Goal: Answer question/provide support: Share knowledge or assist other users

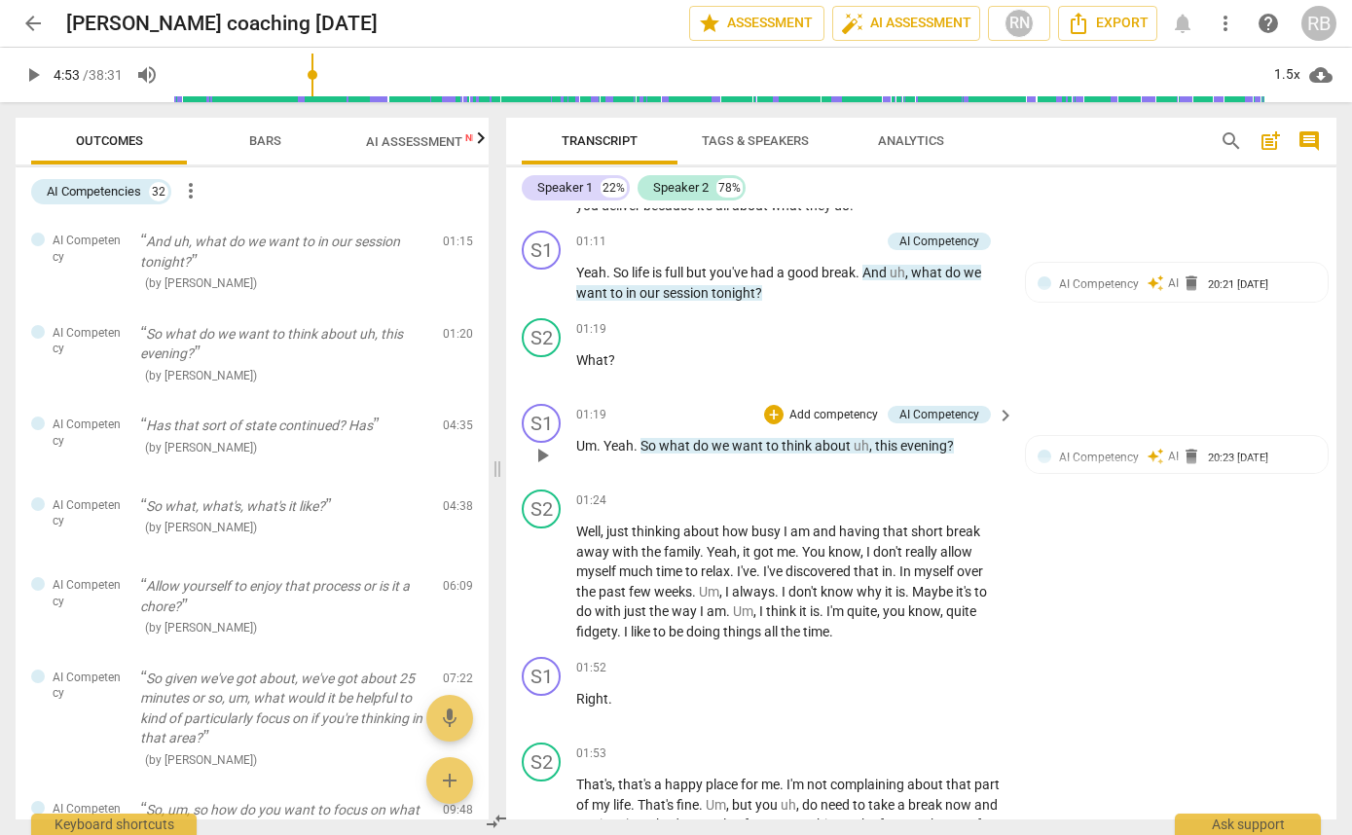
scroll to position [681, 0]
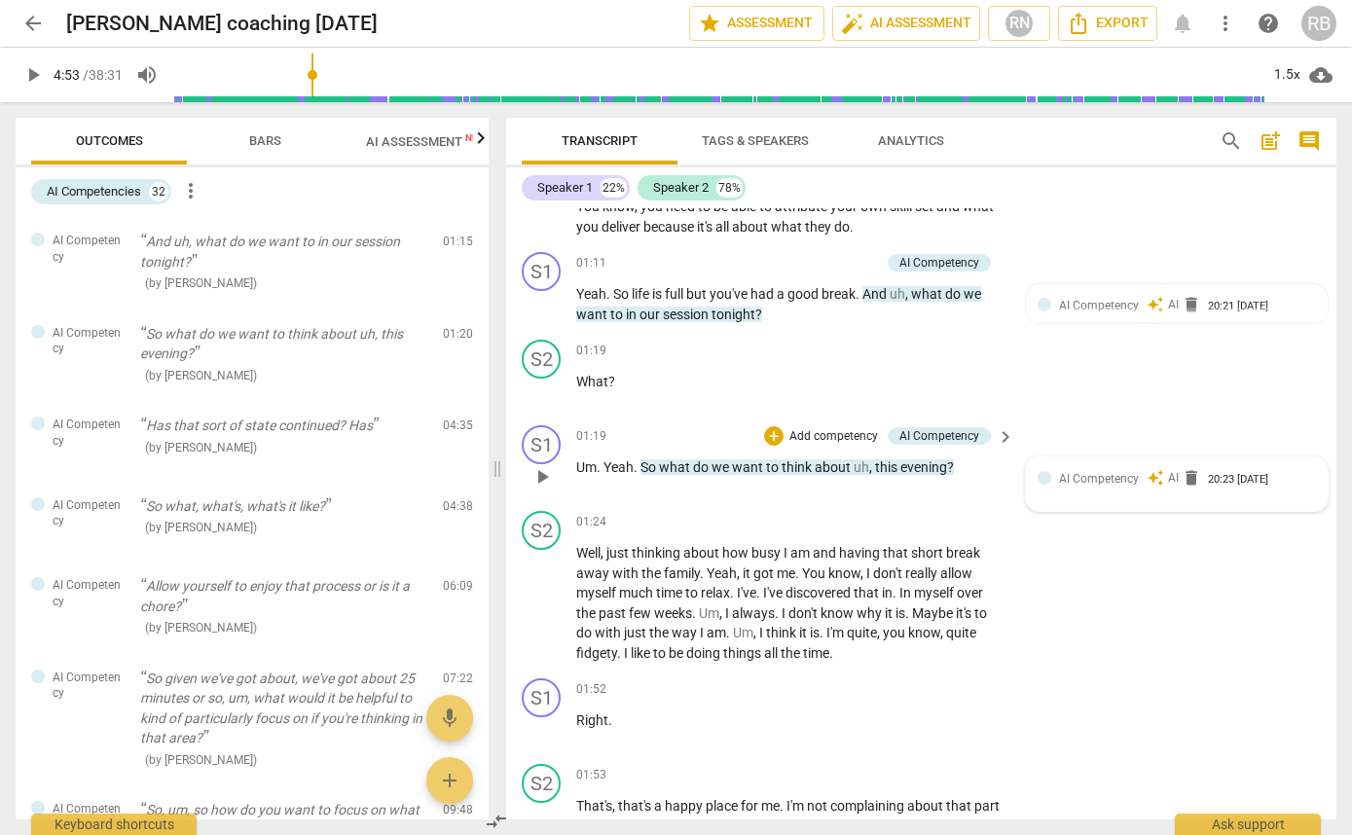
click at [1127, 481] on span "AI Competency" at bounding box center [1099, 479] width 80 height 14
click at [1278, 482] on span "more_vert" at bounding box center [1288, 480] width 23 height 23
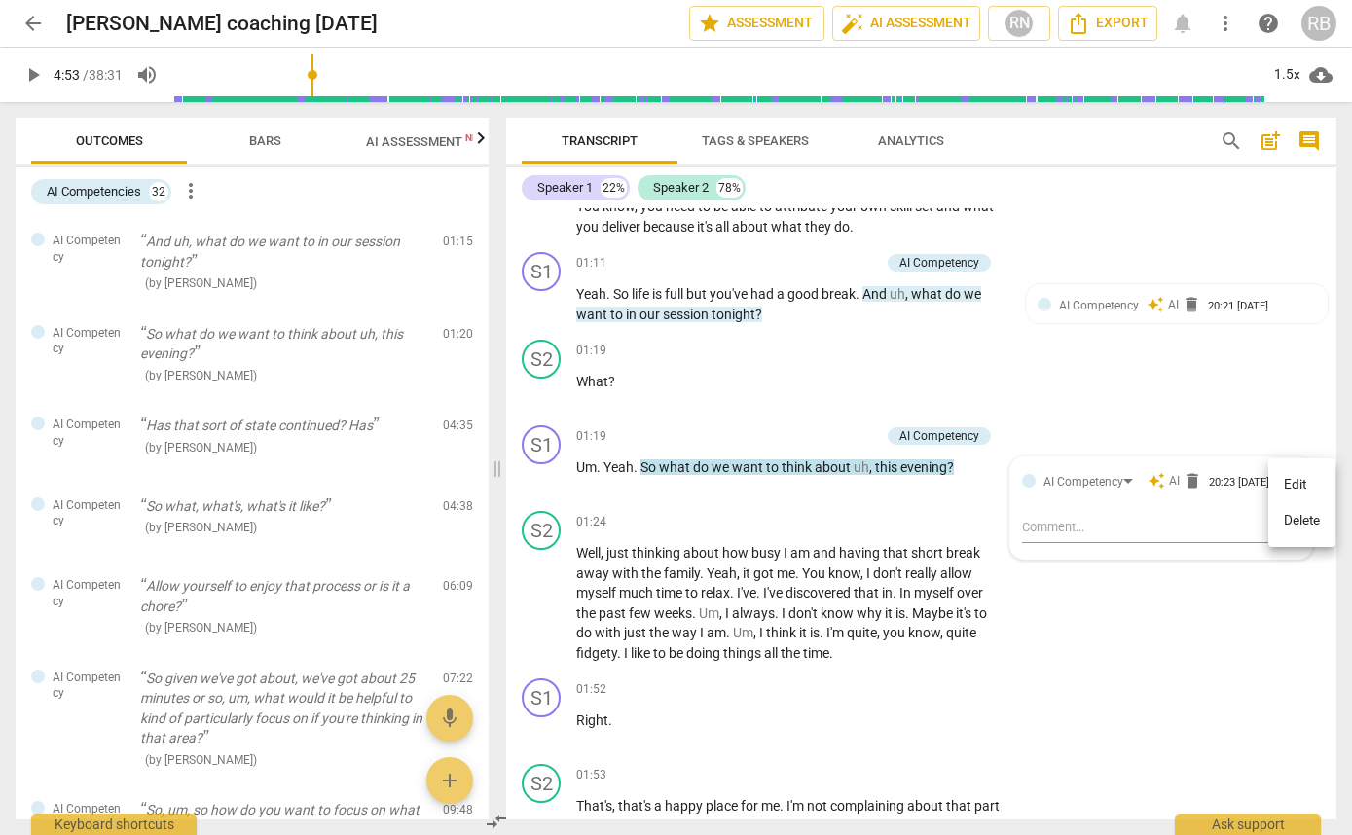
click at [1120, 480] on div at bounding box center [676, 417] width 1352 height 835
click at [1119, 478] on div "AI Competency" at bounding box center [1084, 482] width 80 height 18
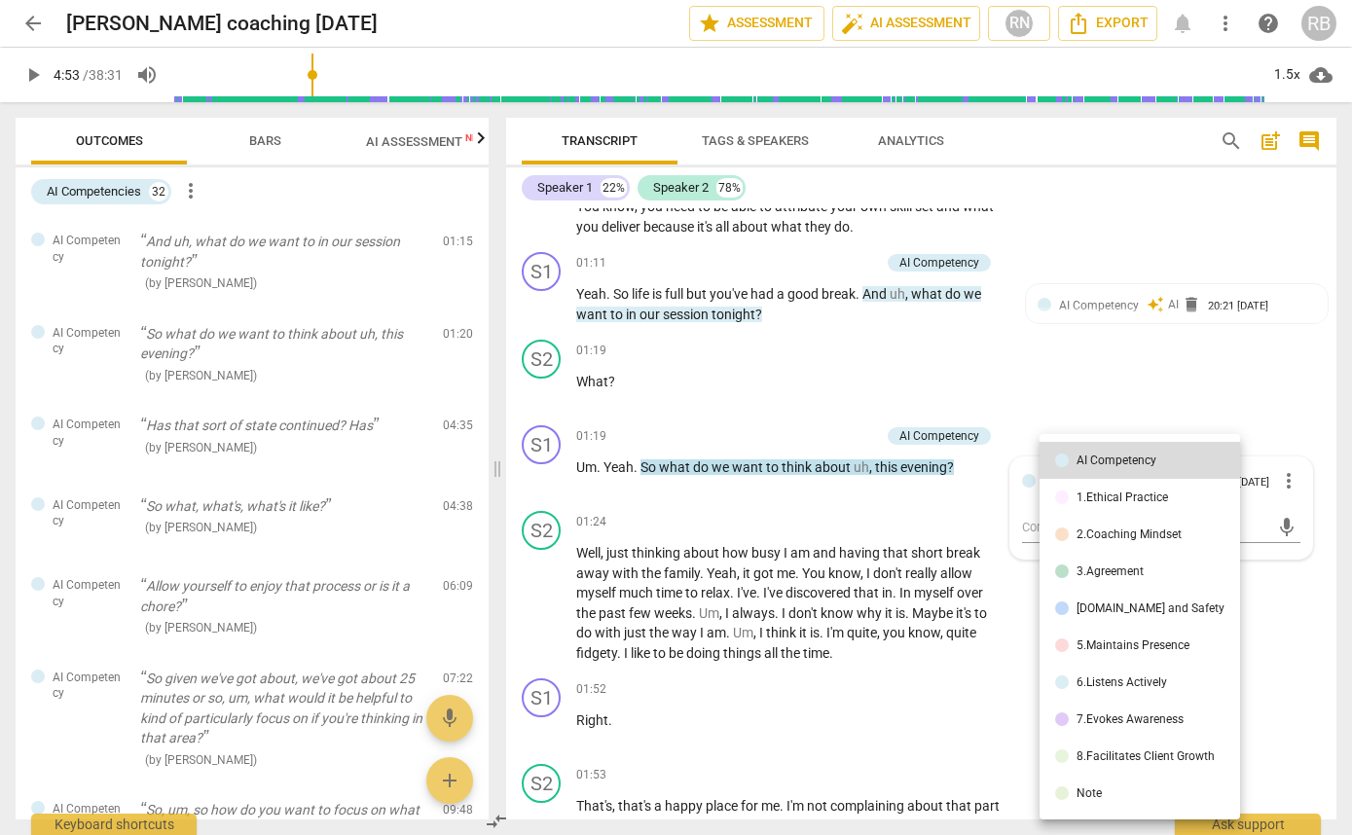
click at [1119, 571] on div "3.Agreement" at bounding box center [1110, 572] width 67 height 12
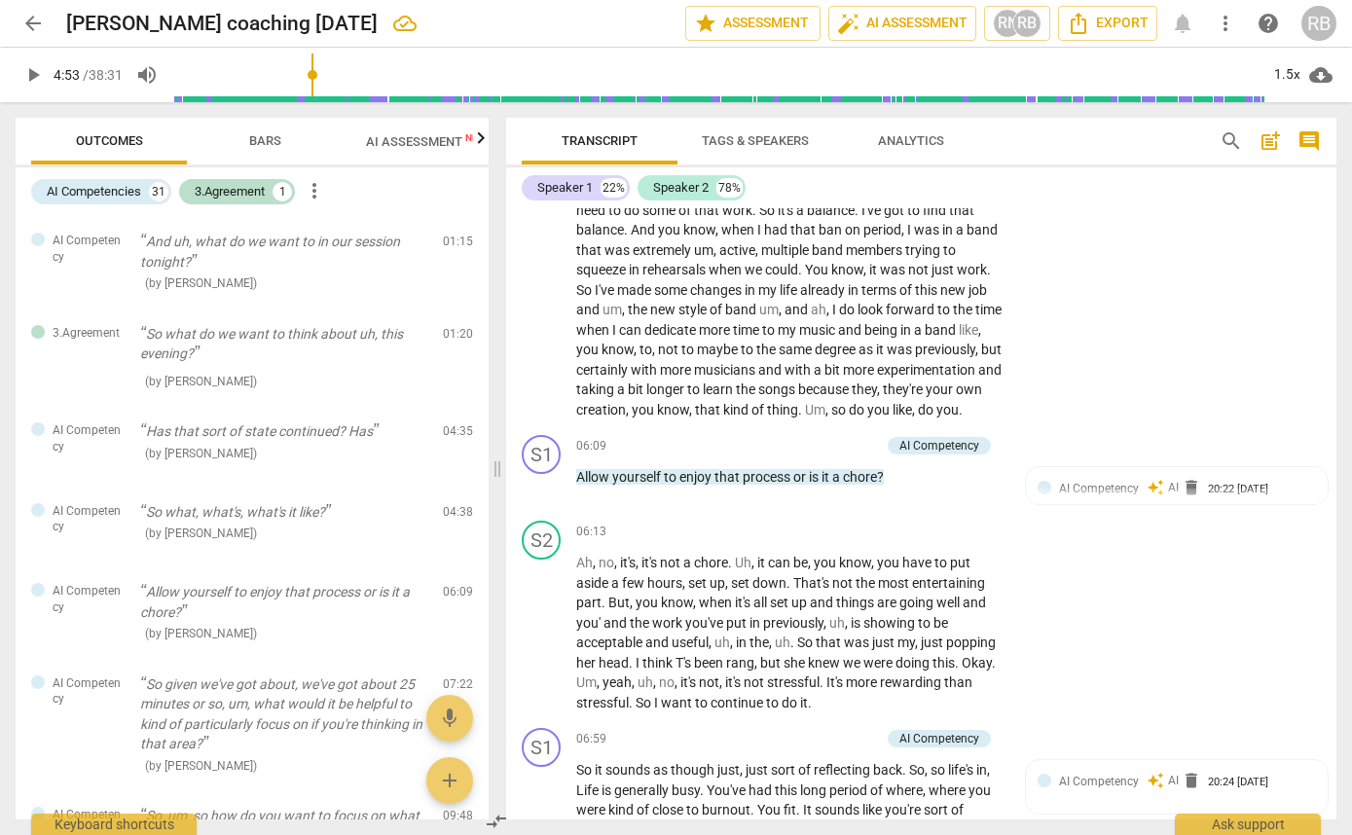
scroll to position [2762, 0]
click at [752, 419] on span "kind" at bounding box center [737, 411] width 28 height 16
click at [723, 419] on span "that" at bounding box center [709, 411] width 28 height 16
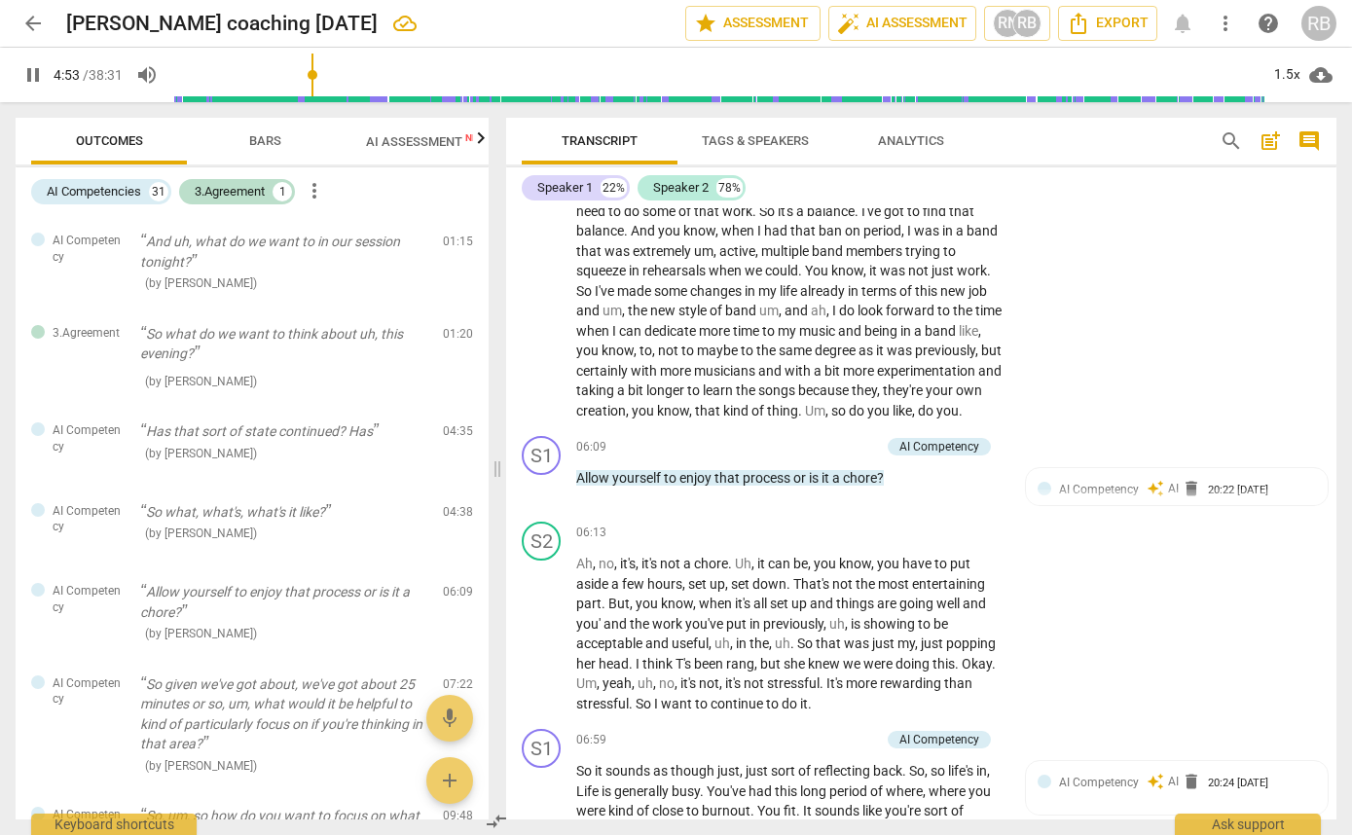
click at [26, 67] on span "pause" at bounding box center [32, 74] width 23 height 23
click at [26, 67] on span "play_arrow" at bounding box center [32, 74] width 23 height 23
type input "366"
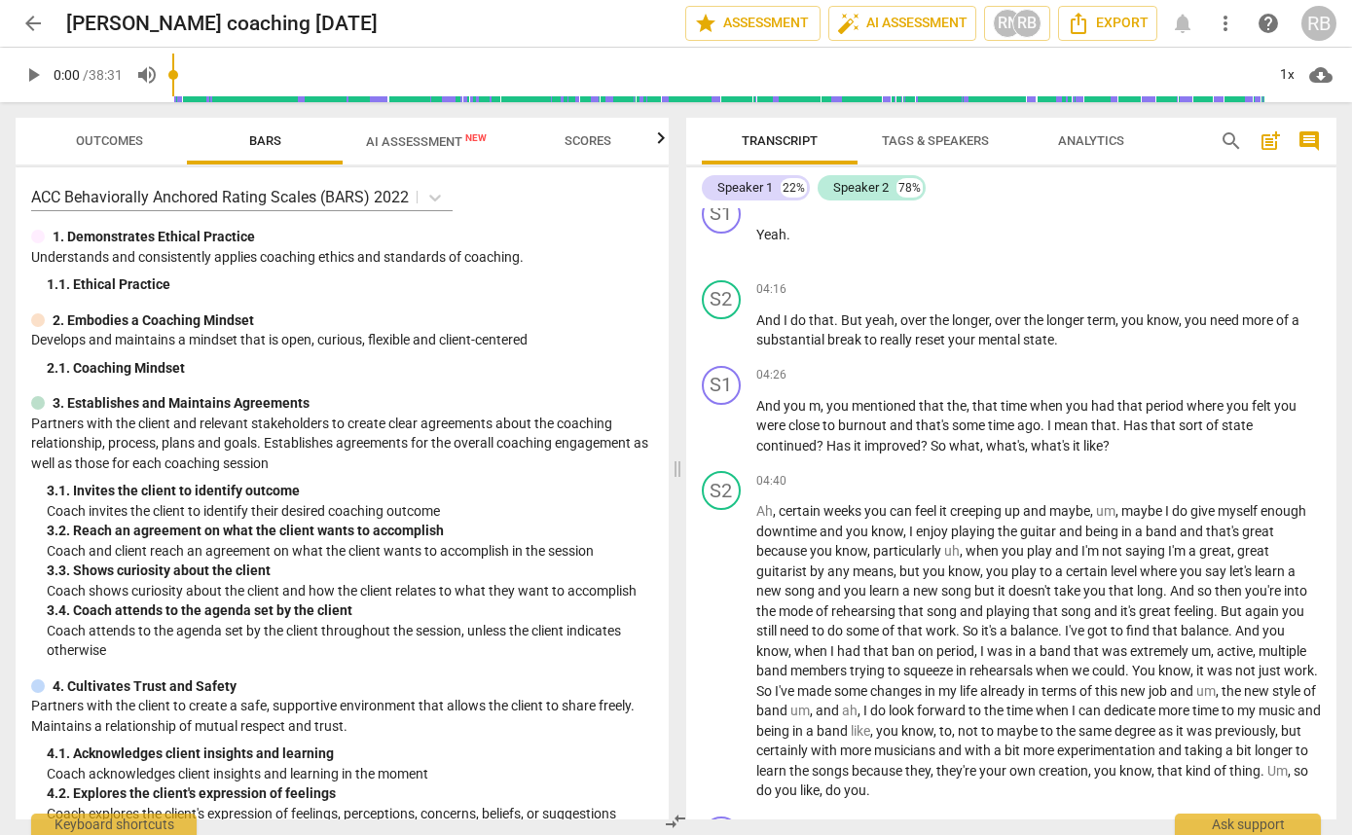
scroll to position [2338, 0]
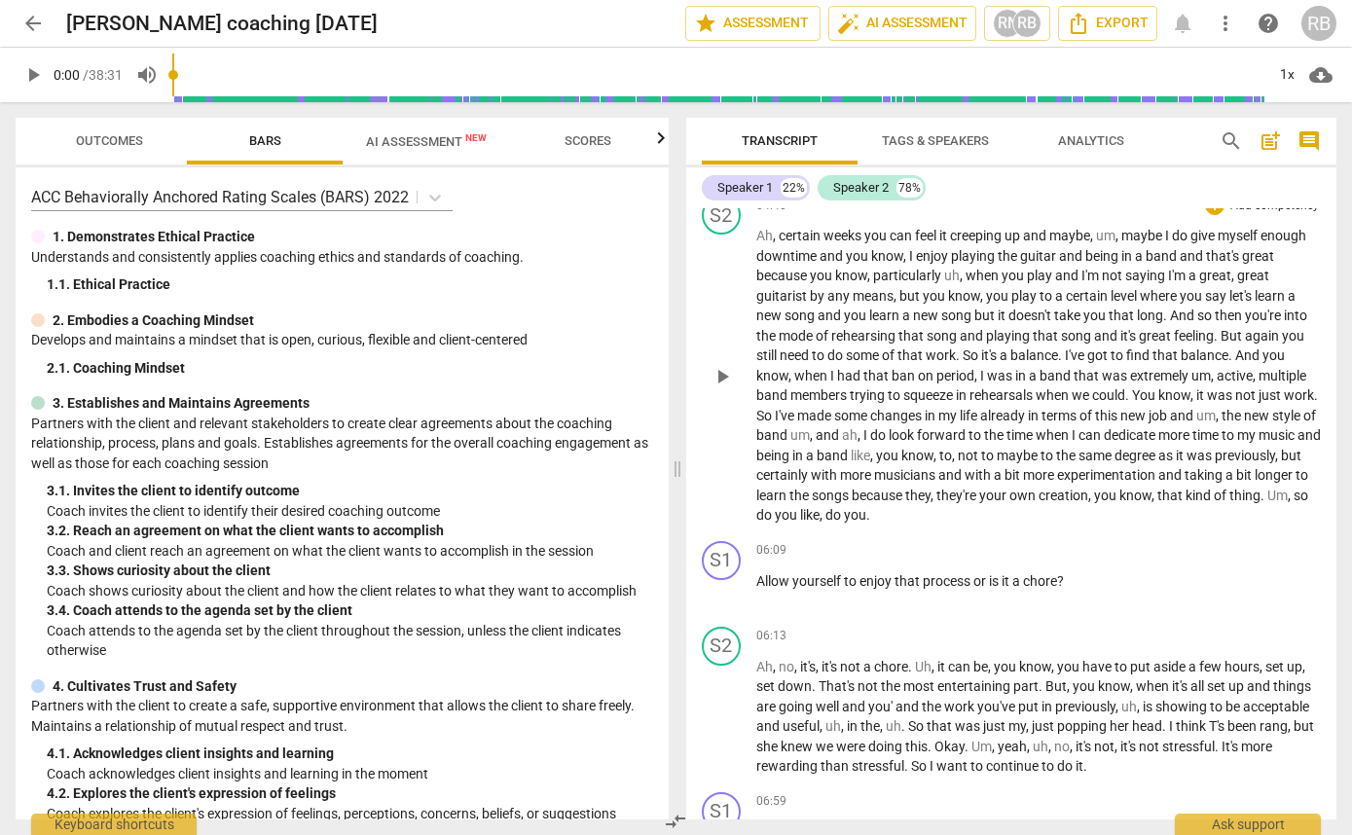
click at [789, 503] on span "learn" at bounding box center [772, 496] width 33 height 16
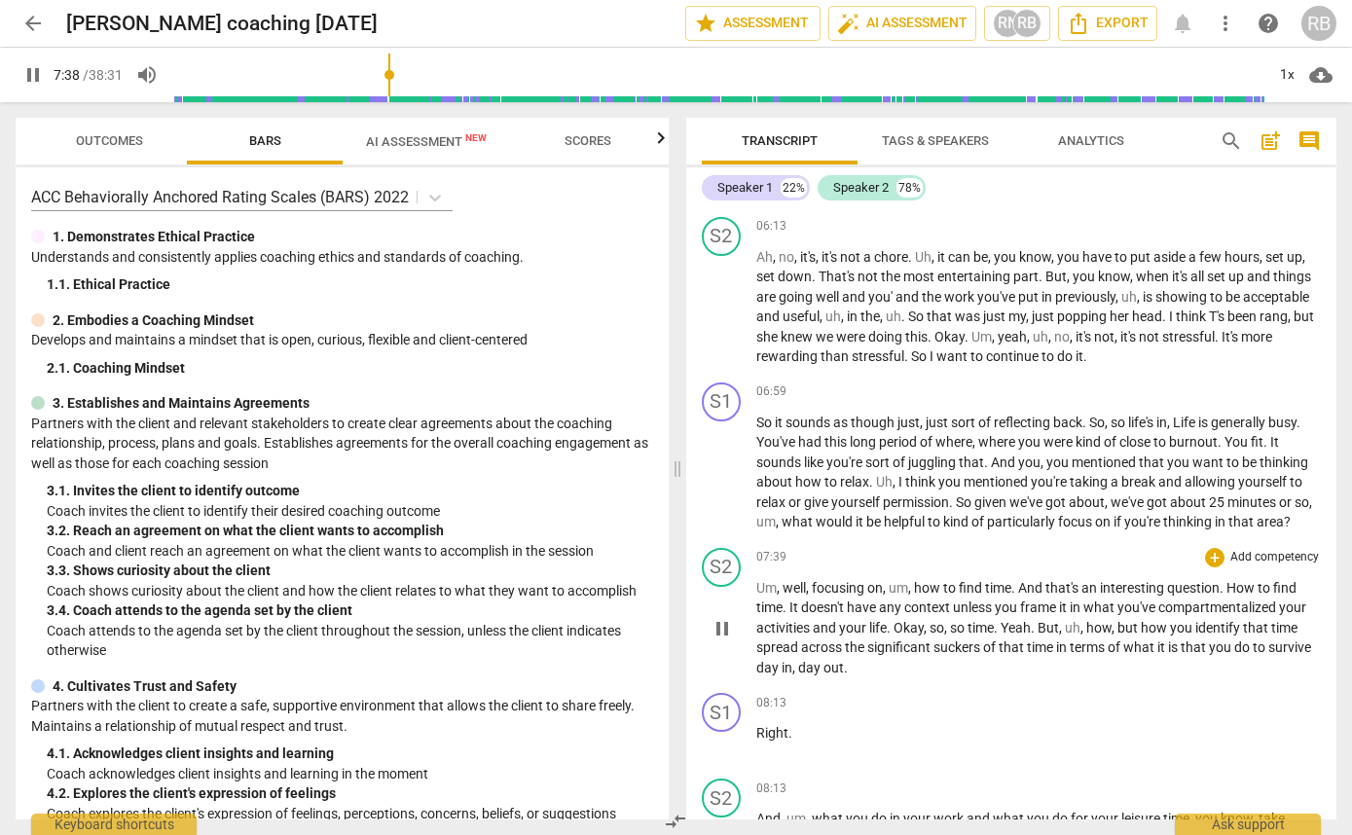
scroll to position [2749, 0]
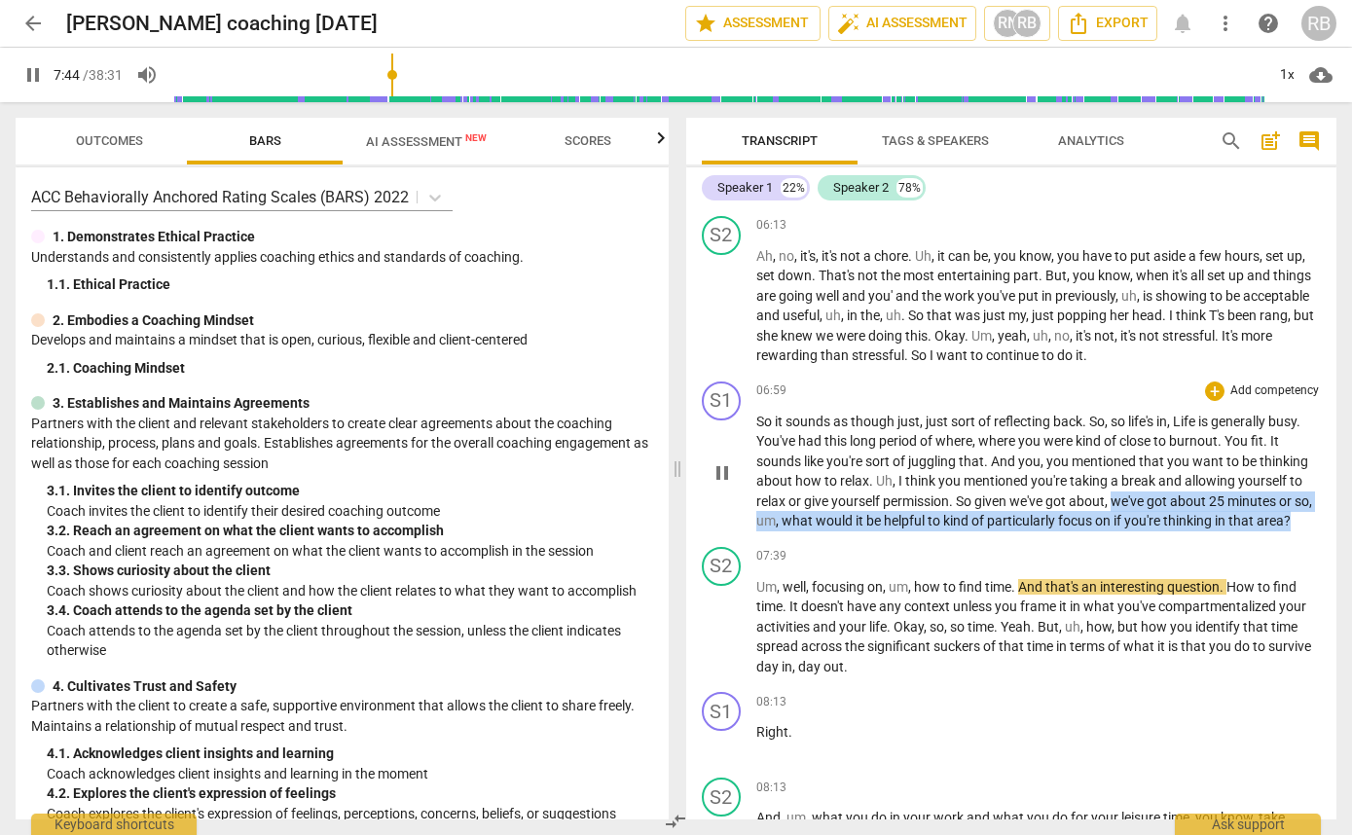
drag, startPoint x: 1116, startPoint y: 522, endPoint x: 1319, endPoint y: 537, distance: 204.1
click at [1319, 537] on div "S1 play_arrow pause 06:59 + Add competency keyboard_arrow_right So it sounds as…" at bounding box center [1011, 456] width 651 height 165
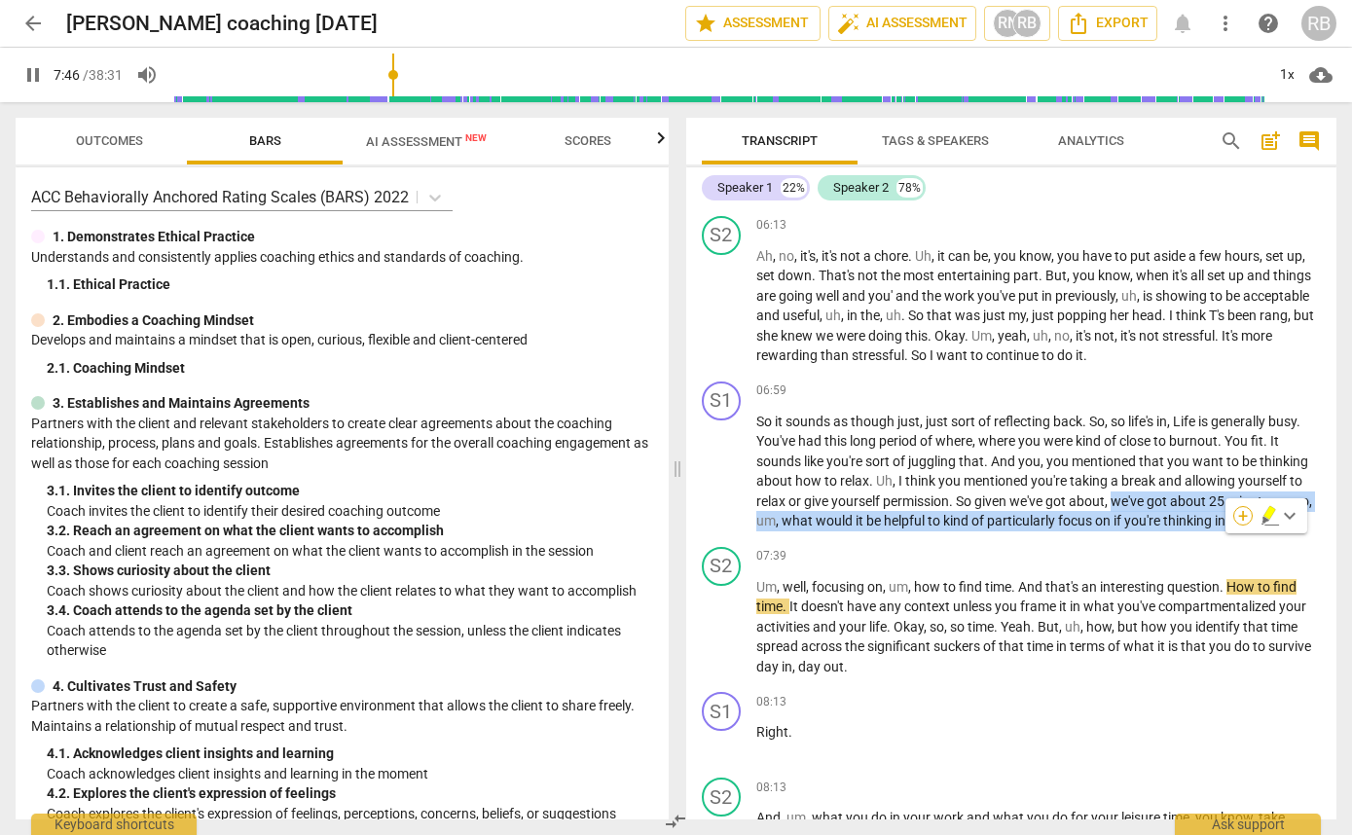
click at [1245, 518] on div "+" at bounding box center [1242, 515] width 19 height 19
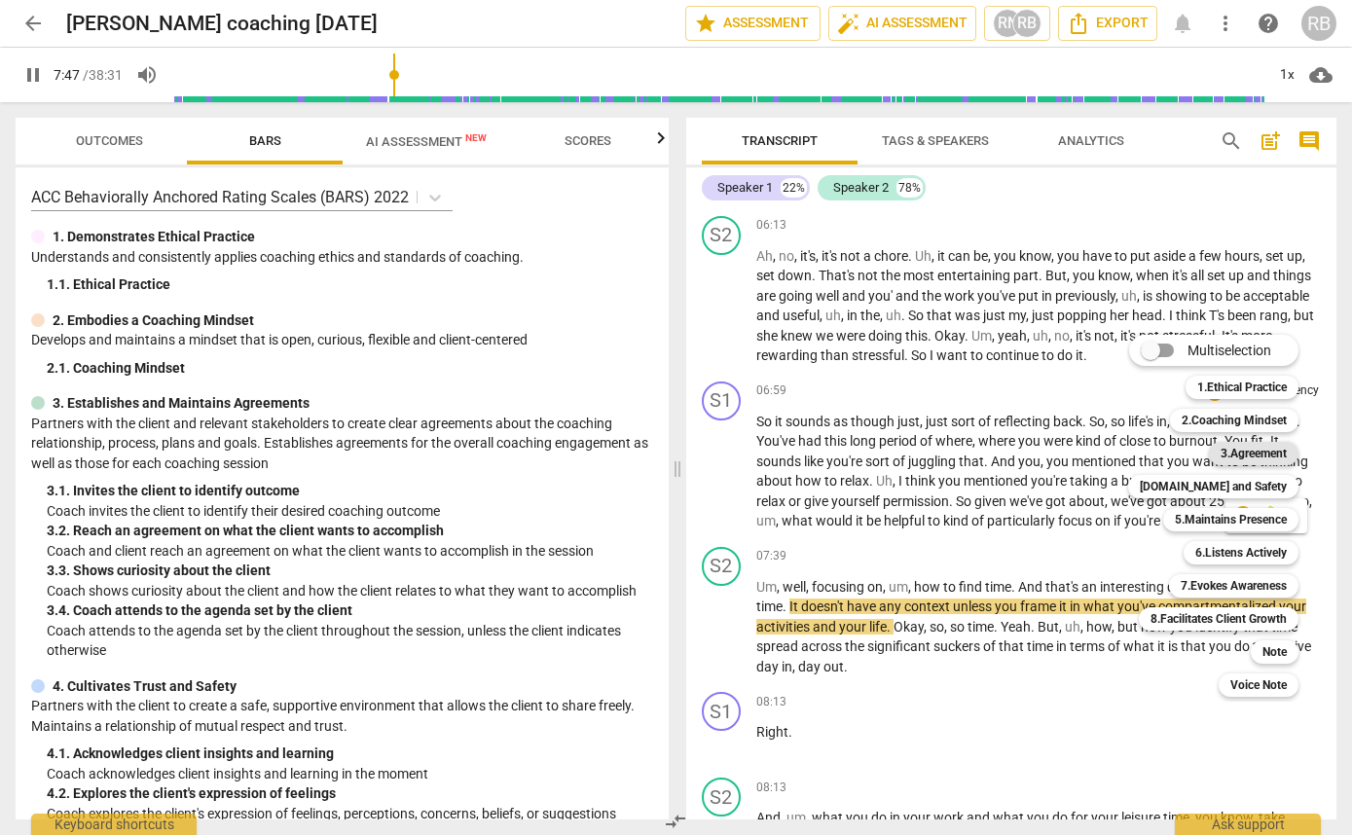
click at [1253, 449] on b "3.Agreement" at bounding box center [1254, 453] width 66 height 23
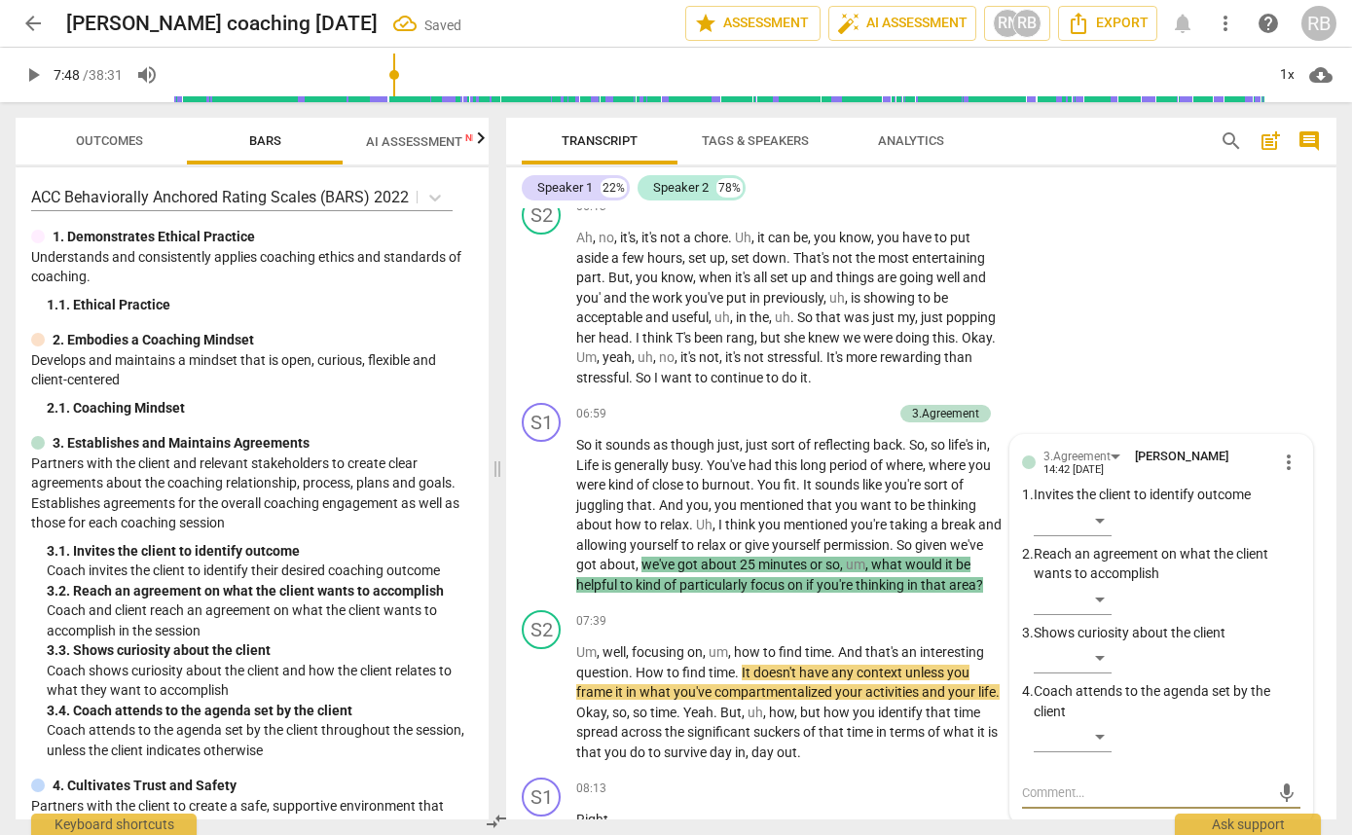
scroll to position [3407, 0]
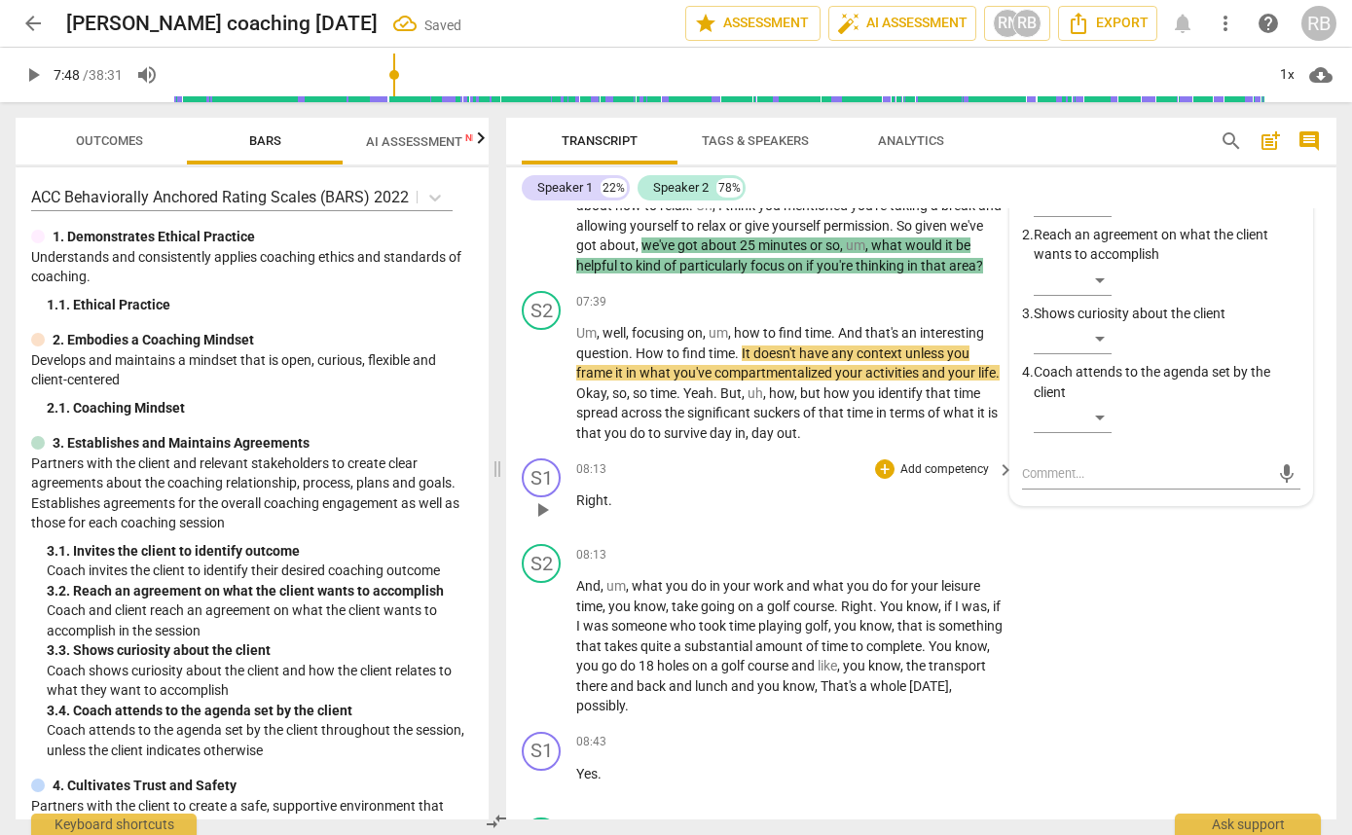
click at [923, 529] on div "08:13 + Add competency keyboard_arrow_right Right ." at bounding box center [796, 494] width 440 height 70
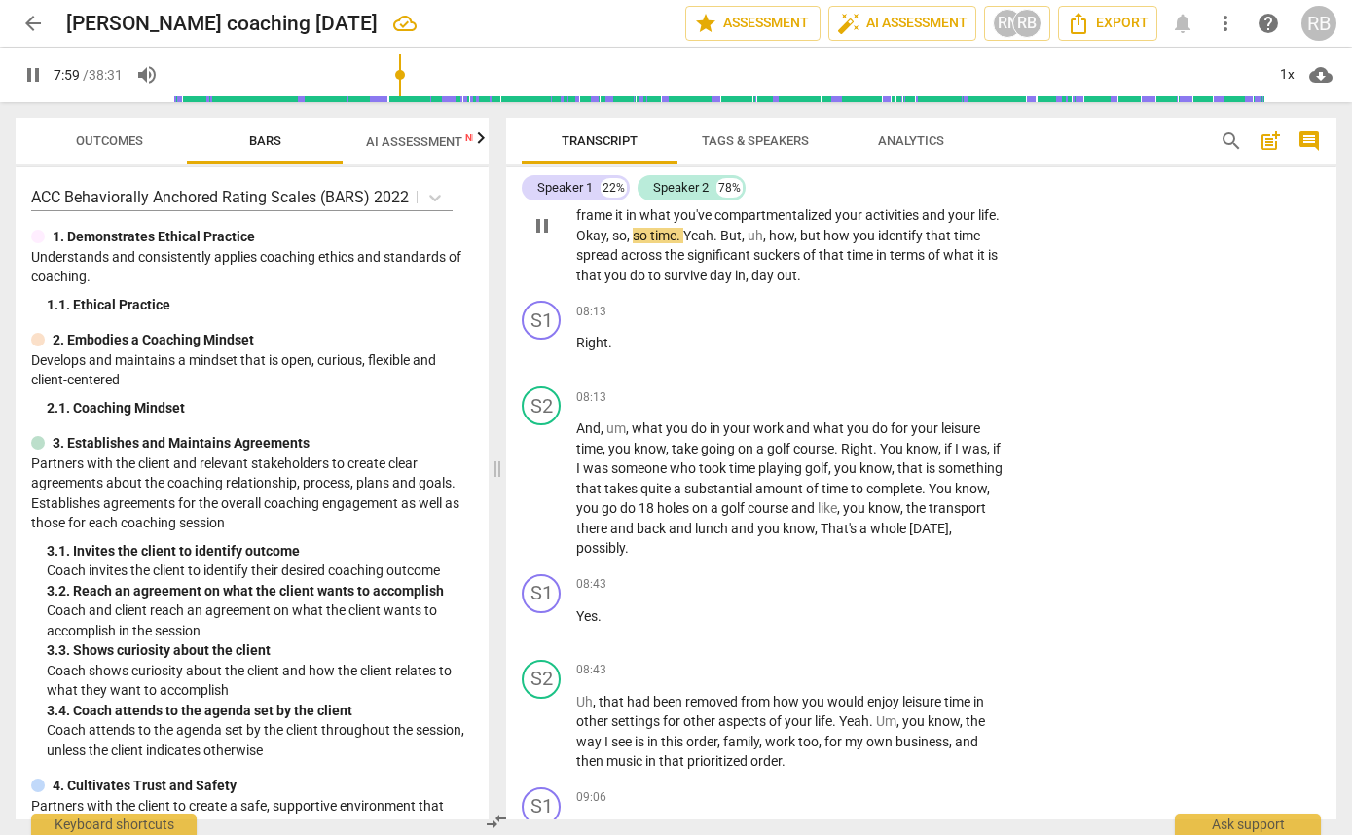
scroll to position [3560, 0]
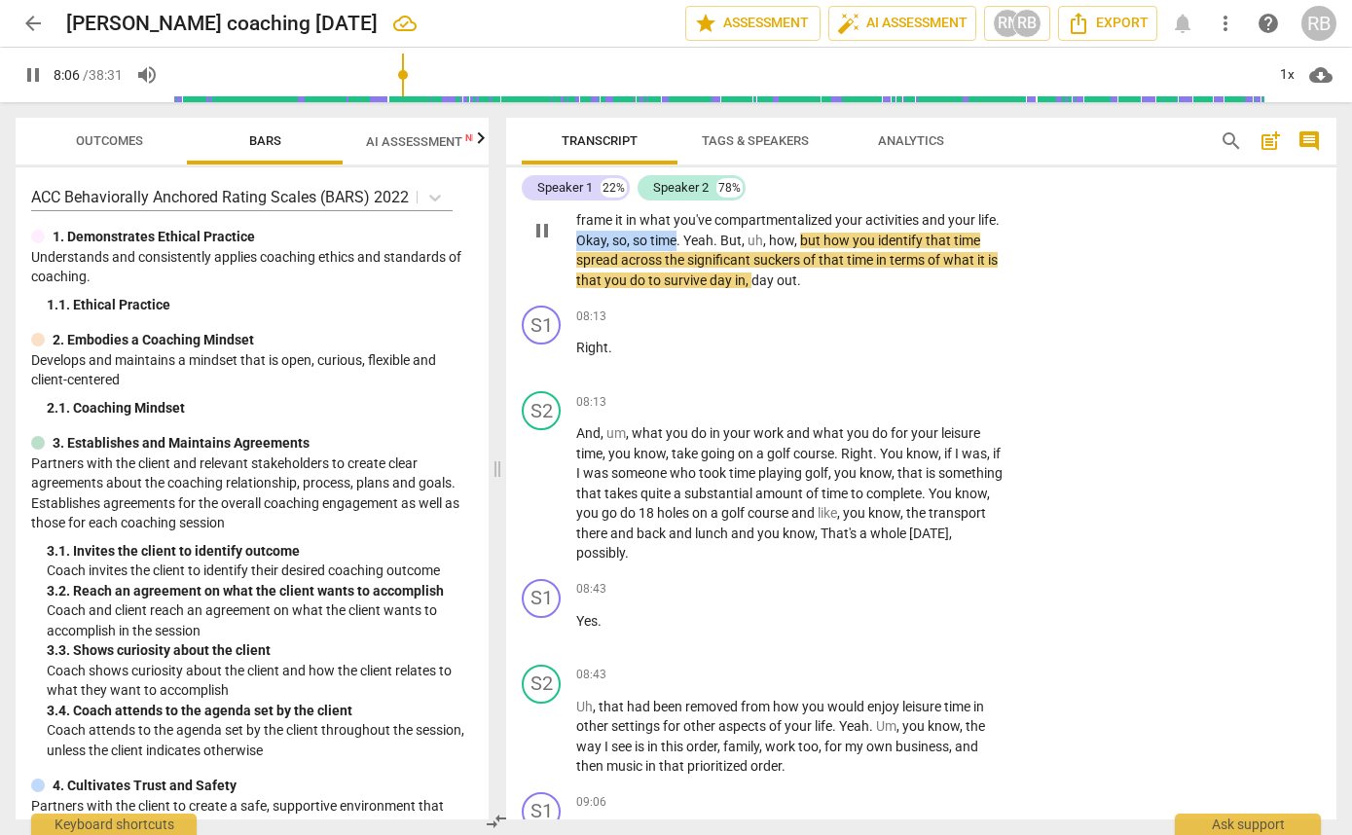
drag, startPoint x: 603, startPoint y: 296, endPoint x: 704, endPoint y: 297, distance: 101.2
click at [704, 290] on p "Um , well , focusing on , um , how to find time . And that's an interesting que…" at bounding box center [790, 230] width 428 height 120
click at [722, 273] on div "+" at bounding box center [720, 274] width 19 height 19
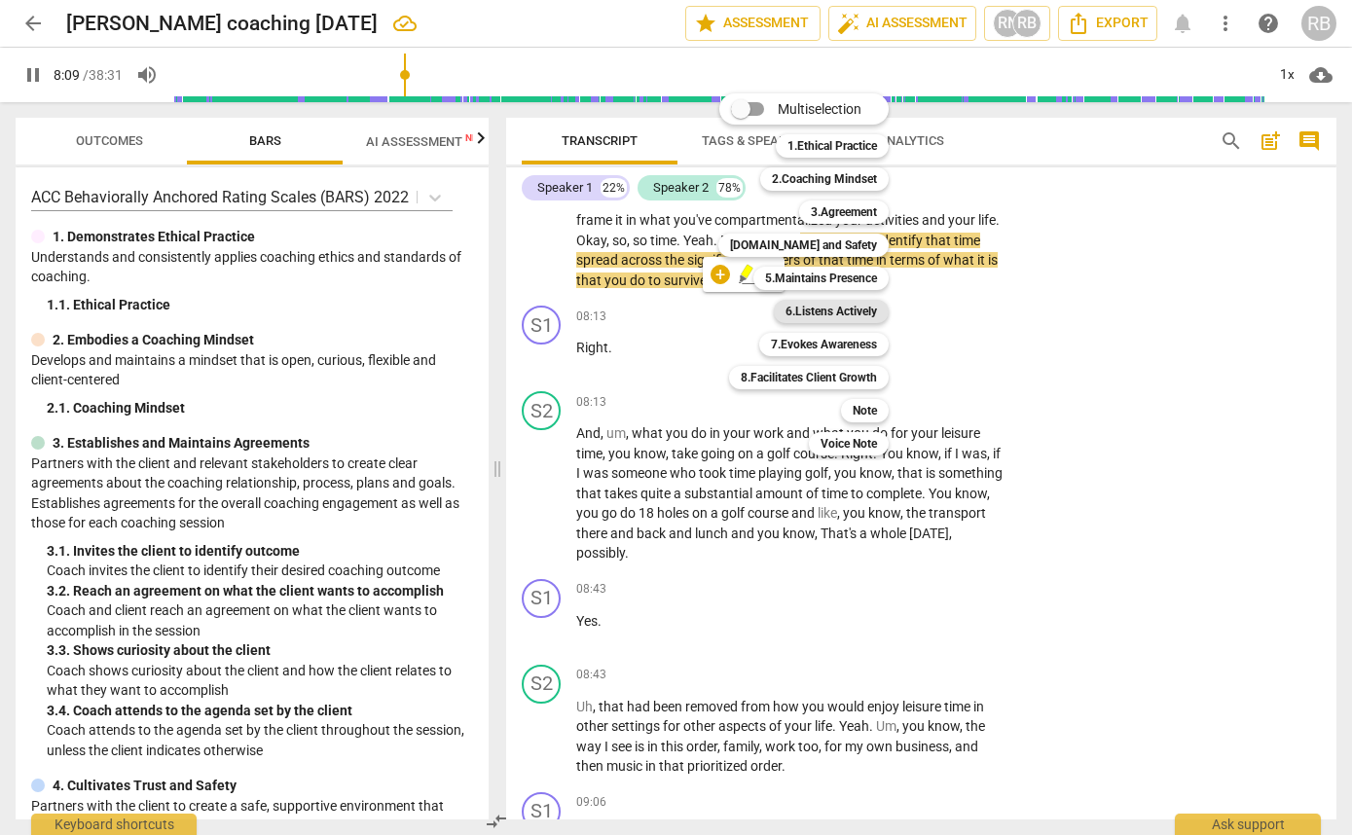
click at [863, 312] on b "6.Listens Actively" at bounding box center [832, 311] width 92 height 23
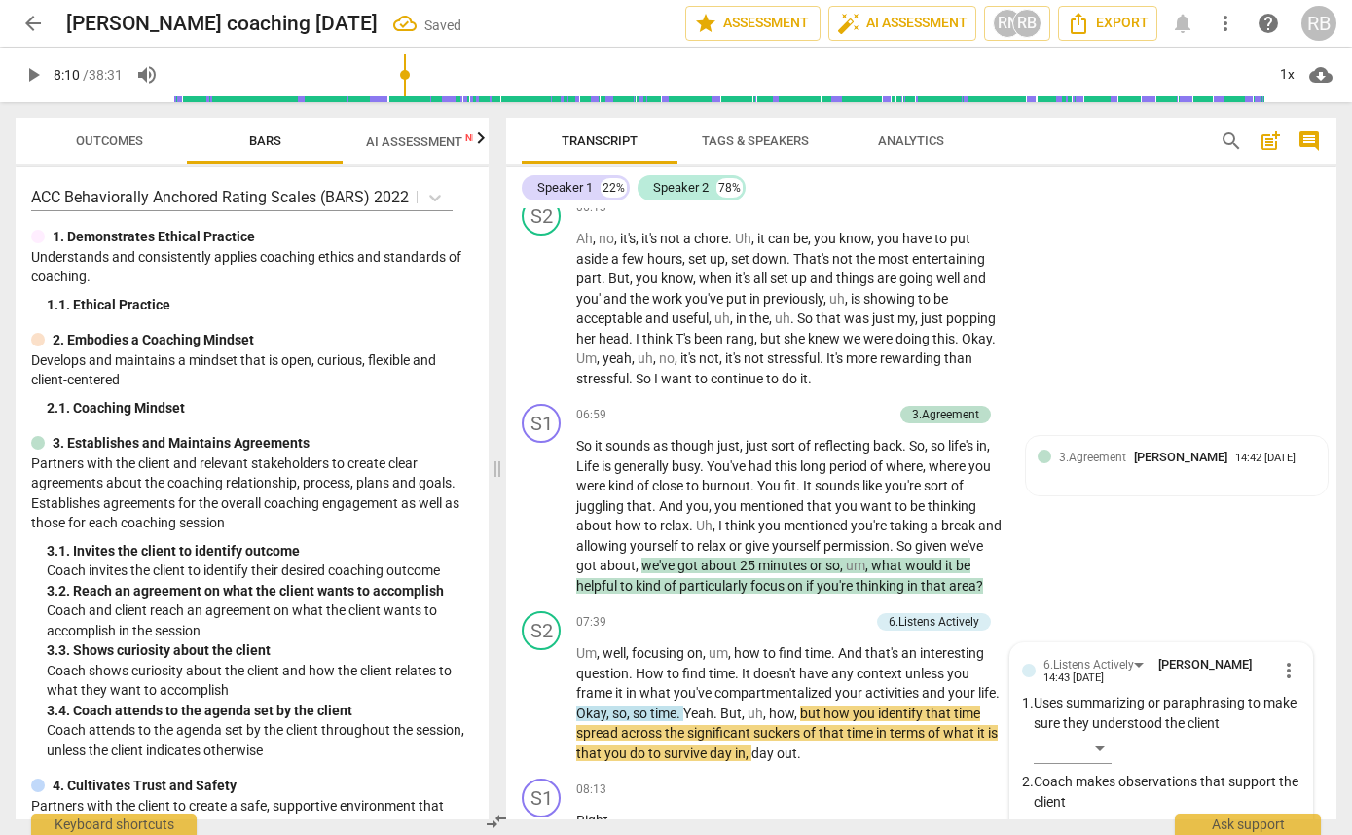
scroll to position [3083, 0]
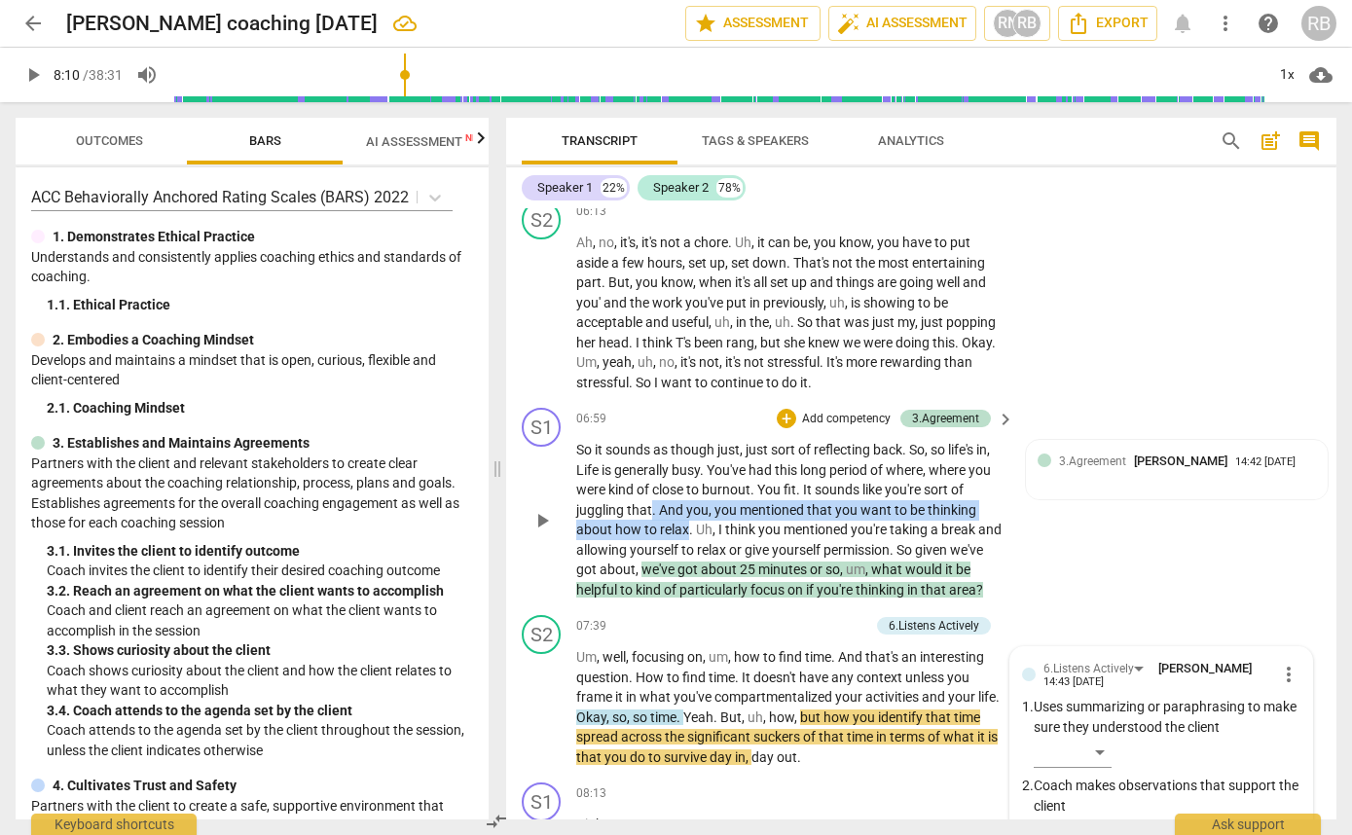
drag, startPoint x: 685, startPoint y: 568, endPoint x: 653, endPoint y: 549, distance: 37.1
click at [653, 549] on p "So it sounds as though just , just sort of reflecting back . So , so life's in …" at bounding box center [790, 520] width 428 height 160
click at [703, 543] on div "+" at bounding box center [705, 543] width 19 height 19
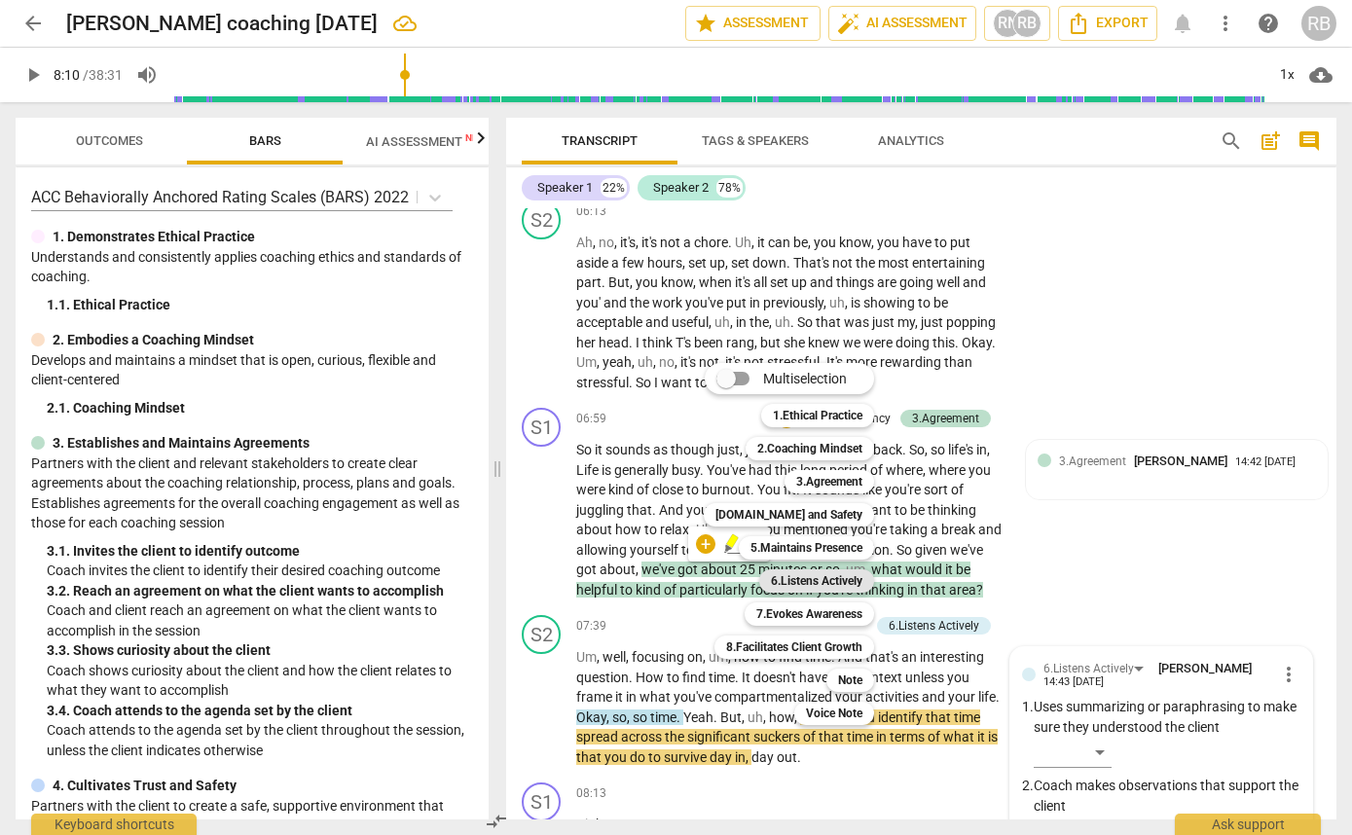
click at [805, 579] on b "6.Listens Actively" at bounding box center [817, 580] width 92 height 23
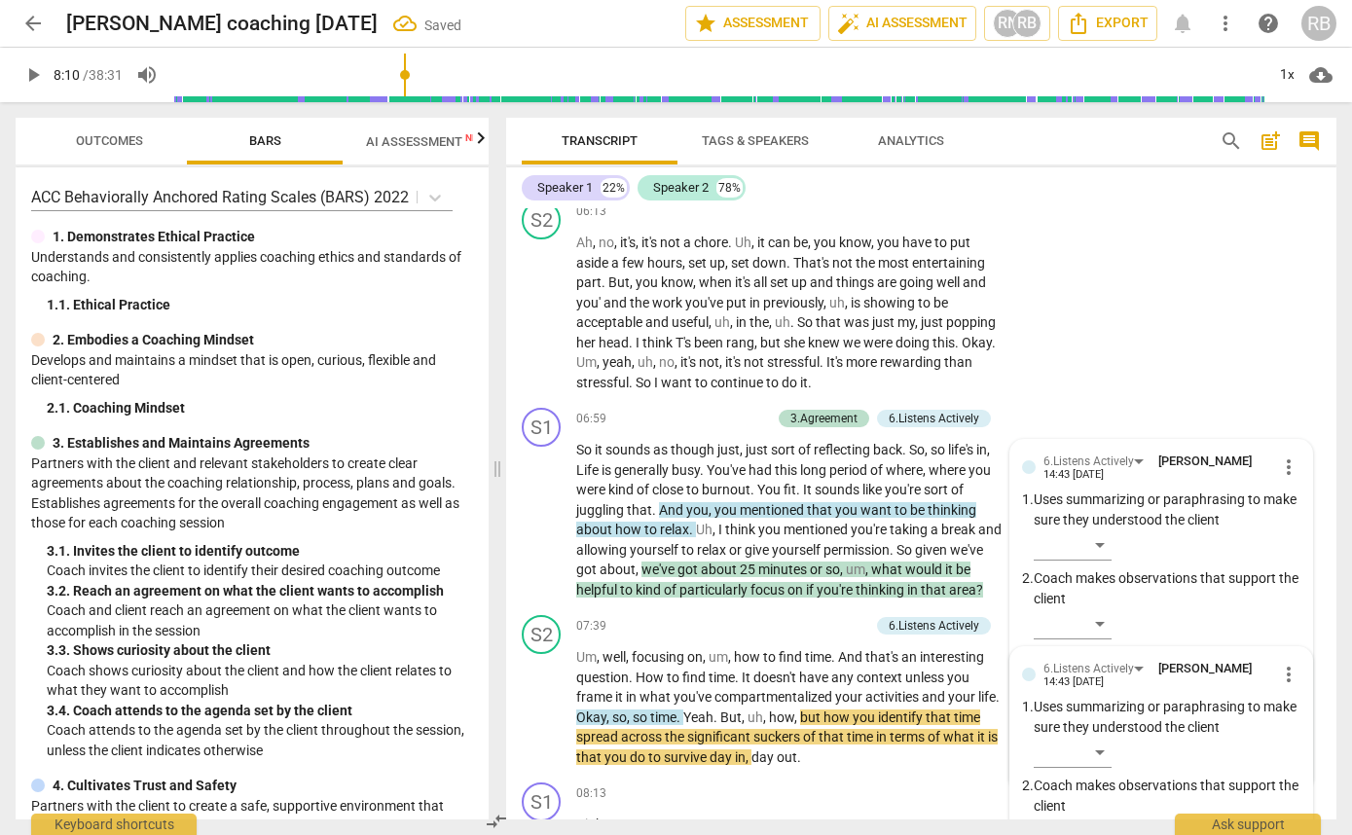
click at [37, 80] on span "play_arrow" at bounding box center [32, 74] width 23 height 23
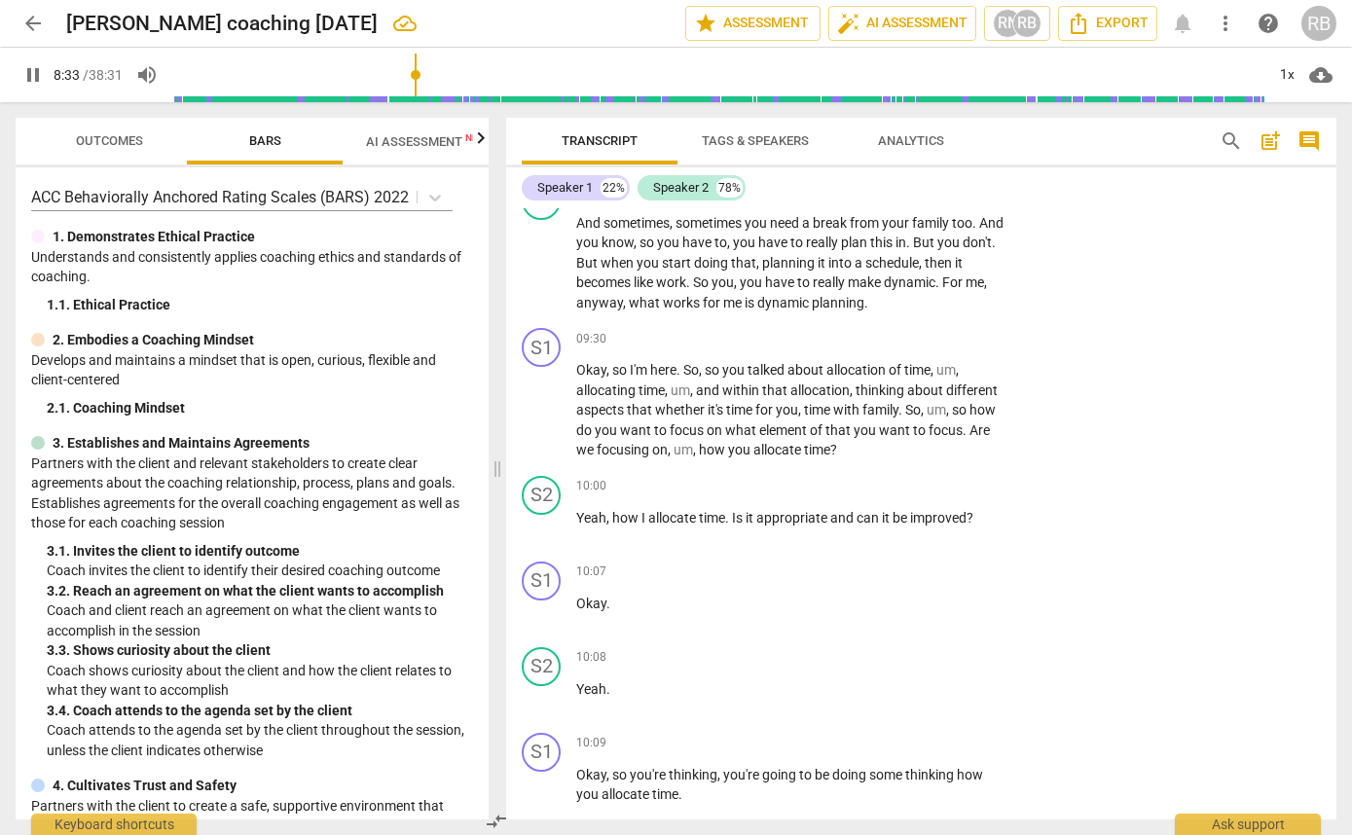
scroll to position [4260, 0]
click at [583, 375] on span "Okay" at bounding box center [591, 367] width 30 height 16
click at [584, 375] on span "Okay" at bounding box center [591, 367] width 30 height 16
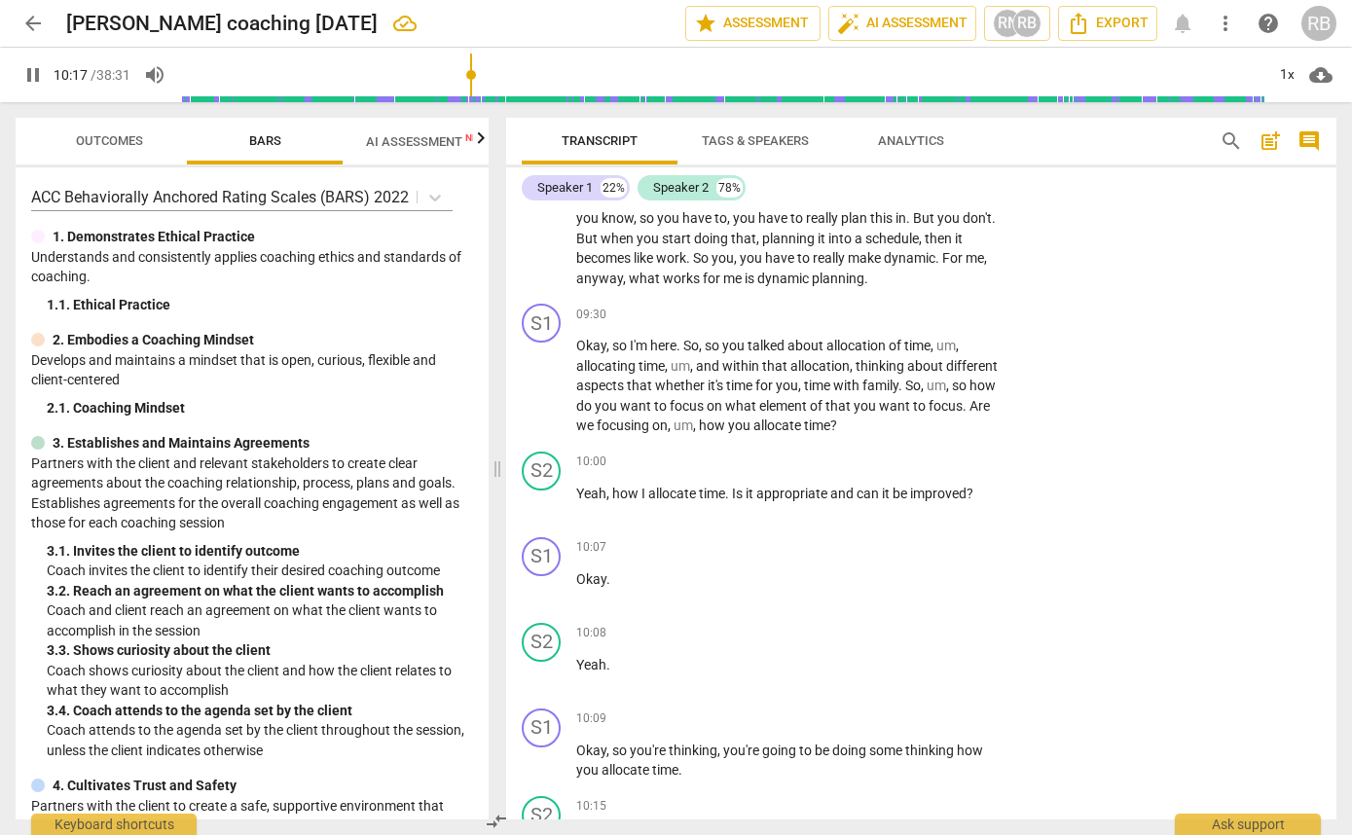
scroll to position [4250, 0]
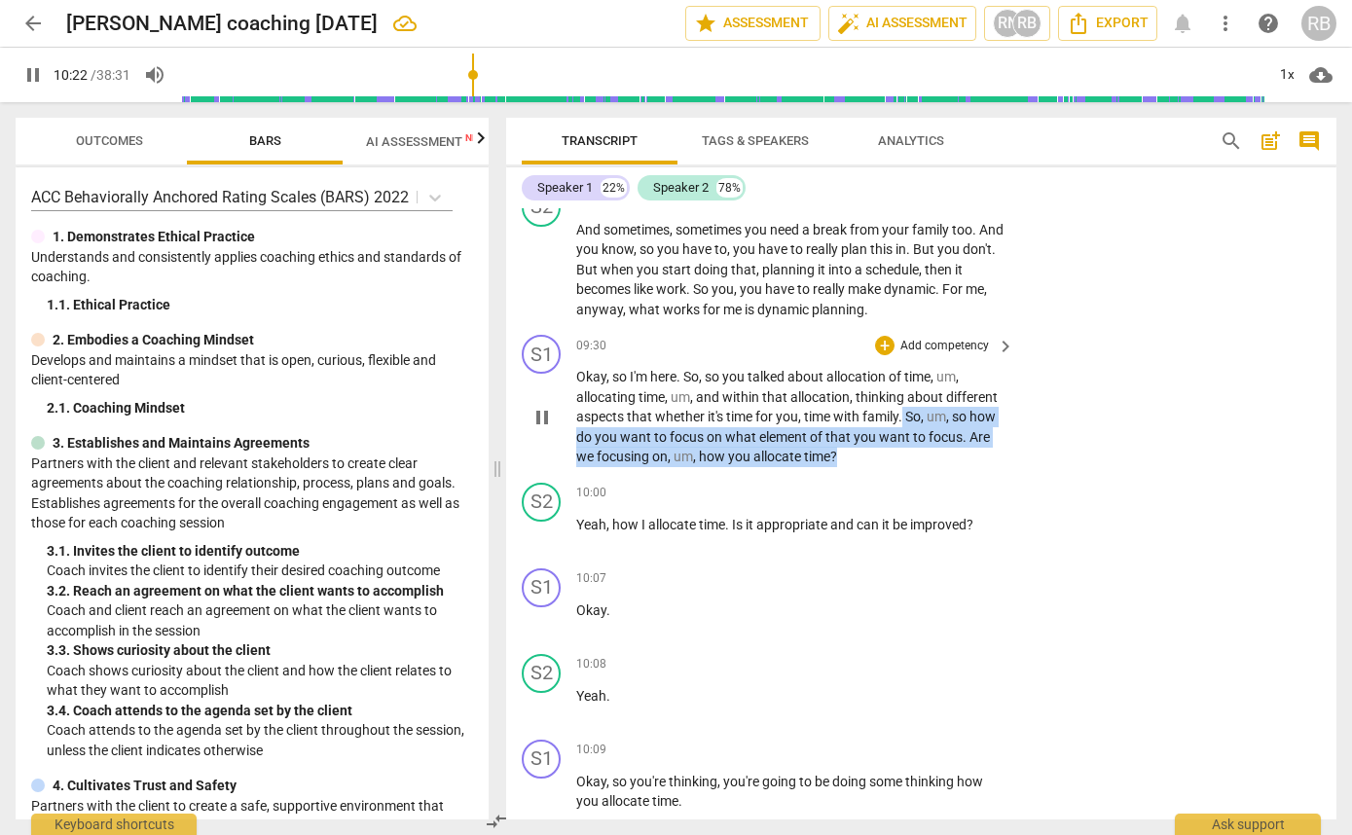
drag, startPoint x: 854, startPoint y: 526, endPoint x: 903, endPoint y: 476, distance: 70.2
click at [903, 467] on p "Okay , so I'm here . So , so you talked about allocation of time , um , allocat…" at bounding box center [790, 417] width 428 height 100
click at [856, 484] on div "+" at bounding box center [856, 491] width 19 height 19
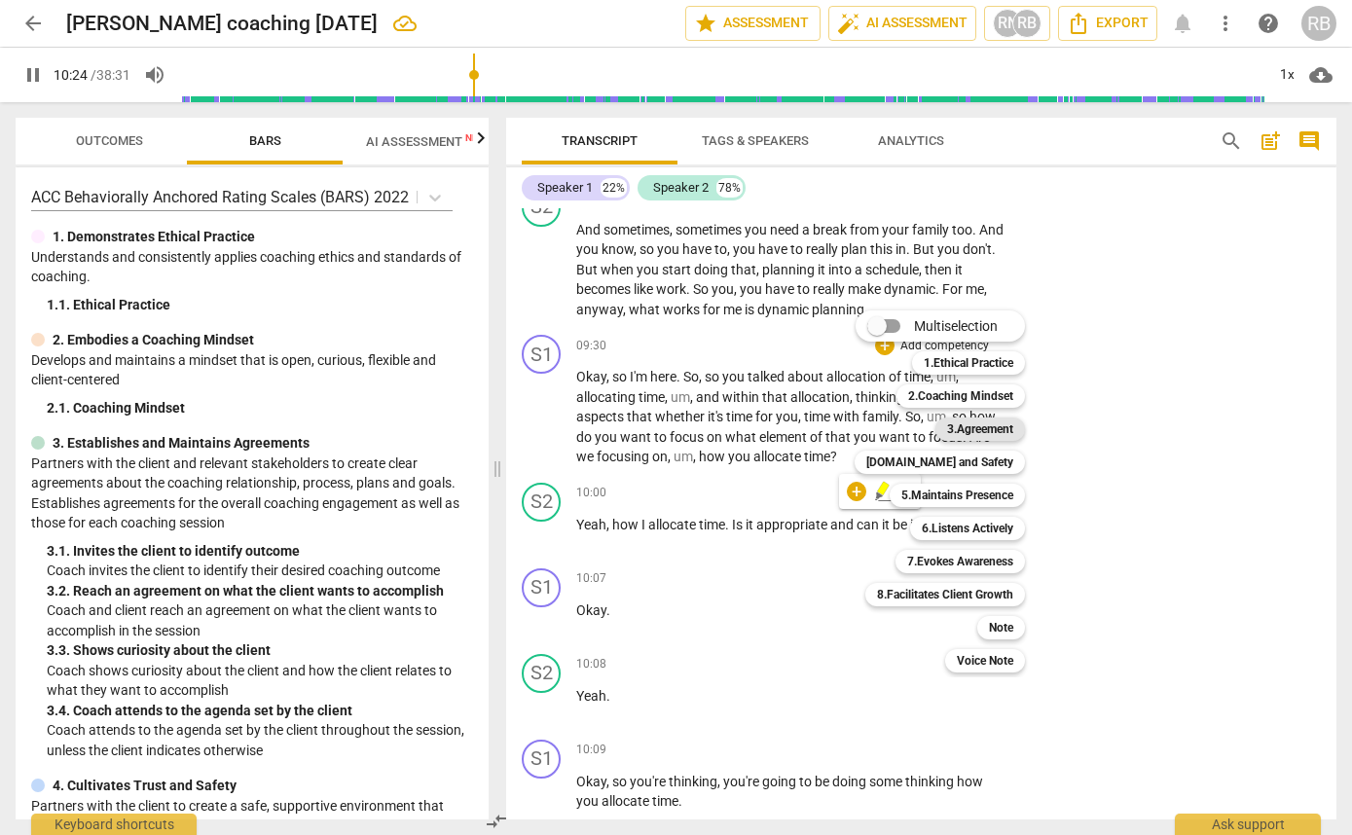
click at [971, 430] on b "3.Agreement" at bounding box center [980, 429] width 66 height 23
type input "625"
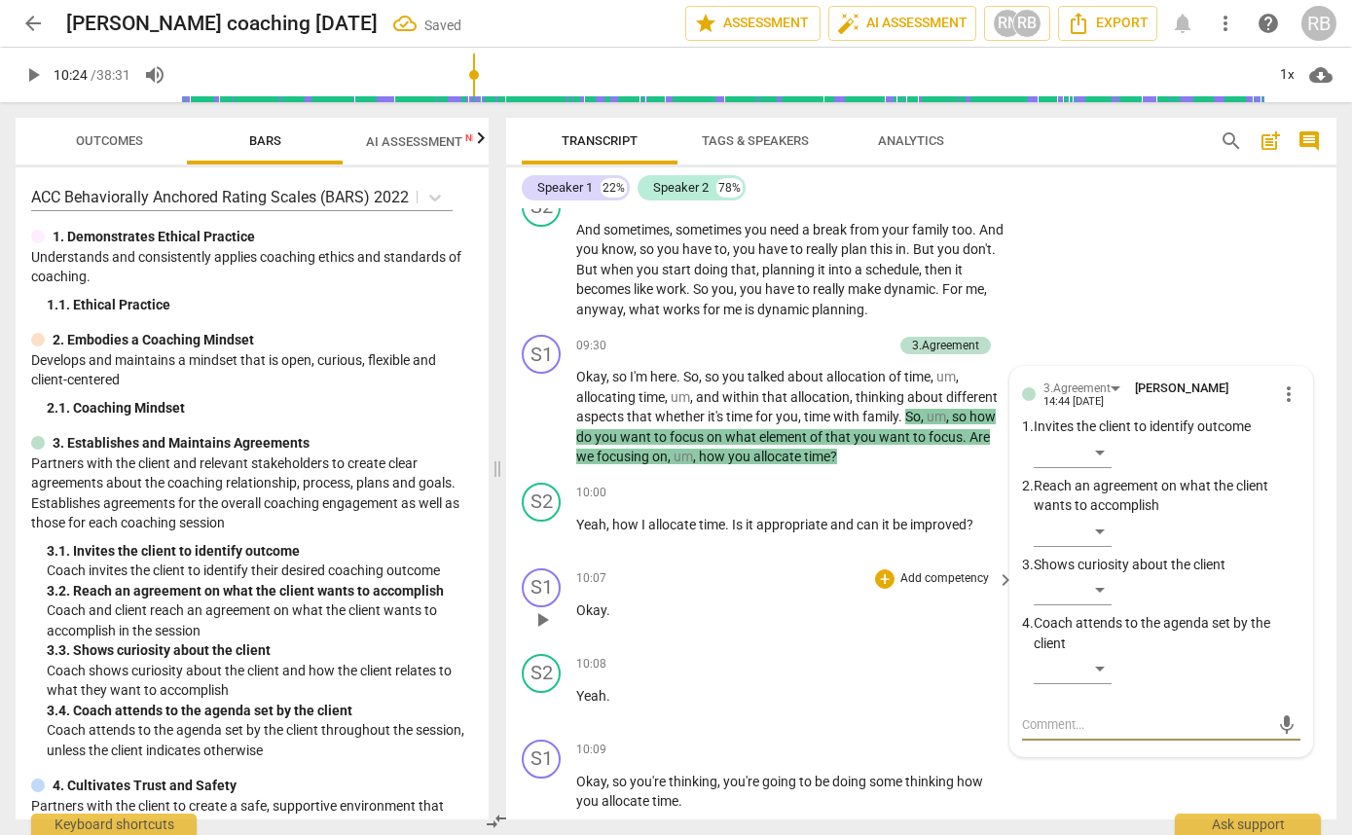
type textarea "s"
type textarea "st"
type textarea "sti"
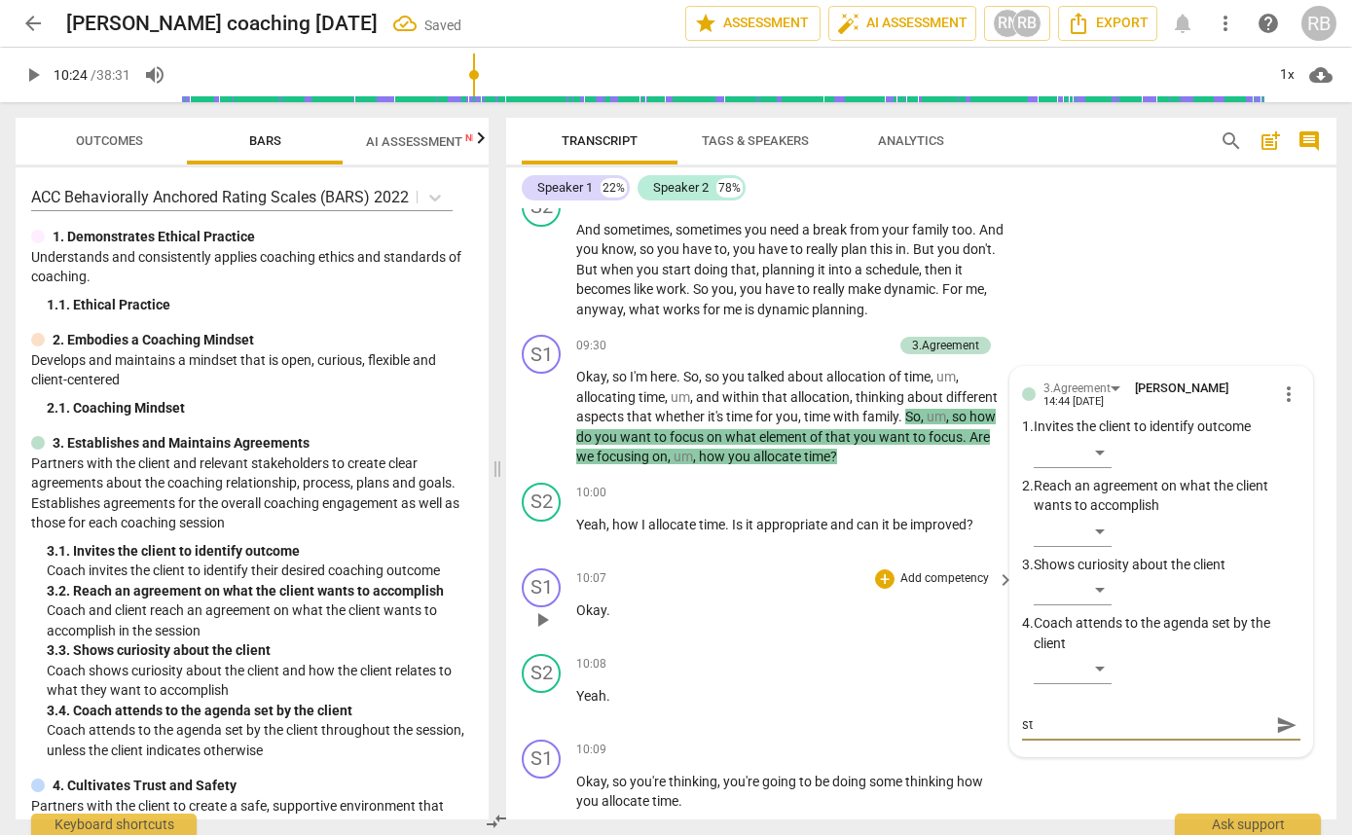
type textarea "sti"
type textarea "stil"
type textarea "still"
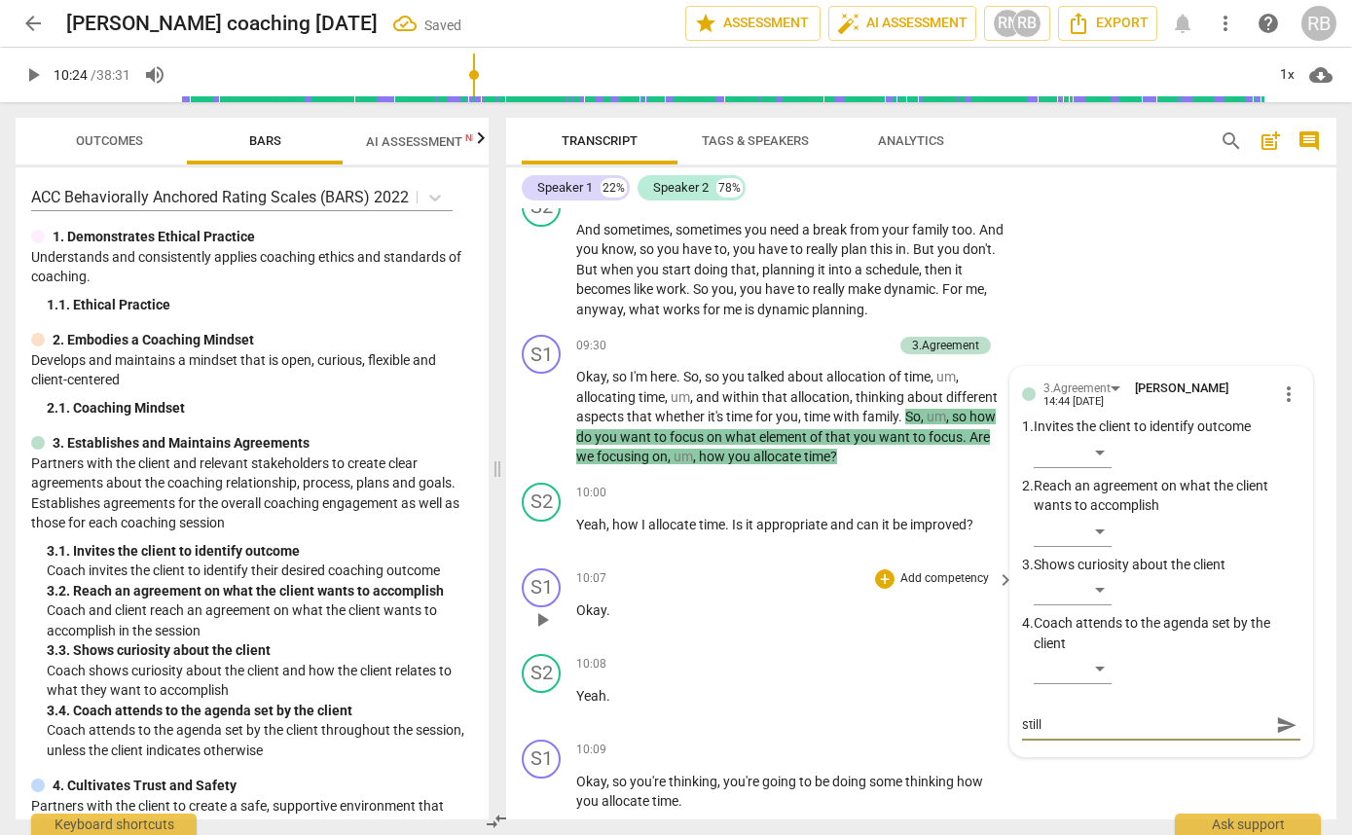
type textarea "still"
type textarea "still t"
type textarea "still tr"
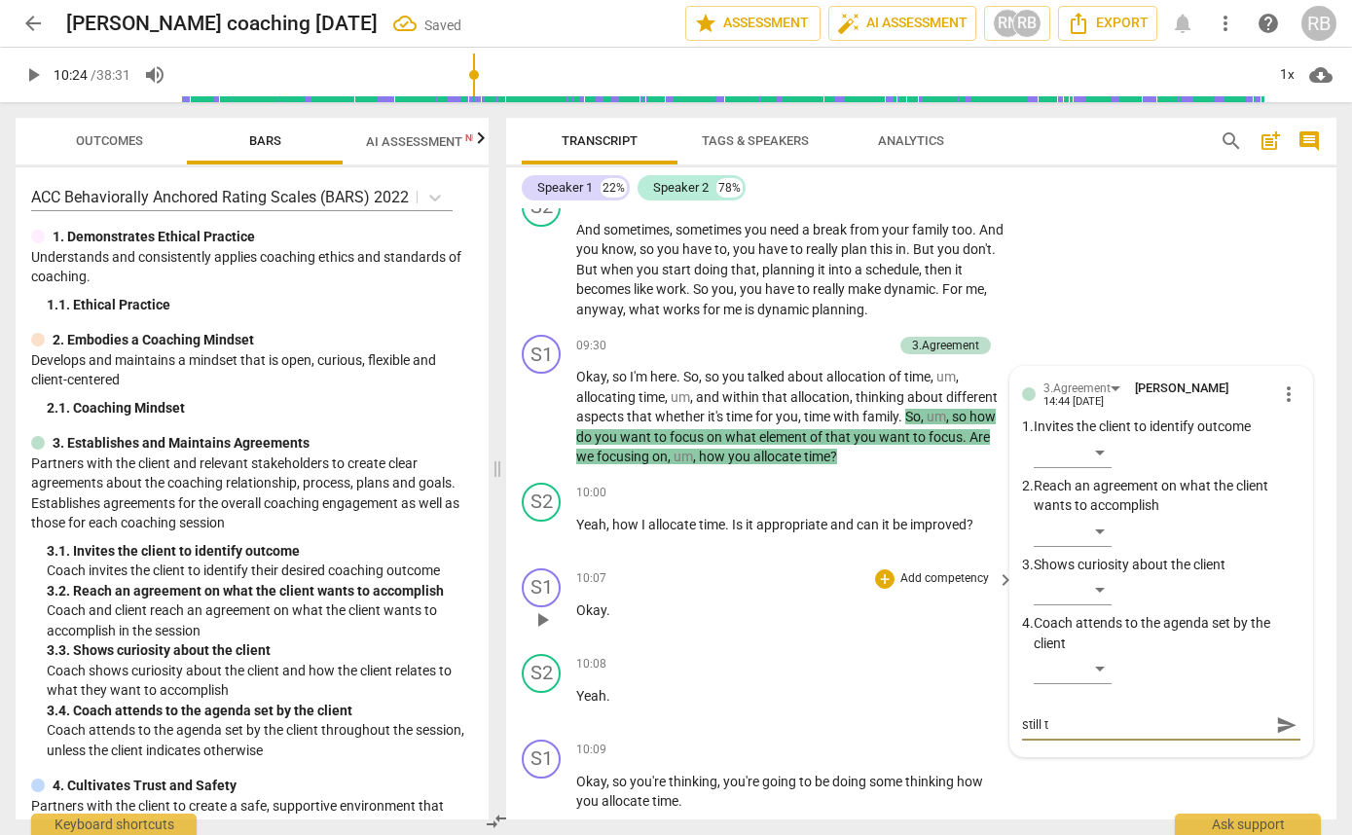
type textarea "still tr"
type textarea "still try"
type textarea "still tryi"
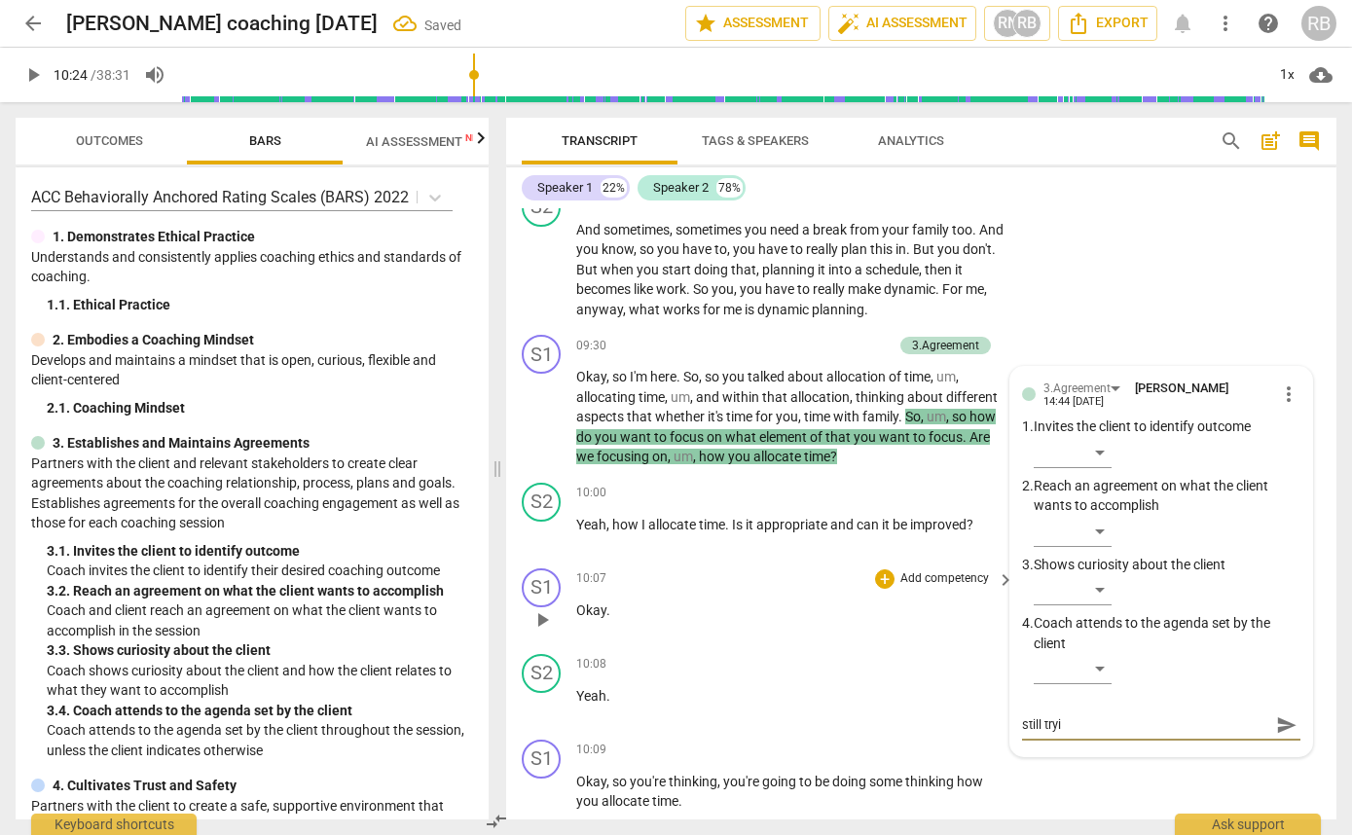
type textarea "still tryin"
type textarea "still trying"
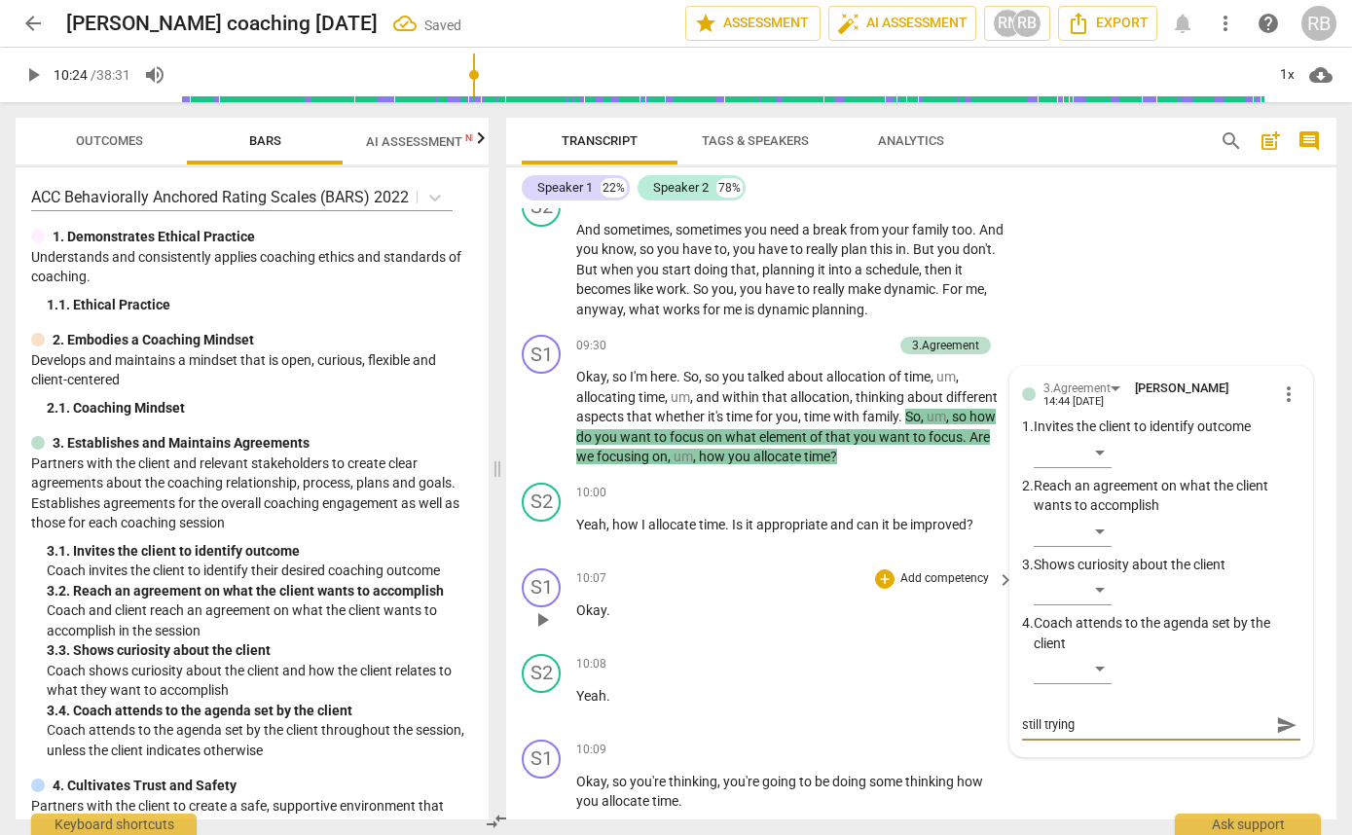
type textarea "still trying"
type textarea "still trying t"
type textarea "still trying to"
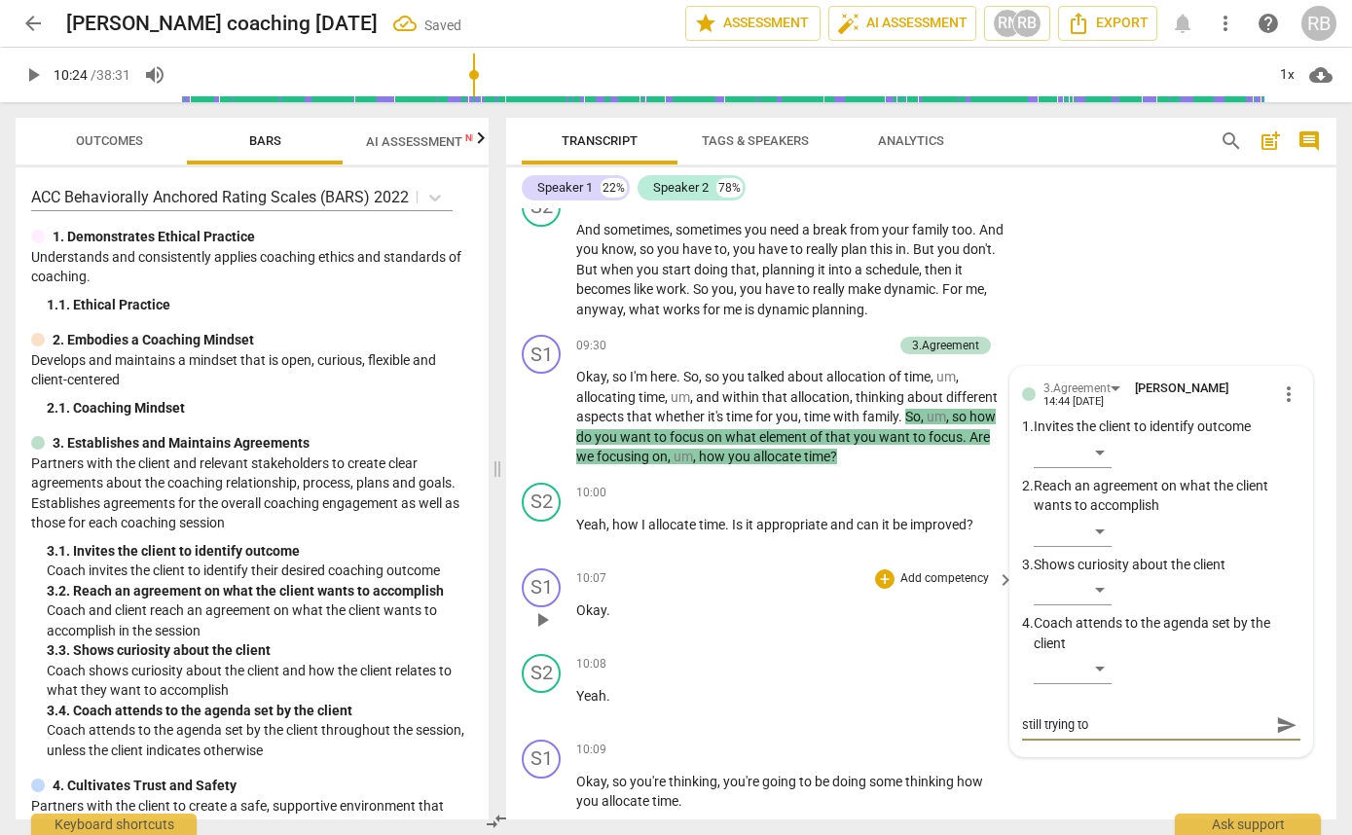
type textarea "still trying to"
type textarea "still trying to w"
type textarea "still trying to wo"
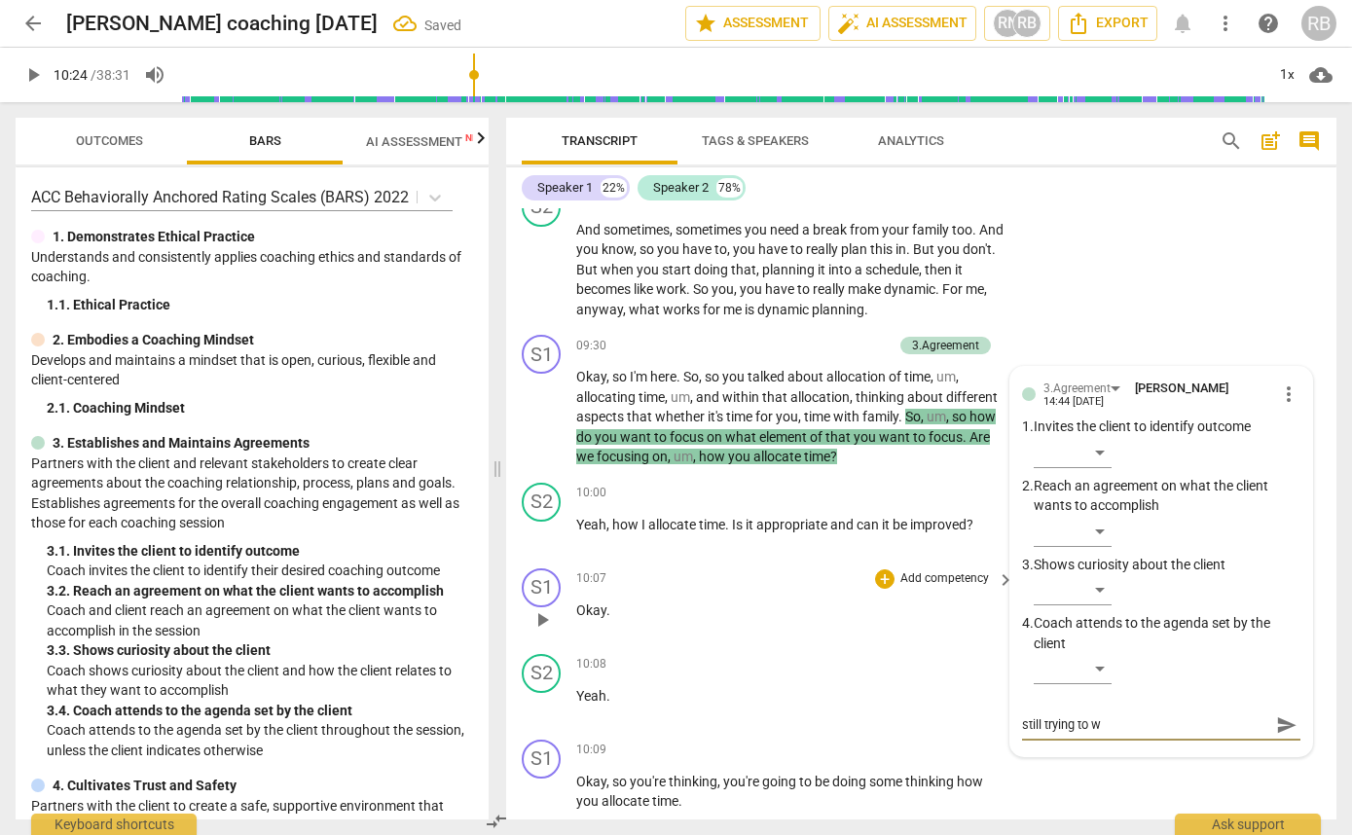
type textarea "still trying to wo"
type textarea "still trying to wor"
type textarea "still trying to work"
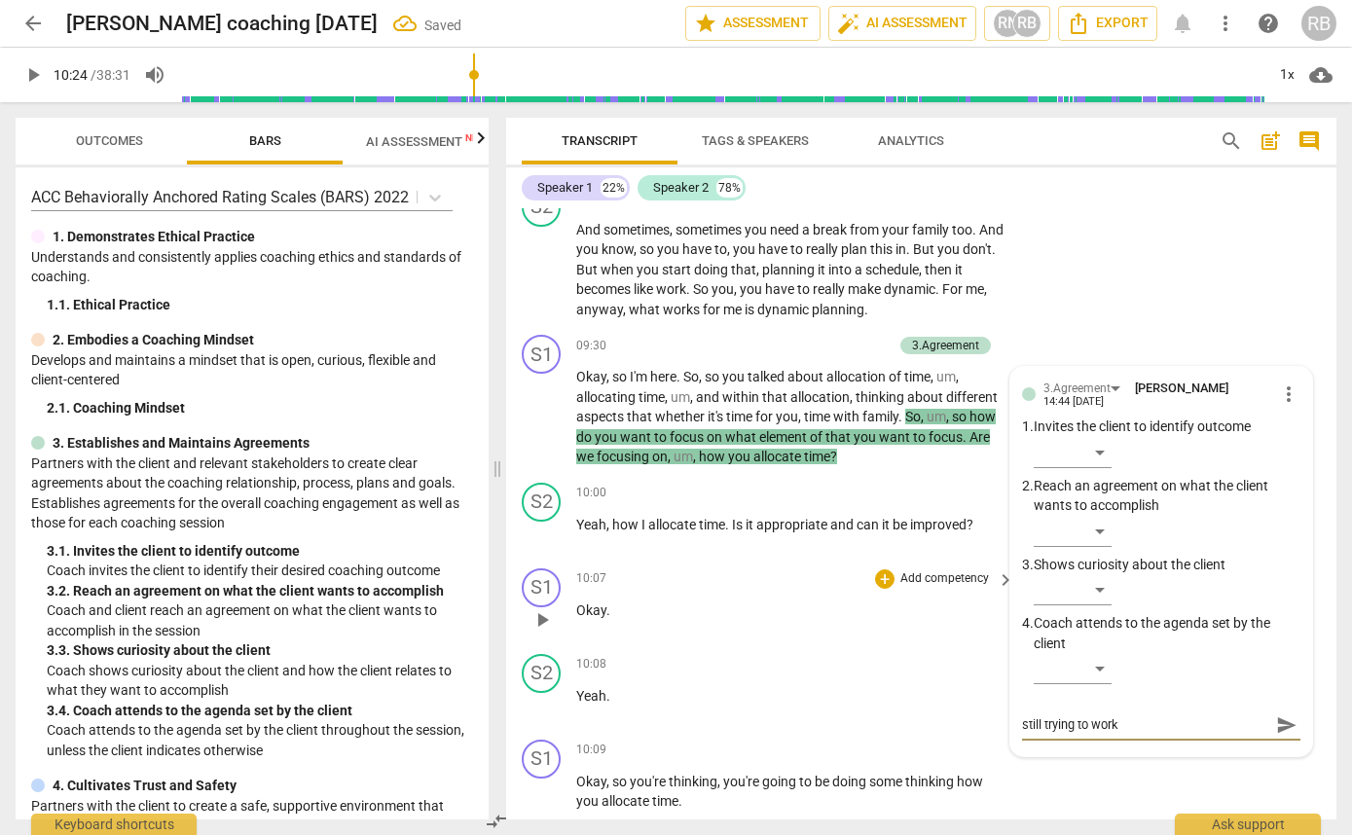
type textarea "still trying to work"
type textarea "still trying to work o"
type textarea "still trying to work on"
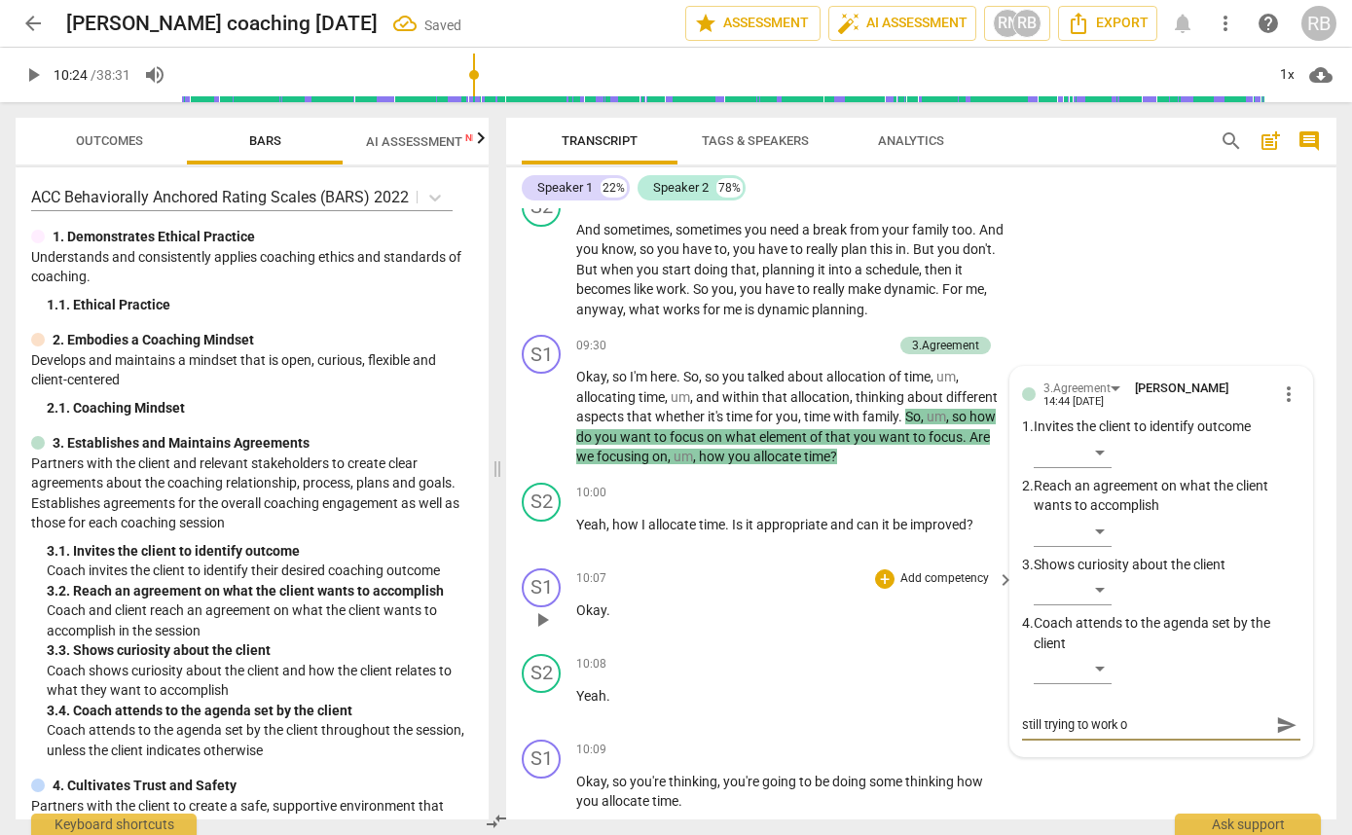
type textarea "still trying to work on"
type textarea "still trying to work on t"
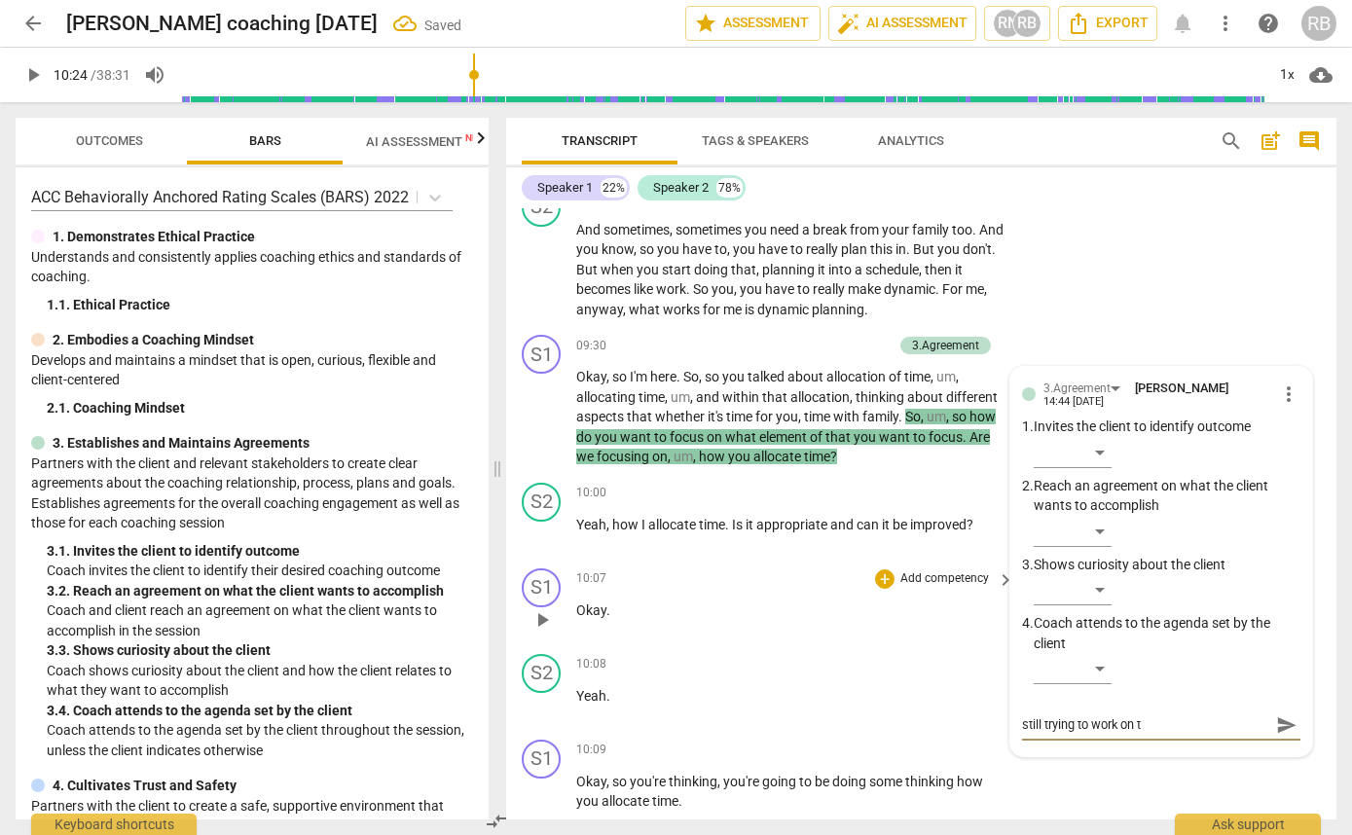
type textarea "still trying to work on th"
type textarea "still trying to work on the"
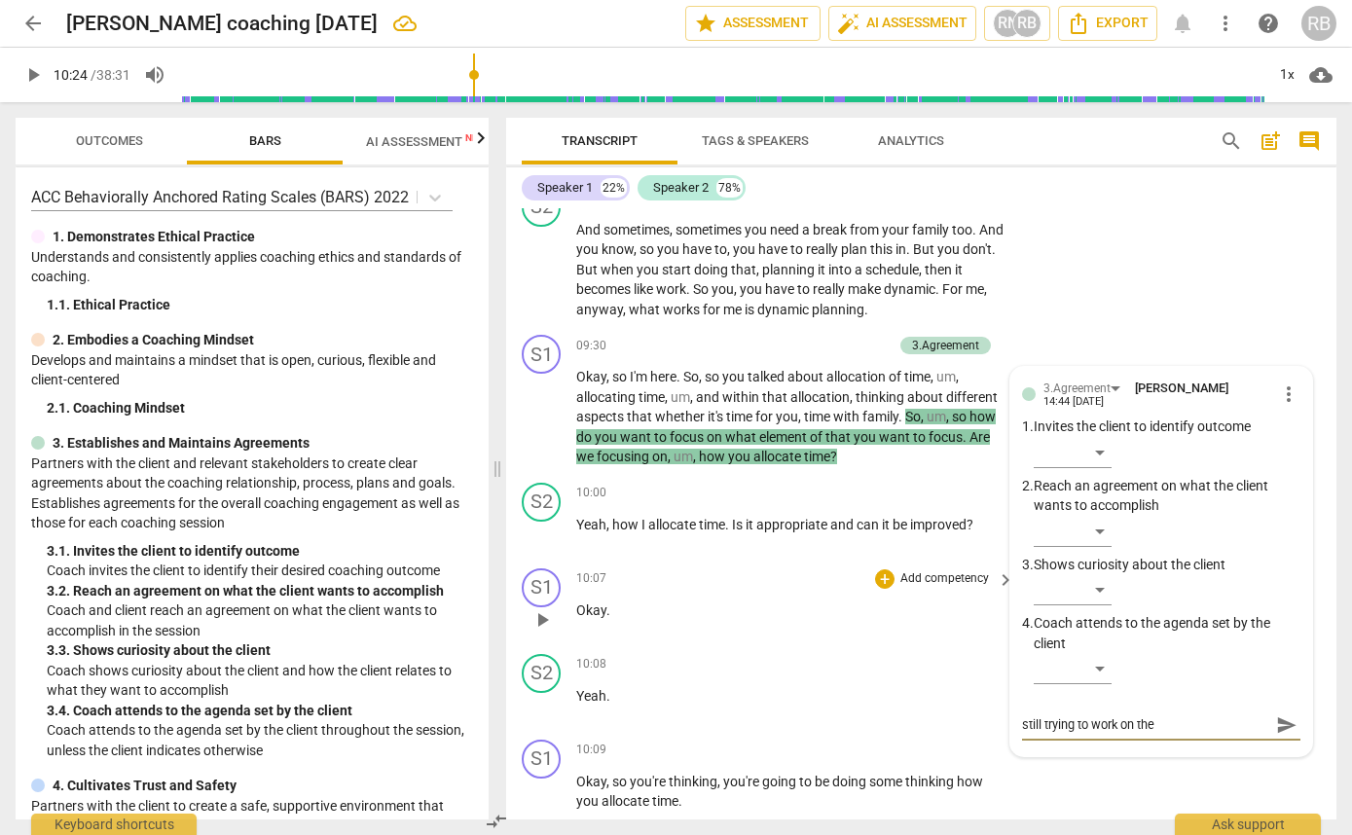
type textarea "still trying to work on the a"
type textarea "still trying to work on the ag"
type textarea "still trying to work on the agr"
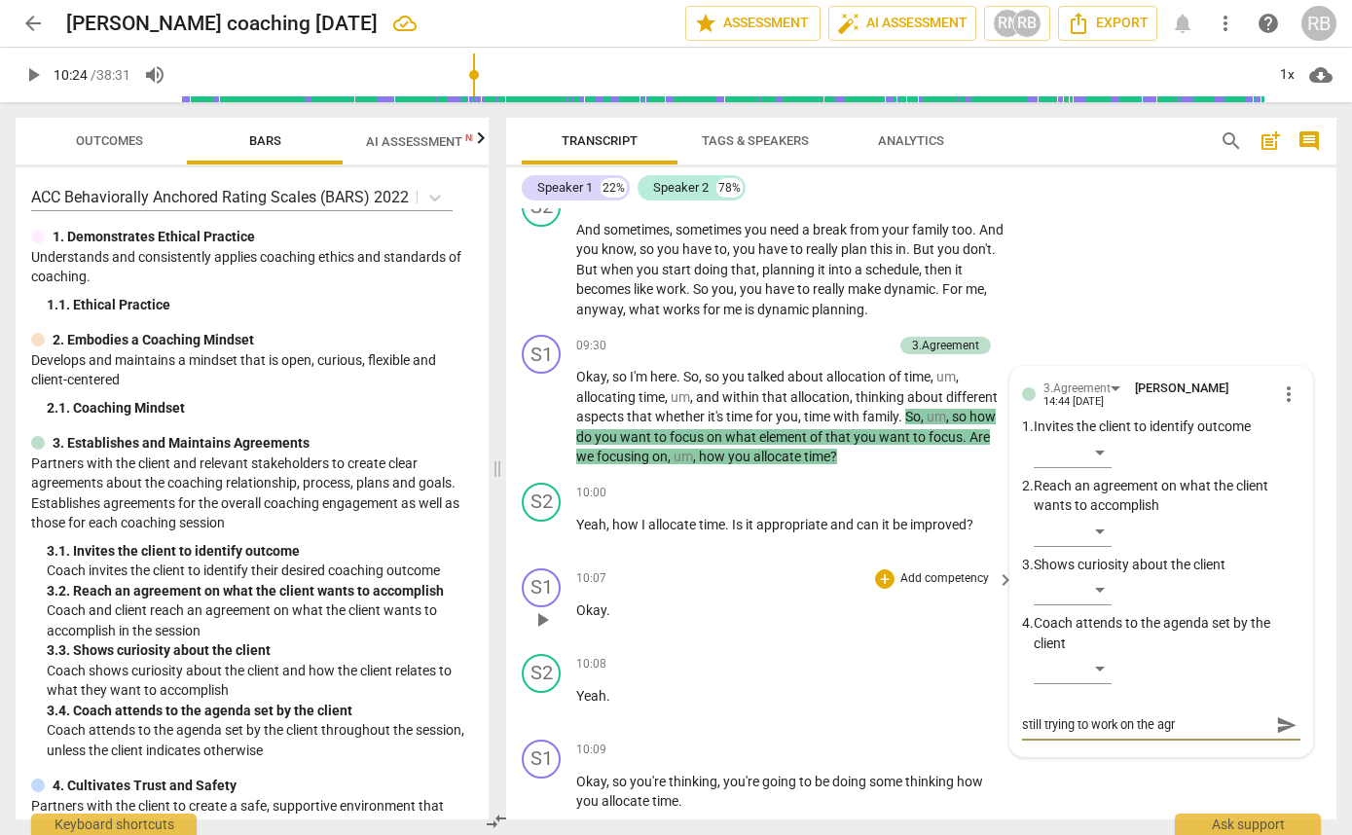
type textarea "still trying to work on the agre"
type textarea "still trying to work on the agree"
type textarea "still trying to work on the agreem"
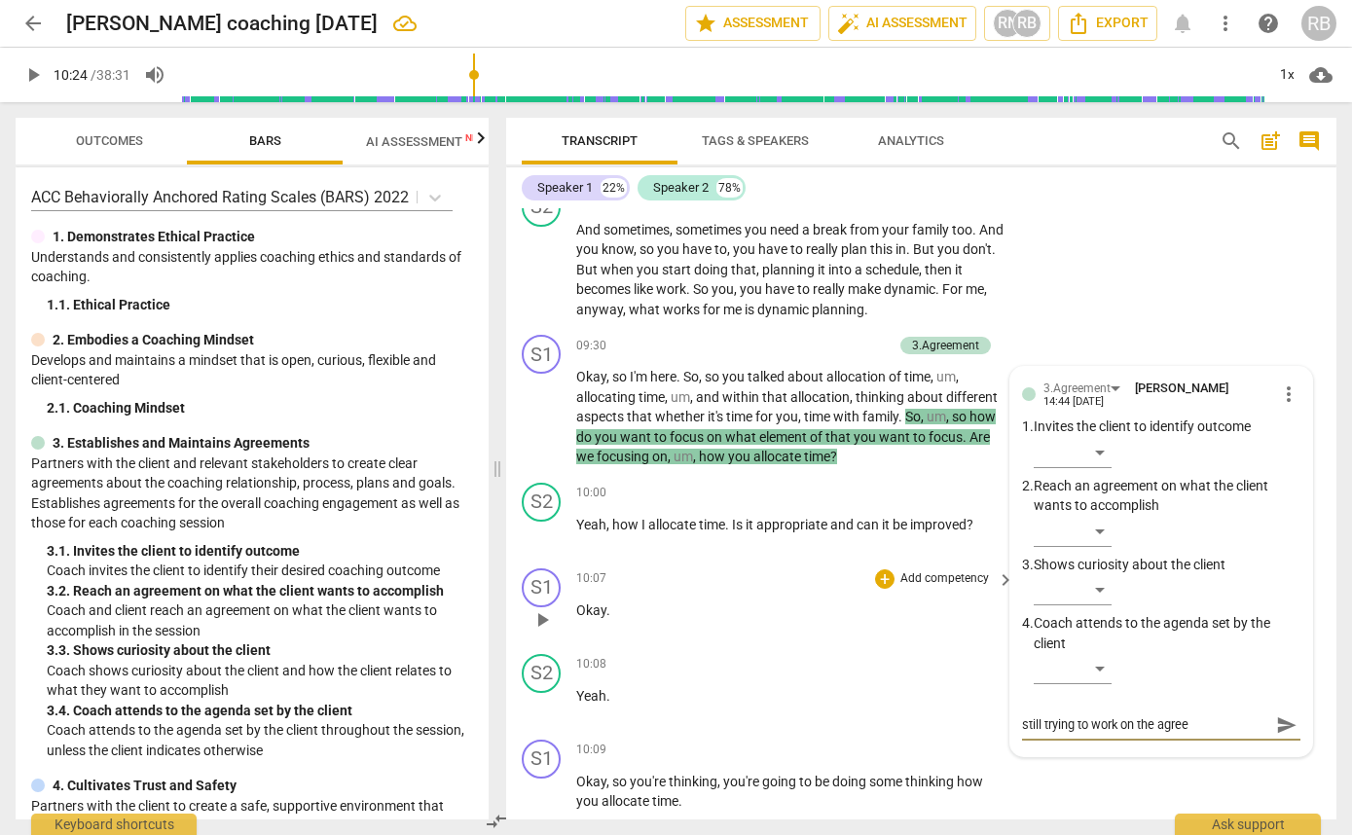
type textarea "still trying to work on the agreem"
type textarea "still trying to work on the agreeme"
type textarea "still trying to work on the agreemen"
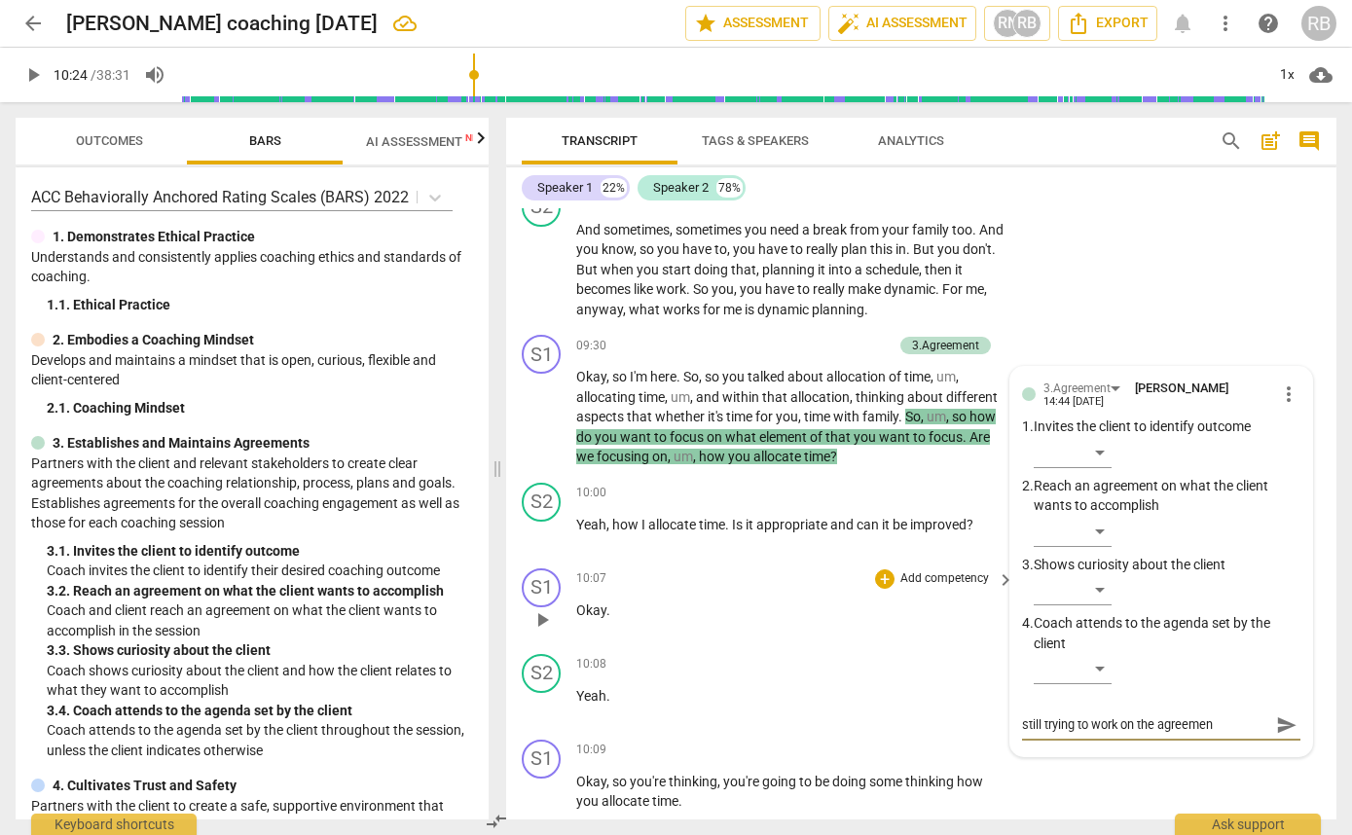
type textarea "still trying to work on the agreement"
type textarea "still trying to work on the agreement."
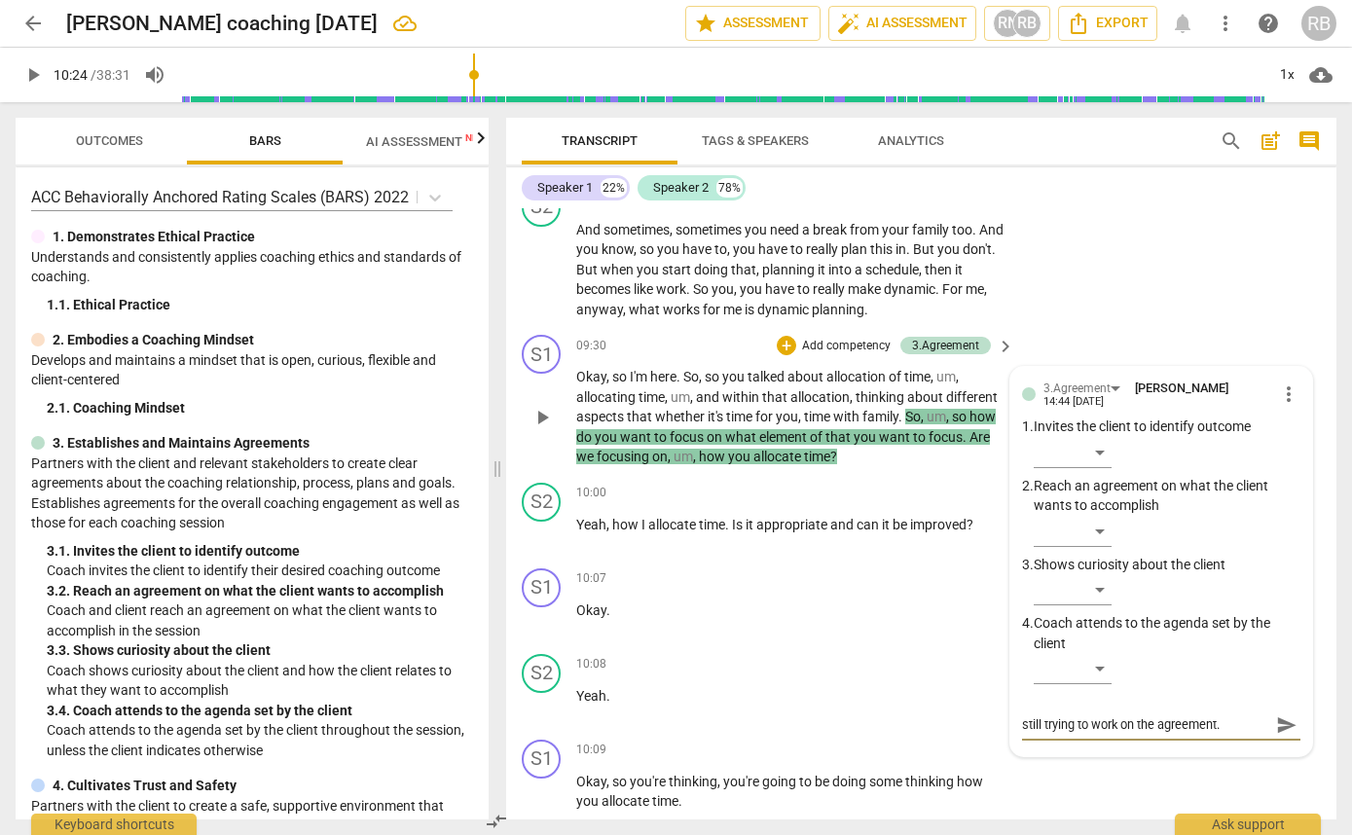
type textarea "still trying to work on the agreement."
click at [1276, 736] on span "send" at bounding box center [1286, 725] width 21 height 21
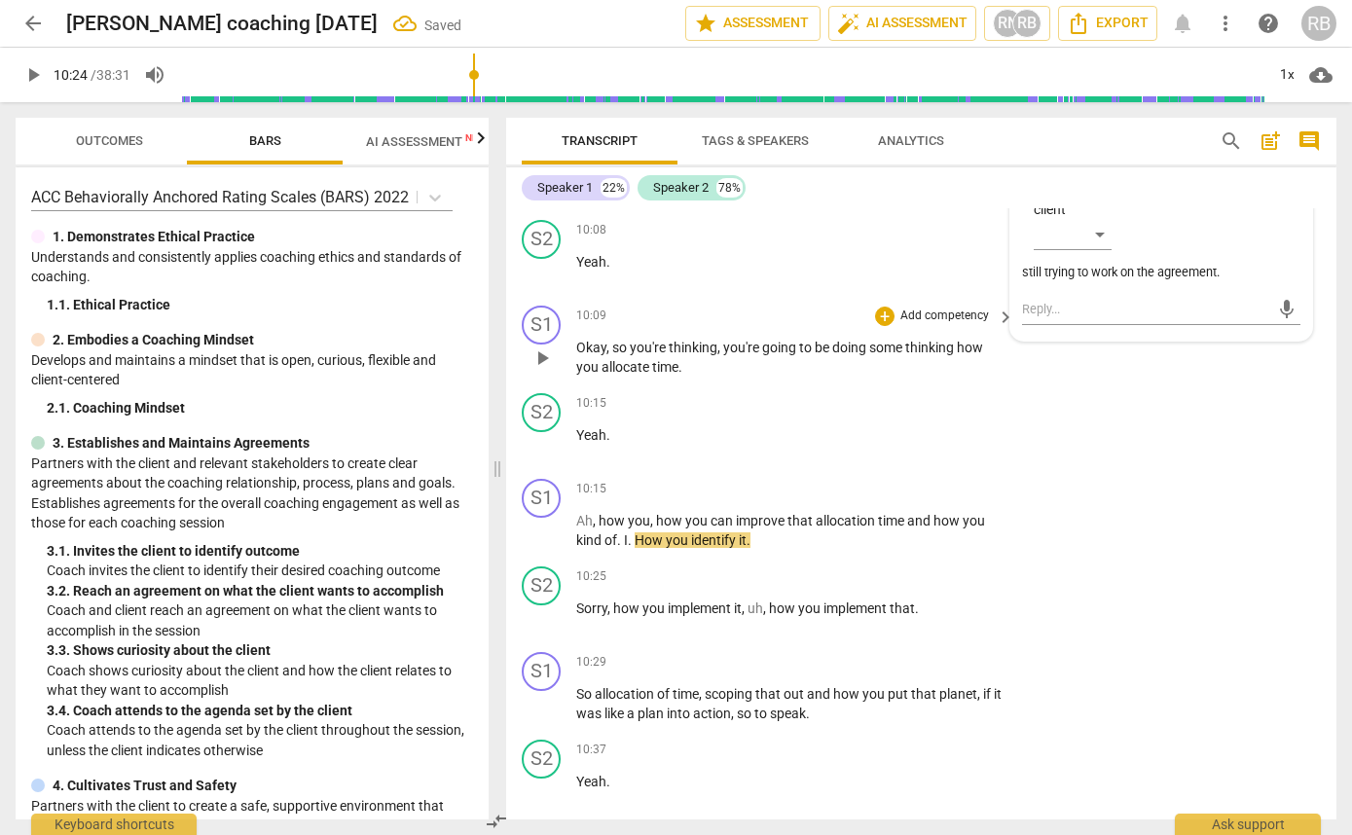
scroll to position [4689, 0]
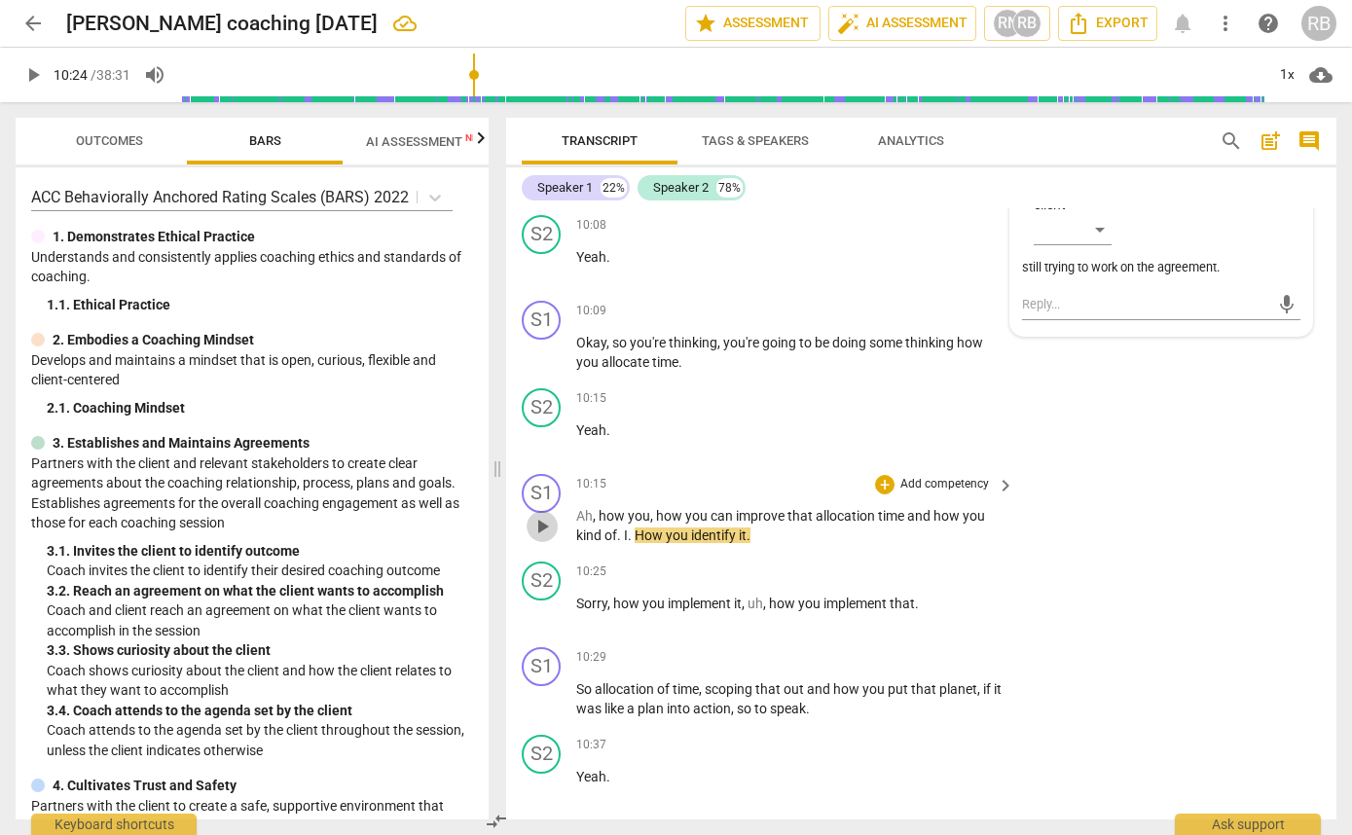
click at [544, 538] on span "play_arrow" at bounding box center [542, 526] width 23 height 23
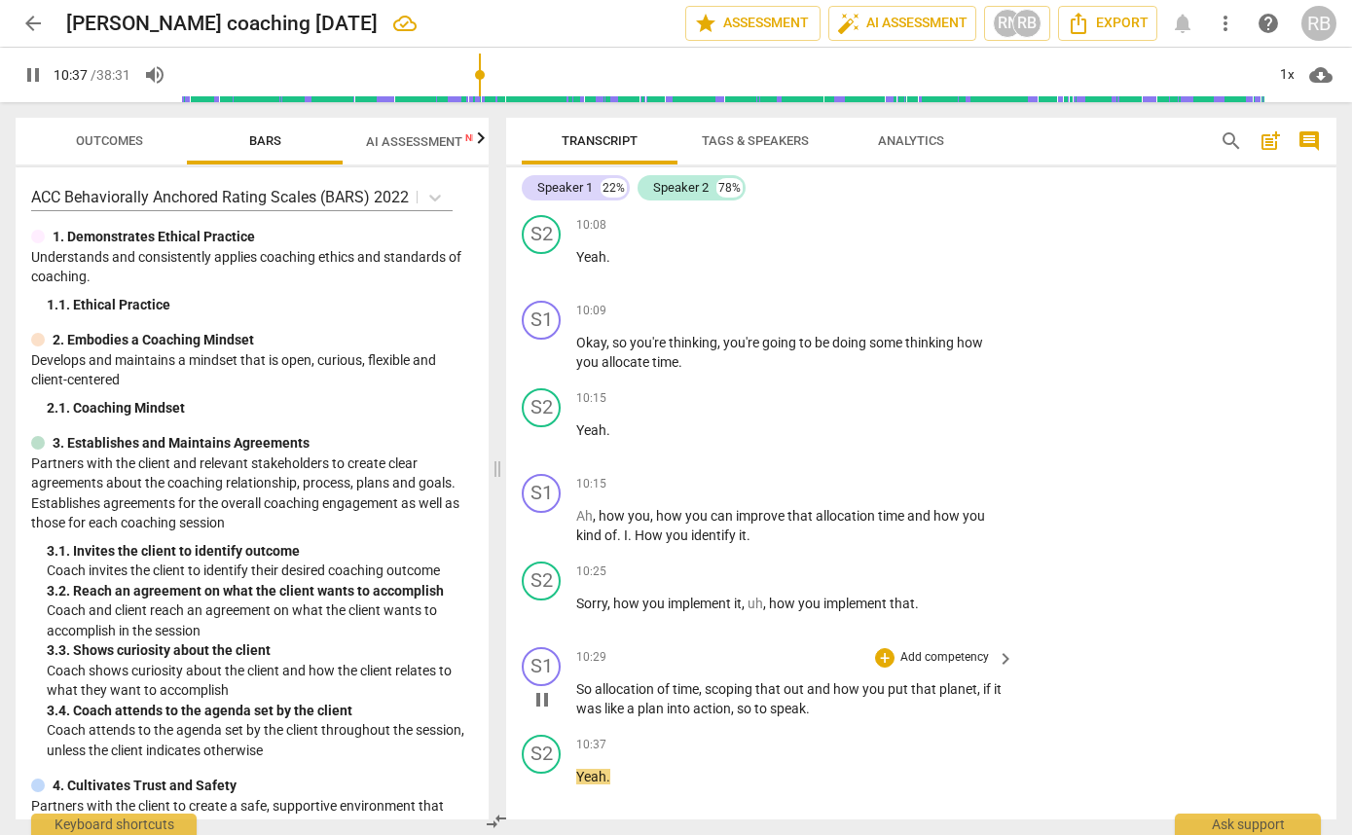
scroll to position [5309, 0]
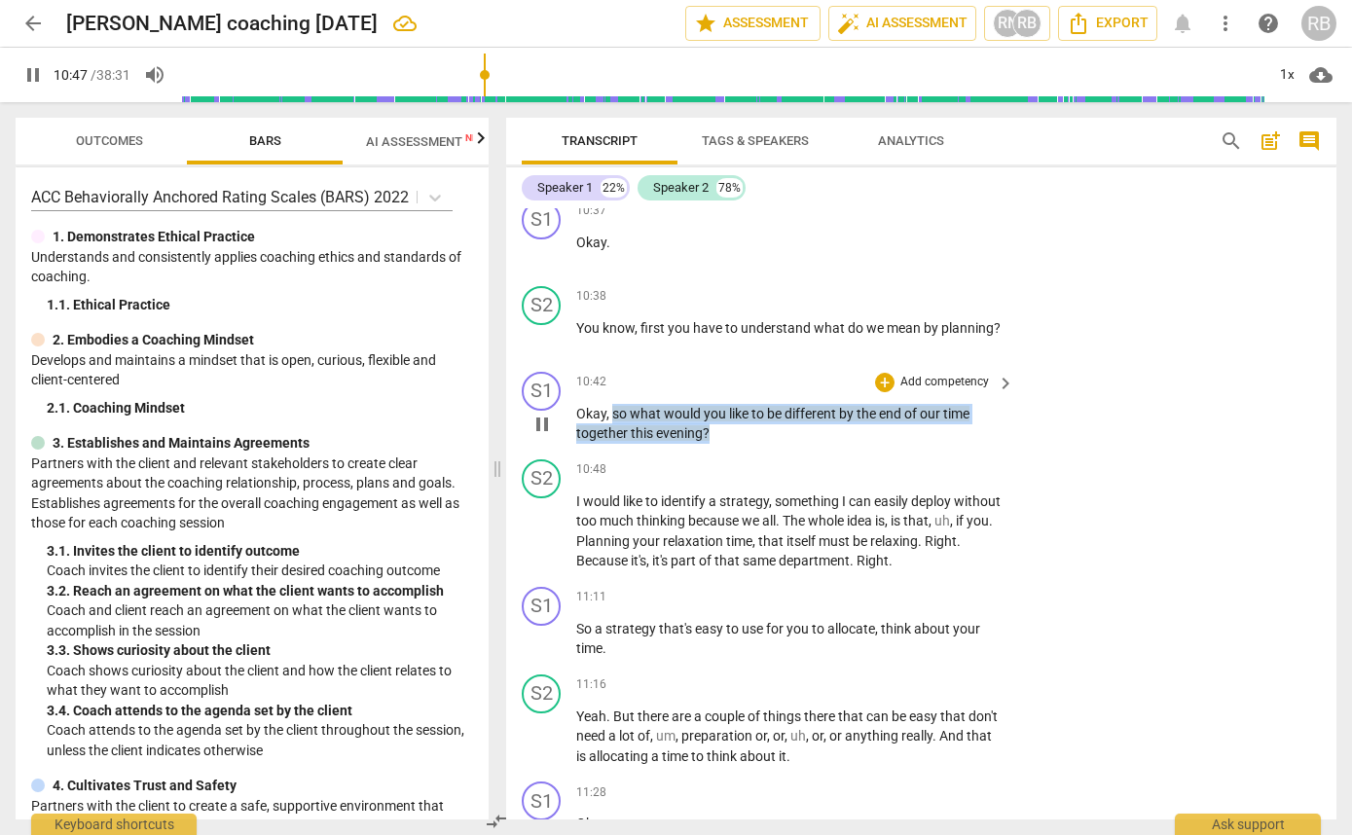
drag, startPoint x: 726, startPoint y: 494, endPoint x: 610, endPoint y: 478, distance: 116.9
click at [610, 444] on p "Okay , so what would you like to be different by the end of our time together t…" at bounding box center [790, 424] width 428 height 40
click at [883, 392] on div "+" at bounding box center [884, 382] width 19 height 19
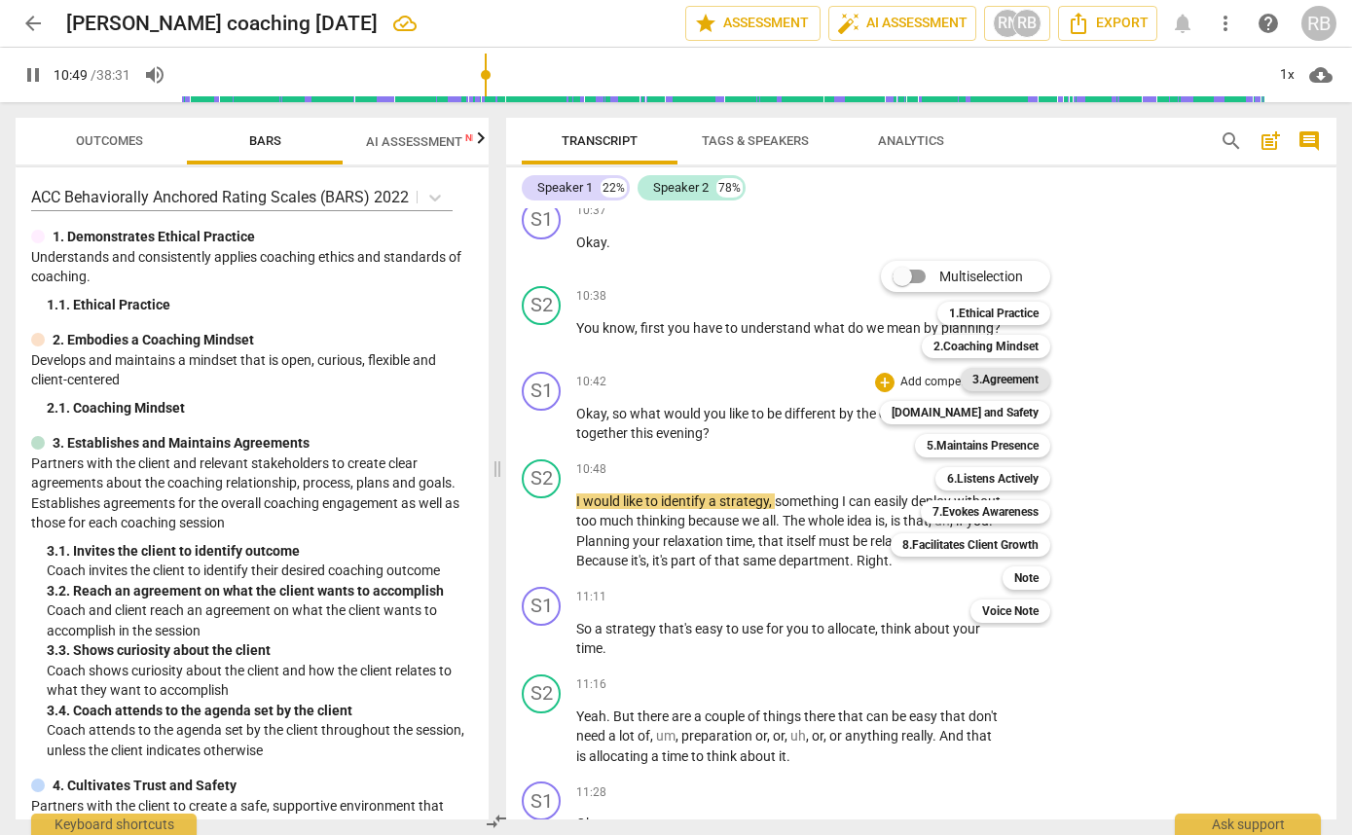
click at [1005, 382] on b "3.Agreement" at bounding box center [1005, 379] width 66 height 23
type input "650"
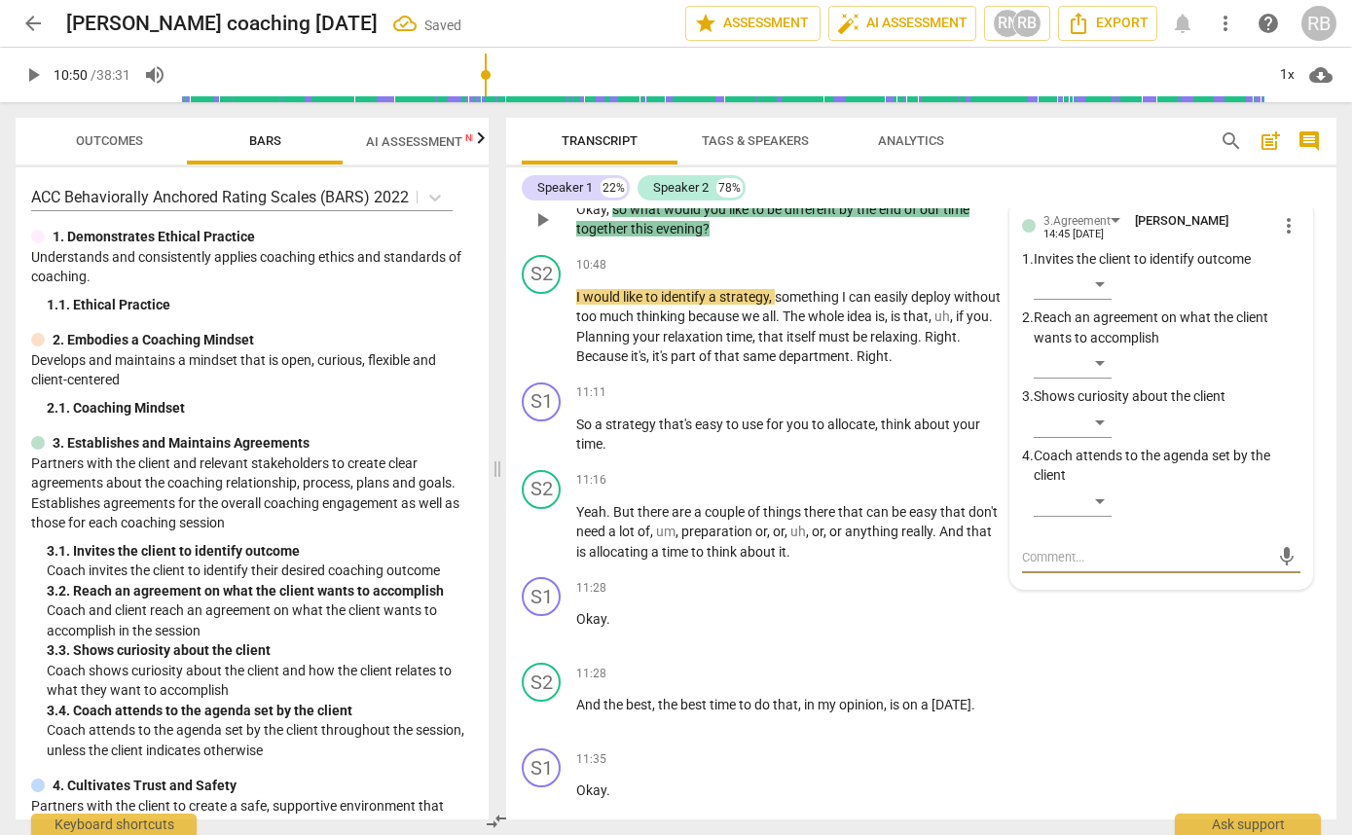
scroll to position [5516, 0]
type textarea "g"
type textarea "gr"
type textarea "gre"
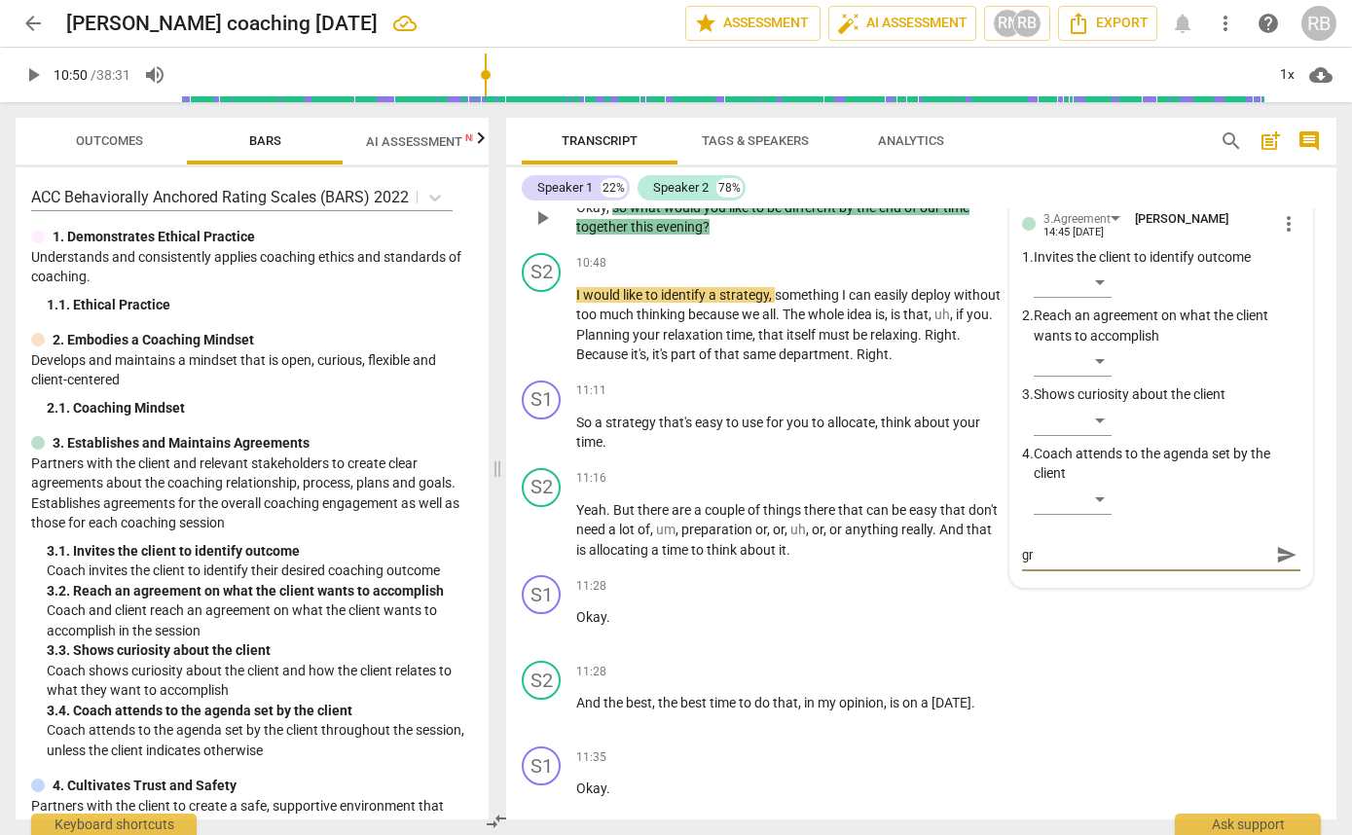
type textarea "gre"
type textarea "grea"
type textarea "great"
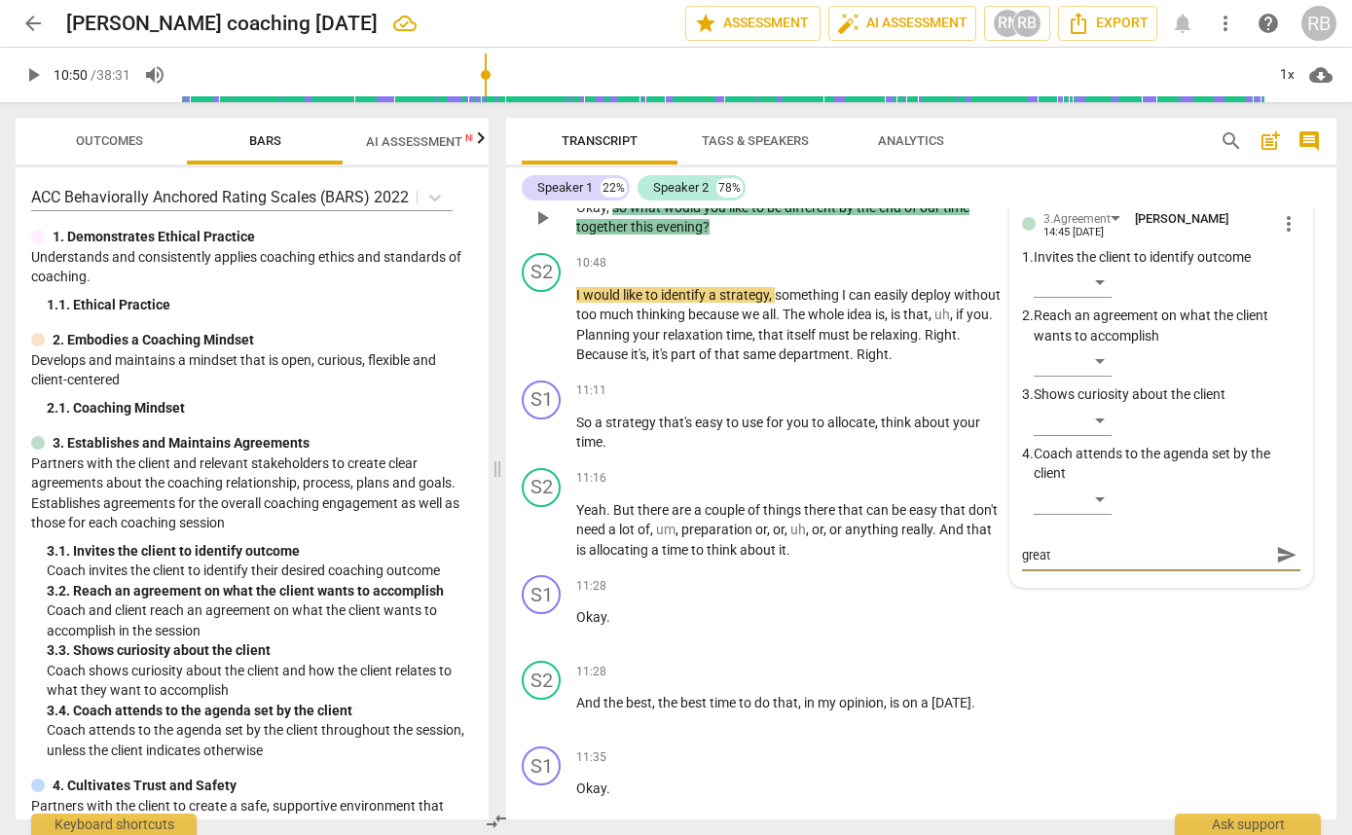
type textarea "great,"
type textarea "great, y"
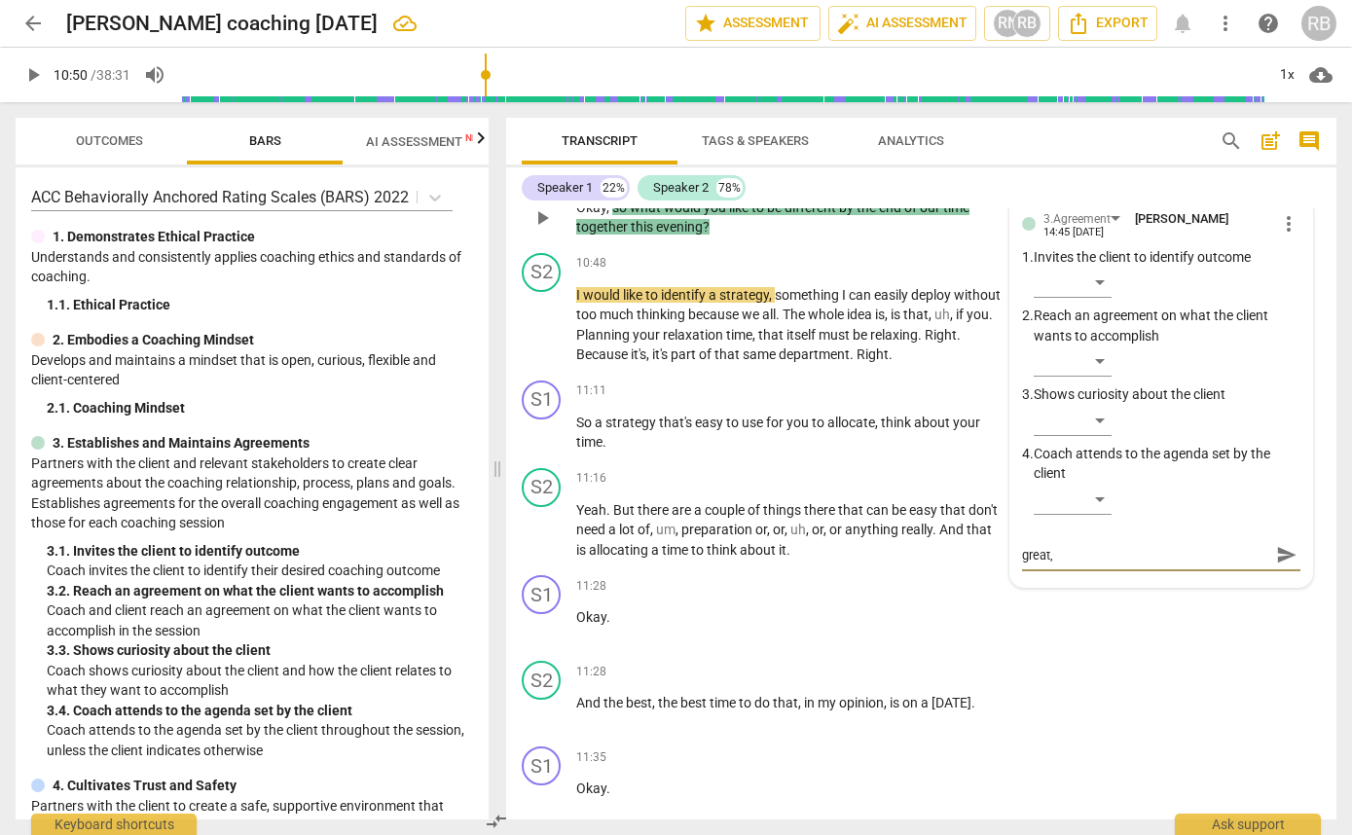
type textarea "great, y"
type textarea "great, yo"
type textarea "great, you"
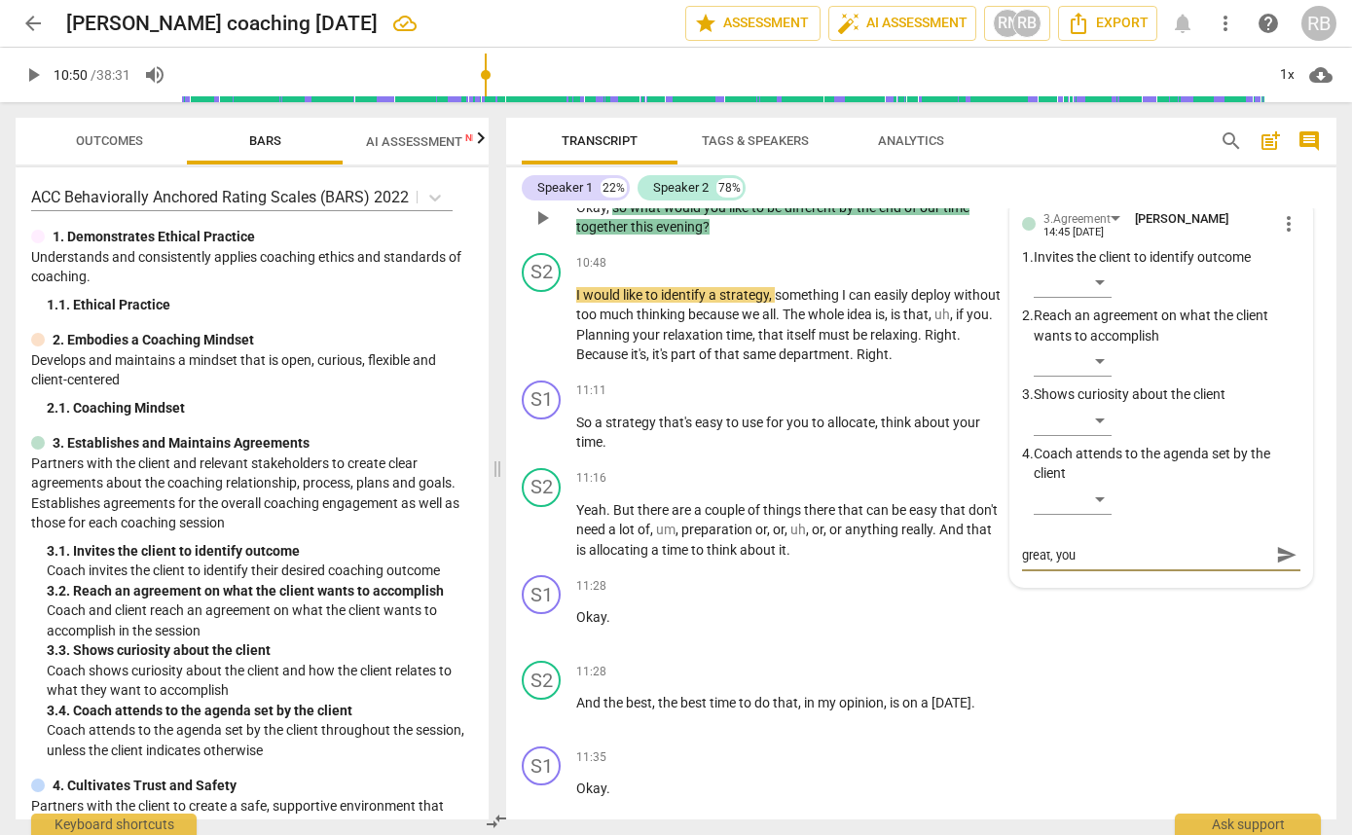
type textarea "great, you'"
type textarea "great, you'r"
type textarea "great, you're"
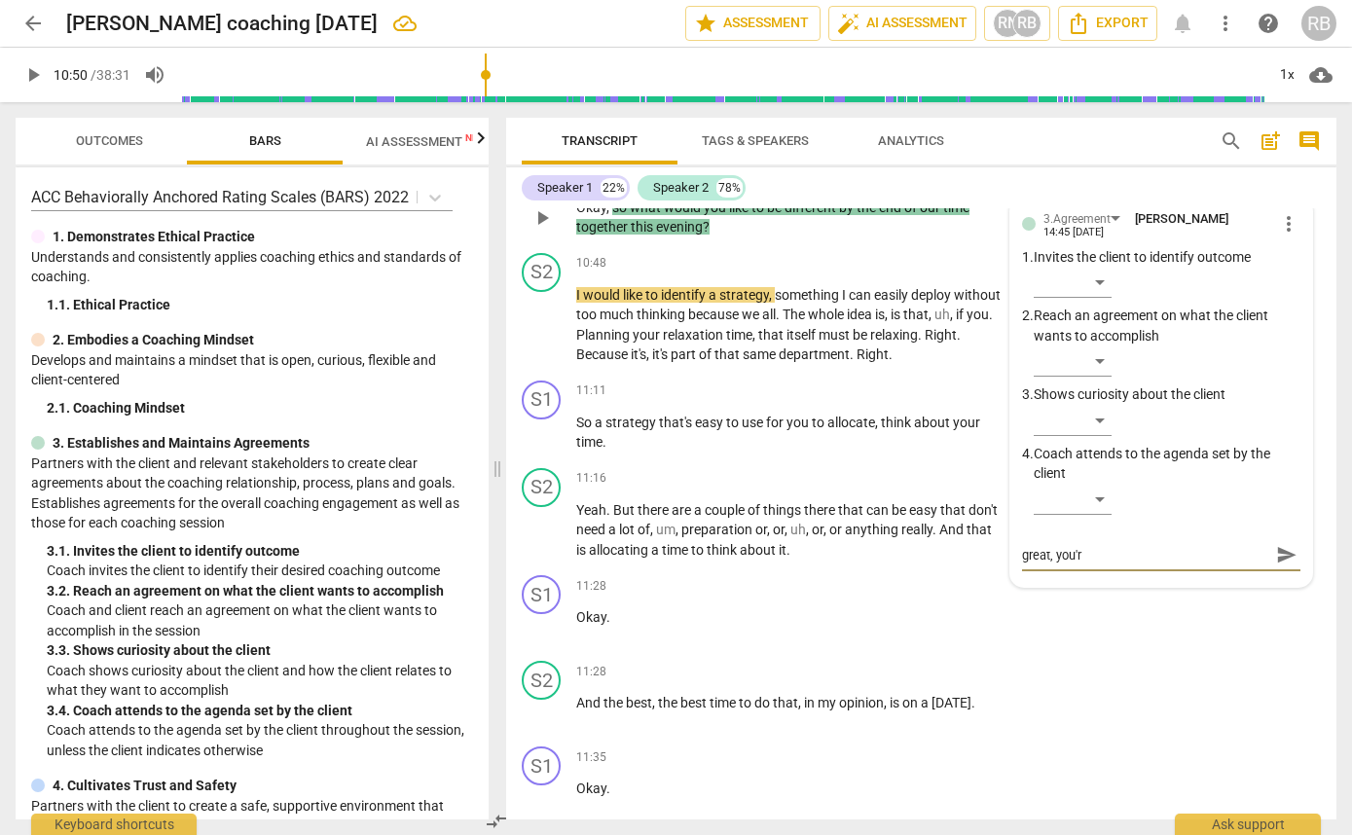
type textarea "great, you're"
type textarea "great, you're k"
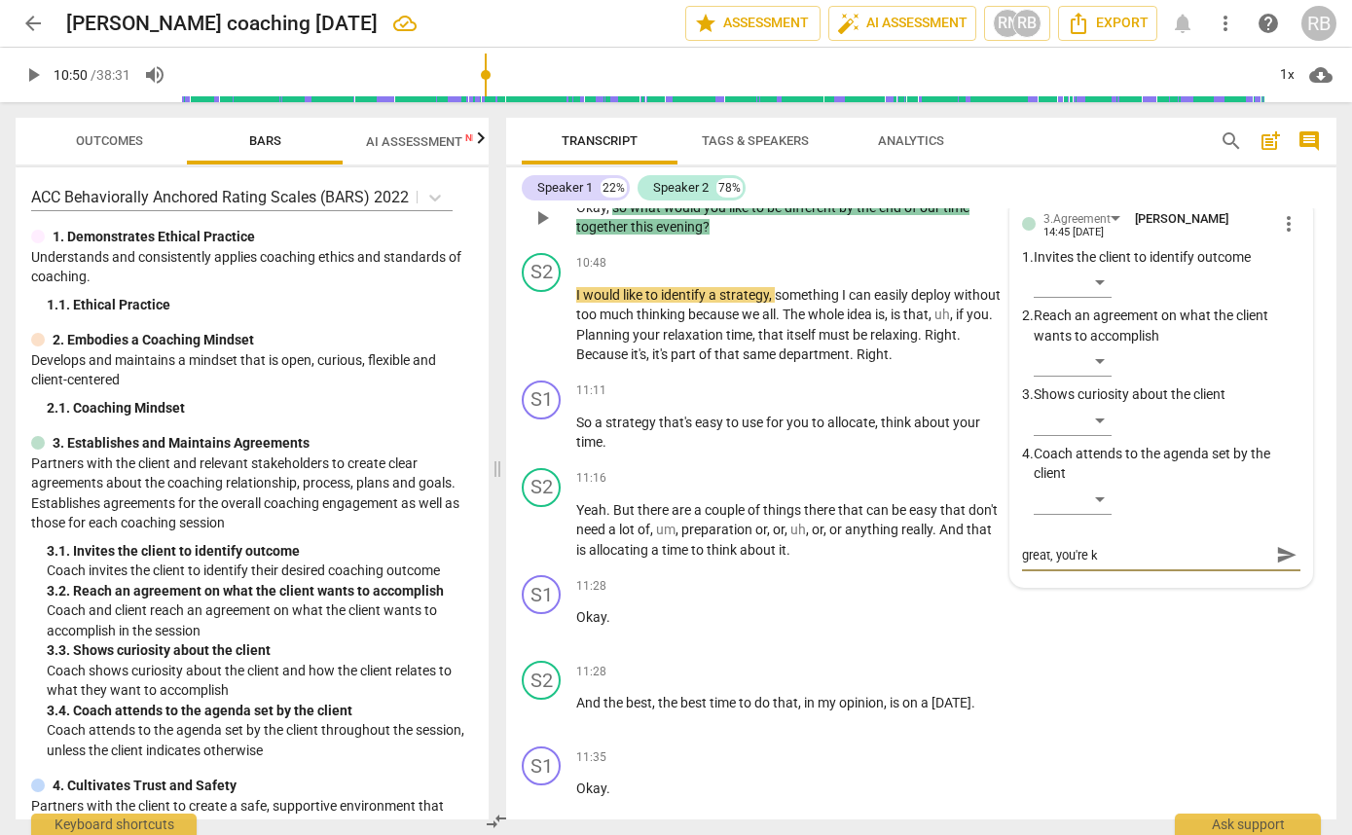
type textarea "great, you're [PERSON_NAME]"
type textarea "great, you're keep"
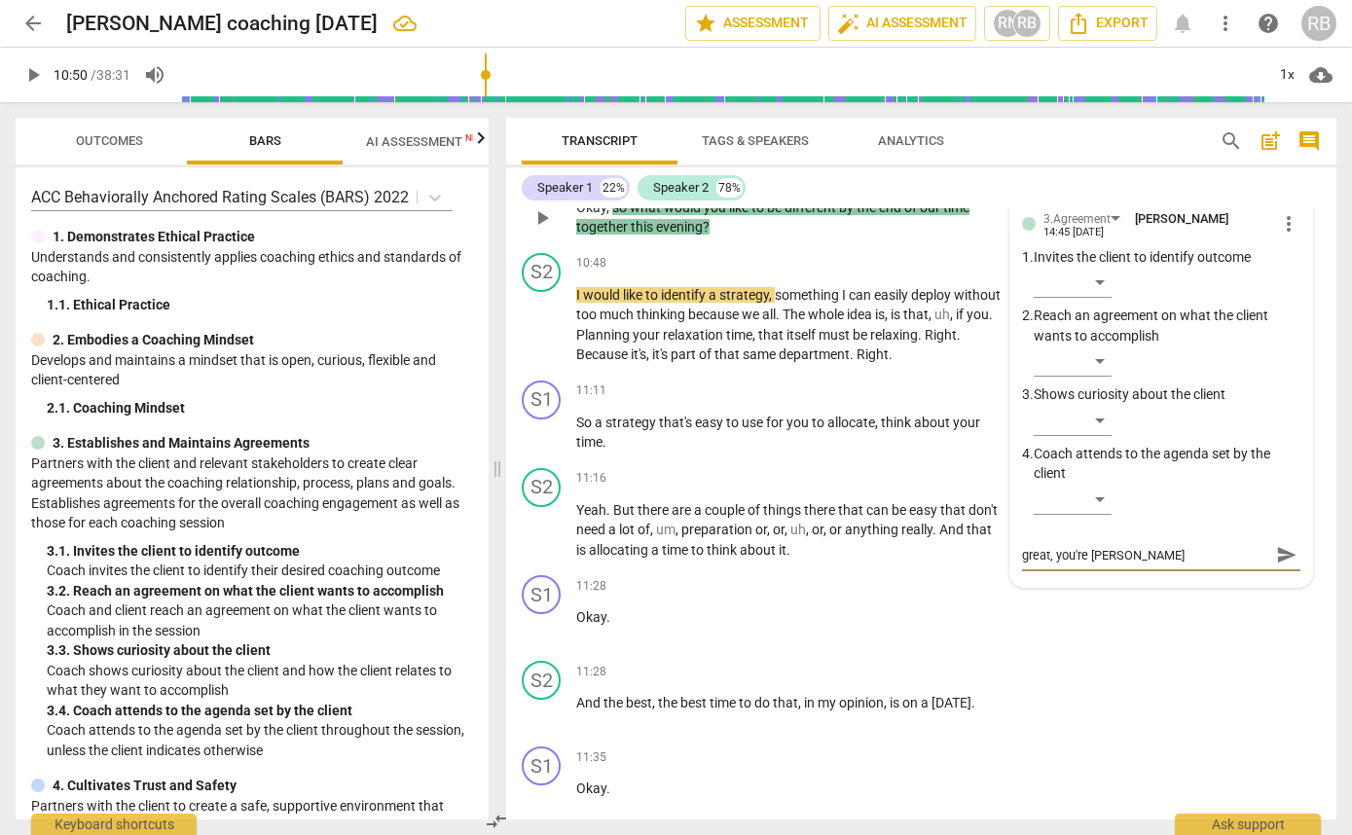
type textarea "great, you're keep"
type textarea "great, you're keepi"
type textarea "great, you're keepin"
type textarea "great, you're keeping"
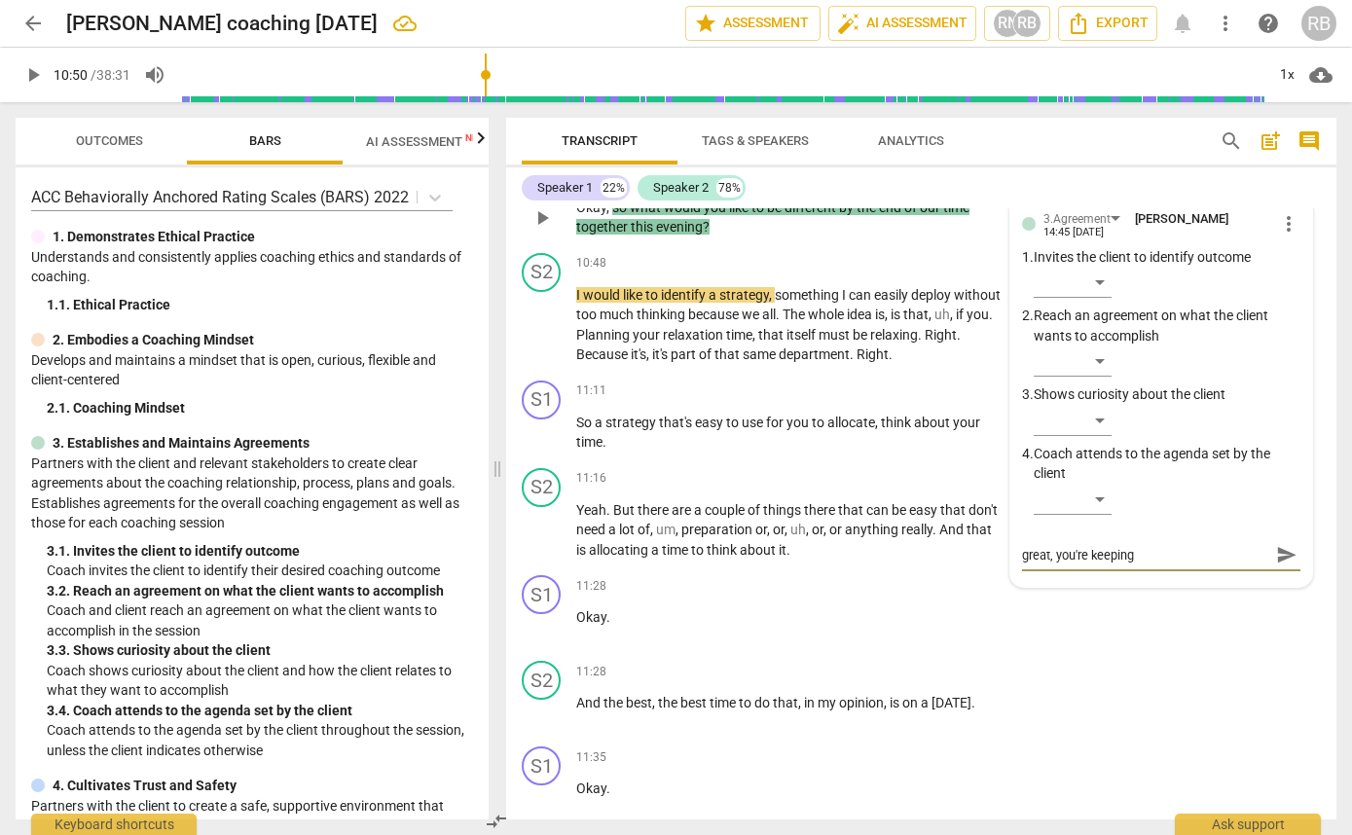
type textarea "great, you're keeping"
type textarea "great, you're keeping a"
type textarea "great, you're keeping at"
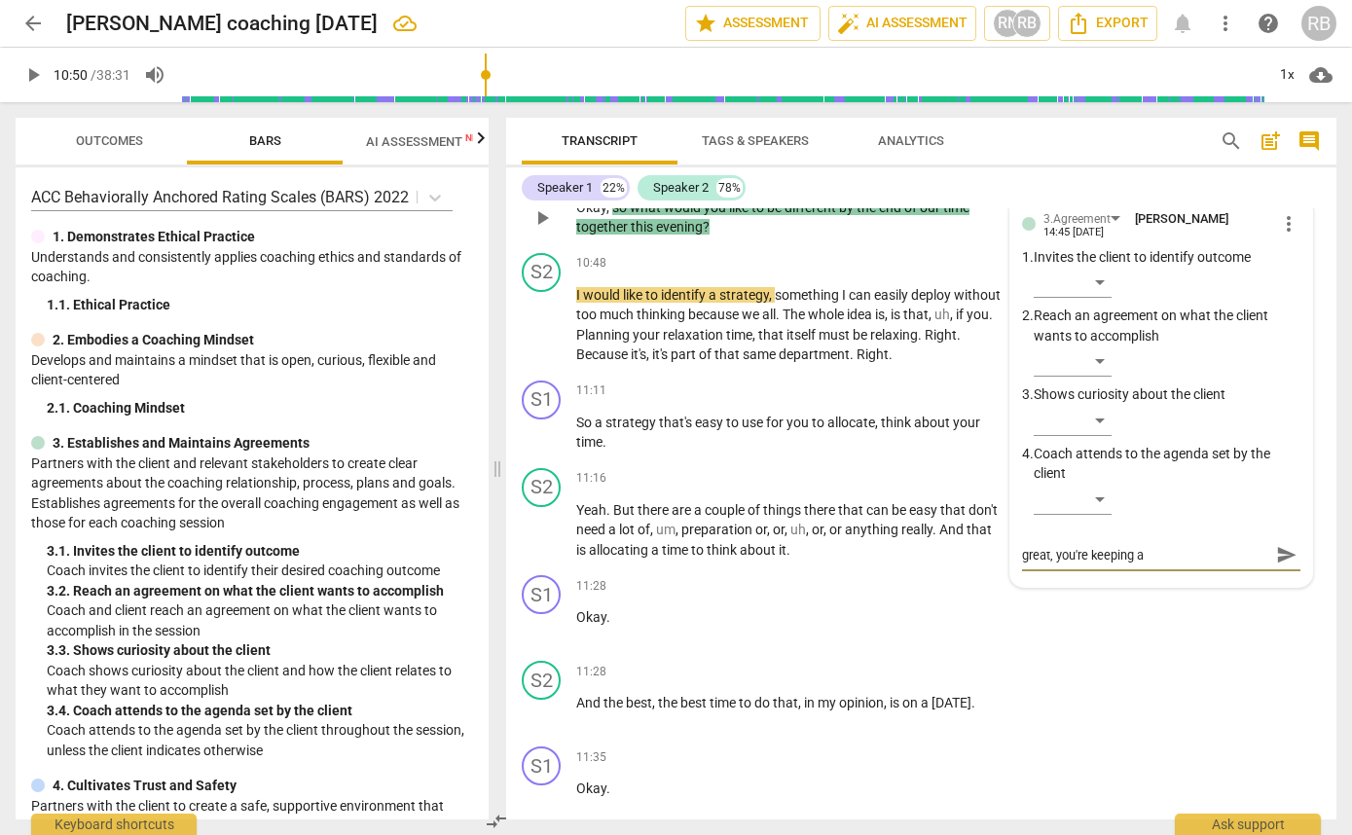
type textarea "great, you're keeping at"
type textarea "great, you're keeping at t"
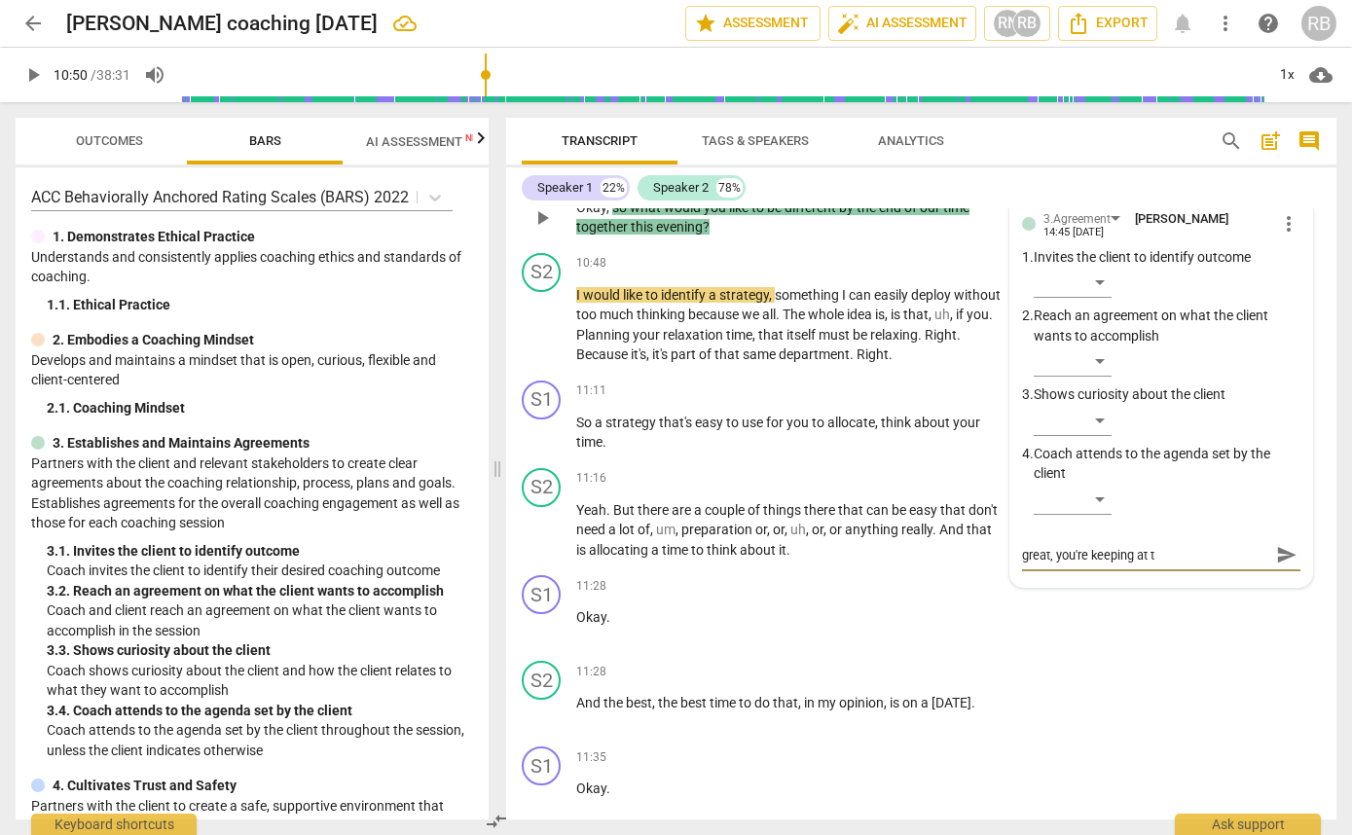
type textarea "great, you're keeping at th"
type textarea "great, you're keeping at the"
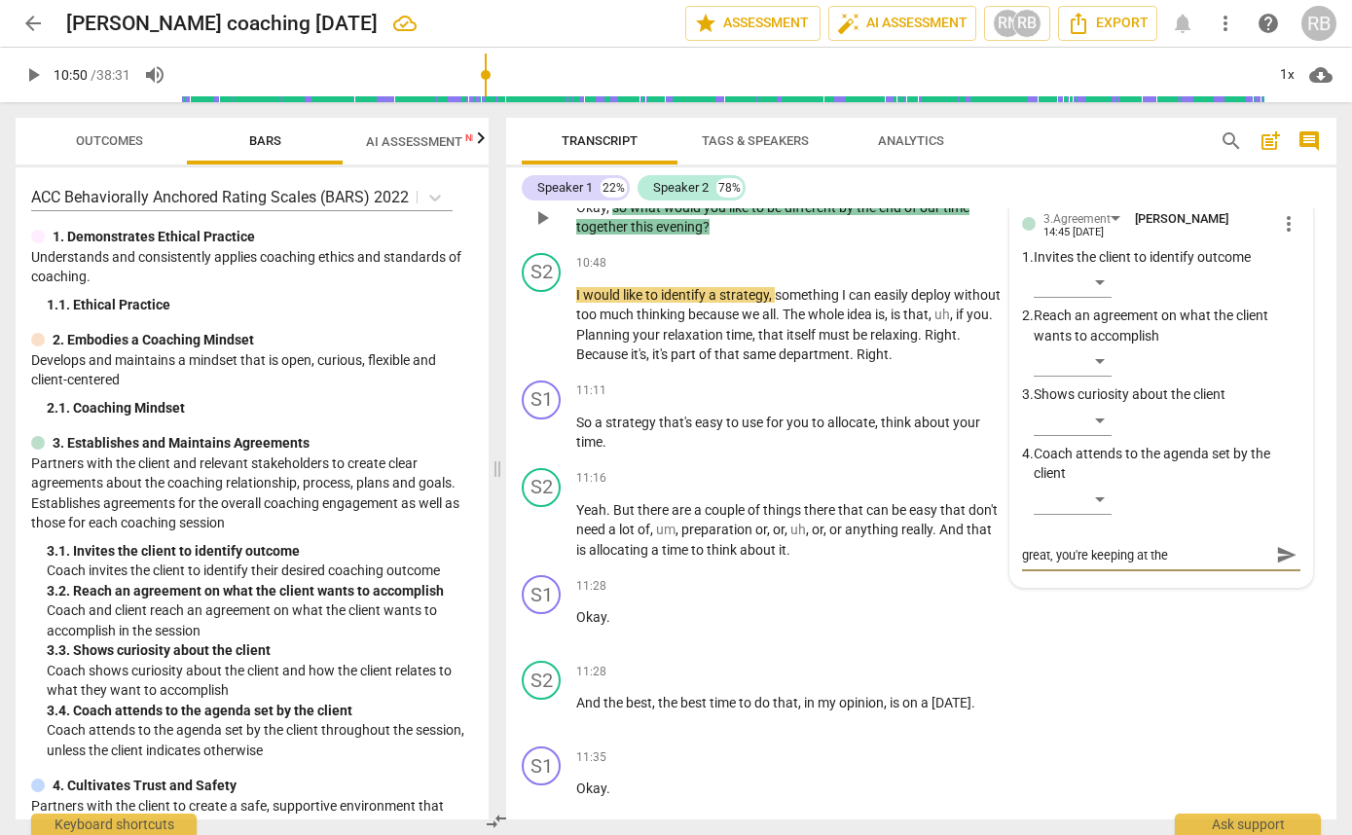
type textarea "great, you're keeping at the"
type textarea "great, you're keeping at the c"
type textarea "great, you're keeping at the co"
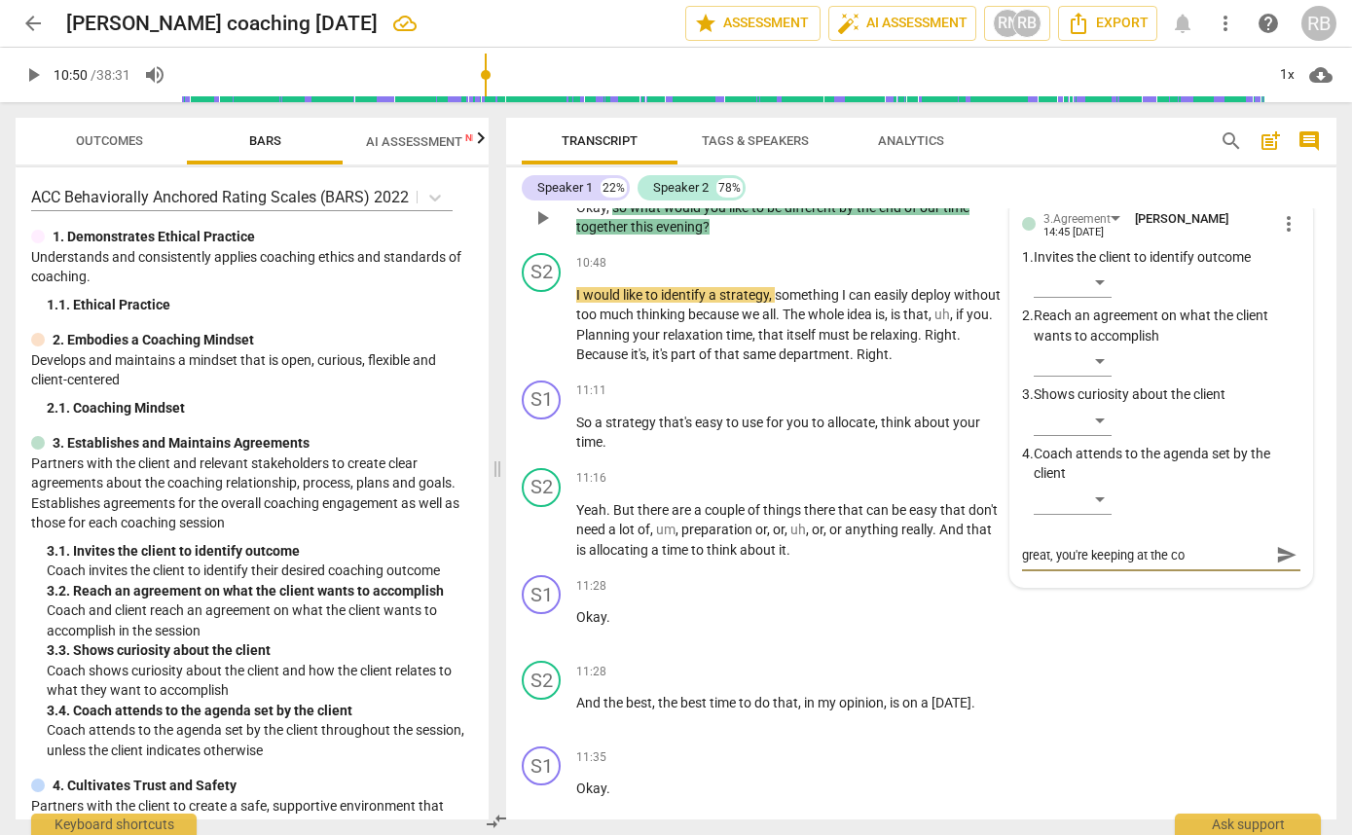
type textarea "great, you're keeping at the con"
type textarea "great, you're keeping at the cont"
type textarea "great, you're keeping at the [PERSON_NAME]"
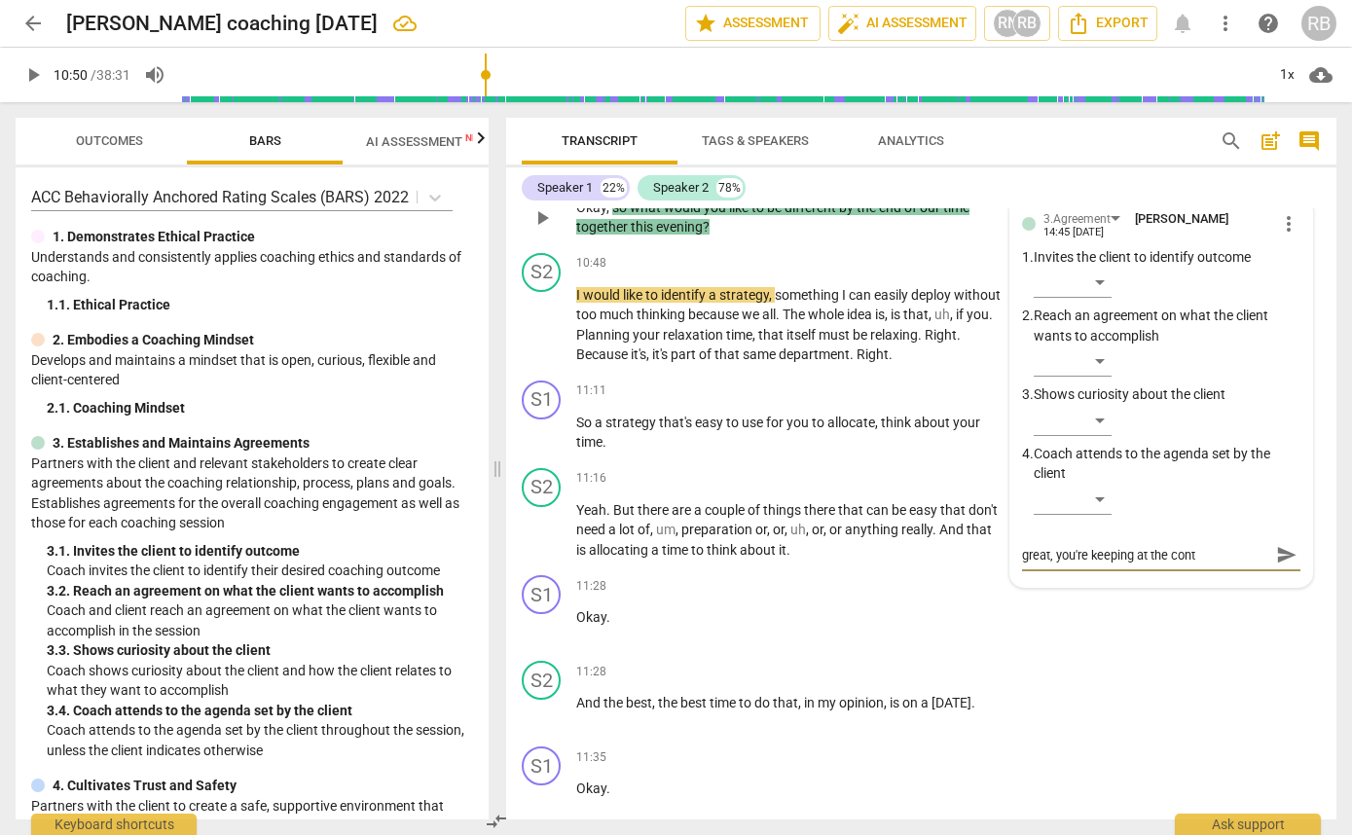
type textarea "great, you're keeping at the [PERSON_NAME]"
type textarea "great, you're keeping at the contin"
type textarea "great, you're keeping at the contine"
type textarea "great, you're keeping at the continer"
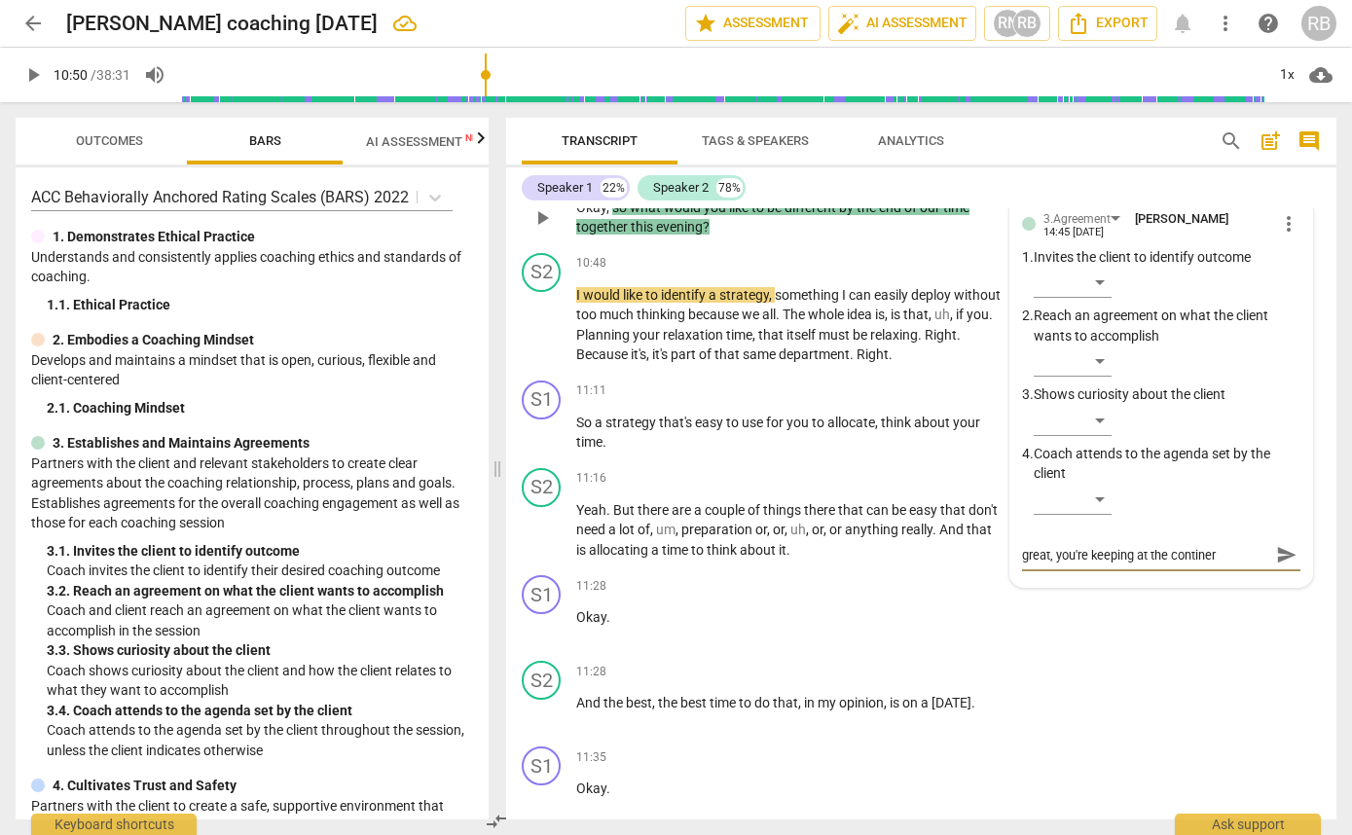
type textarea "great, you're keeping at the continer"
type textarea "great, you're keeping at the continer b"
type textarea "great, you're keeping at the continer bu"
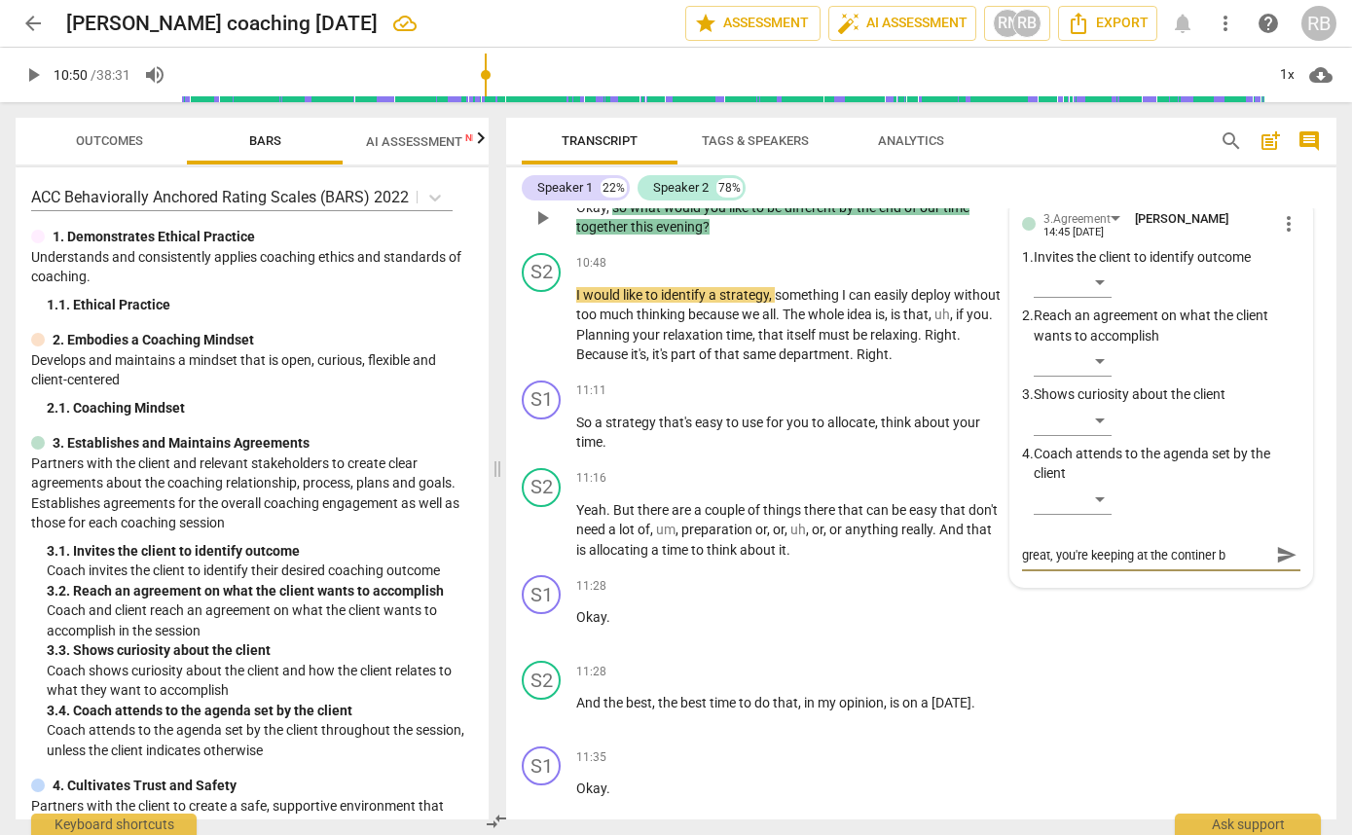
type textarea "great, you're keeping at the continer bu"
type textarea "great, you're keeping at the continer [PERSON_NAME]"
type textarea "great, you're keeping at the continer buil"
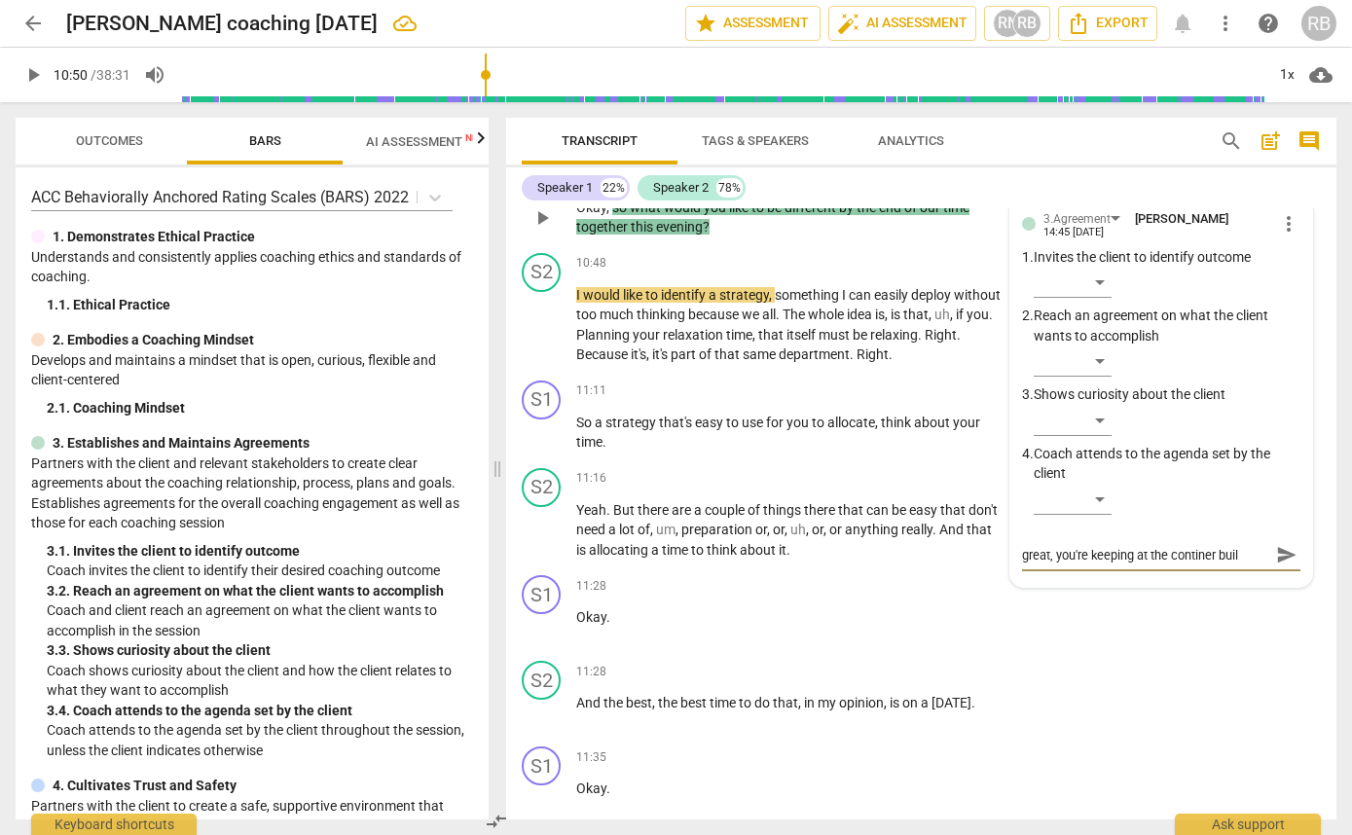
type textarea "great, you're keeping at the continer build"
type textarea "great, you're keeping at the continer buildi"
type textarea "great, you're keeping at the continer buildin"
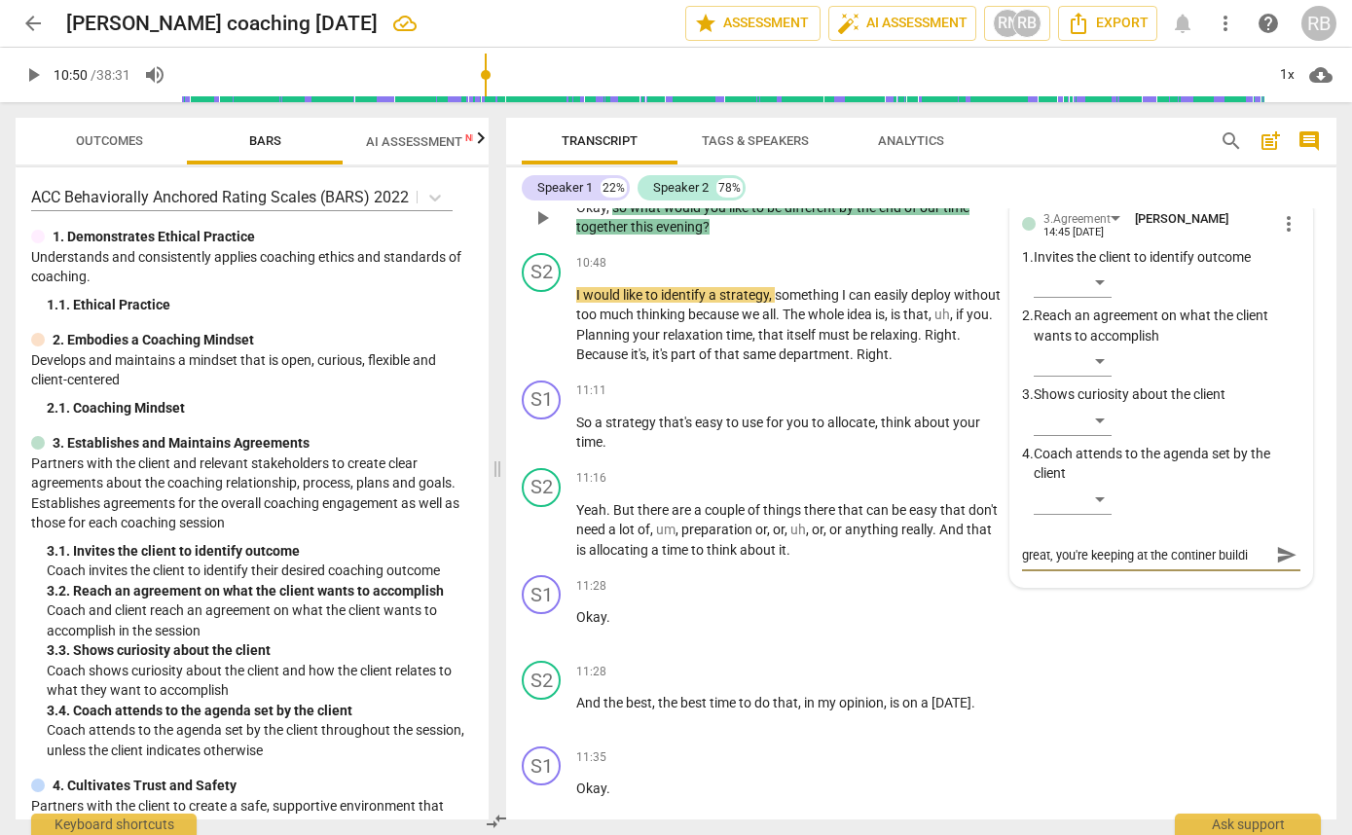
type textarea "great, you're keeping at the continer buildin"
type textarea "great, you're keeping at the [GEOGRAPHIC_DATA]"
type textarea "great, you're keeping at the continer building!"
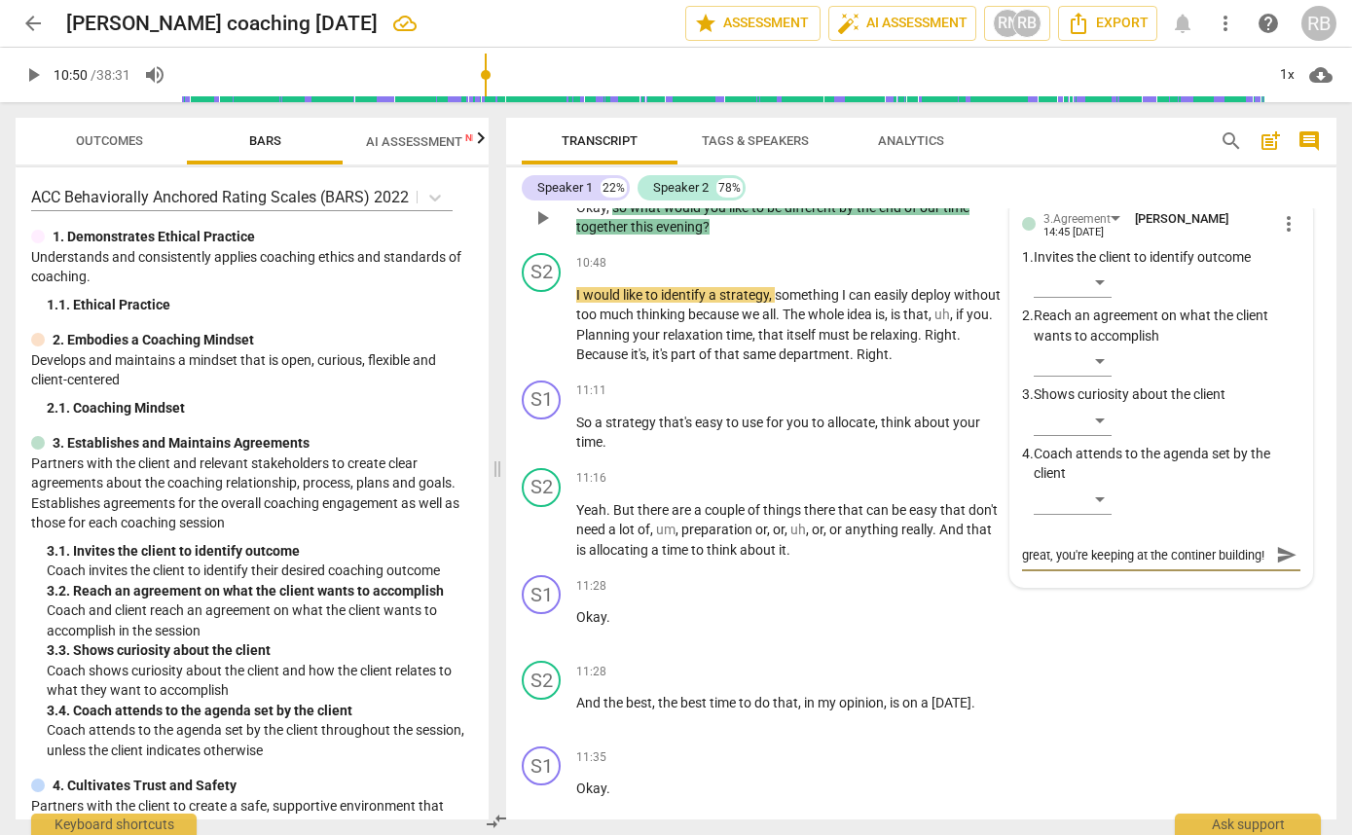
type textarea "great, you're keeping at the continer building!"
click at [1282, 566] on span "send" at bounding box center [1286, 554] width 21 height 21
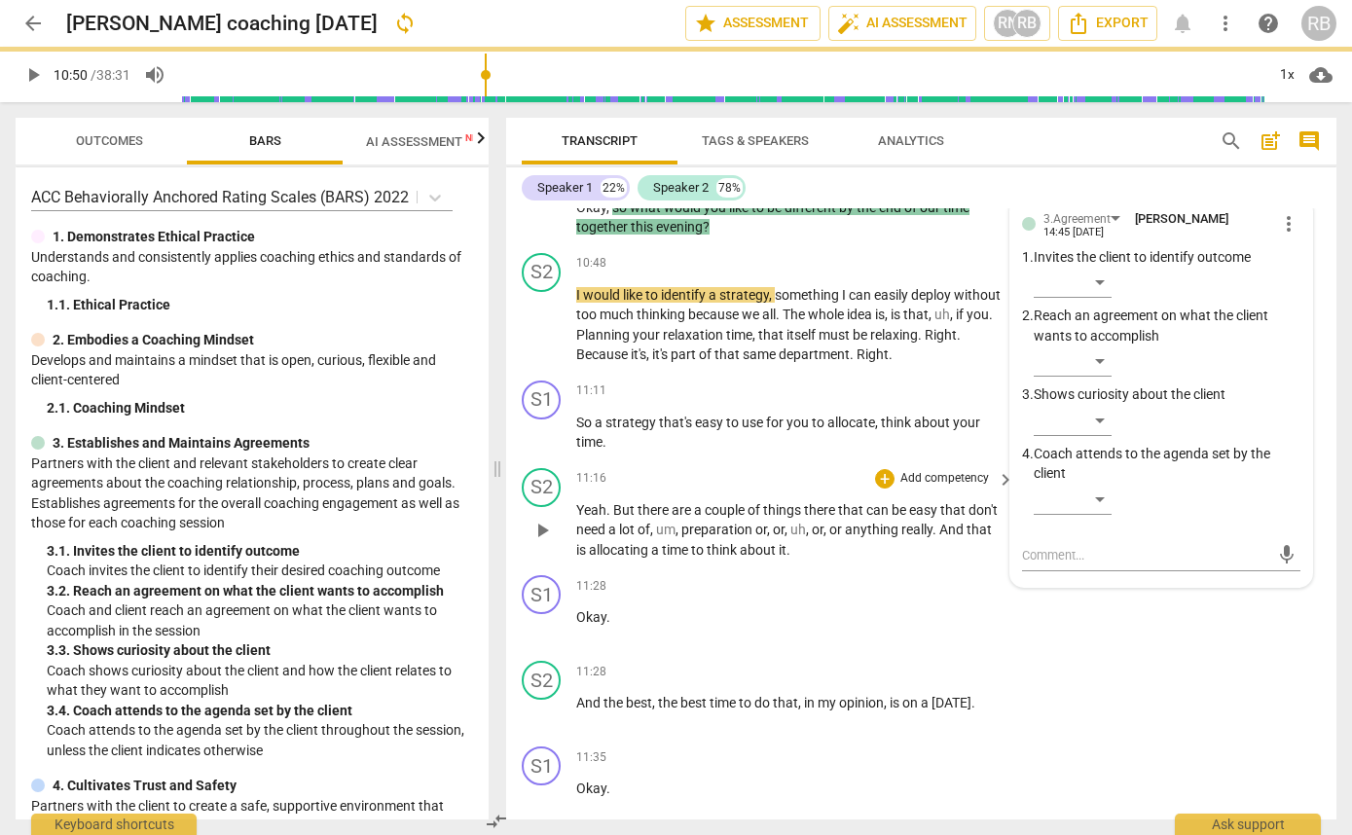
scroll to position [0, 0]
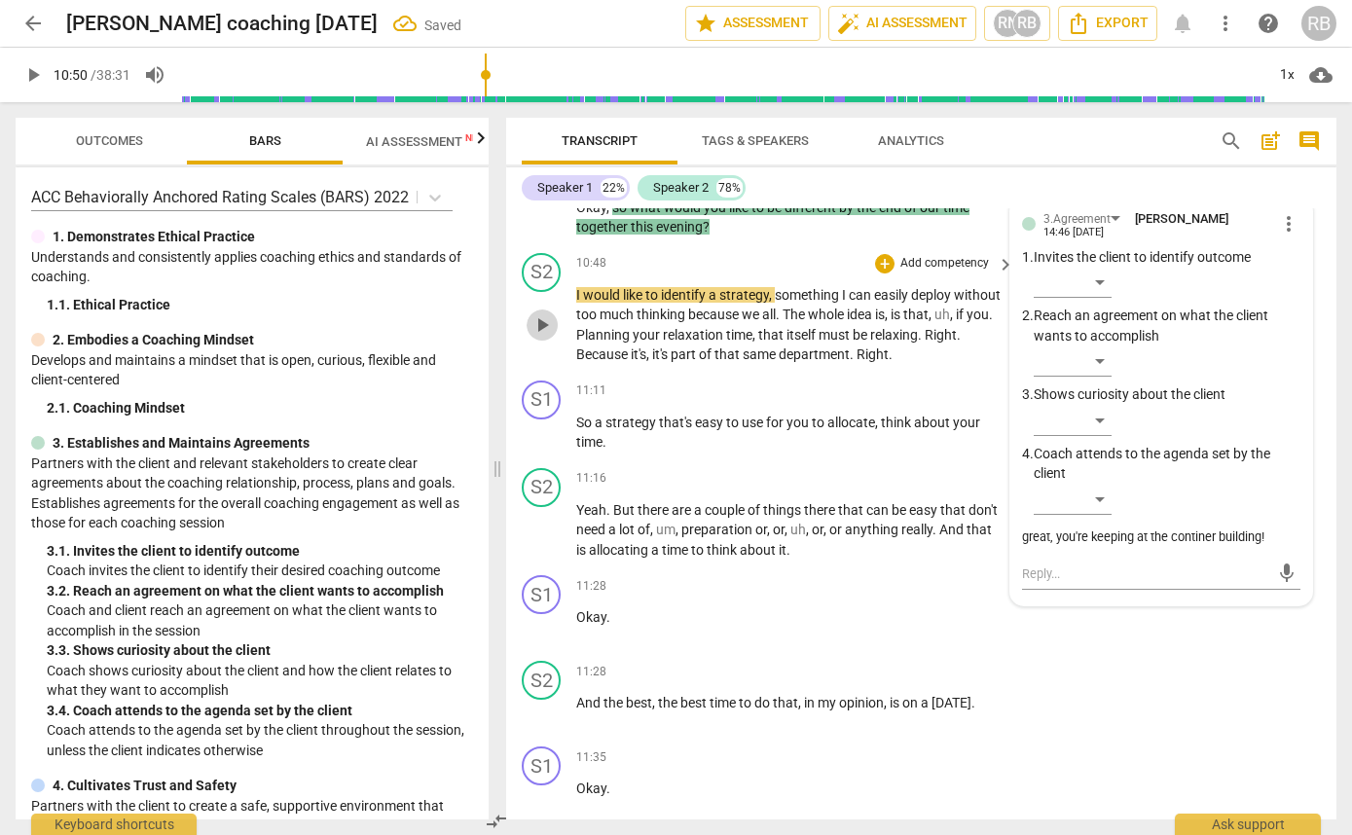
click at [554, 337] on span "play_arrow" at bounding box center [542, 324] width 31 height 23
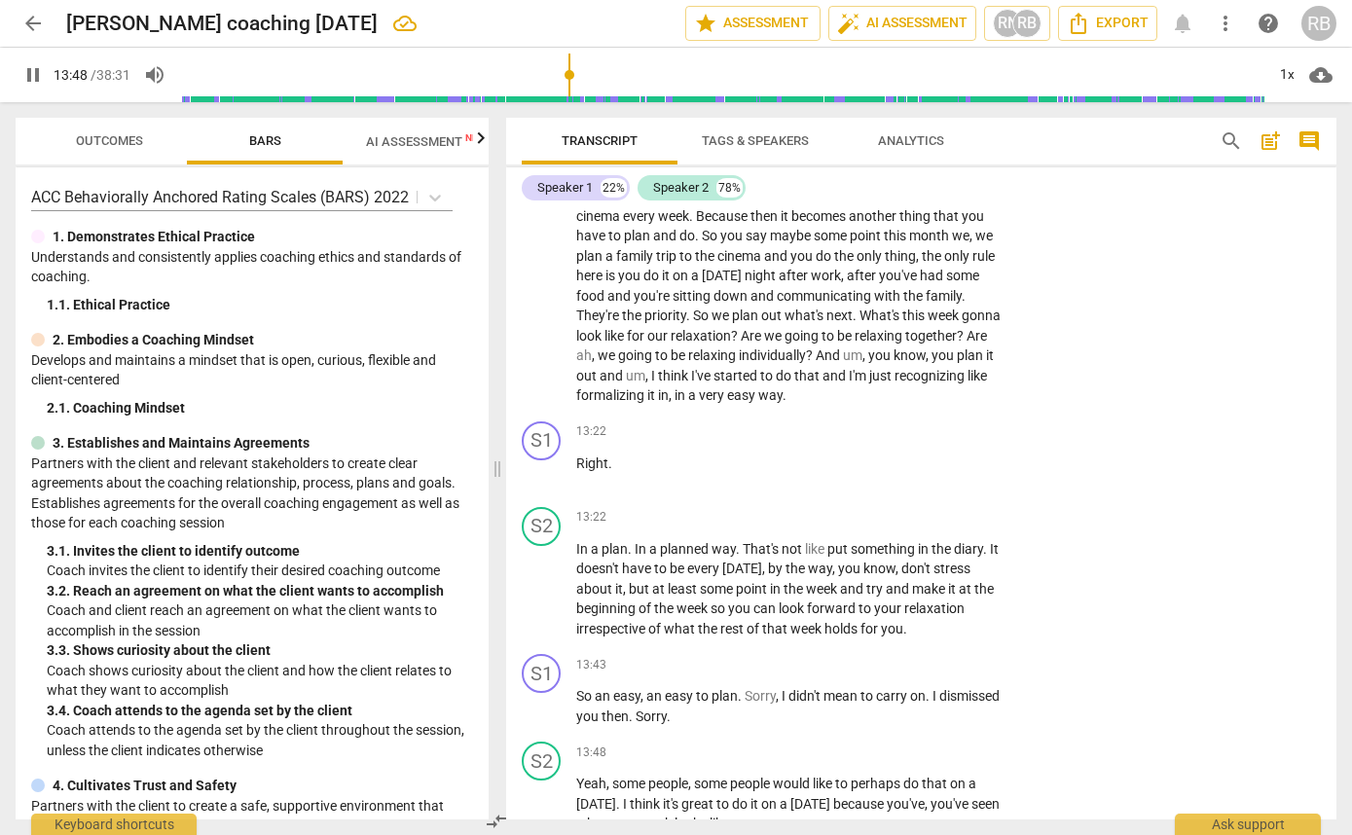
scroll to position [7155, 0]
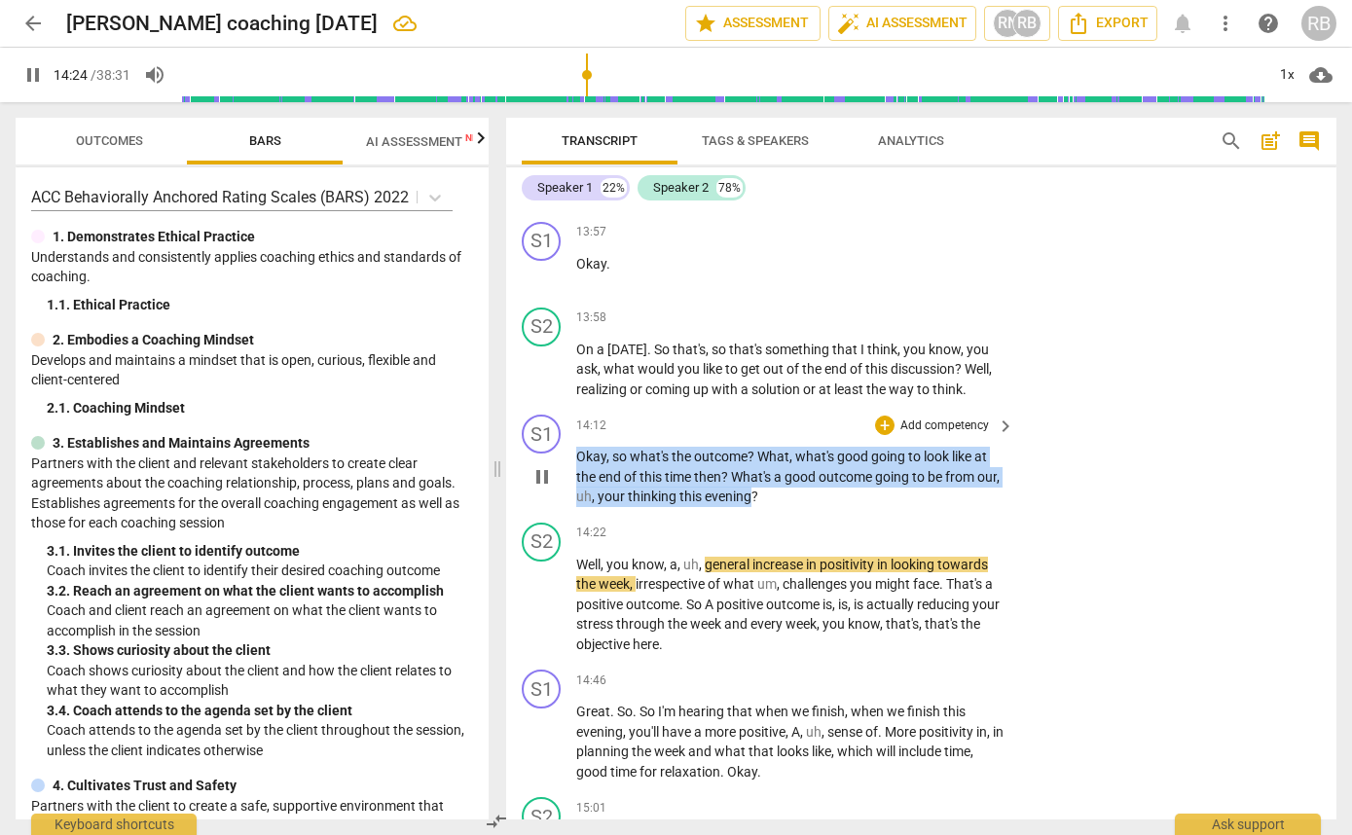
drag, startPoint x: 779, startPoint y: 557, endPoint x: 813, endPoint y: 493, distance: 72.7
click at [579, 501] on div "14:12 + Add competency keyboard_arrow_right Okay , so what's the outcome ? What…" at bounding box center [796, 461] width 440 height 92
click at [889, 435] on div "+" at bounding box center [884, 425] width 19 height 19
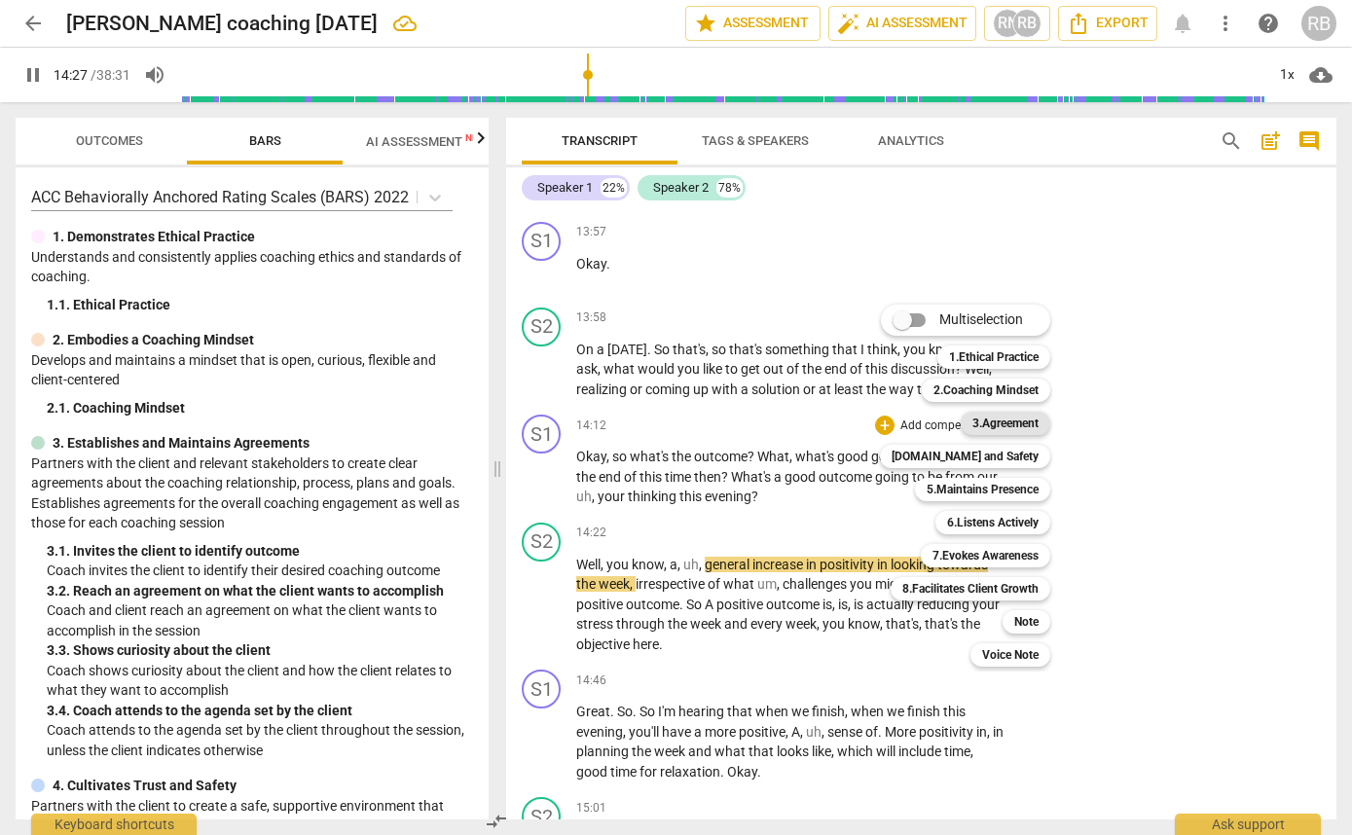
click at [1018, 424] on b "3.Agreement" at bounding box center [1005, 423] width 66 height 23
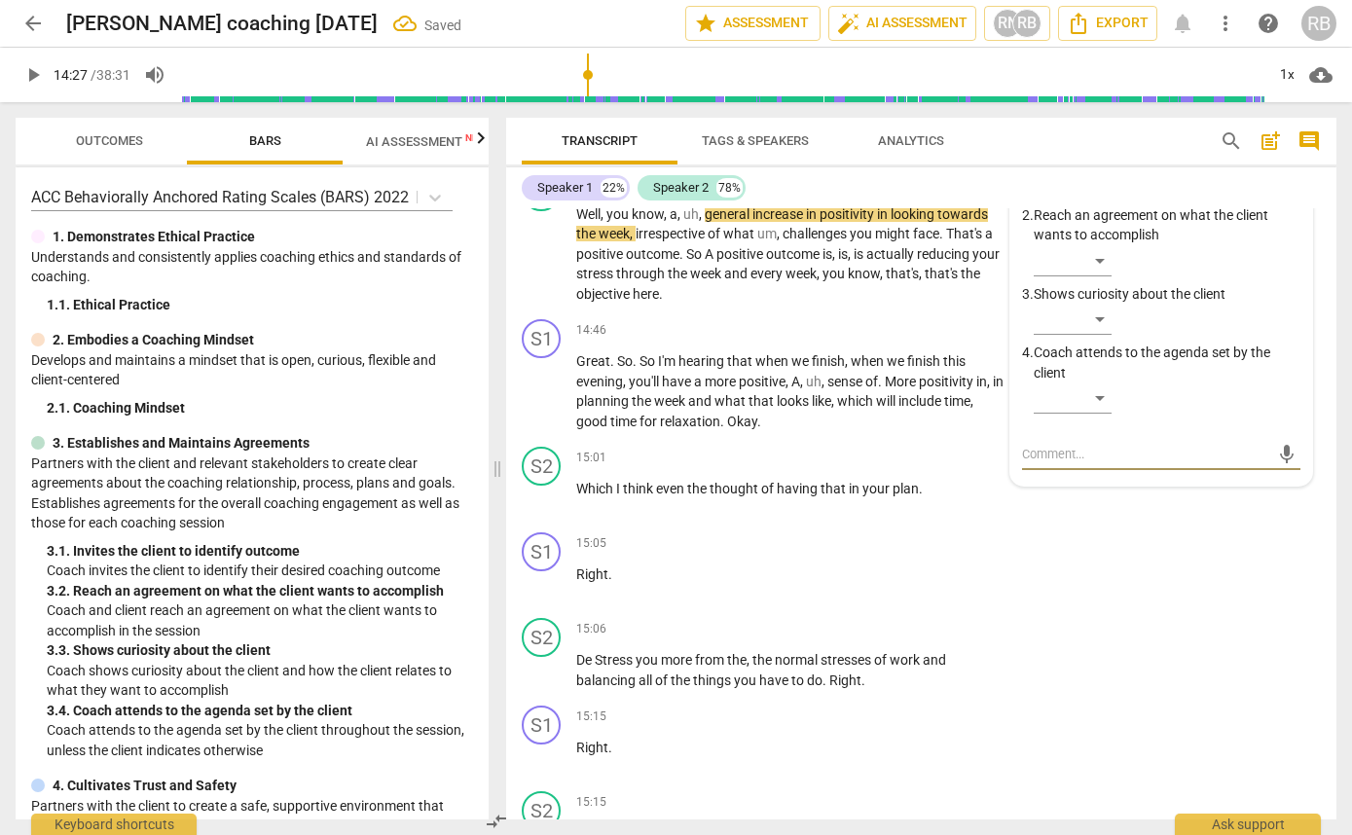
scroll to position [7508, 0]
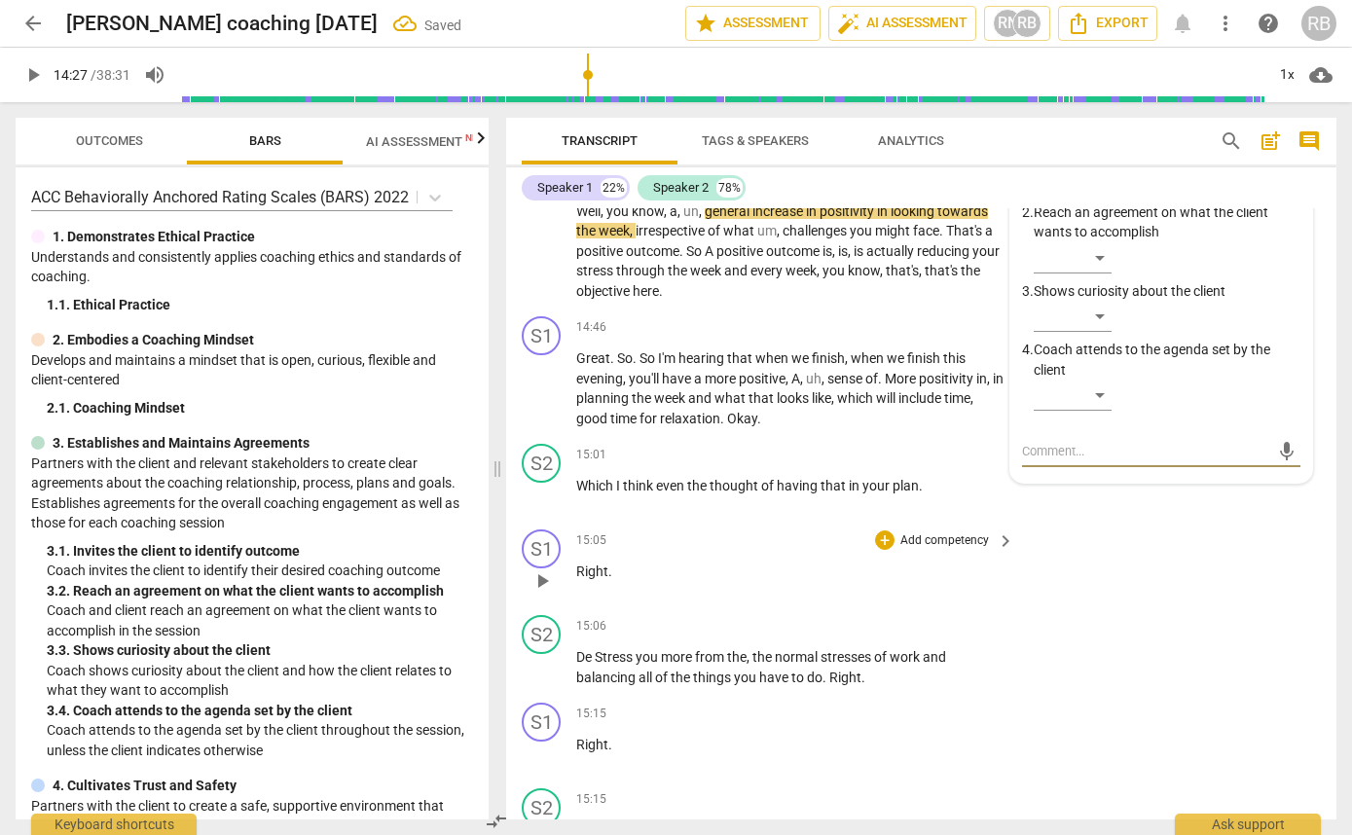
click at [942, 600] on div "15:05 + Add competency keyboard_arrow_right Right ." at bounding box center [796, 565] width 440 height 70
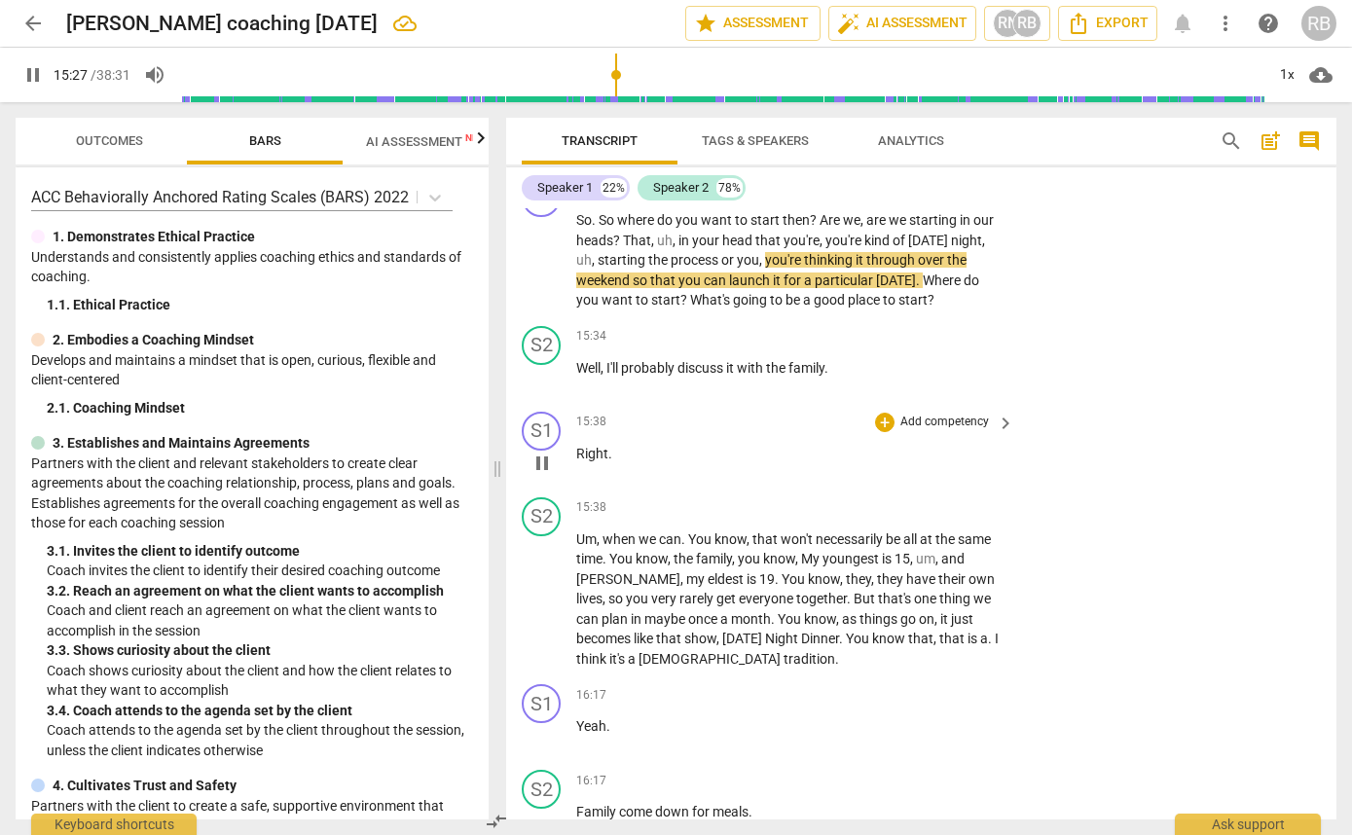
scroll to position [8201, 0]
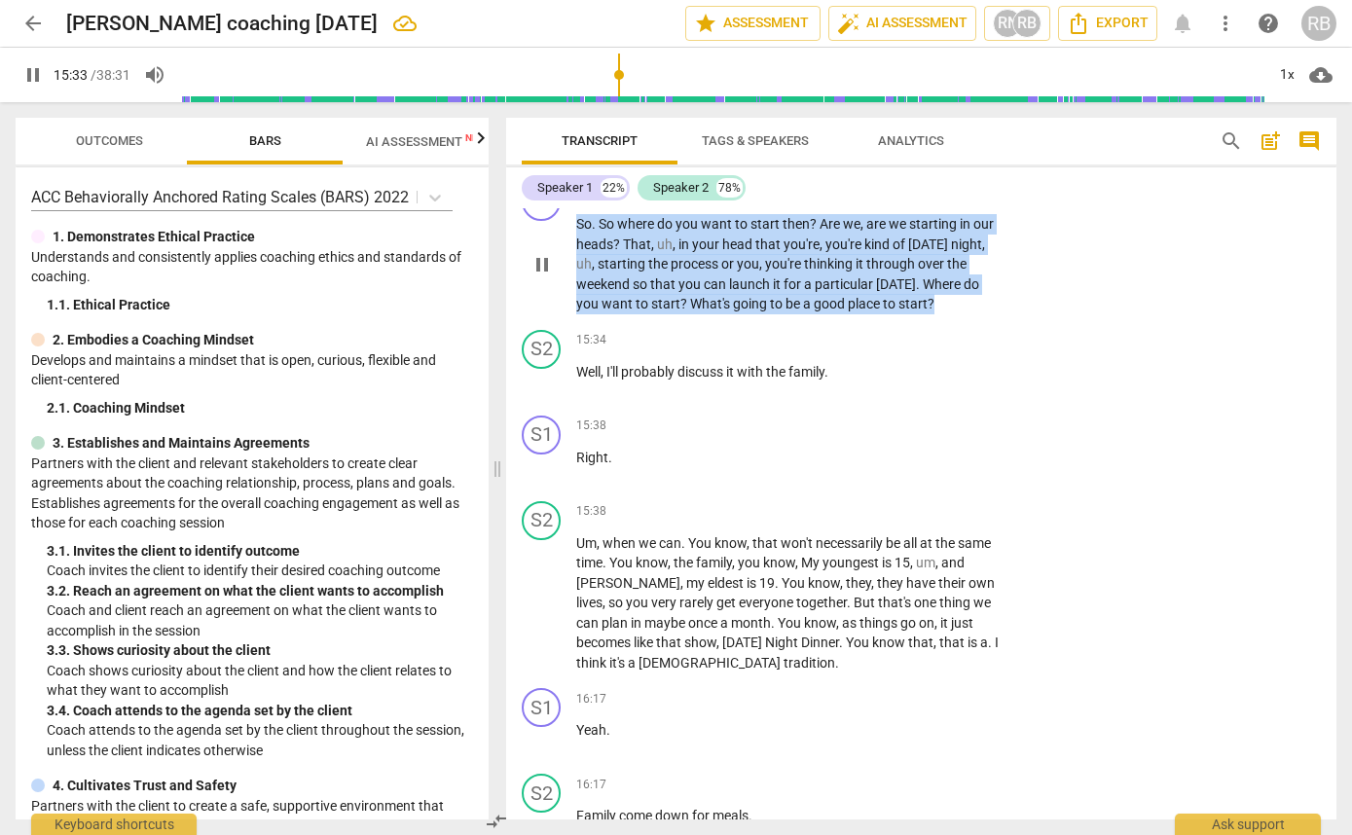
drag, startPoint x: 945, startPoint y: 366, endPoint x: 567, endPoint y: 293, distance: 385.7
click at [567, 293] on div "S1 play_arrow pause 15:16 + Add competency keyboard_arrow_right So . So where d…" at bounding box center [921, 248] width 830 height 148
click at [953, 339] on div "+" at bounding box center [951, 338] width 19 height 19
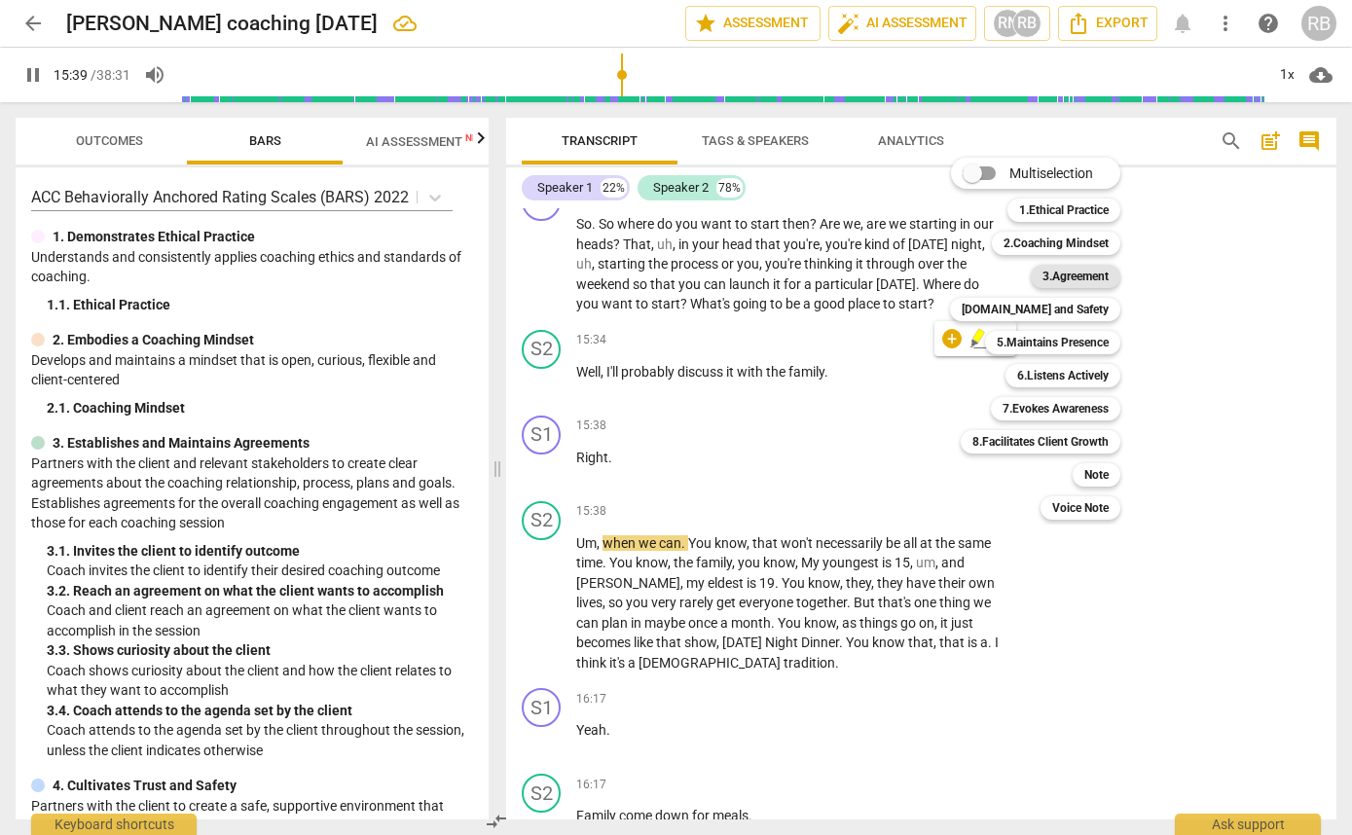
click at [1072, 269] on b "3.Agreement" at bounding box center [1076, 276] width 66 height 23
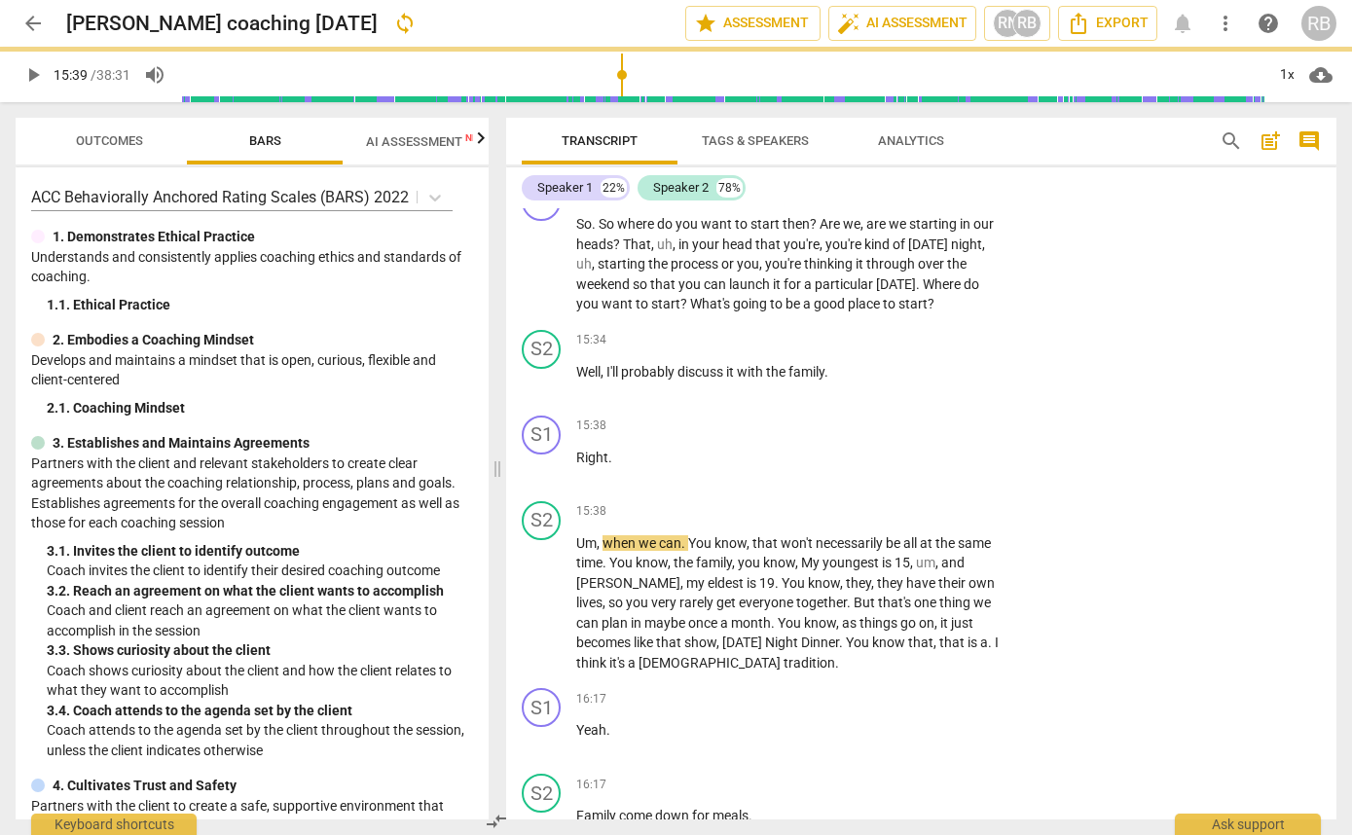
type input "940"
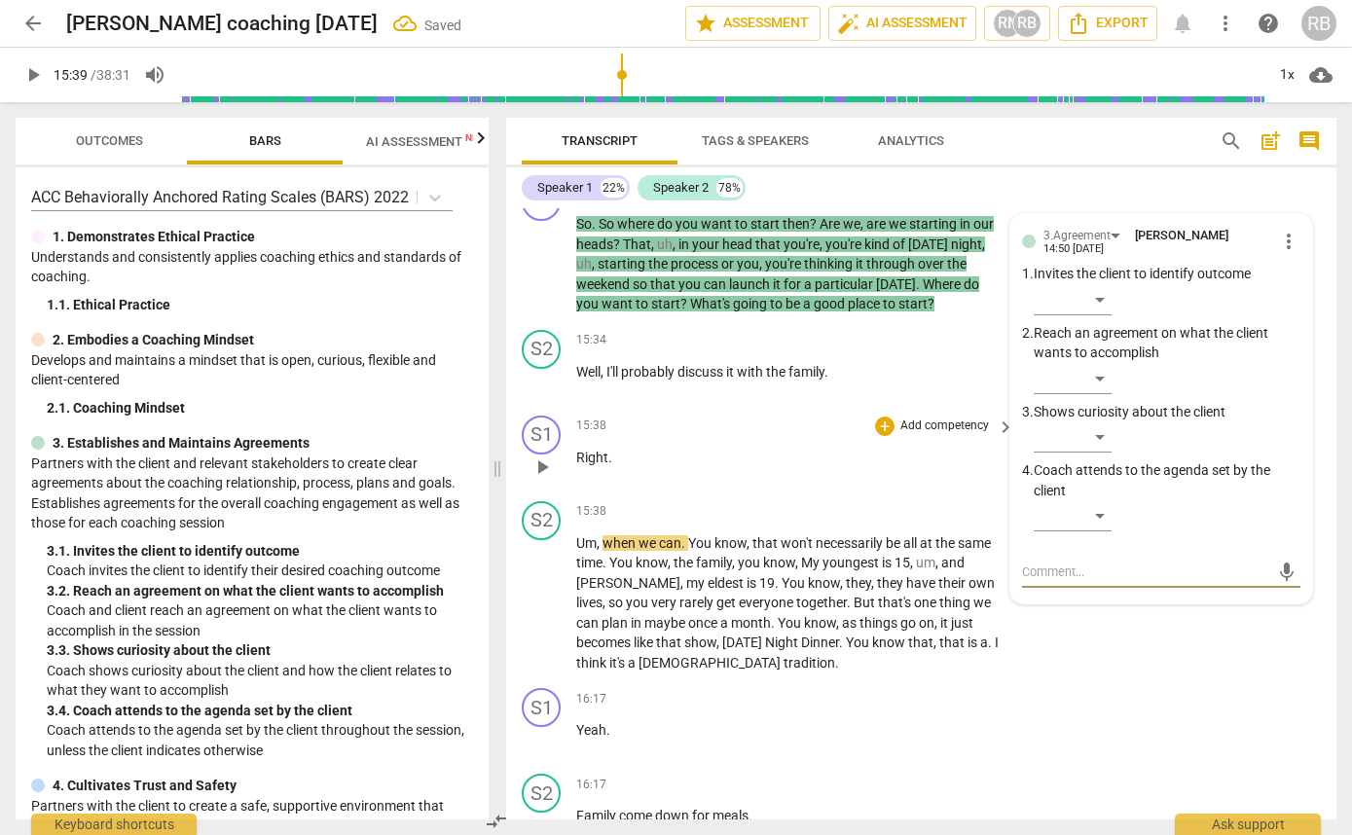
type textarea "c"
type textarea "cu"
type textarea "cut"
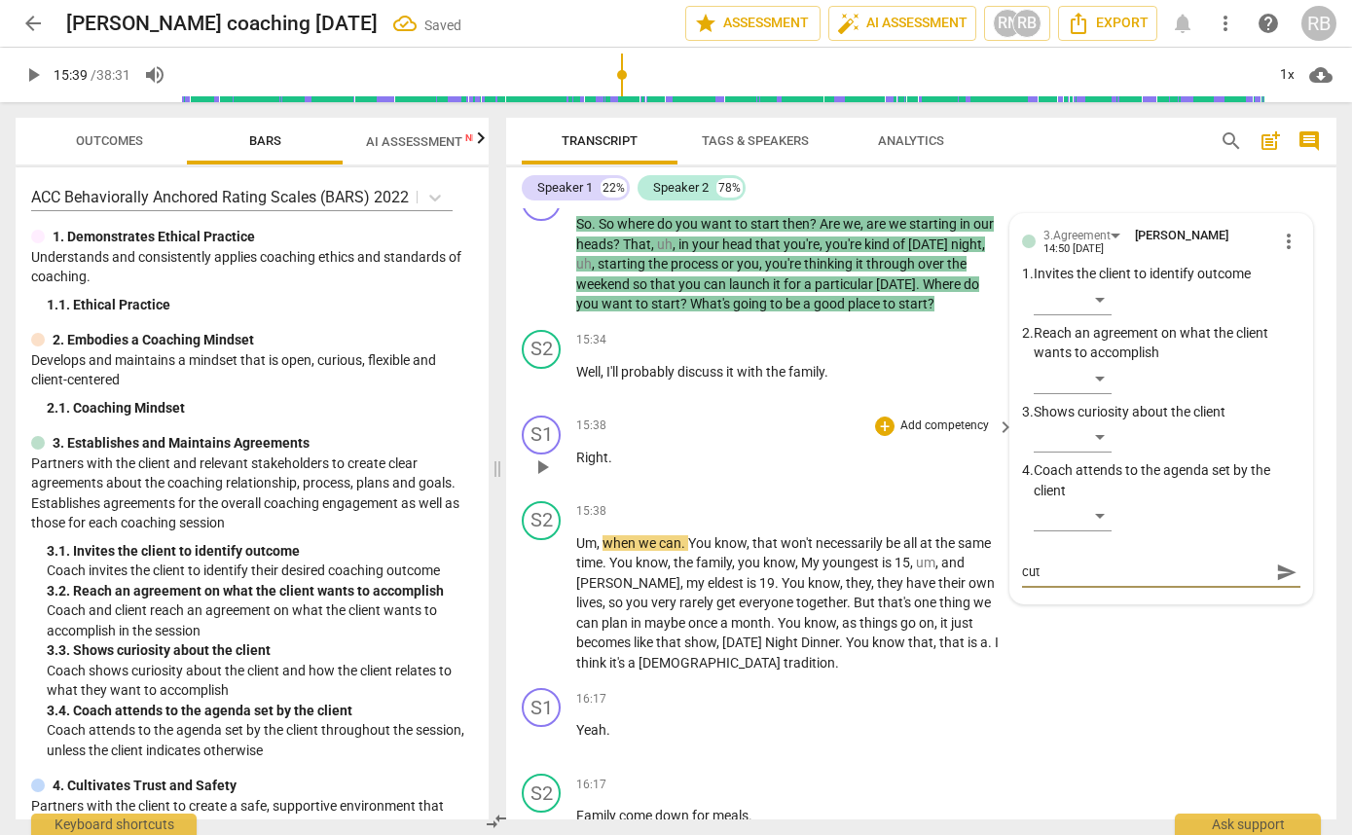
type textarea "cut"
type textarea "cut t"
type textarea "cut th"
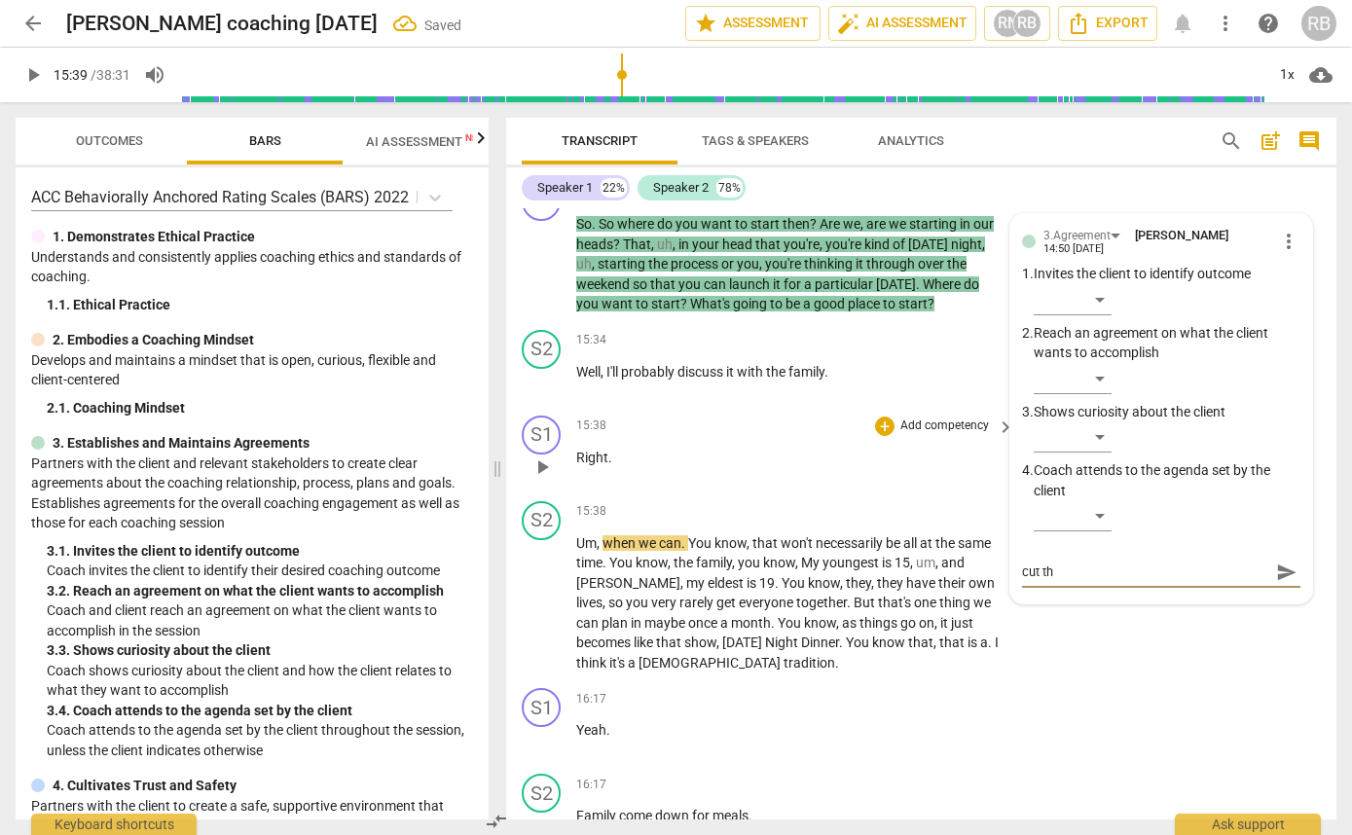
type textarea "cut the"
type textarea "cut the r"
type textarea "cut the"
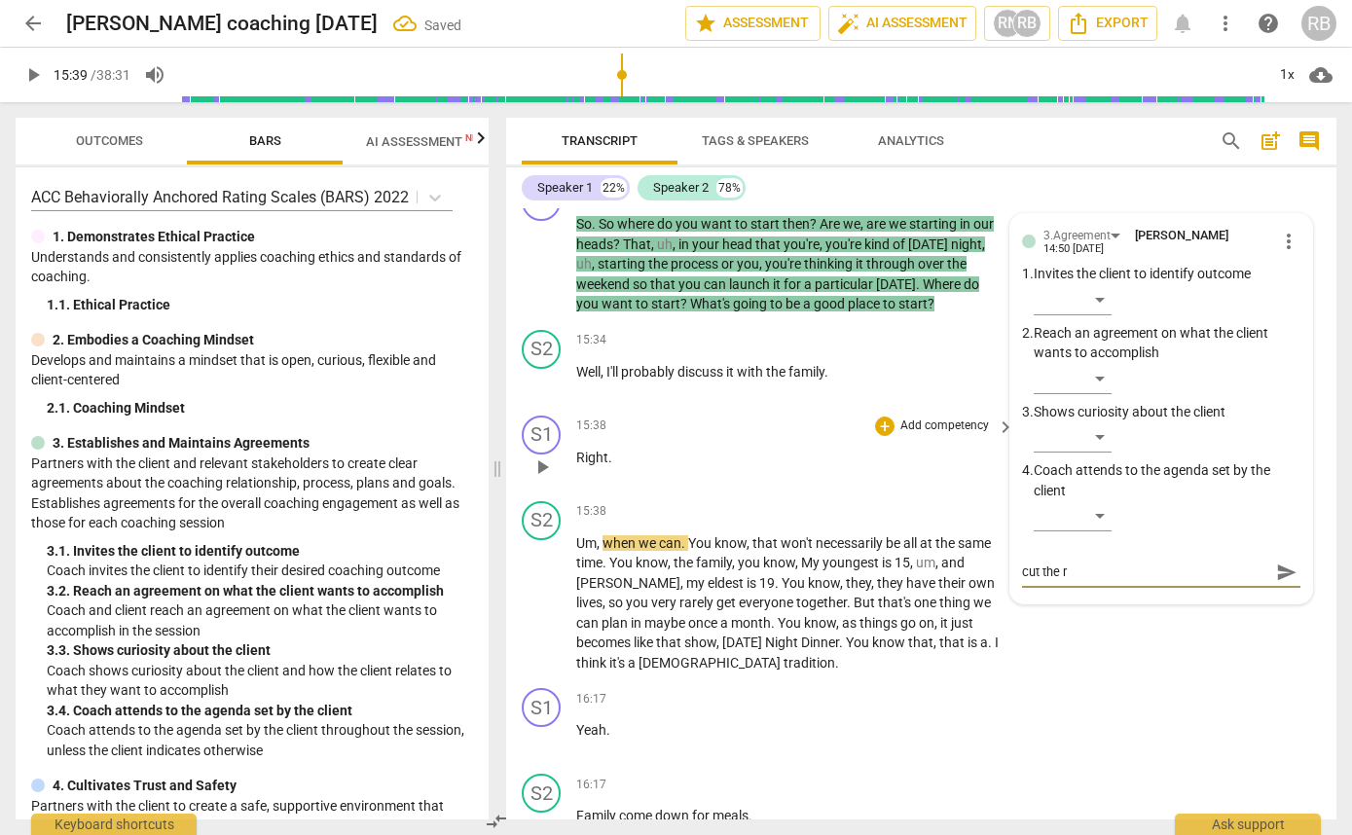
type textarea "cut the"
type textarea "cut the w"
type textarea "cut the wr"
type textarea "cut the wro"
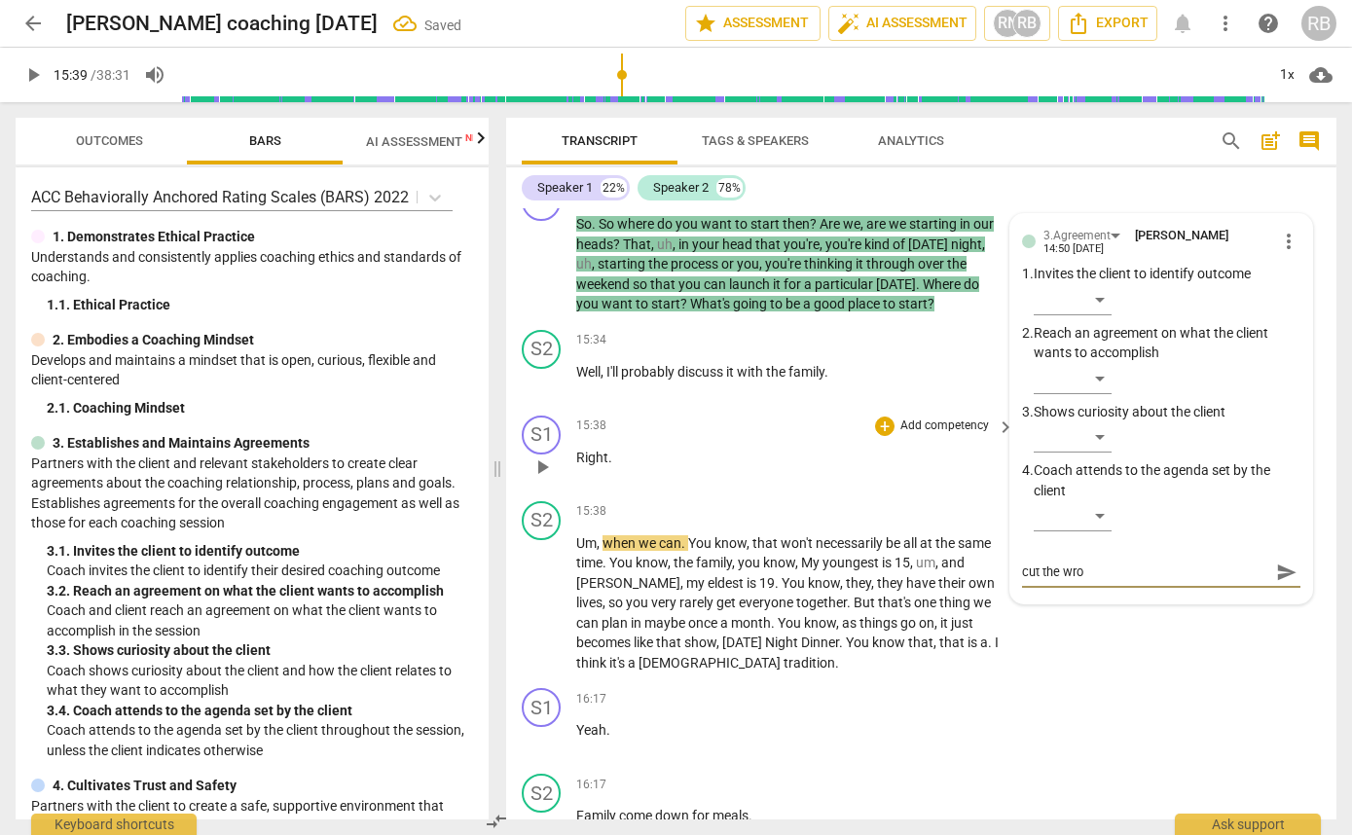
type textarea "cut the wrod"
type textarea "cut the wrods"
type textarea "cut the wrod"
type textarea "cut the wro"
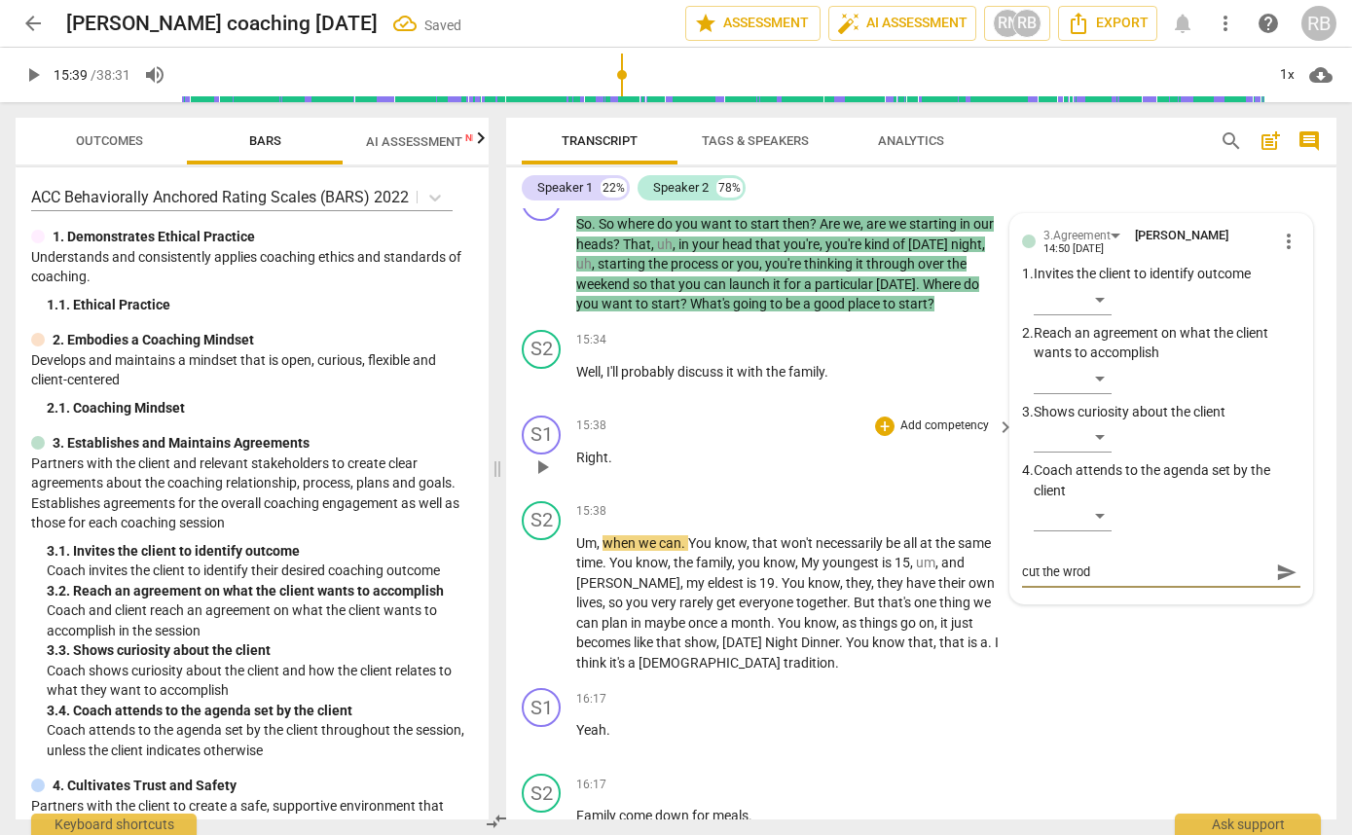
type textarea "cut the wro"
type textarea "cut the wr"
click at [1204, 581] on textarea "Nice question, but cut the words!" at bounding box center [1145, 572] width 247 height 18
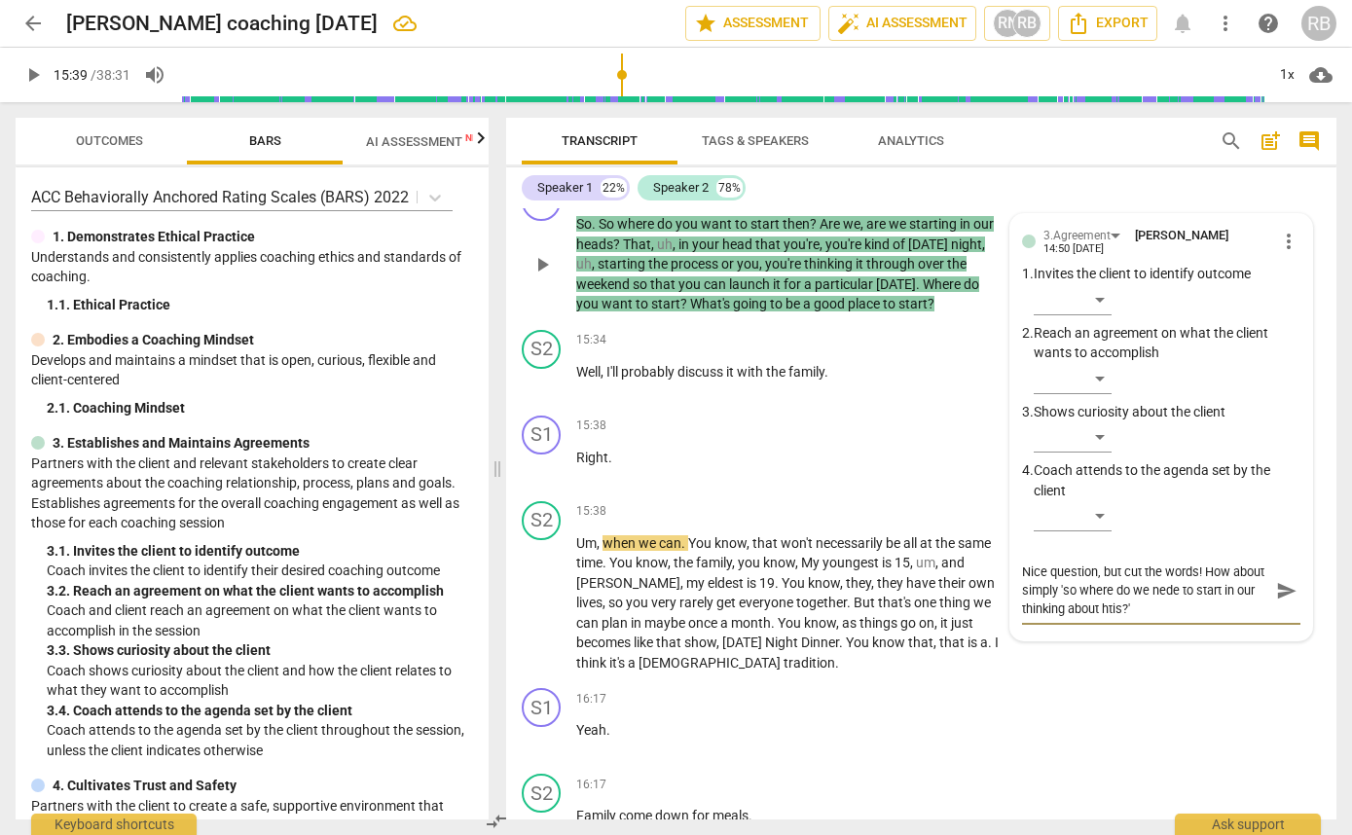
drag, startPoint x: 1202, startPoint y: 644, endPoint x: 1204, endPoint y: 655, distance: 10.9
click at [1202, 618] on textarea "Nice question, but cut the words! How about simply 'so where do we nede to star…" at bounding box center [1145, 590] width 247 height 55
click at [1276, 602] on span "send" at bounding box center [1286, 590] width 21 height 21
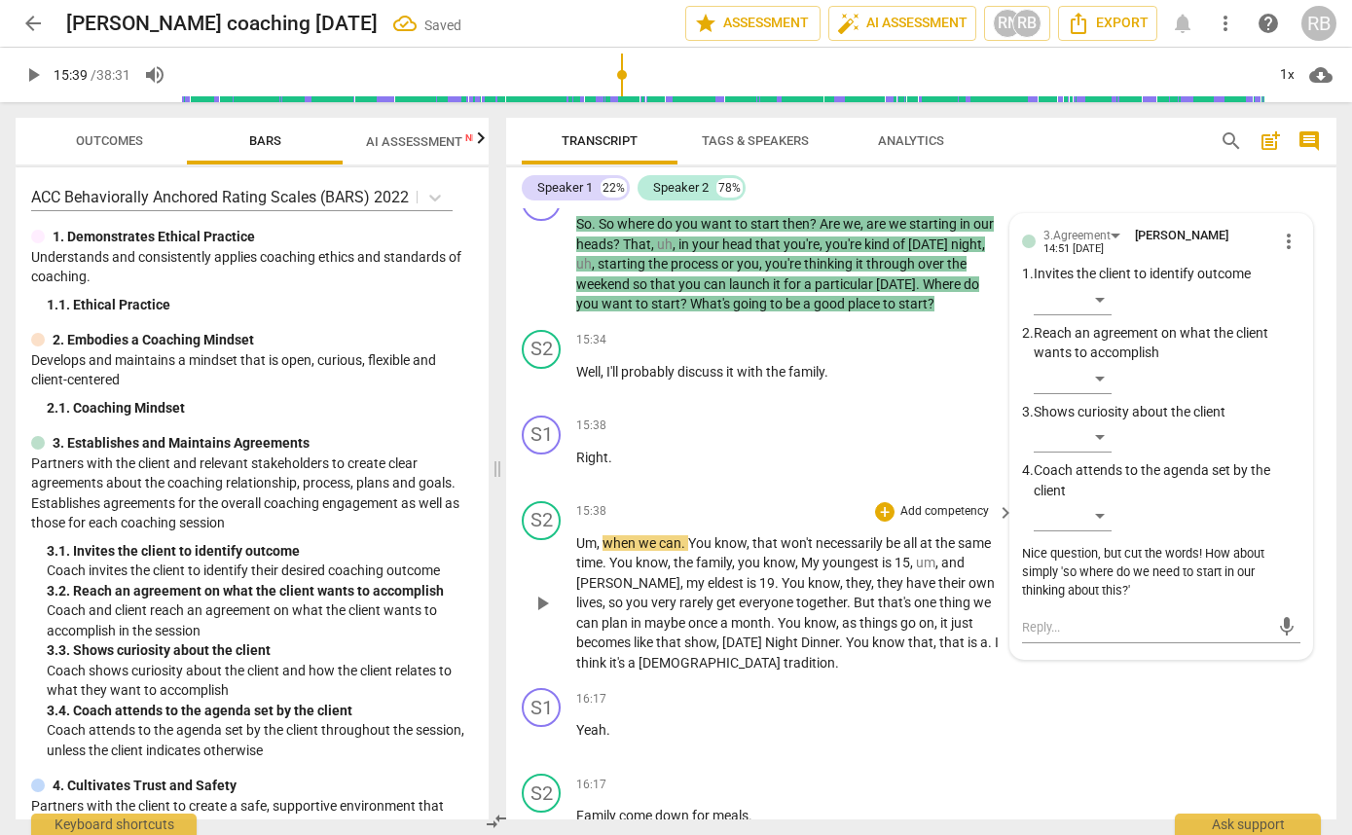
click at [543, 615] on span "play_arrow" at bounding box center [542, 603] width 23 height 23
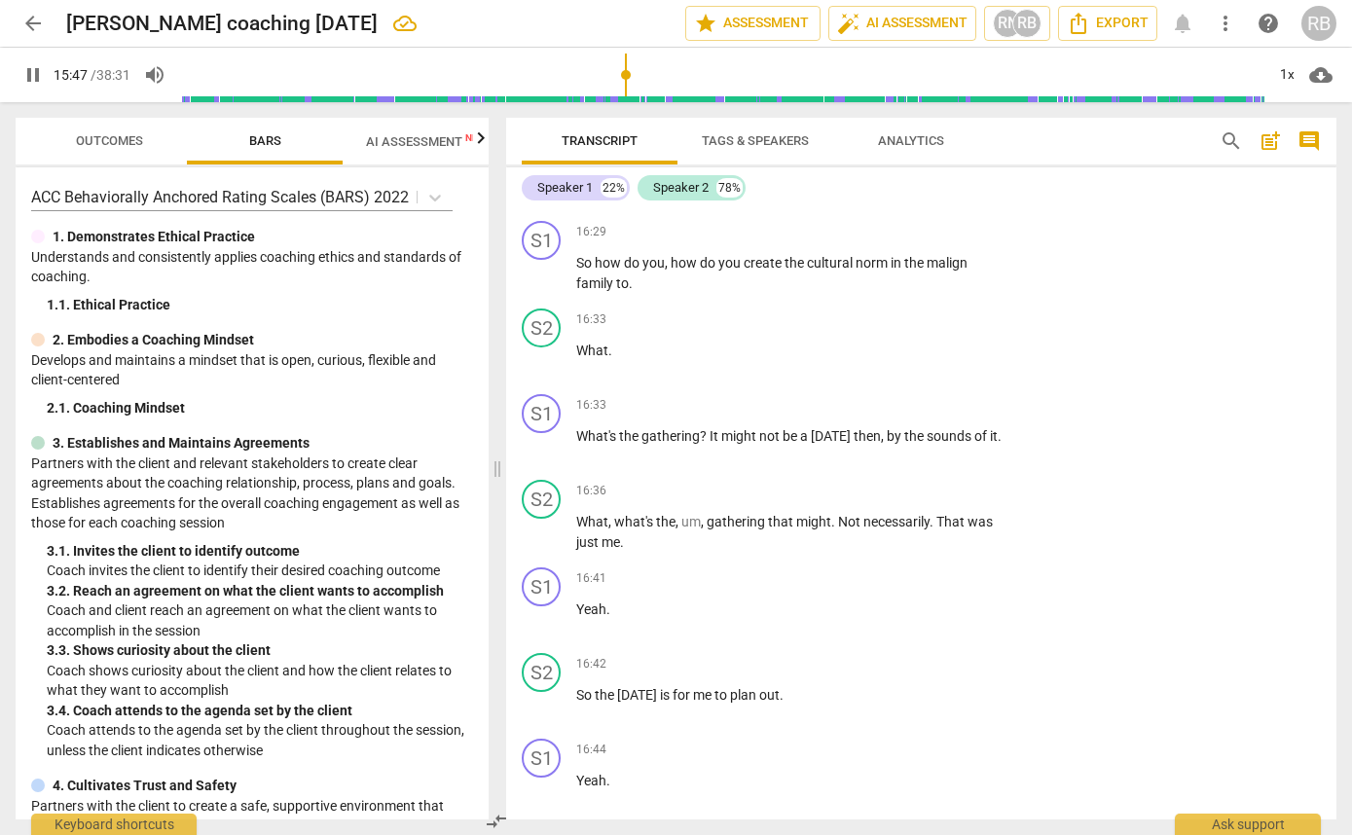
scroll to position [9014, 0]
click at [546, 283] on span "pause" at bounding box center [542, 271] width 23 height 23
click at [546, 283] on span "play_arrow" at bounding box center [542, 271] width 23 height 23
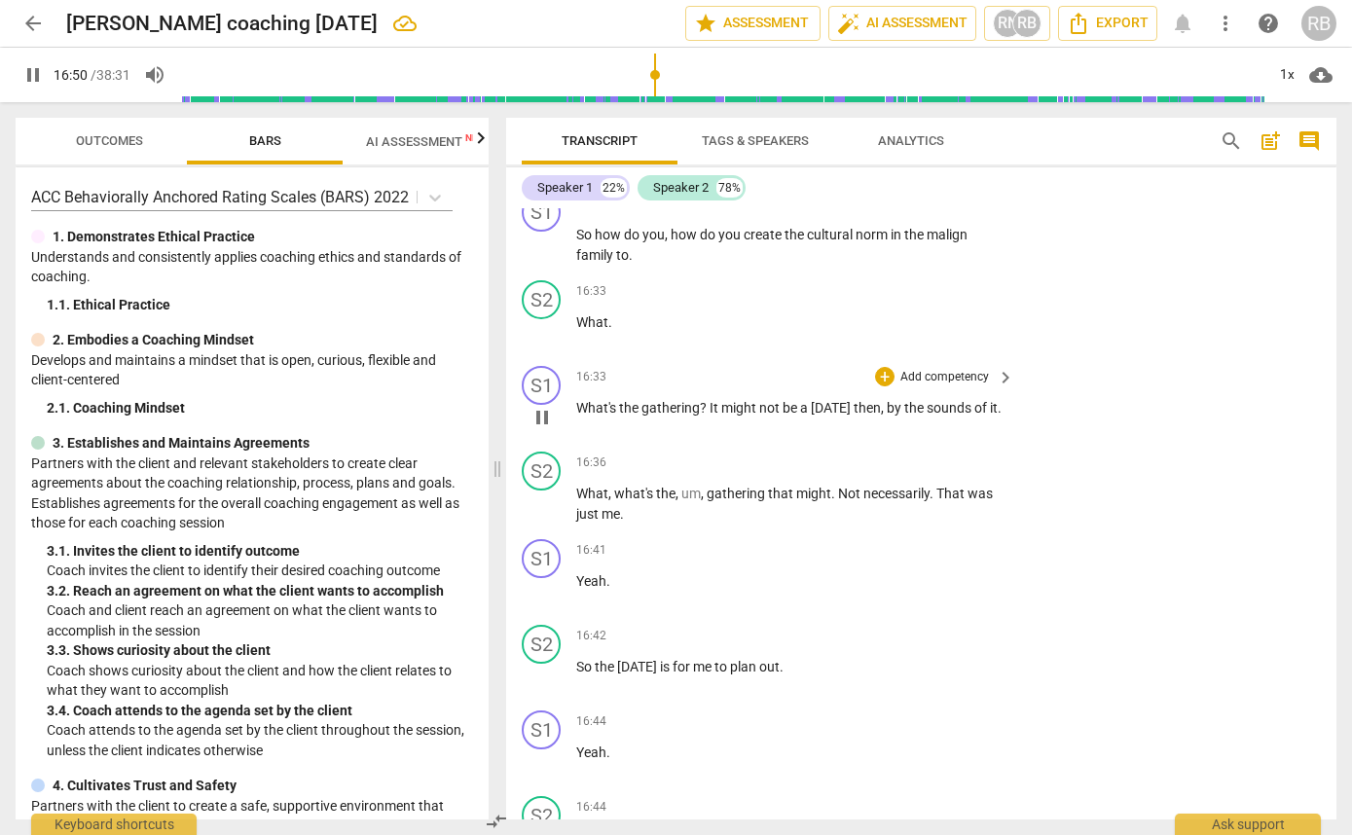
scroll to position [8807, 0]
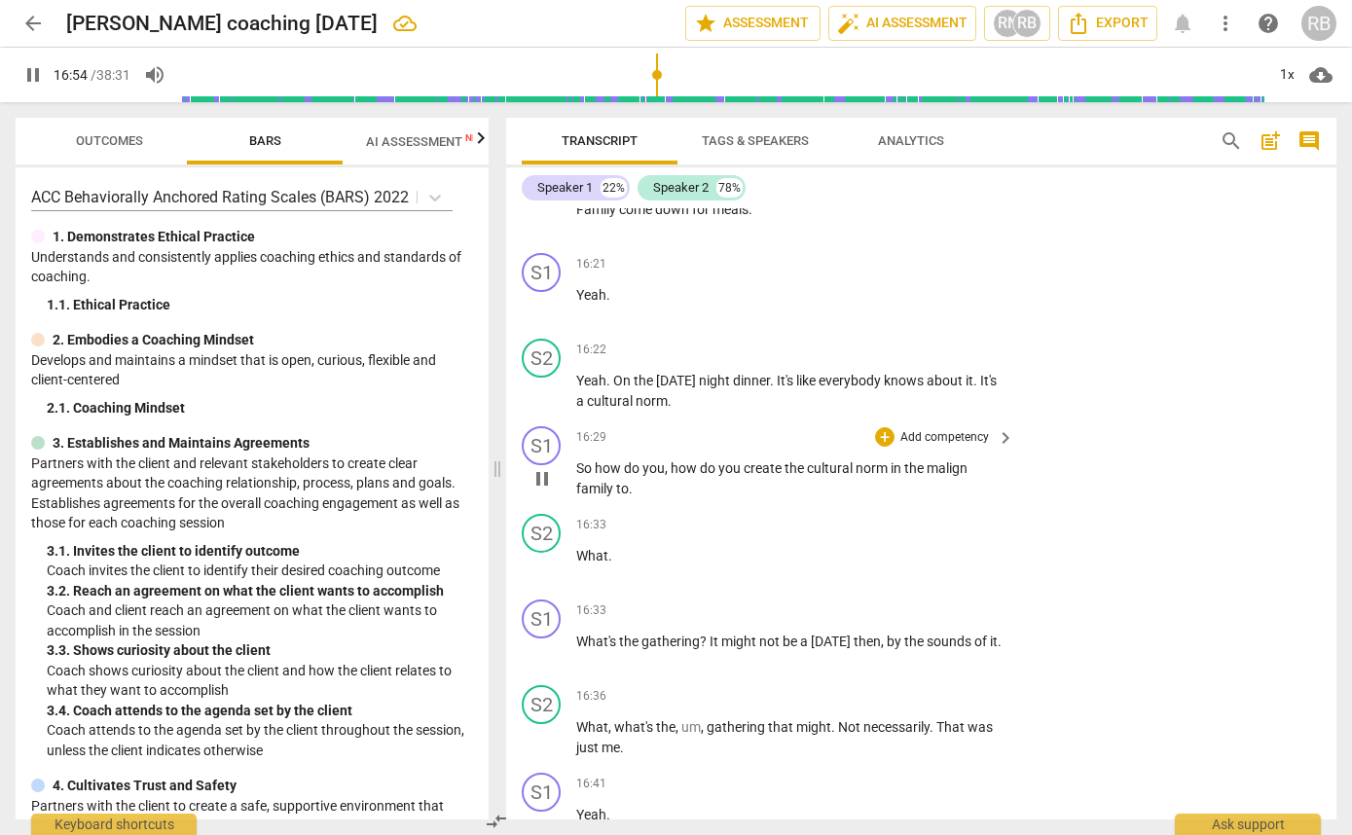
click at [584, 496] on span "family" at bounding box center [596, 489] width 40 height 16
click at [642, 388] on span "the" at bounding box center [645, 381] width 22 height 16
click at [546, 491] on span "pause" at bounding box center [542, 478] width 23 height 23
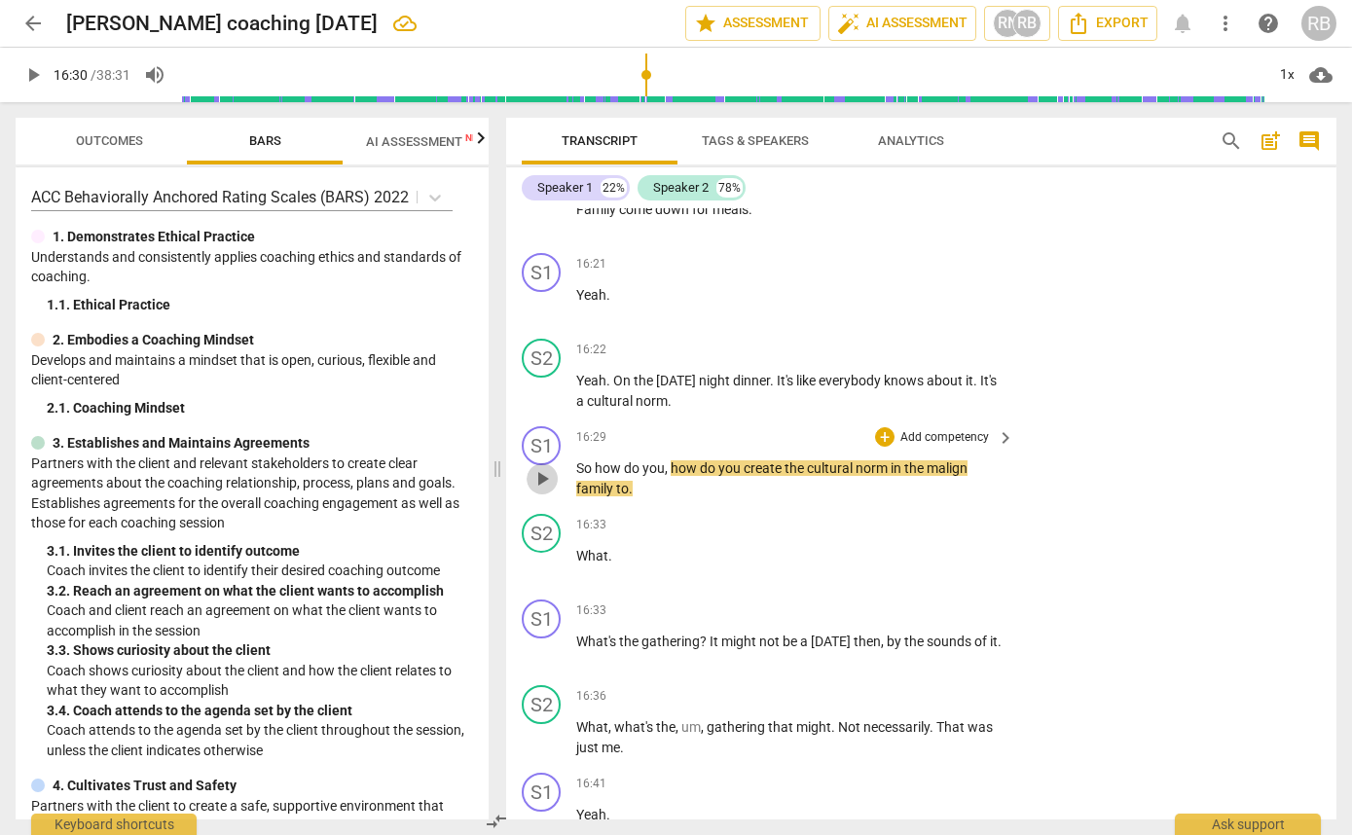
click at [546, 491] on span "play_arrow" at bounding box center [542, 478] width 23 height 23
click at [546, 491] on span "pause" at bounding box center [542, 478] width 23 height 23
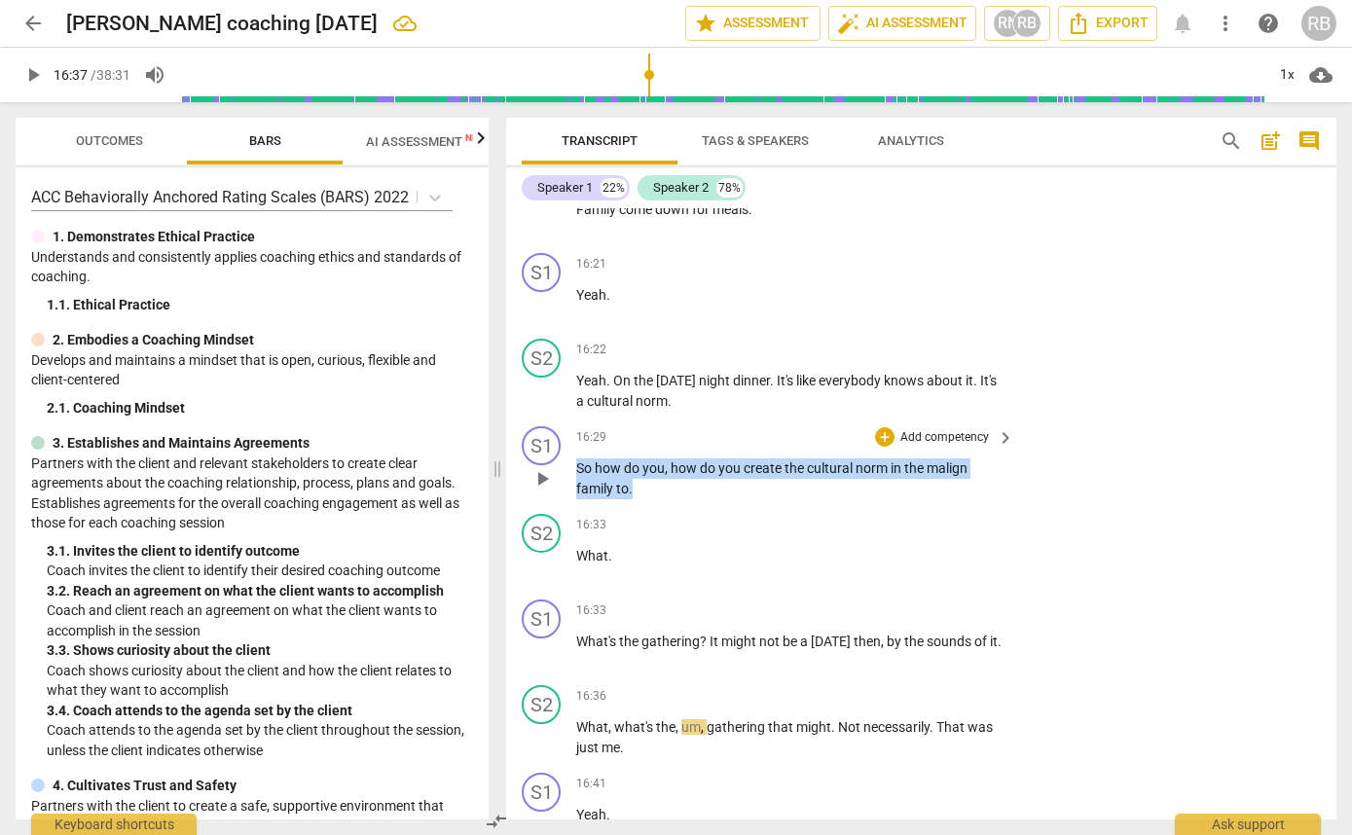
drag, startPoint x: 635, startPoint y: 545, endPoint x: 577, endPoint y: 528, distance: 60.0
click at [577, 498] on p "So how do you , how do you create the cultural norm in the malign family to ." at bounding box center [790, 479] width 428 height 40
click at [878, 447] on div "+" at bounding box center [884, 436] width 19 height 19
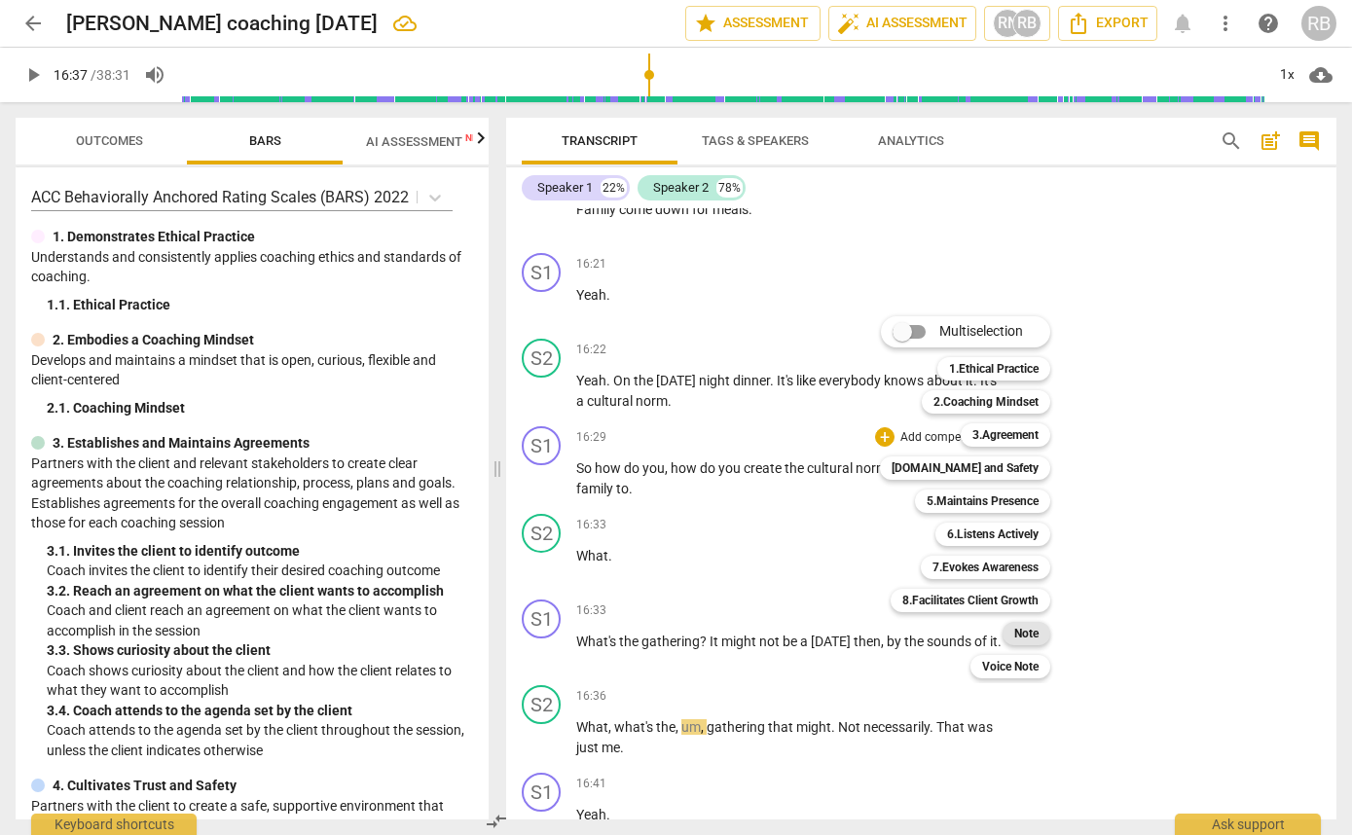
click at [1038, 632] on b "Note" at bounding box center [1026, 633] width 24 height 23
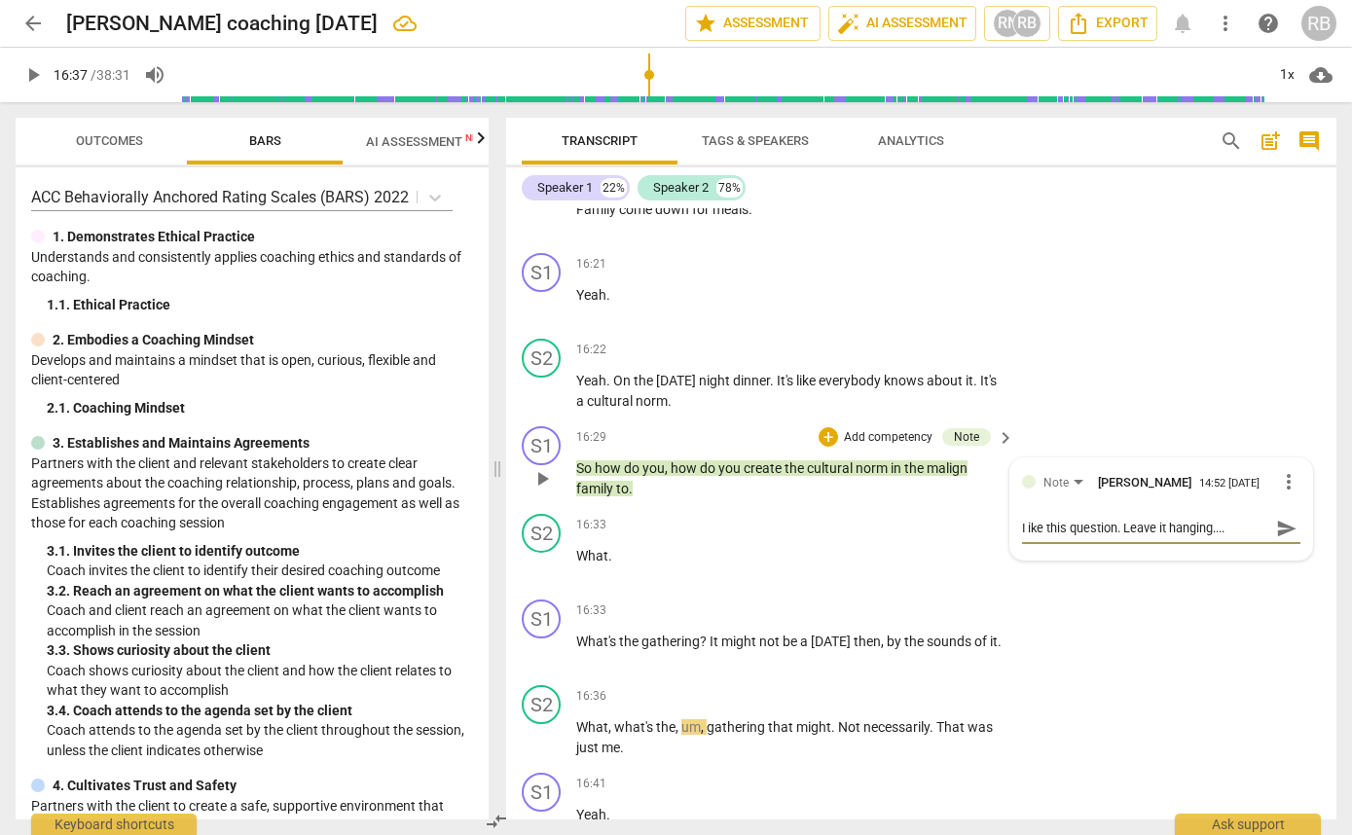
click at [1024, 537] on textarea "I ike this question. Leave it hanging...." at bounding box center [1145, 528] width 247 height 18
click at [1243, 537] on textarea "I like this question. Leave it hanging...." at bounding box center [1145, 528] width 247 height 18
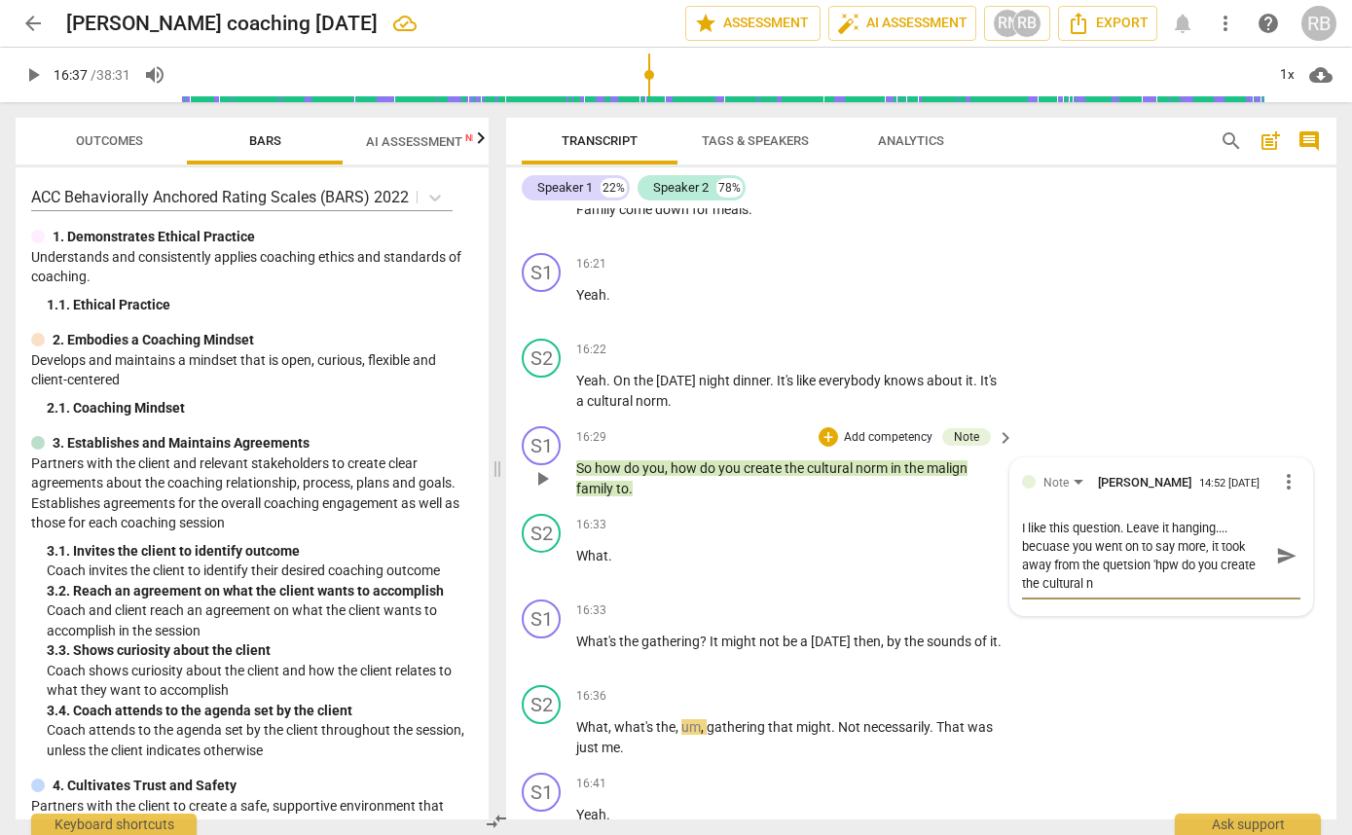
scroll to position [0, 0]
drag, startPoint x: 1215, startPoint y: 626, endPoint x: 1194, endPoint y: 626, distance: 20.4
click at [1194, 593] on textarea "I like this question. Leave it hanging.... becuase you went on to say more, it …" at bounding box center [1145, 556] width 247 height 74
drag, startPoint x: 1167, startPoint y: 623, endPoint x: 1172, endPoint y: 666, distance: 43.1
click at [1167, 593] on textarea "I like this question. Leave it hanging.... becuase you went on to say more, it …" at bounding box center [1145, 556] width 247 height 74
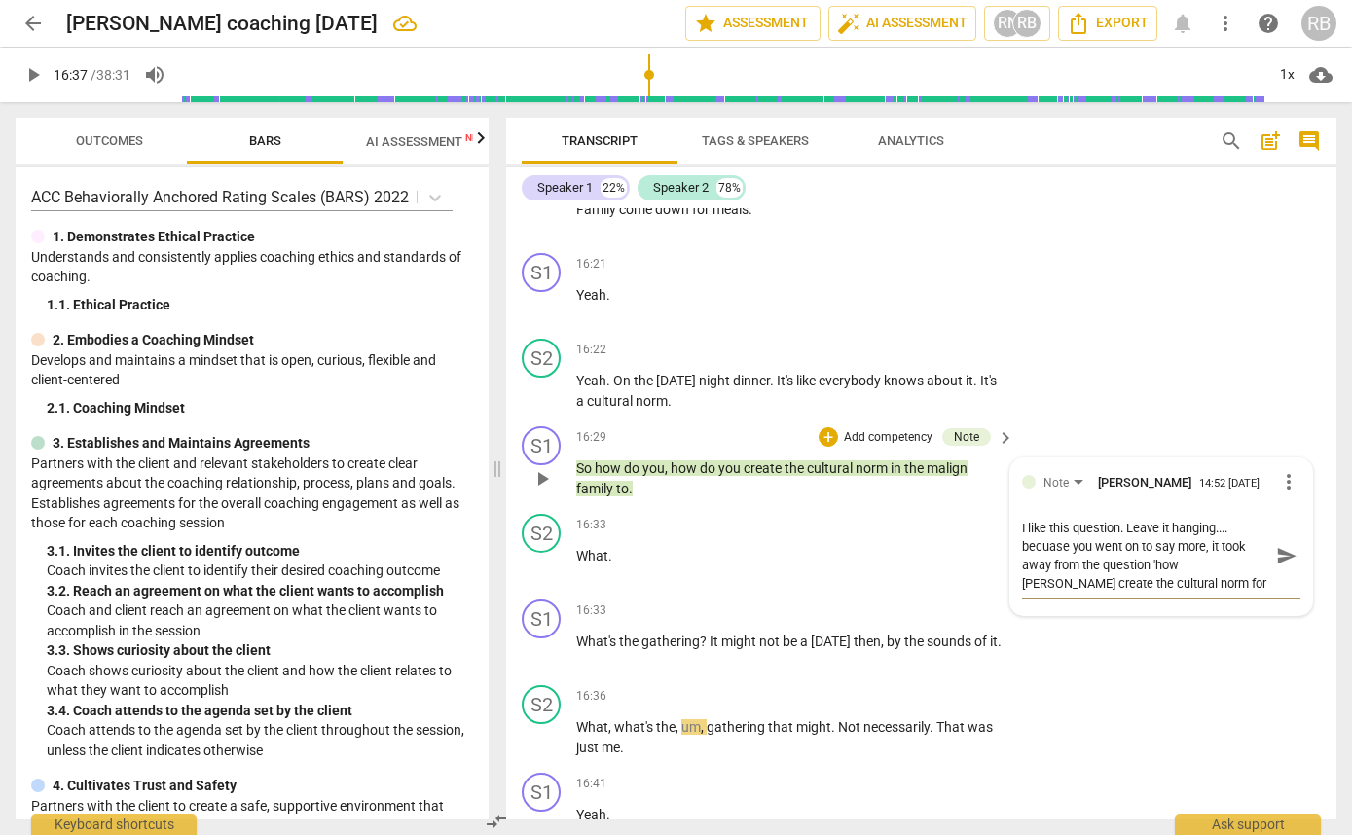
drag, startPoint x: 1048, startPoint y: 604, endPoint x: 1048, endPoint y: 636, distance: 32.1
click at [1048, 593] on textarea "I like this question. Leave it hanging.... becuase you went on to say more, it …" at bounding box center [1145, 556] width 247 height 74
click at [1201, 593] on textarea "I like this question. Leave it hanging.... because you went on to say more, it …" at bounding box center [1145, 556] width 247 height 74
click at [1067, 491] on div "Note" at bounding box center [1067, 482] width 47 height 17
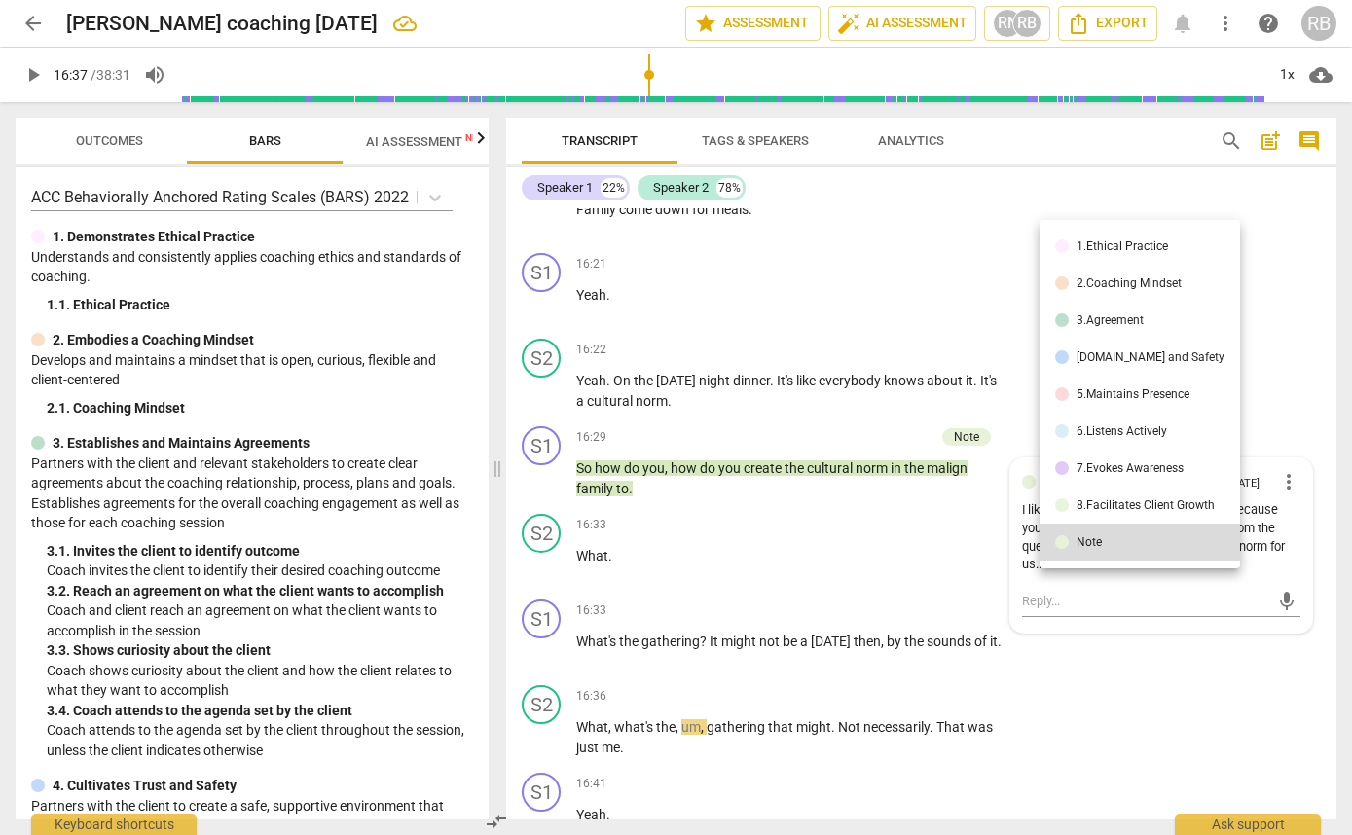
click at [1104, 432] on div "6.Listens Actively" at bounding box center [1122, 431] width 91 height 12
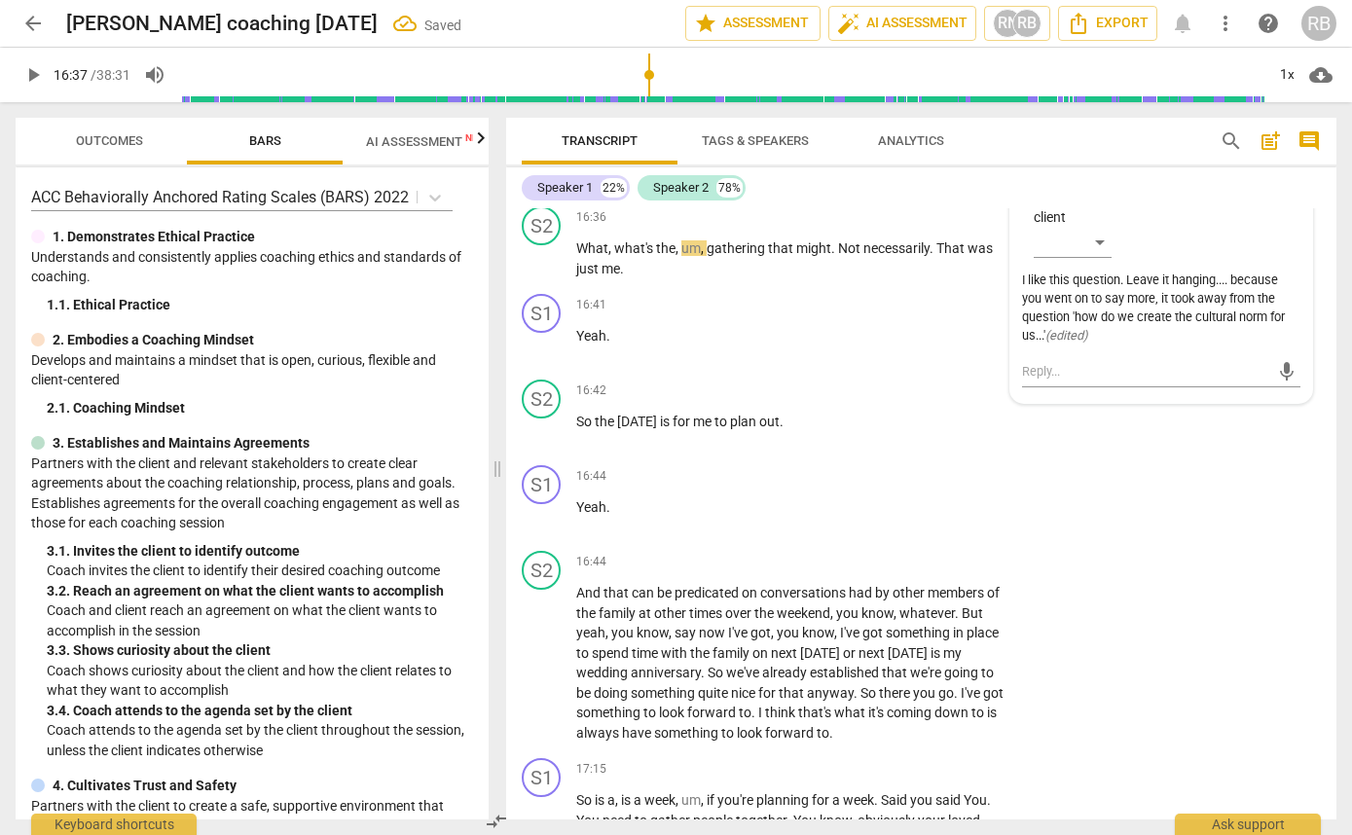
scroll to position [9342, 0]
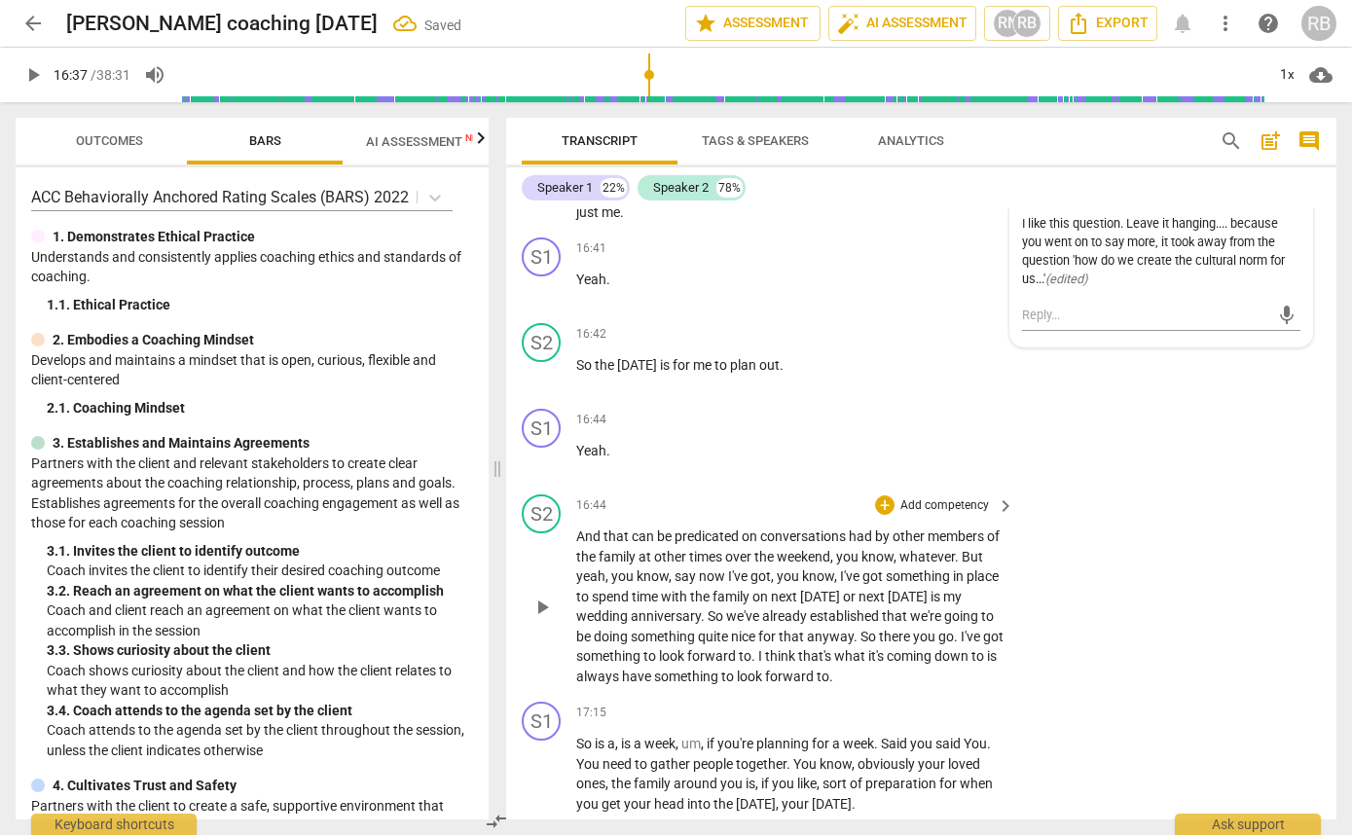
click at [1099, 635] on div "S2 play_arrow pause 16:44 + Add competency keyboard_arrow_right And that can be…" at bounding box center [921, 590] width 830 height 207
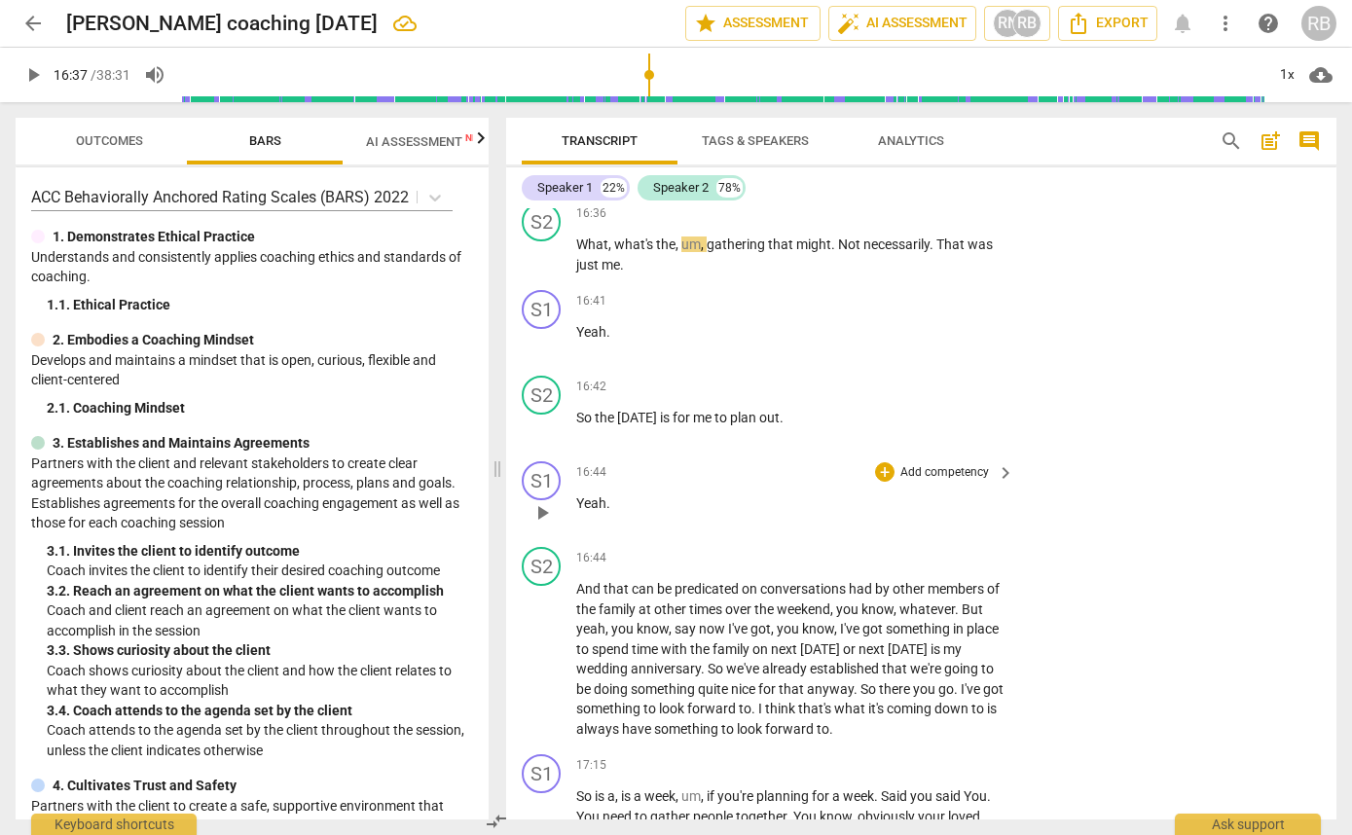
scroll to position [9288, 0]
click at [549, 441] on span "play_arrow" at bounding box center [542, 429] width 23 height 23
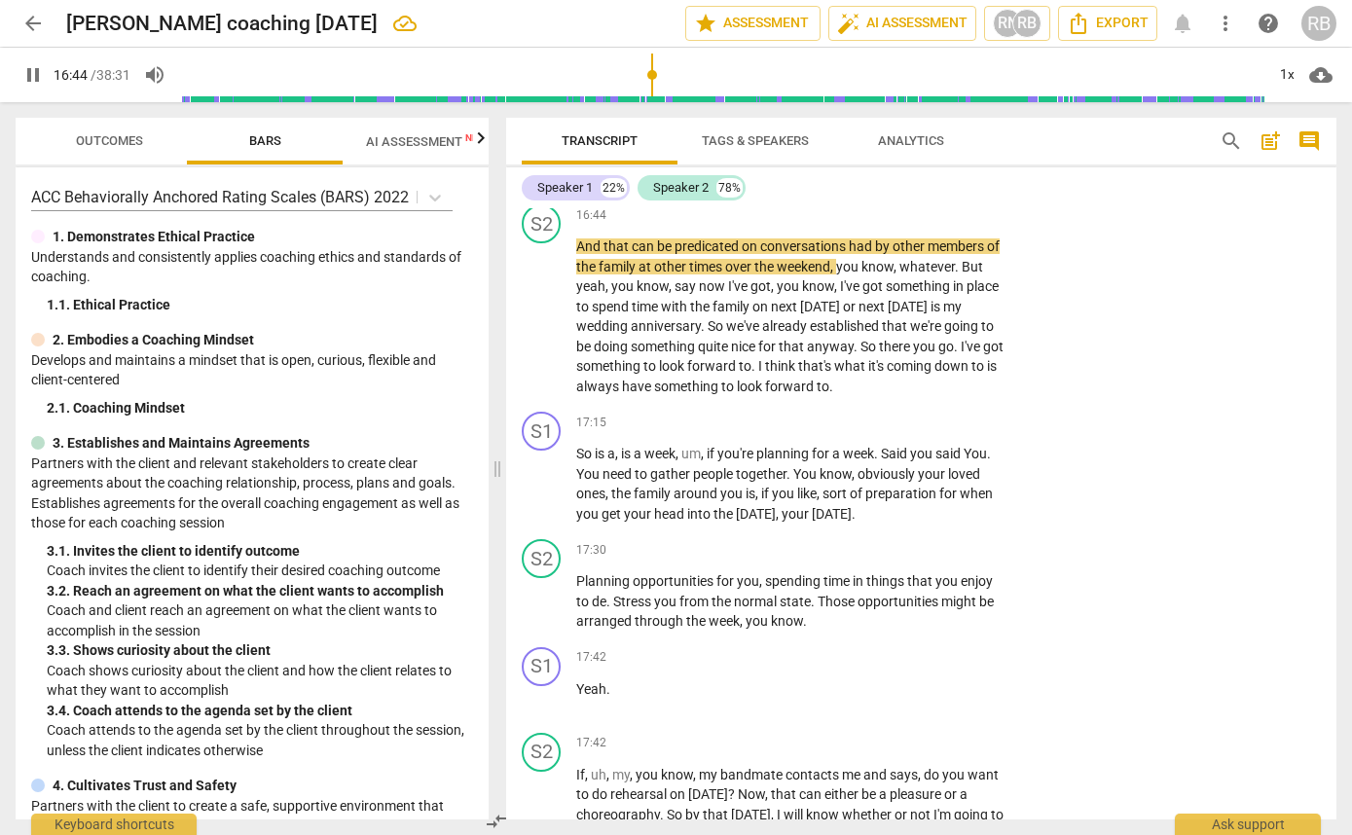
scroll to position [9683, 0]
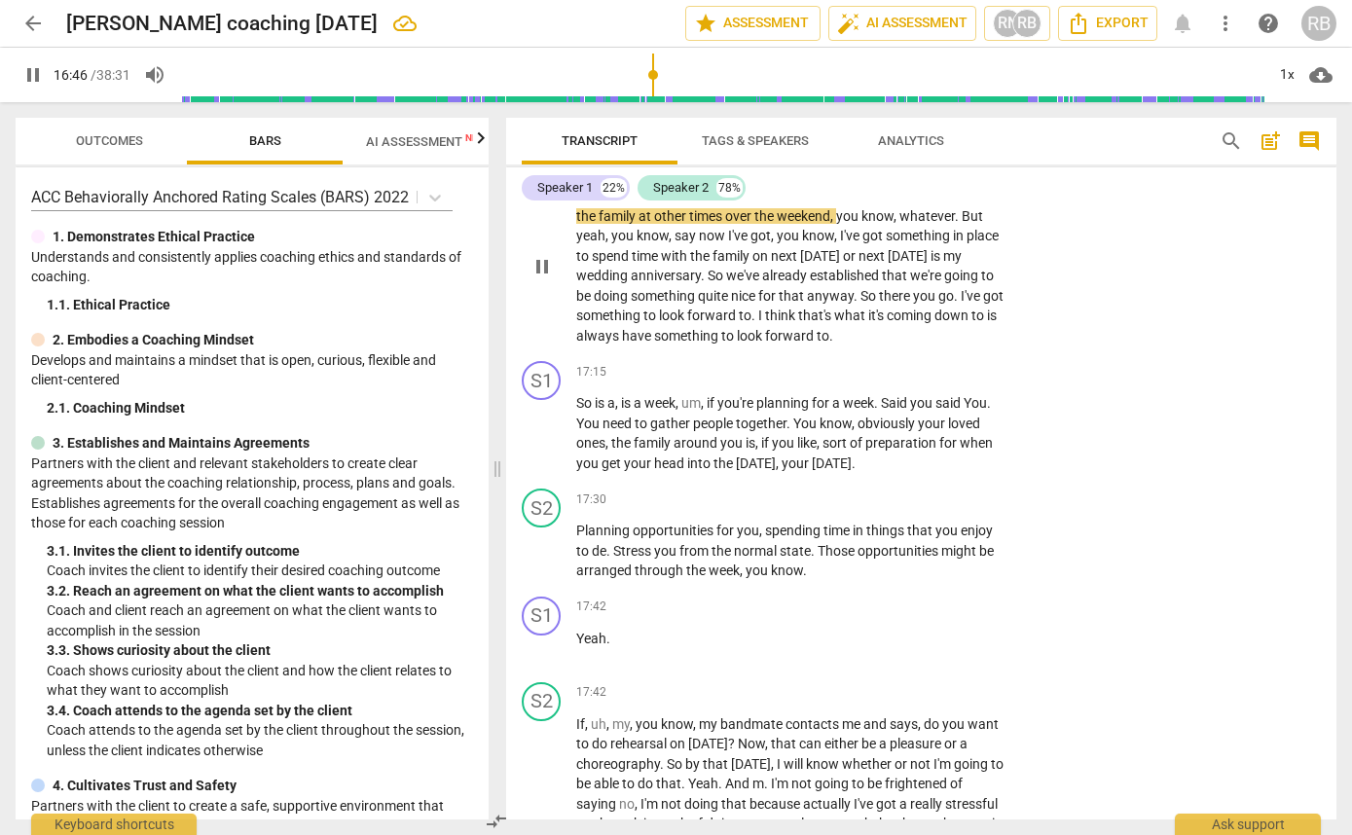
click at [798, 323] on span "think" at bounding box center [781, 316] width 33 height 16
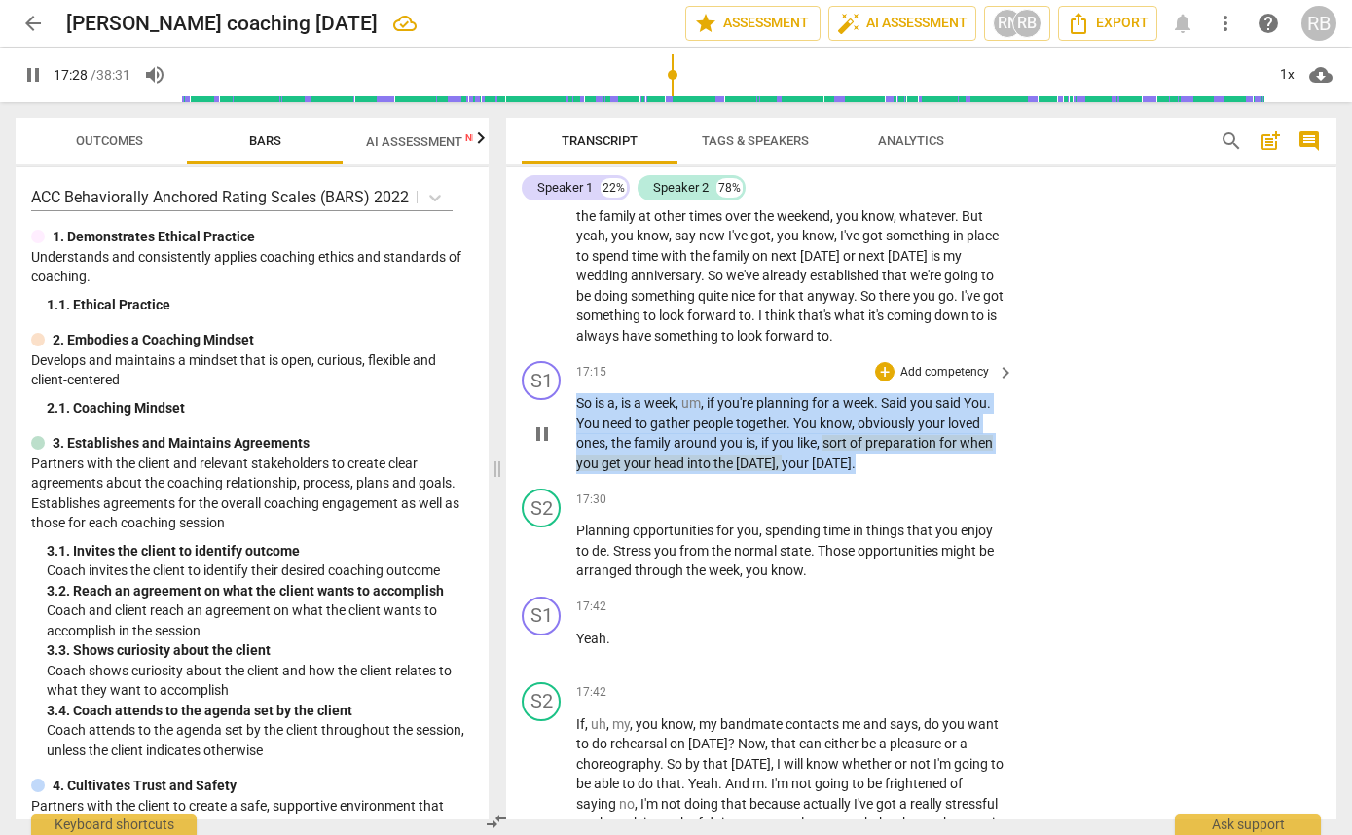
drag, startPoint x: 884, startPoint y: 524, endPoint x: 556, endPoint y: 467, distance: 332.9
click at [556, 467] on div "S1 play_arrow pause 17:15 + Add competency keyboard_arrow_right So is a , is a …" at bounding box center [921, 417] width 830 height 128
click at [878, 382] on div "+" at bounding box center [884, 371] width 19 height 19
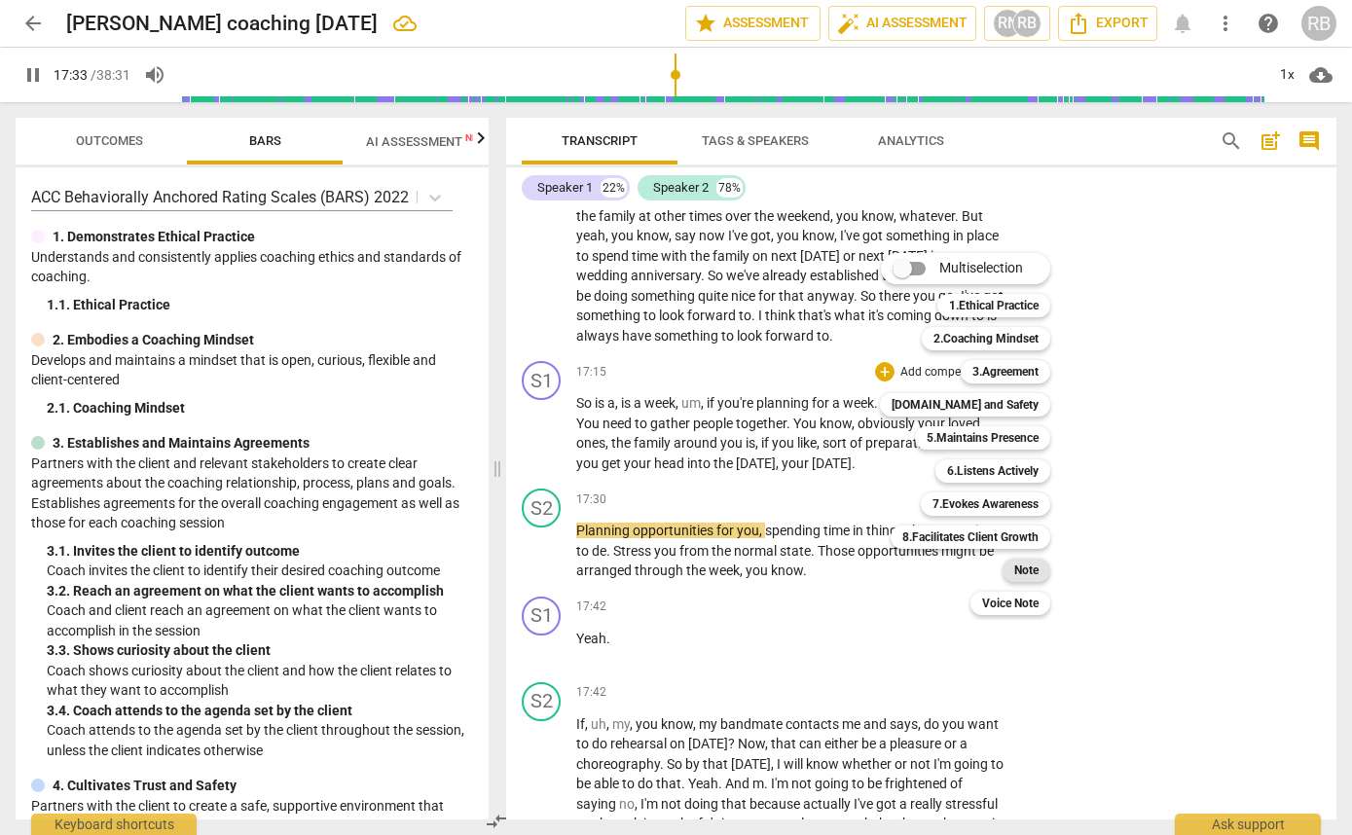
click at [1011, 566] on div "Note" at bounding box center [1027, 570] width 48 height 23
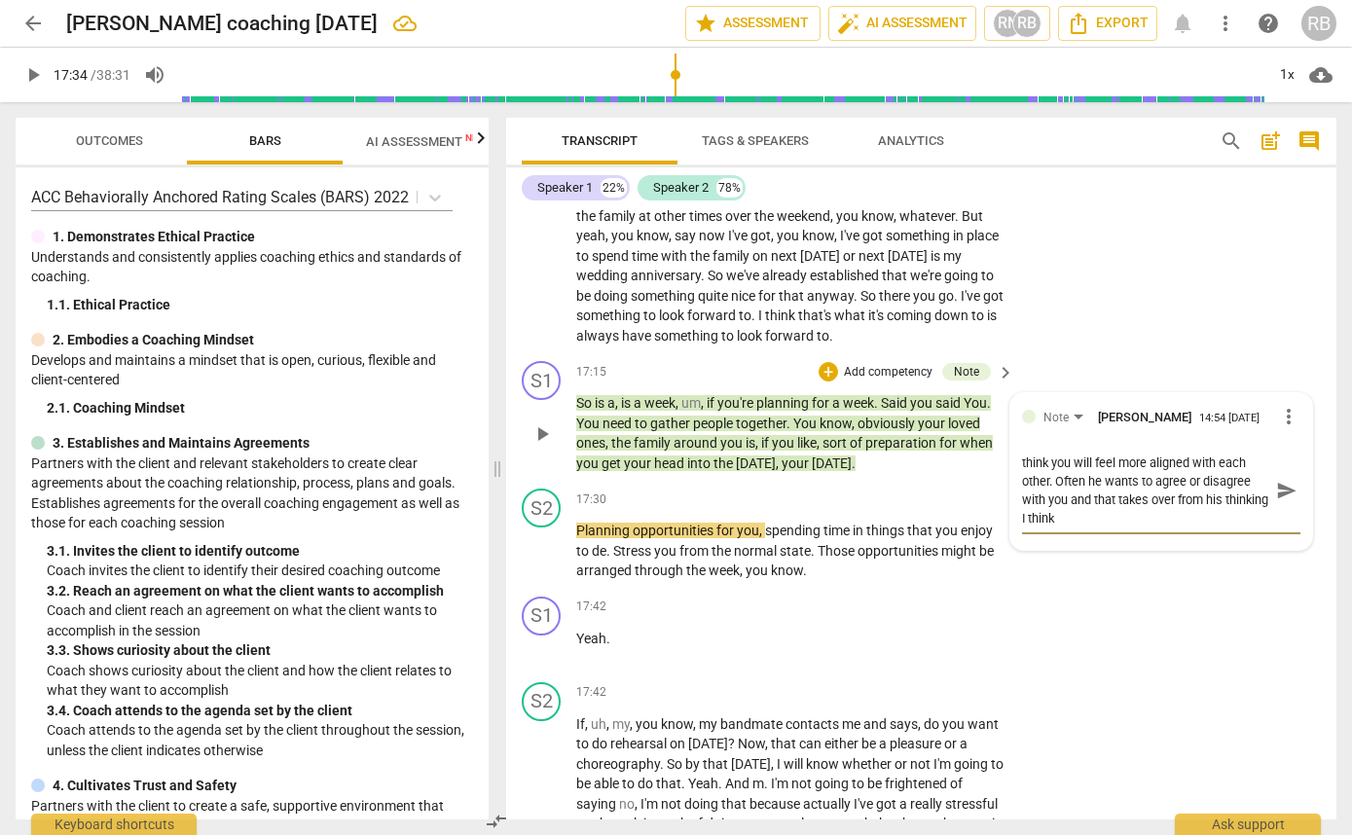
scroll to position [0, 0]
drag, startPoint x: 1128, startPoint y: 583, endPoint x: 1041, endPoint y: 516, distance: 110.4
click at [1010, 497] on div "Note [PERSON_NAME] 14:54 [DATE] more_vert if you can come out of the detail of …" at bounding box center [1161, 471] width 302 height 157
click at [1114, 528] on textarea "if you can come out of the detail of his stuff, I think you will feel more alig…" at bounding box center [1145, 491] width 247 height 74
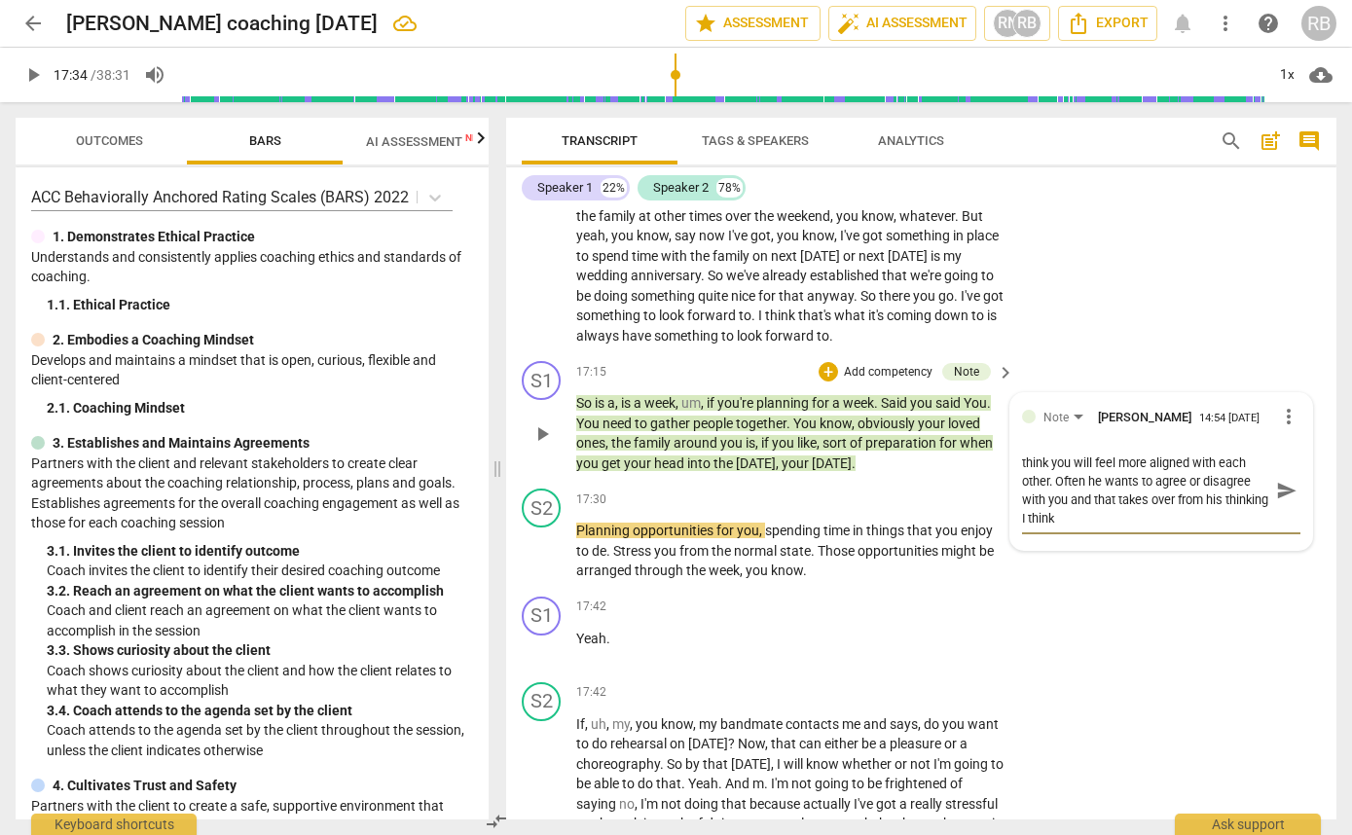
click at [1141, 528] on textarea "if you can come out of the detail of his stuff, I think you will feel more alig…" at bounding box center [1145, 491] width 247 height 74
drag, startPoint x: 1045, startPoint y: 582, endPoint x: 1059, endPoint y: 649, distance: 68.7
click at [1045, 565] on textarea "if you can come out of the detail of his stuff, I think you will feel more alig…" at bounding box center [1145, 509] width 247 height 111
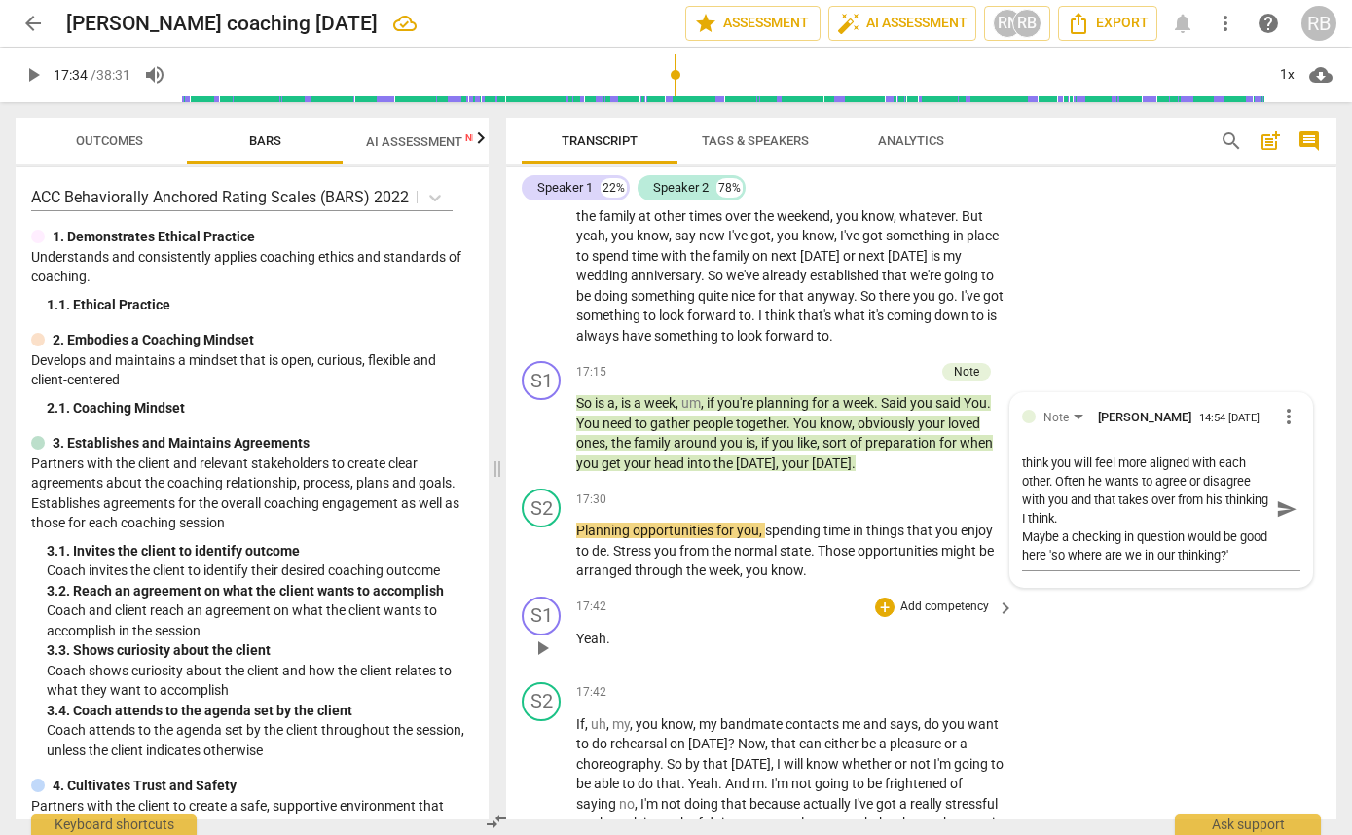
drag, startPoint x: 1096, startPoint y: 733, endPoint x: 908, endPoint y: 663, distance: 200.5
click at [1093, 675] on div "S1 play_arrow pause 17:42 + Add competency keyboard_arrow_right Yeah ." at bounding box center [921, 632] width 830 height 86
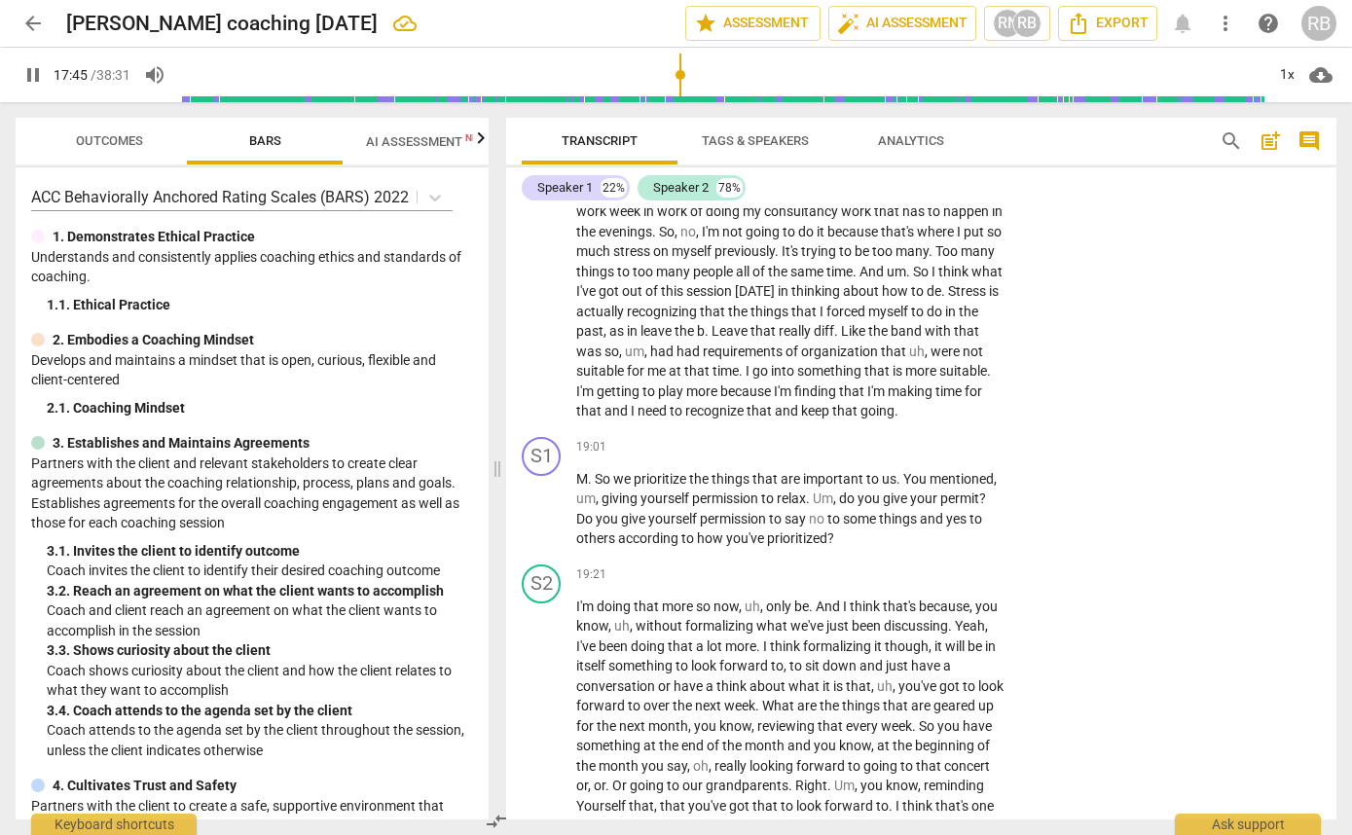
scroll to position [10300, 0]
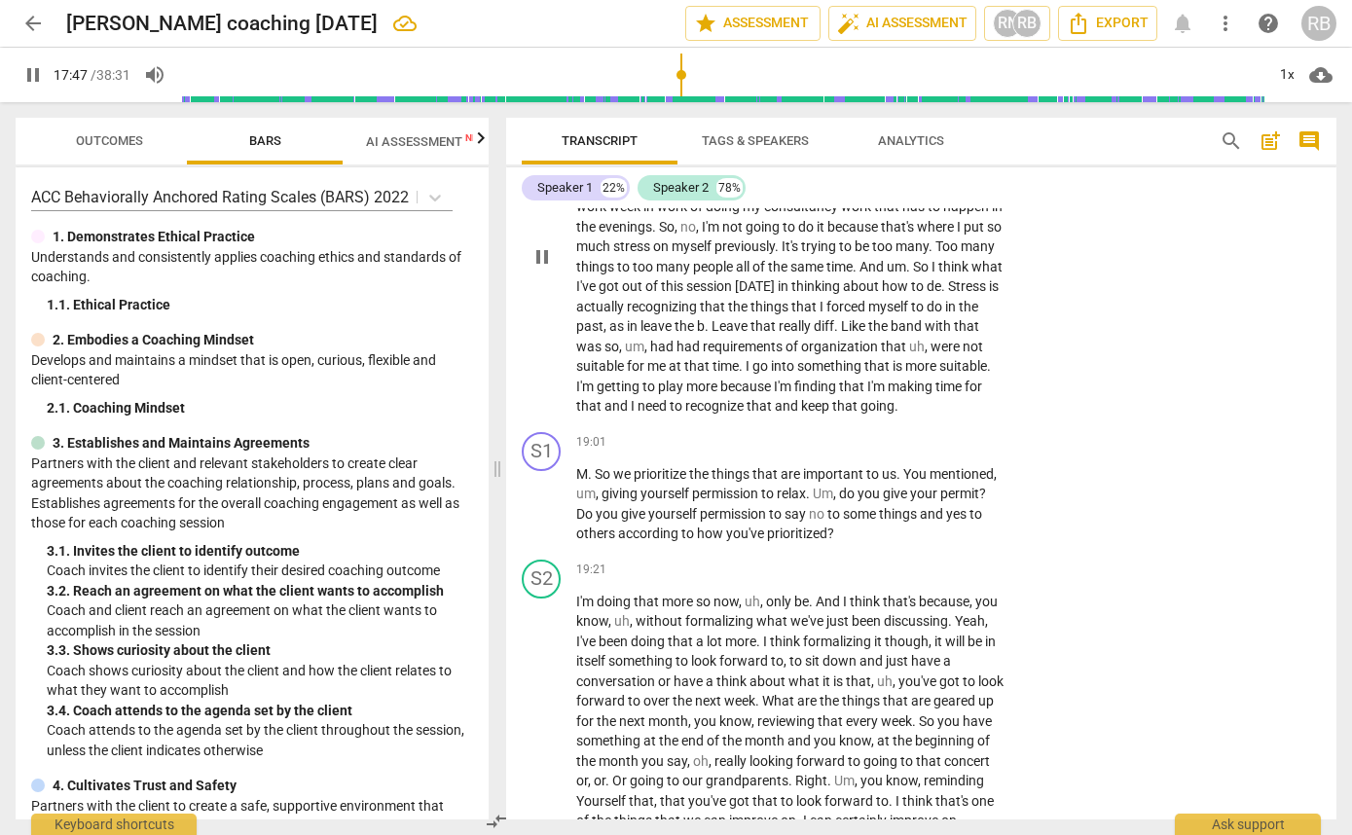
click at [867, 394] on span "that" at bounding box center [853, 387] width 28 height 16
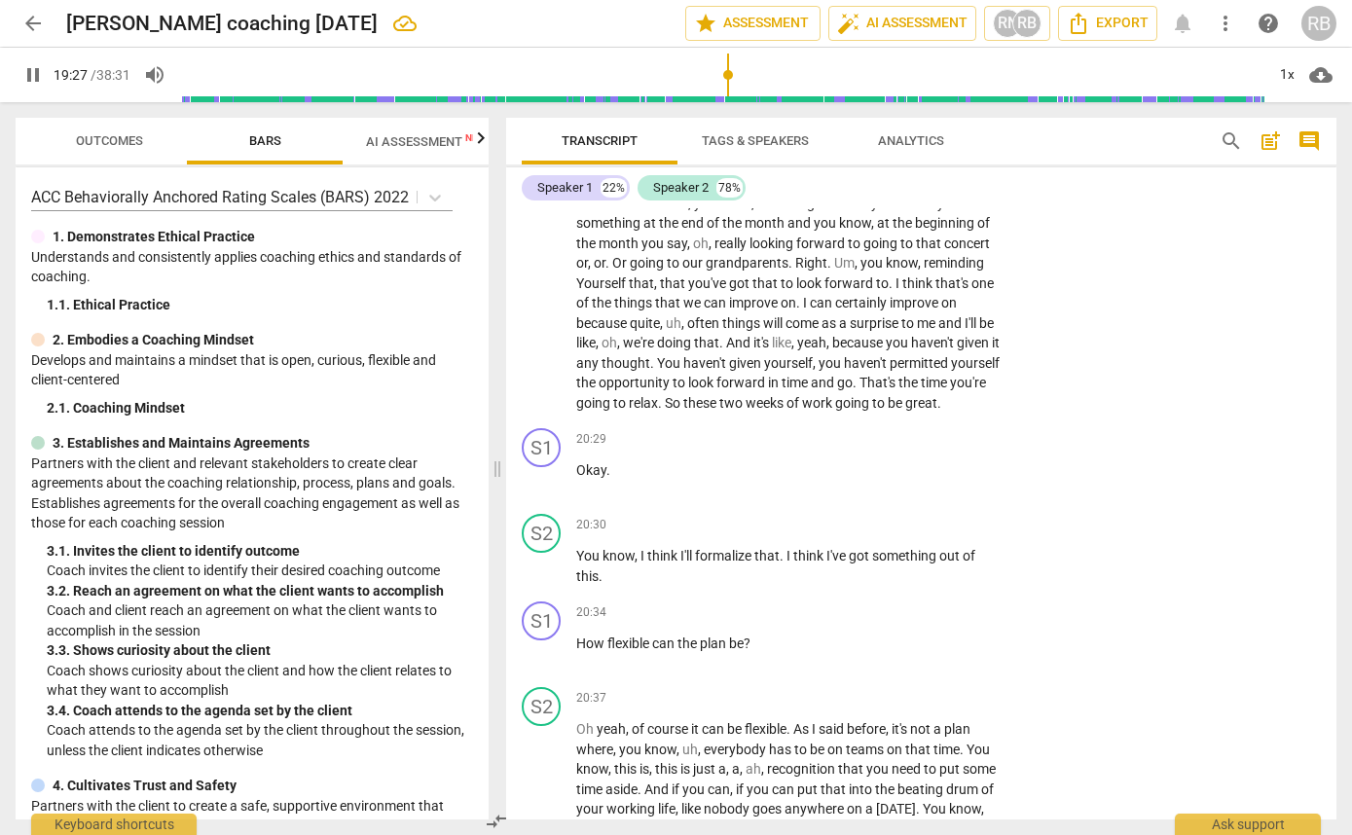
scroll to position [10821, 0]
click at [658, 408] on span "relax" at bounding box center [643, 400] width 29 height 16
click at [726, 348] on span "." at bounding box center [722, 340] width 7 height 16
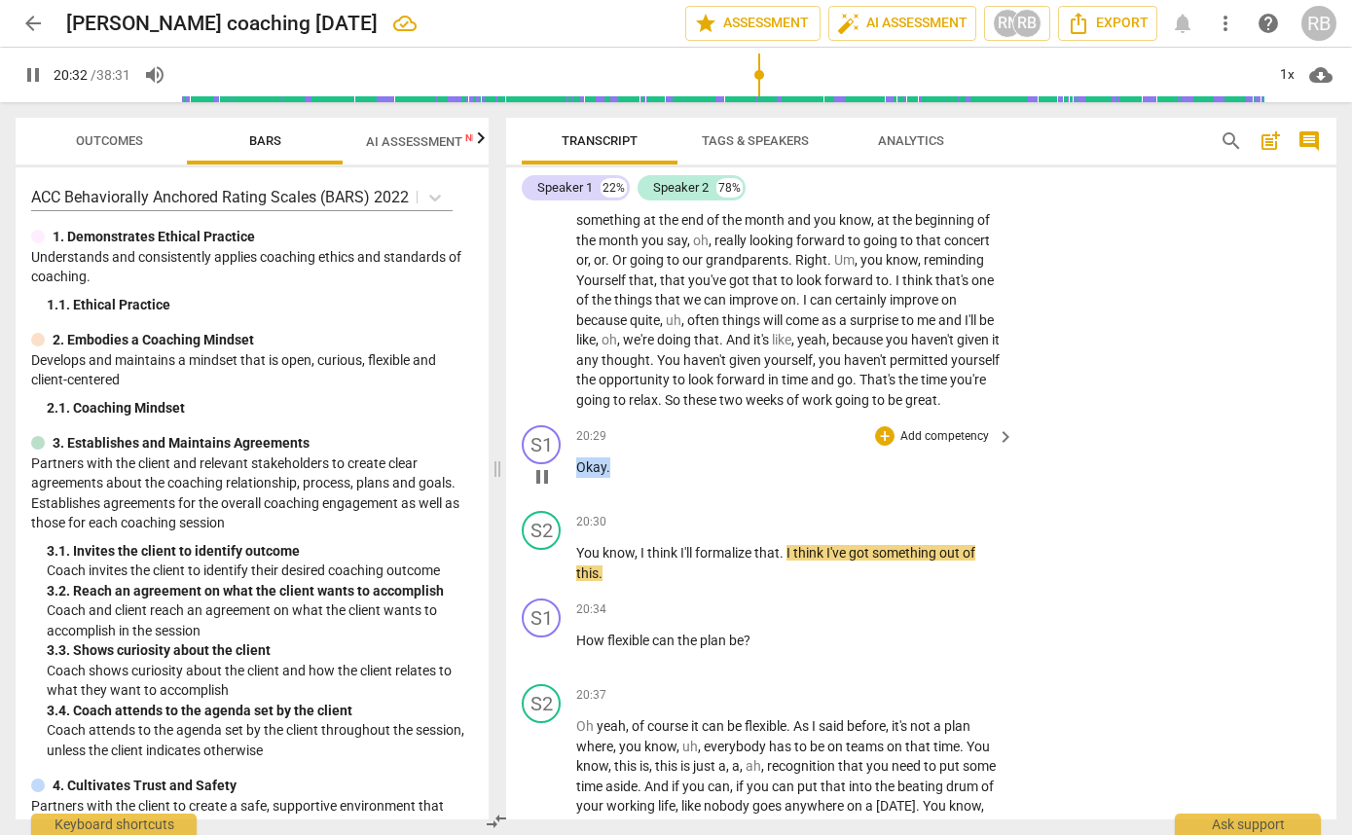
drag, startPoint x: 613, startPoint y: 548, endPoint x: 574, endPoint y: 550, distance: 39.0
click at [574, 503] on div "S1 play_arrow pause 20:29 + Add competency keyboard_arrow_right Okay ." at bounding box center [921, 461] width 830 height 86
click at [628, 526] on div "+" at bounding box center [626, 523] width 19 height 19
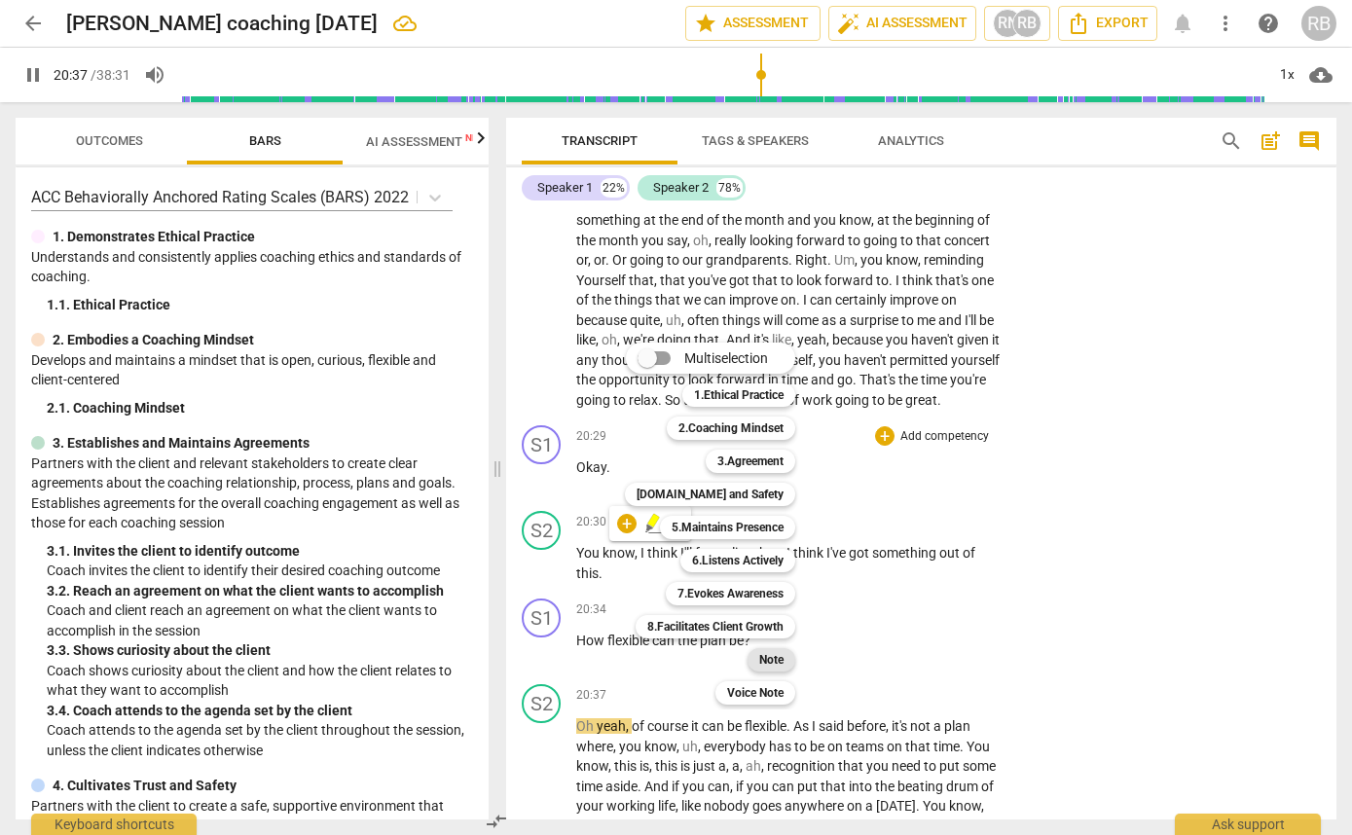
click at [770, 658] on b "Note" at bounding box center [771, 659] width 24 height 23
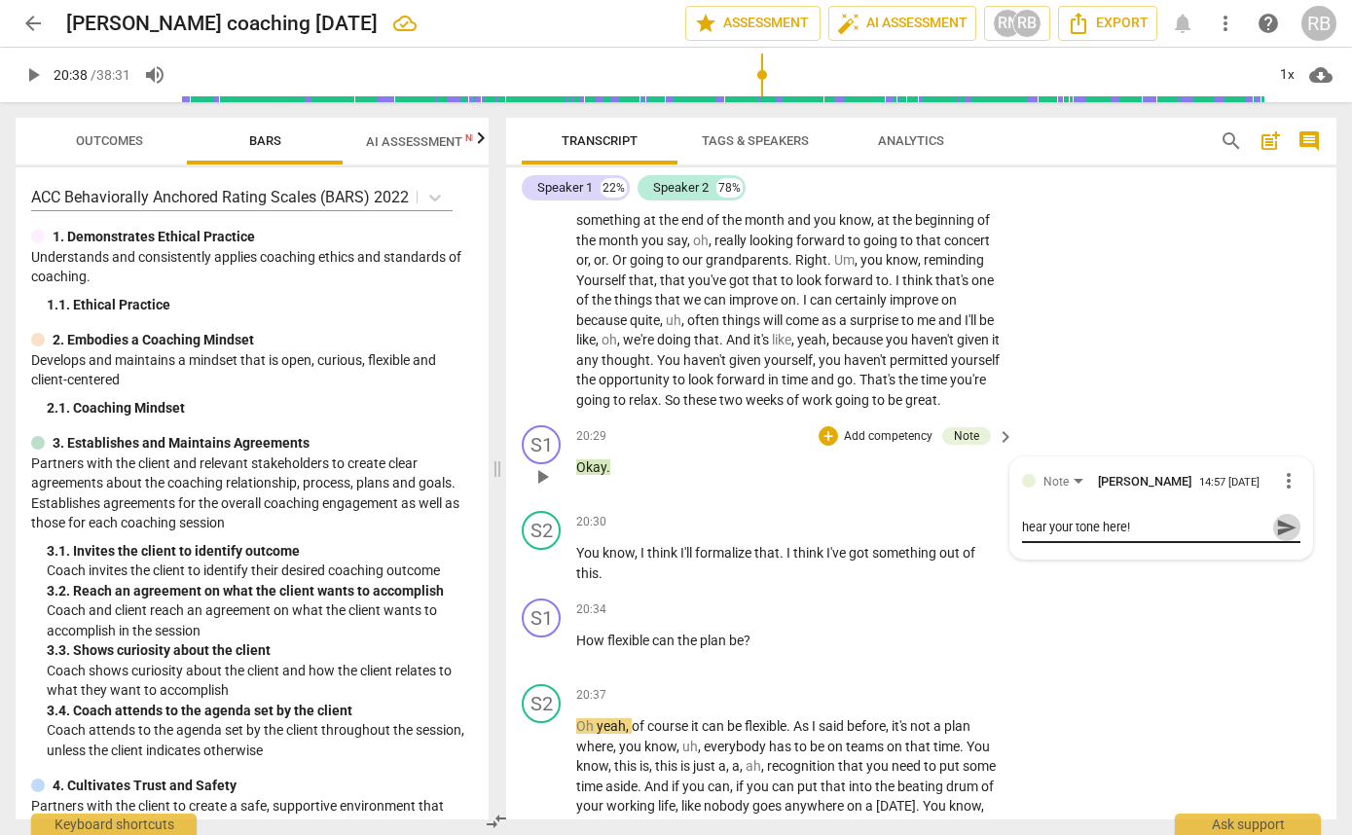
click at [1279, 538] on span "send" at bounding box center [1286, 527] width 21 height 21
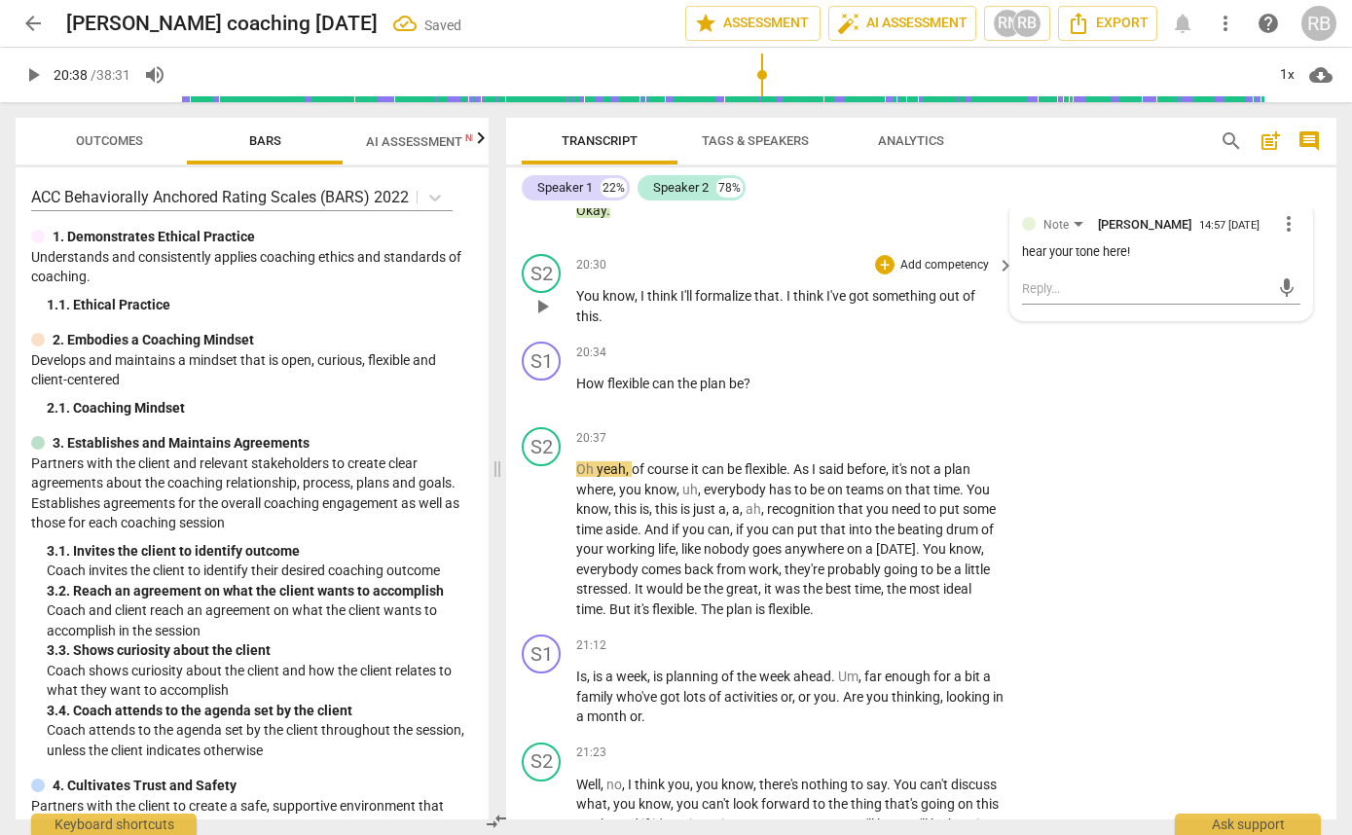
scroll to position [11081, 0]
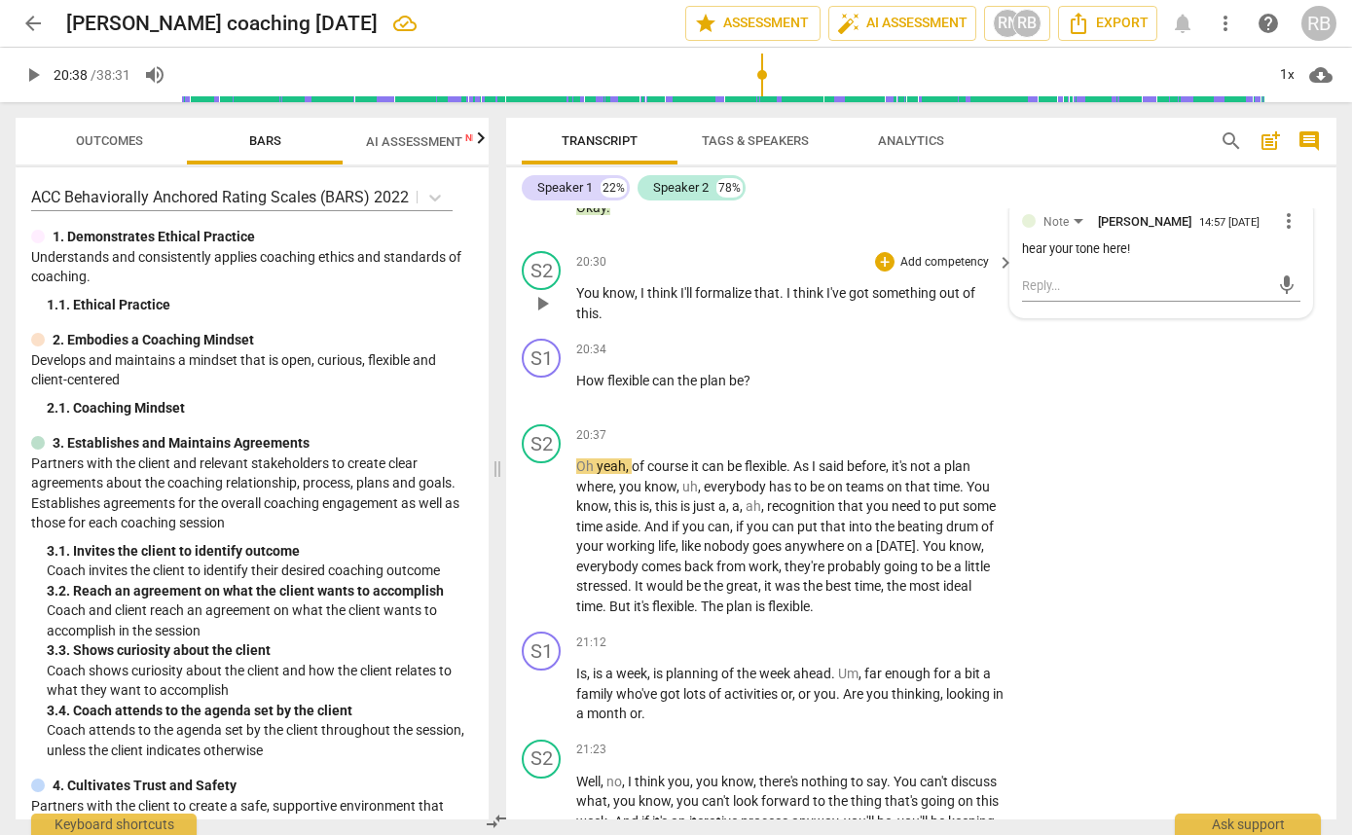
click at [635, 331] on div "S2 play_arrow pause 20:30 + Add competency keyboard_arrow_right You know , I th…" at bounding box center [921, 287] width 830 height 88
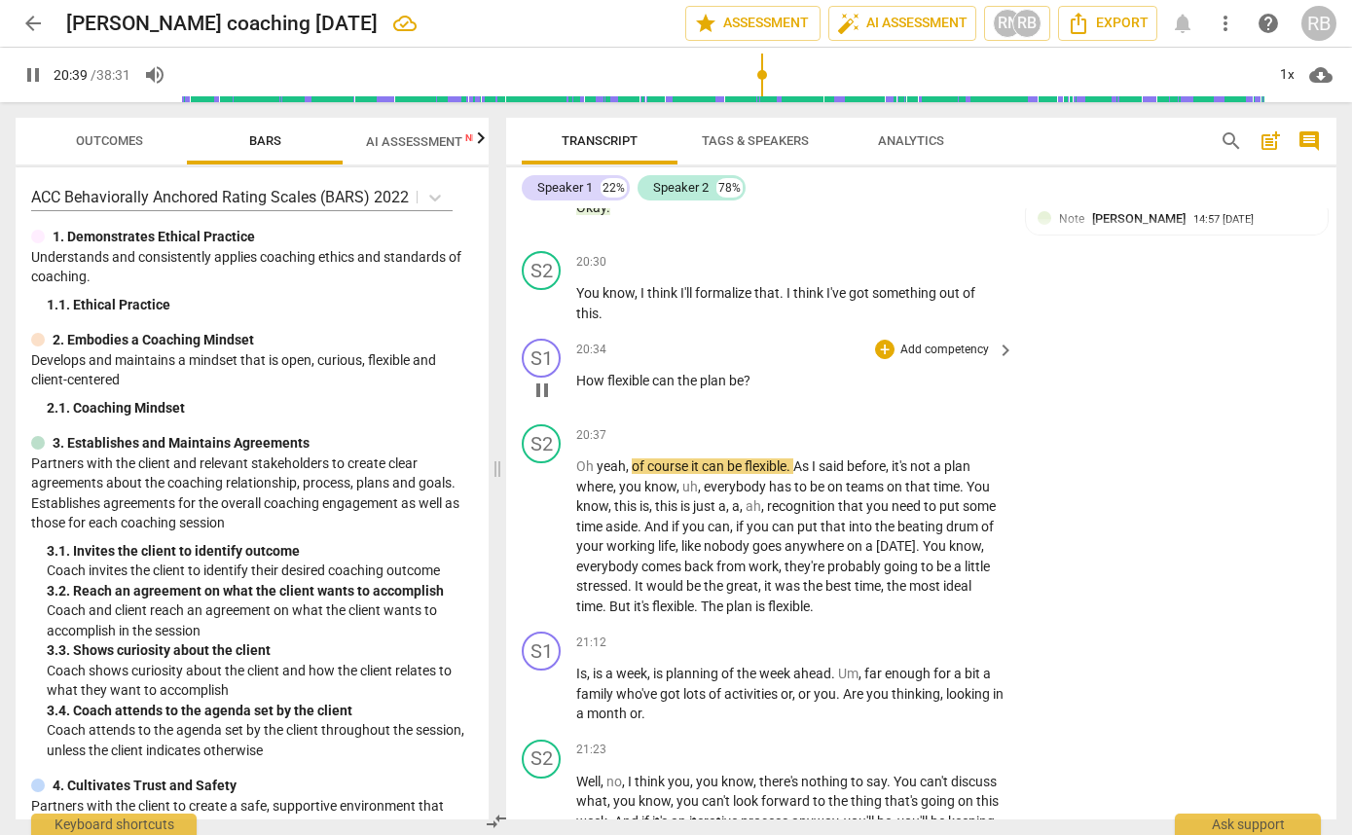
drag, startPoint x: 572, startPoint y: 460, endPoint x: 761, endPoint y: 465, distance: 188.9
click at [767, 417] on div "S1 play_arrow pause 20:34 + Add competency keyboard_arrow_right How flexible ca…" at bounding box center [921, 374] width 830 height 86
drag, startPoint x: 761, startPoint y: 465, endPoint x: 570, endPoint y: 466, distance: 190.8
click at [570, 417] on div "S1 play_arrow pause 20:34 + Add competency keyboard_arrow_right How flexible ca…" at bounding box center [921, 374] width 830 height 86
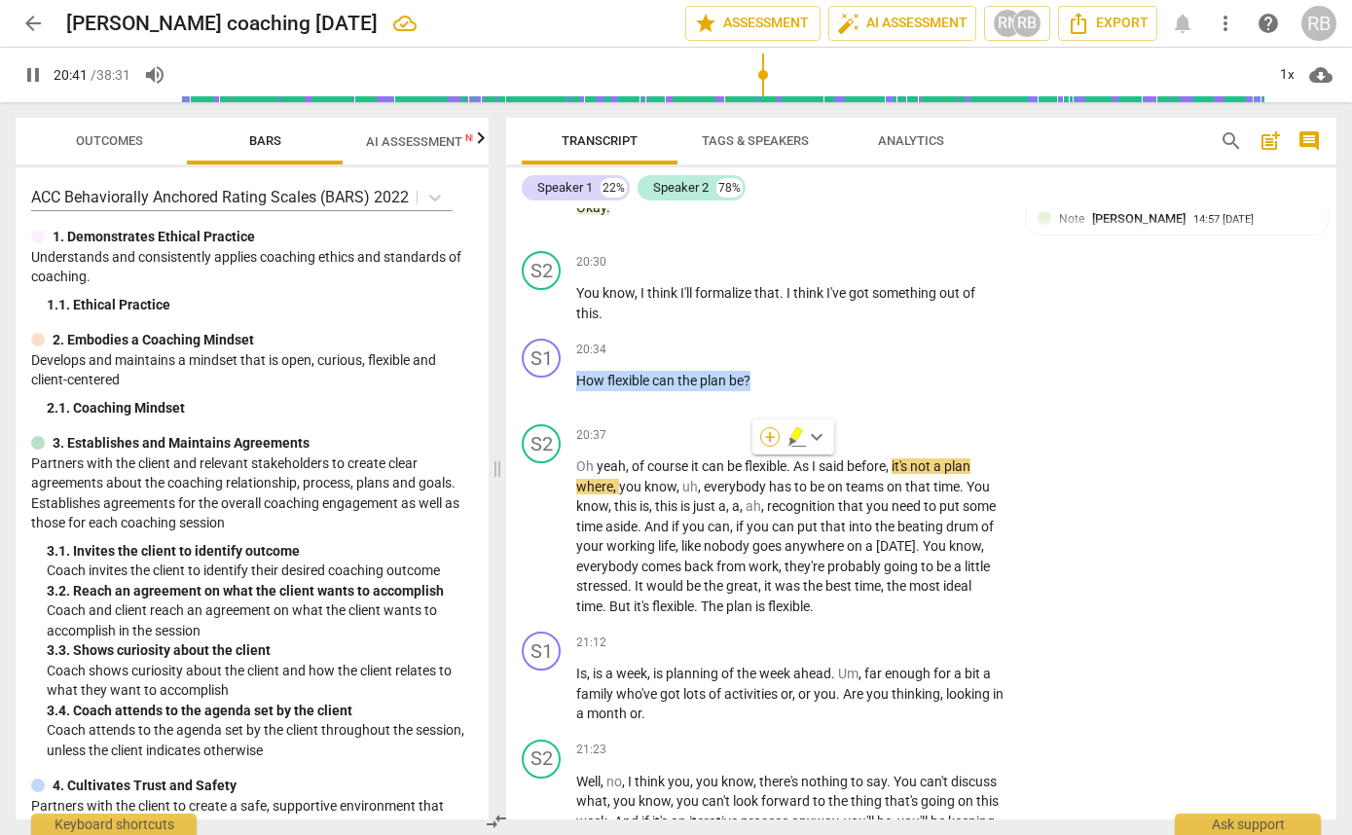
click at [775, 434] on div "+" at bounding box center [769, 436] width 19 height 19
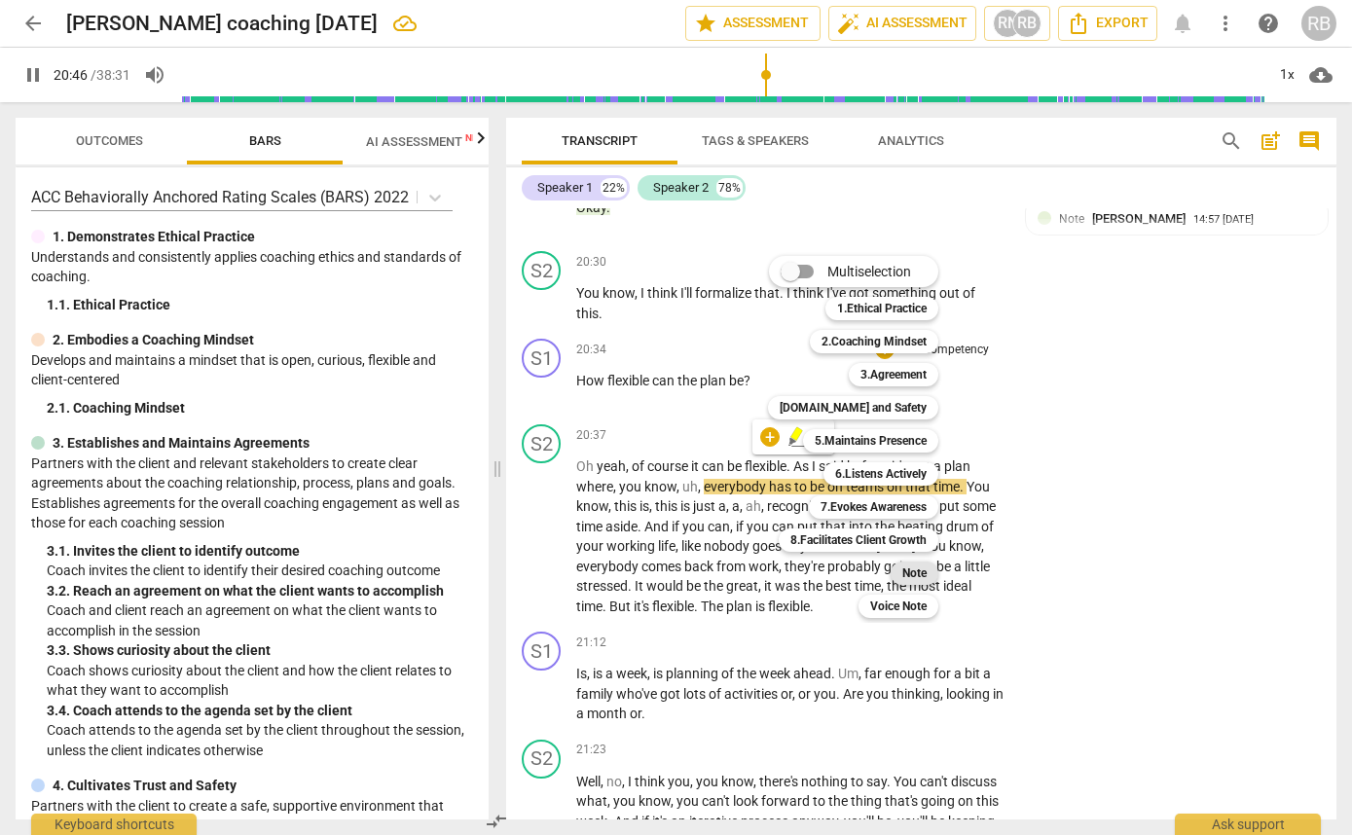
click at [902, 569] on b "Note" at bounding box center [914, 573] width 24 height 23
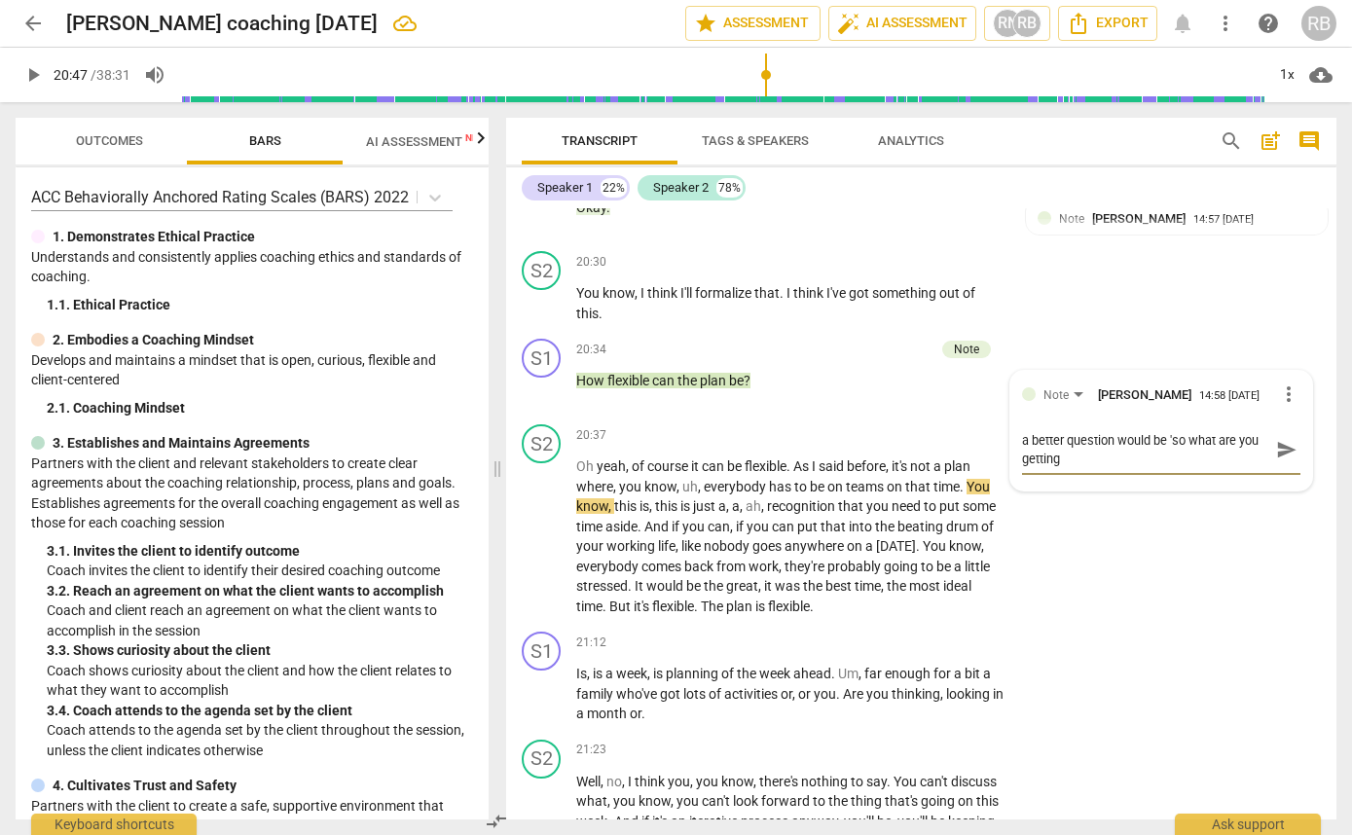
scroll to position [0, 0]
click at [1166, 468] on textarea "a better question would be 'so what are you getting out of our converstaion?'" at bounding box center [1145, 449] width 247 height 37
click at [1279, 460] on span "send" at bounding box center [1286, 449] width 21 height 21
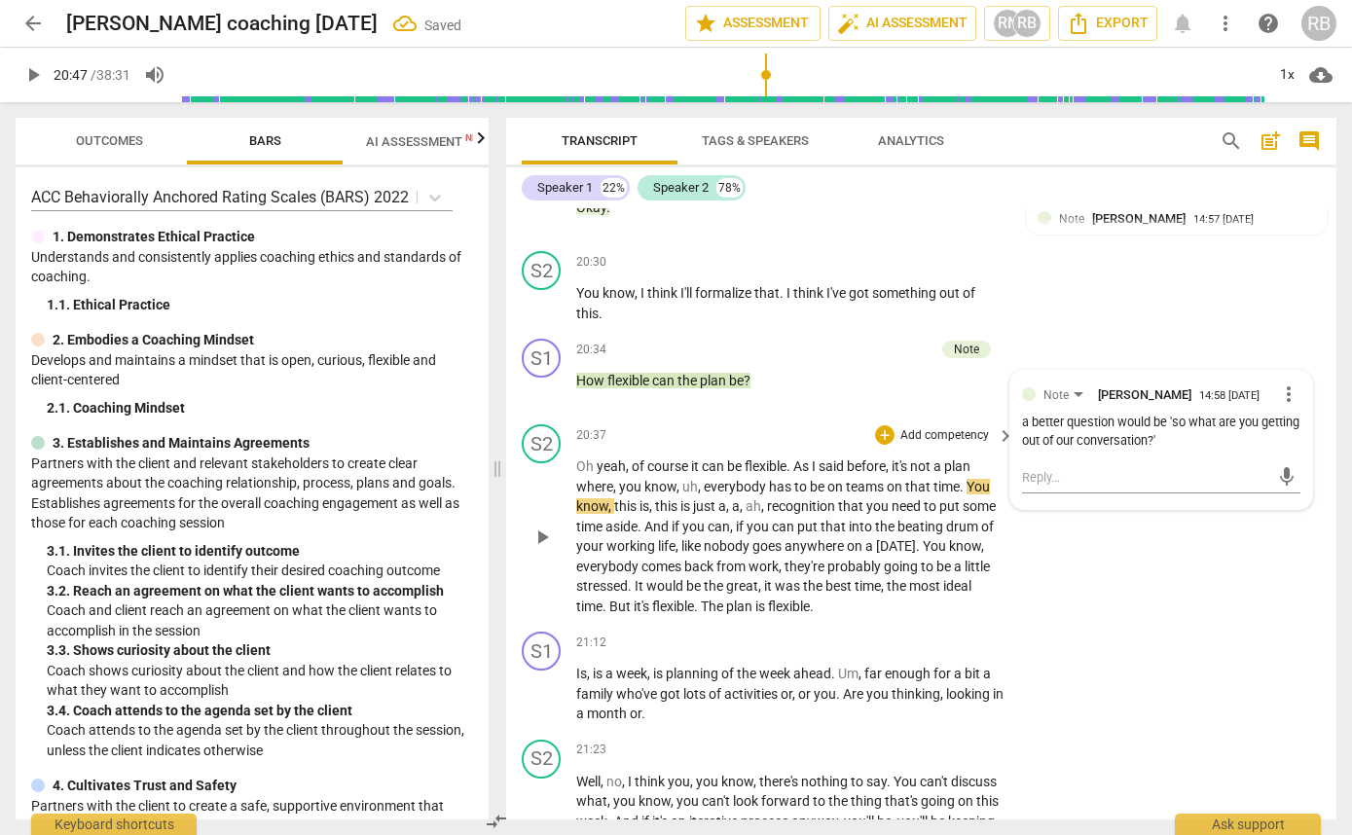
click at [531, 549] on span "play_arrow" at bounding box center [542, 537] width 23 height 23
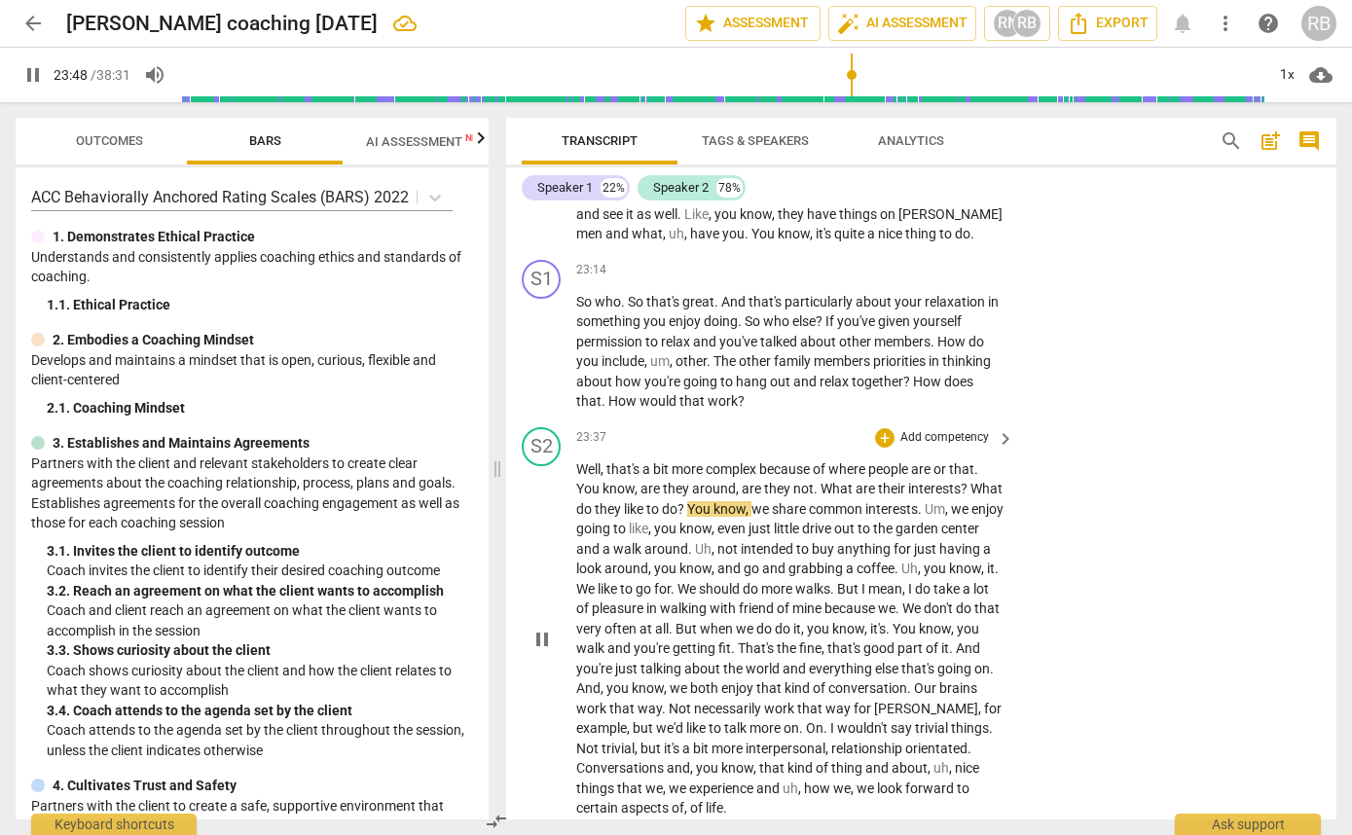
scroll to position [12282, 0]
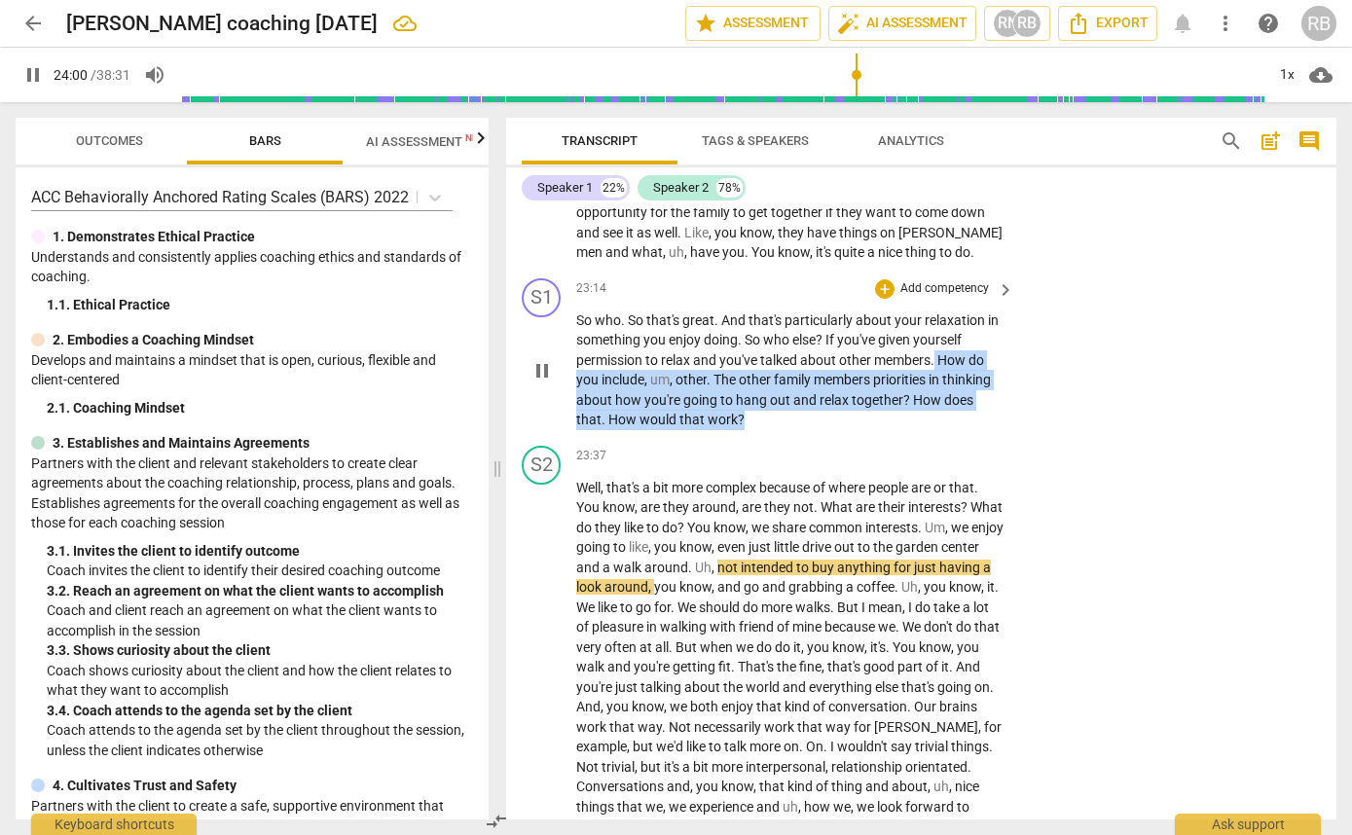
drag, startPoint x: 743, startPoint y: 503, endPoint x: 938, endPoint y: 442, distance: 205.1
click at [938, 430] on p "So who . So that's great . And that's particularly about your relaxation in som…" at bounding box center [790, 371] width 428 height 120
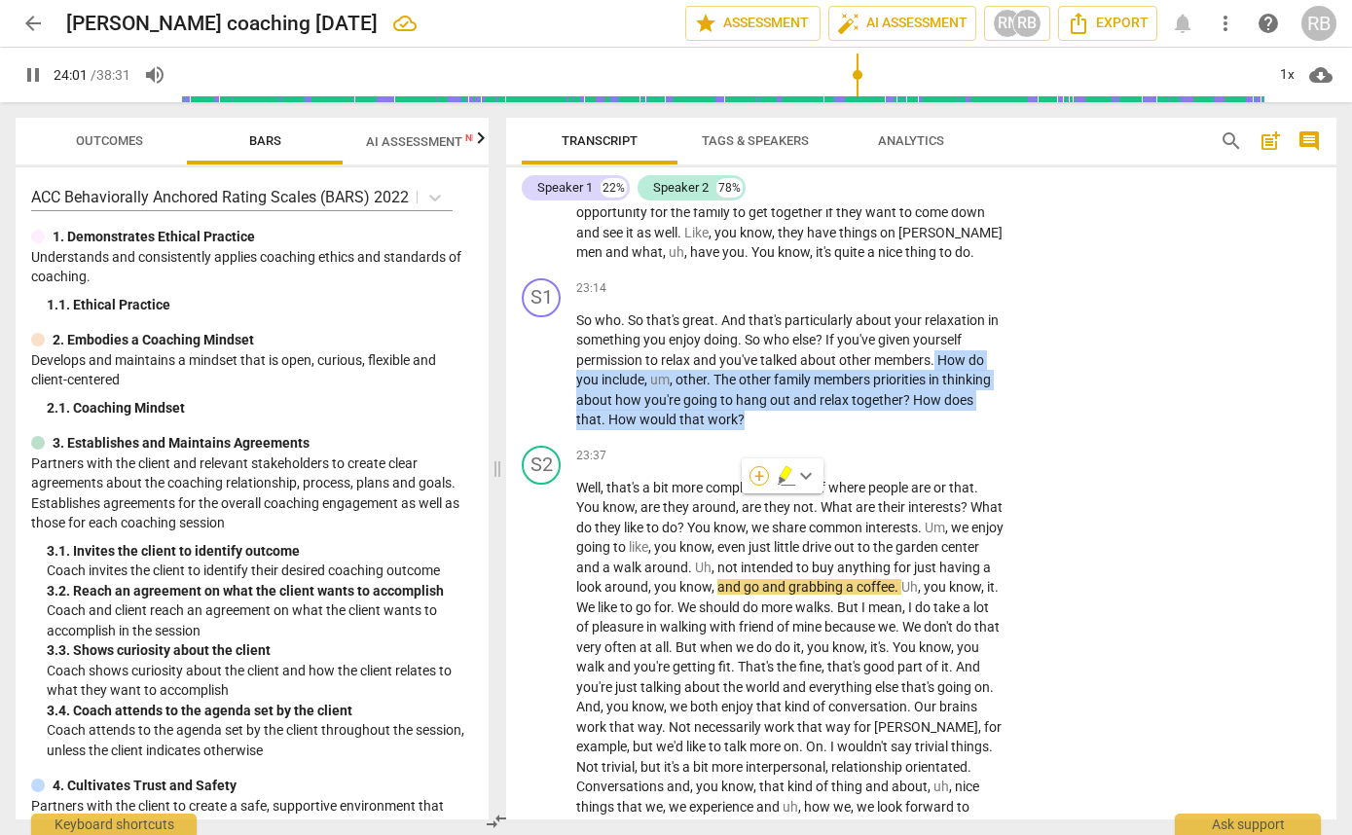
click at [759, 472] on div "+" at bounding box center [759, 475] width 19 height 19
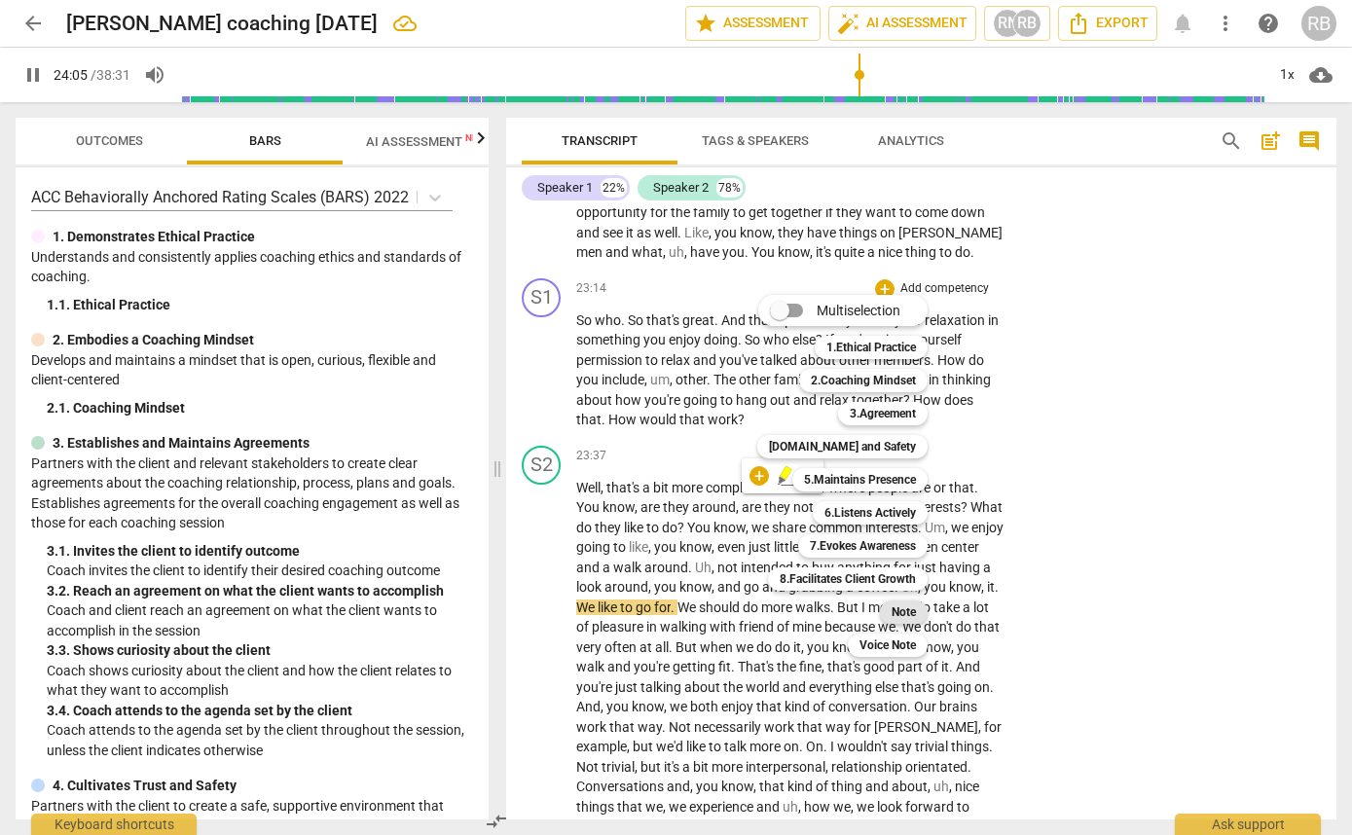
click at [895, 607] on b "Note" at bounding box center [904, 612] width 24 height 23
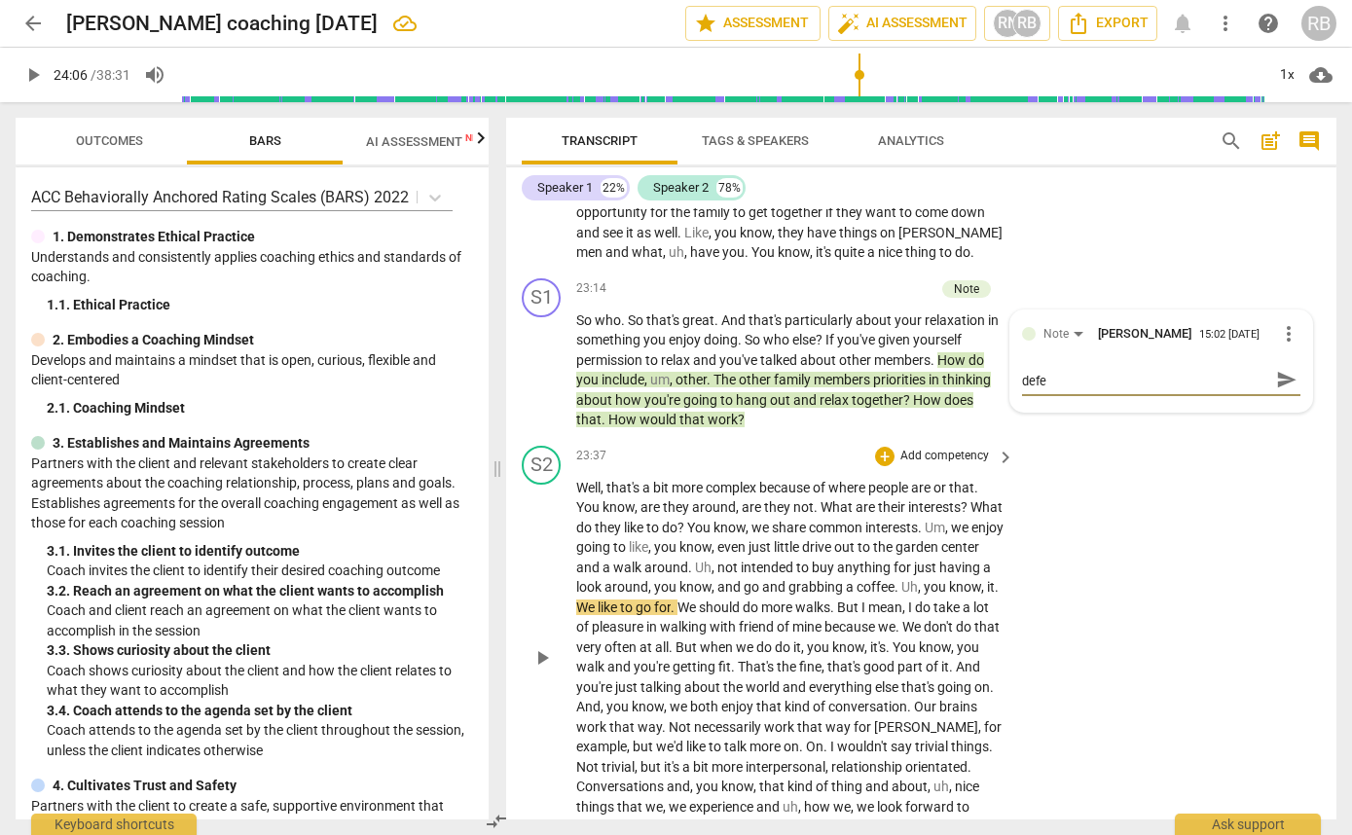
scroll to position [0, 0]
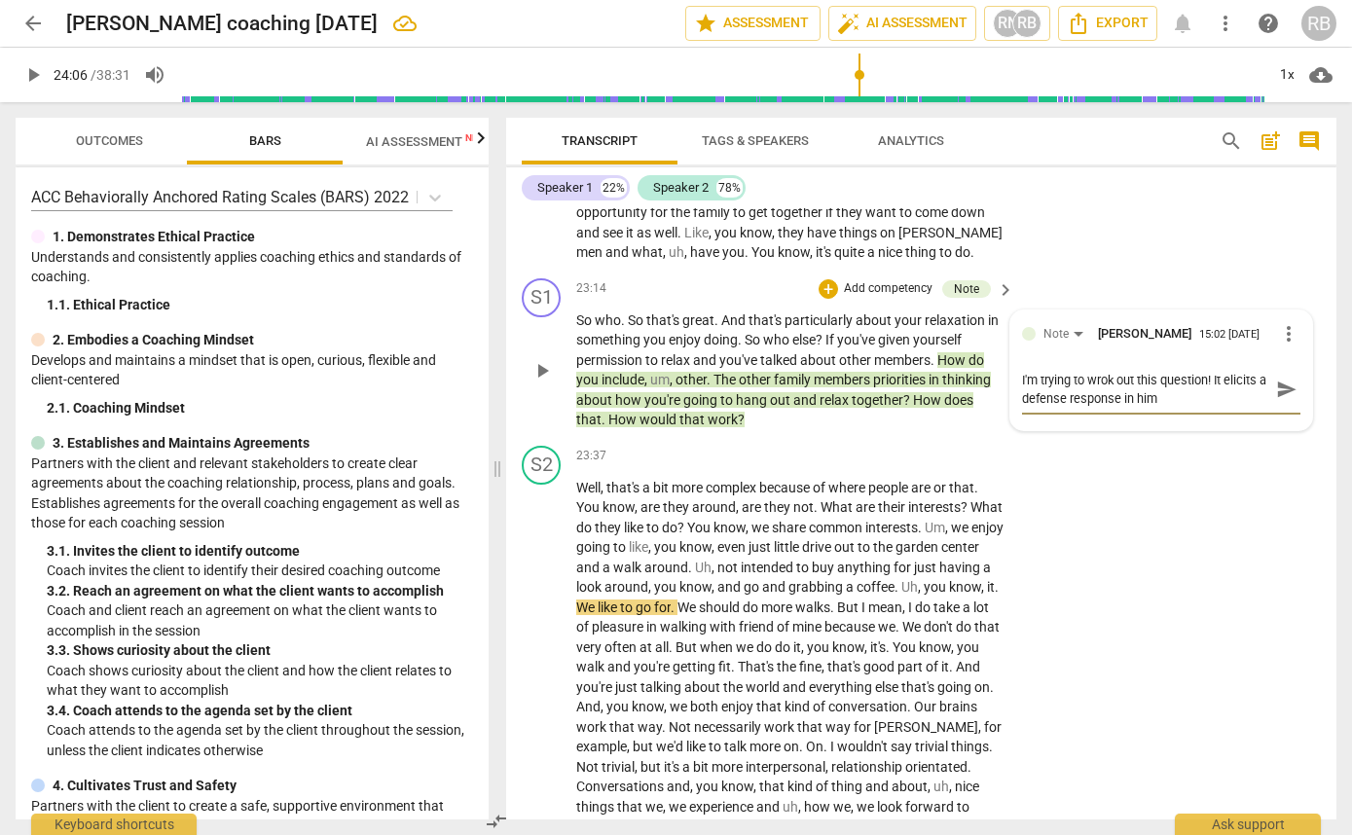
drag, startPoint x: 1098, startPoint y: 456, endPoint x: 1129, endPoint y: 479, distance: 38.9
click at [1099, 408] on textarea "I'm trying to wrok out this question! It elicits a defense response in him" at bounding box center [1145, 389] width 247 height 37
click at [1285, 400] on span "send" at bounding box center [1286, 389] width 21 height 21
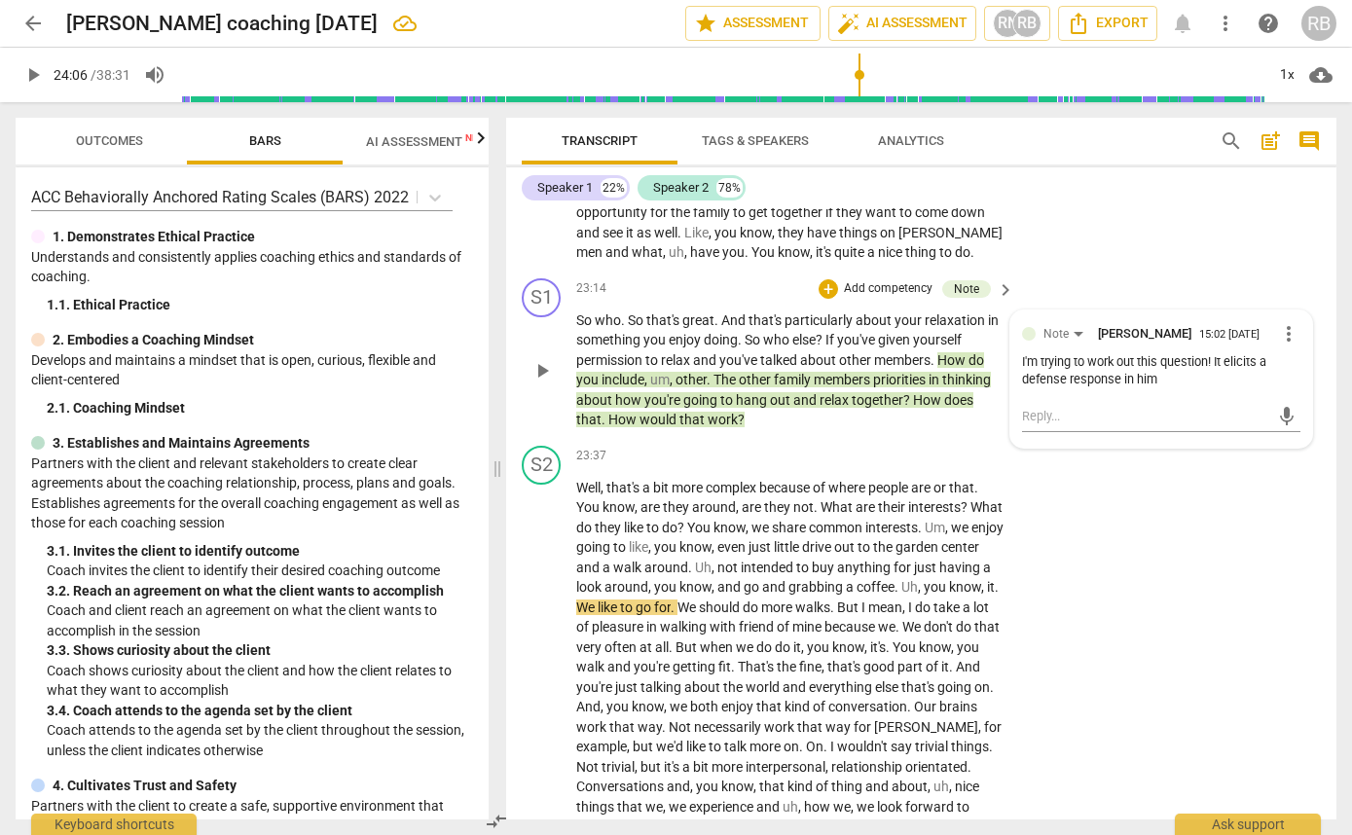
click at [649, 328] on span "that's" at bounding box center [664, 320] width 36 height 16
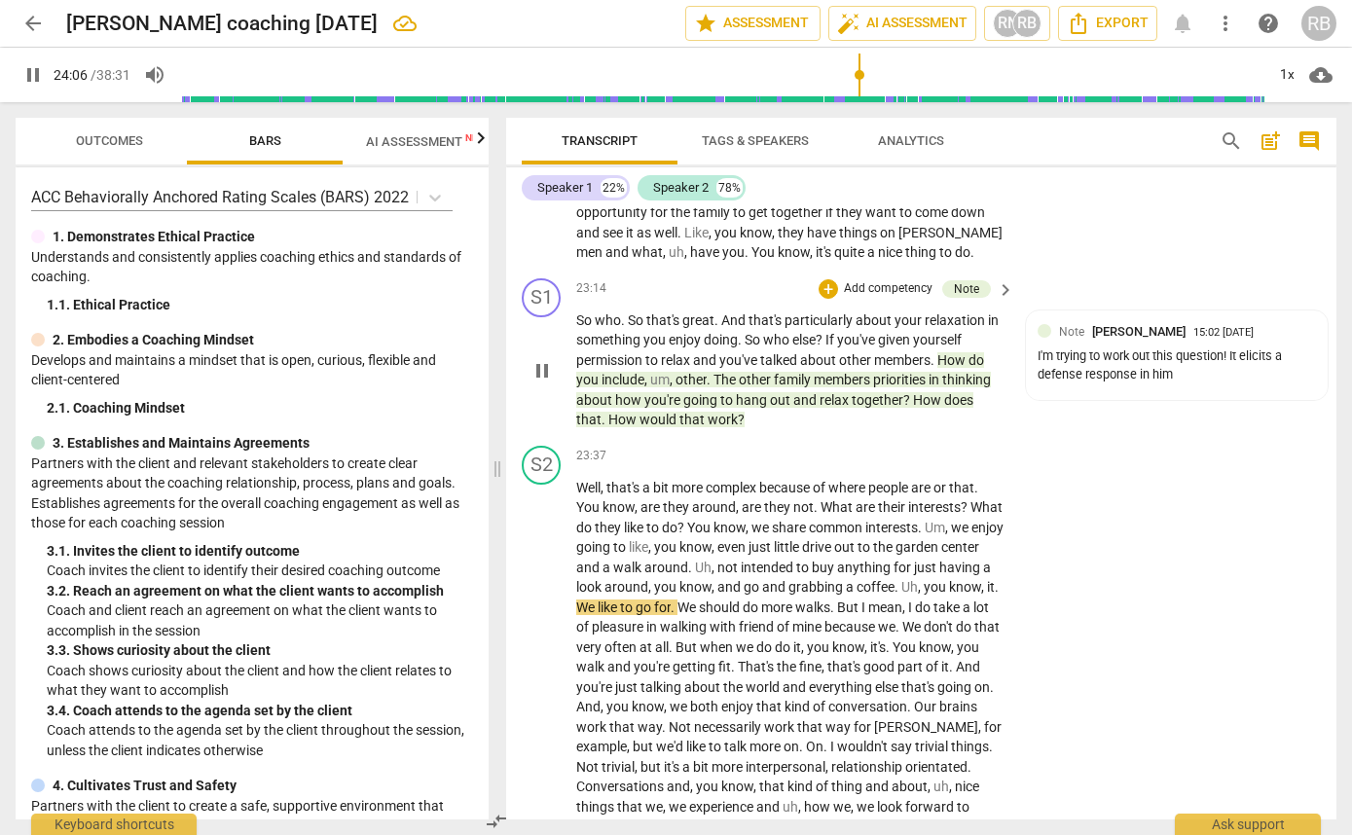
click at [580, 328] on span "So" at bounding box center [585, 320] width 18 height 16
click at [646, 535] on span "like" at bounding box center [635, 528] width 22 height 16
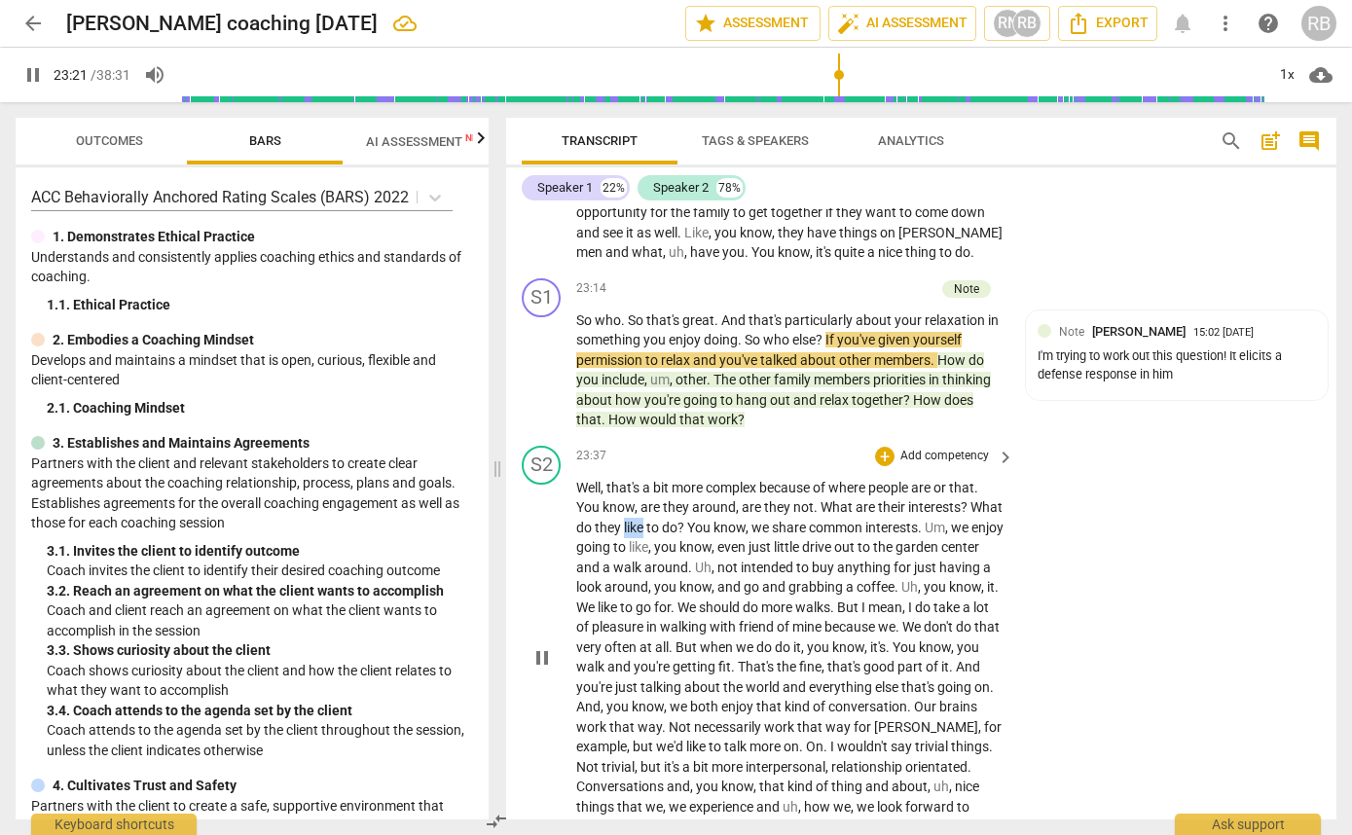
click at [646, 535] on span "like" at bounding box center [635, 528] width 22 height 16
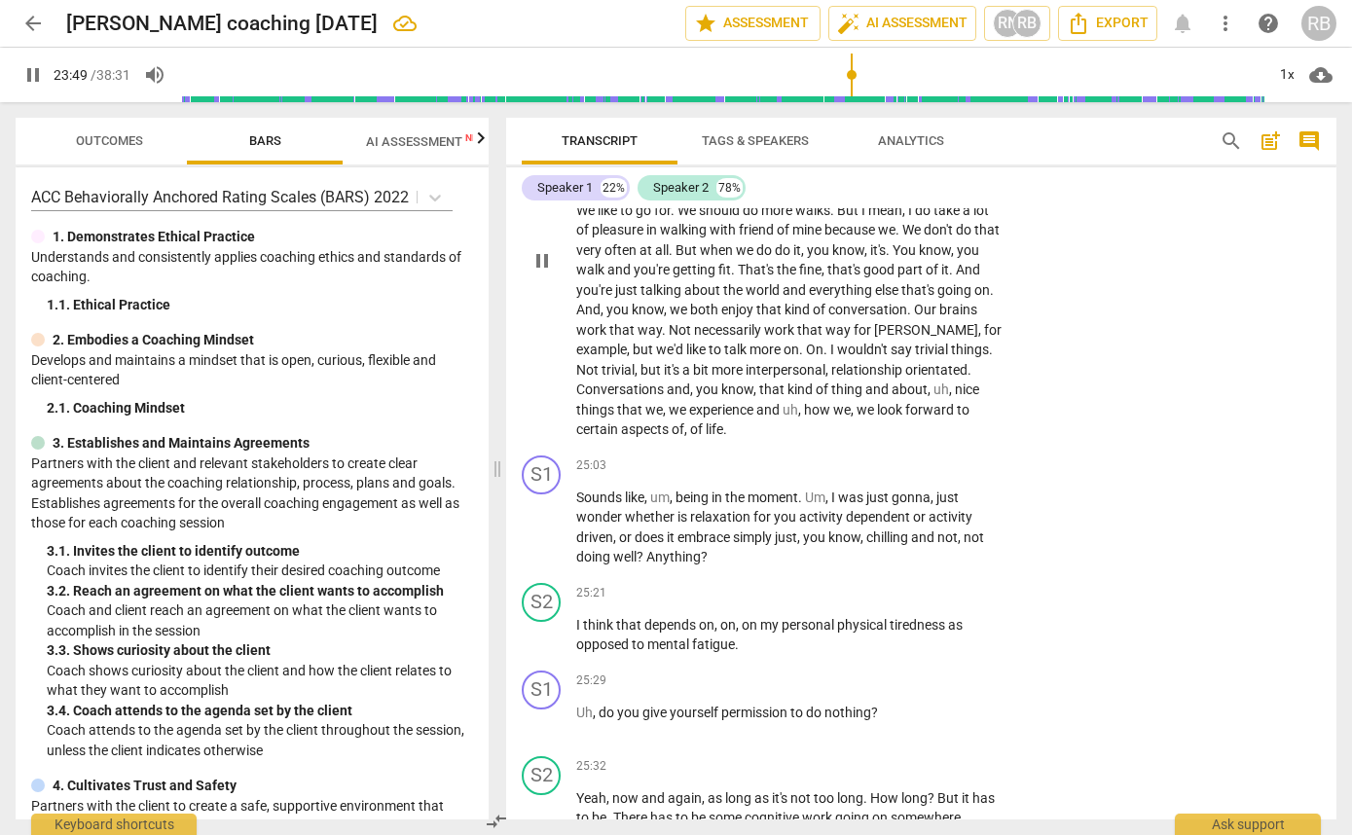
scroll to position [12681, 0]
click at [694, 438] on p "Well , that's a bit more complex because of where people are or that . You know…" at bounding box center [790, 258] width 428 height 359
click at [637, 376] on span "," at bounding box center [638, 368] width 6 height 16
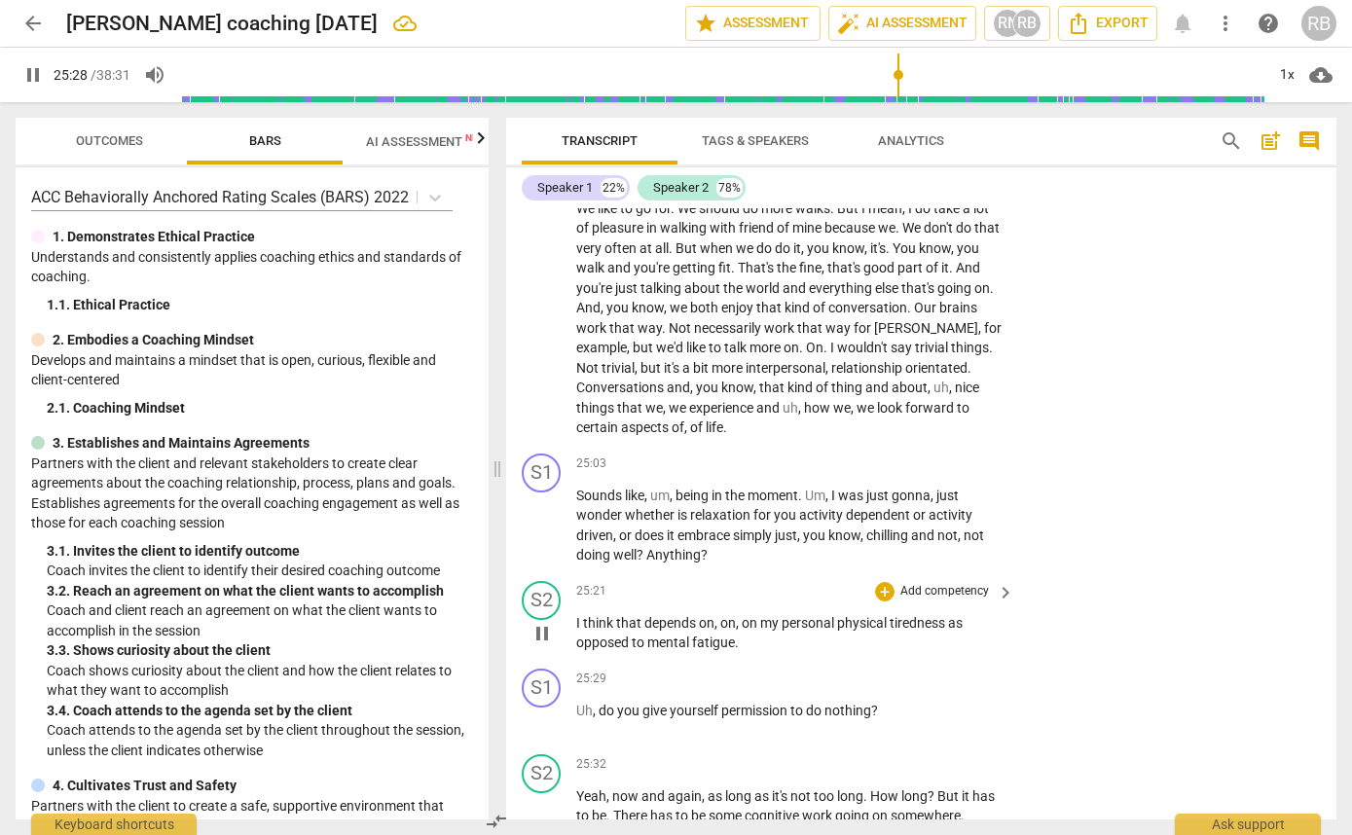
click at [536, 645] on span "pause" at bounding box center [542, 633] width 23 height 23
click at [116, 149] on span "Outcomes" at bounding box center [110, 141] width 114 height 26
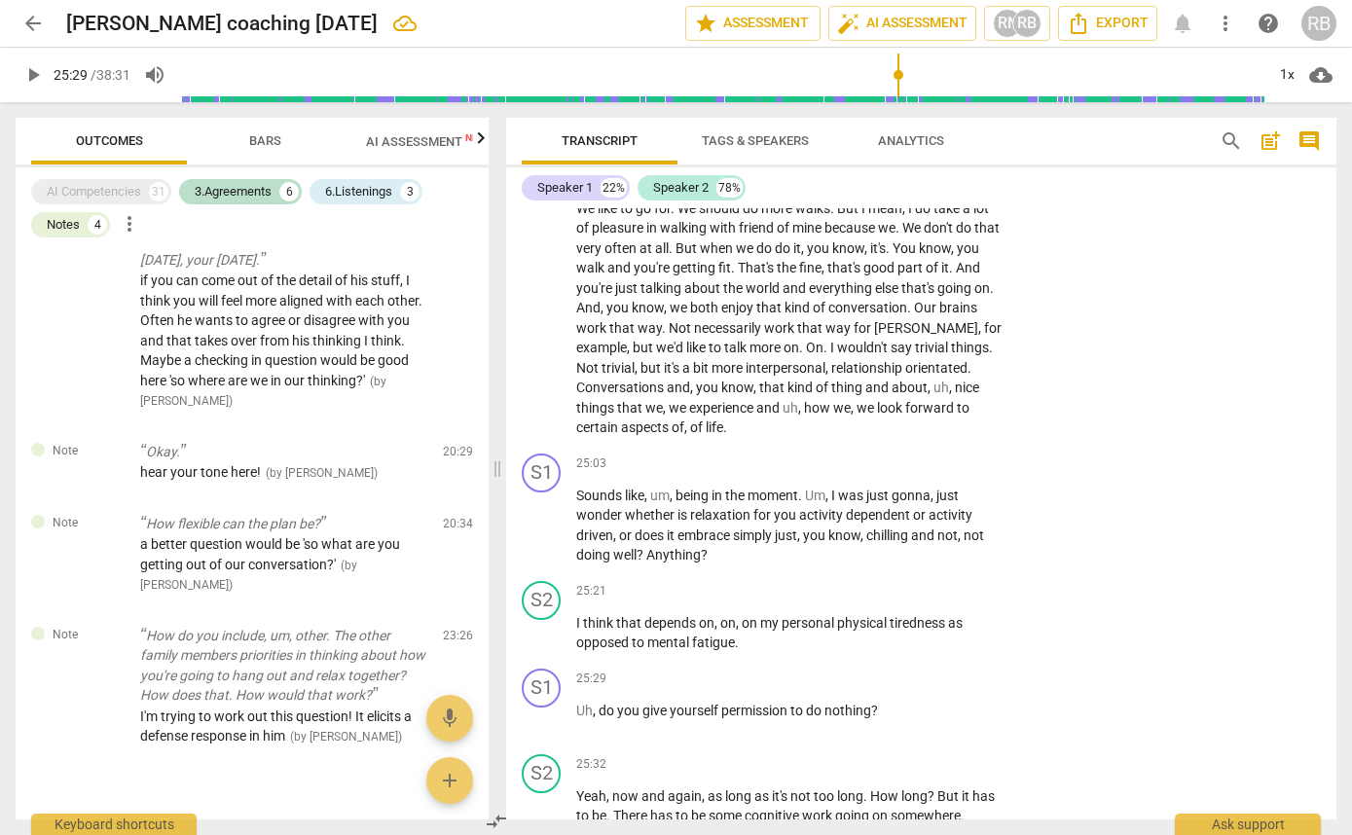
scroll to position [1376, 0]
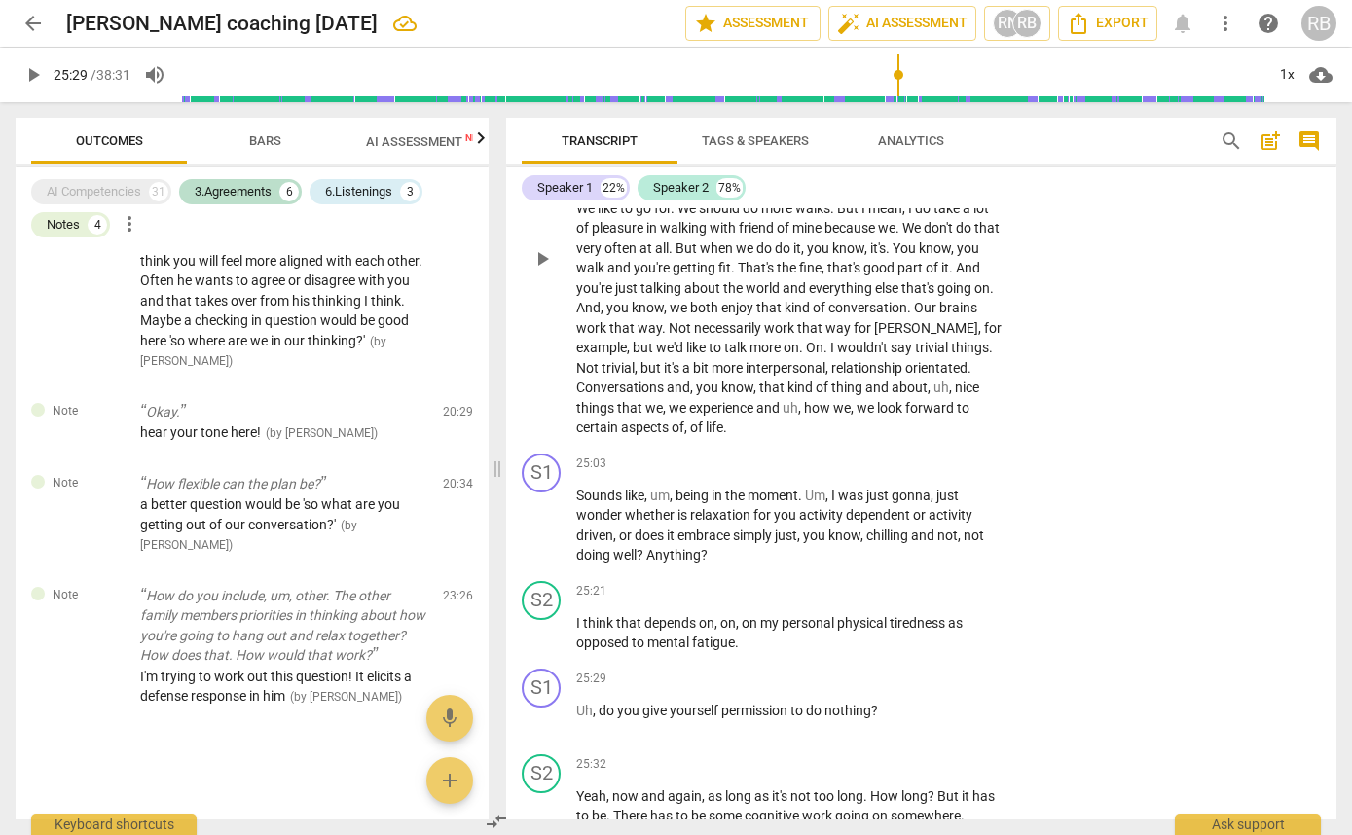
click at [722, 395] on span "know" at bounding box center [737, 388] width 32 height 16
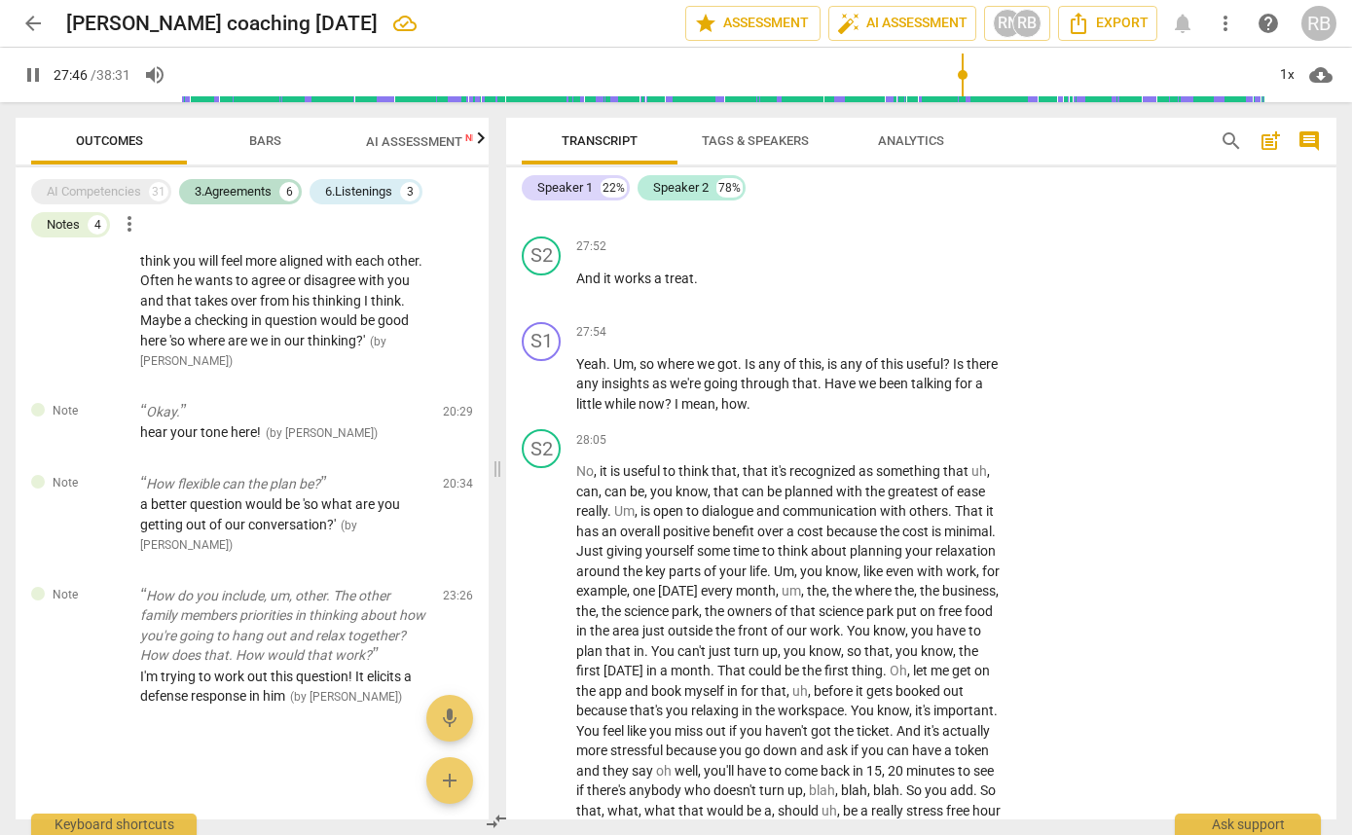
scroll to position [14636, 0]
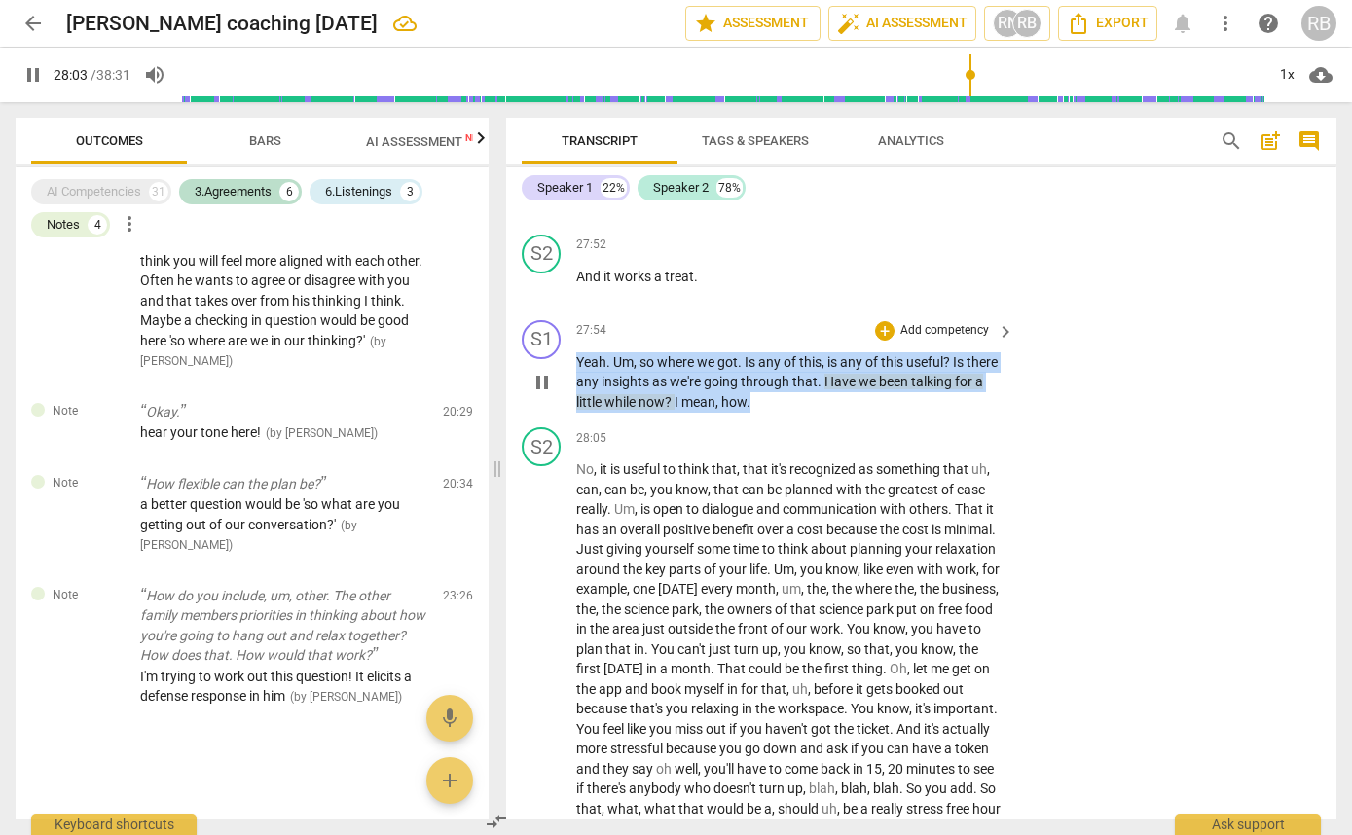
drag, startPoint x: 795, startPoint y: 487, endPoint x: 573, endPoint y: 451, distance: 224.9
click at [573, 421] on div "S1 play_arrow pause 27:54 + Add competency keyboard_arrow_right Yeah . Um , so …" at bounding box center [921, 366] width 830 height 108
click at [795, 457] on div "+" at bounding box center [799, 458] width 19 height 19
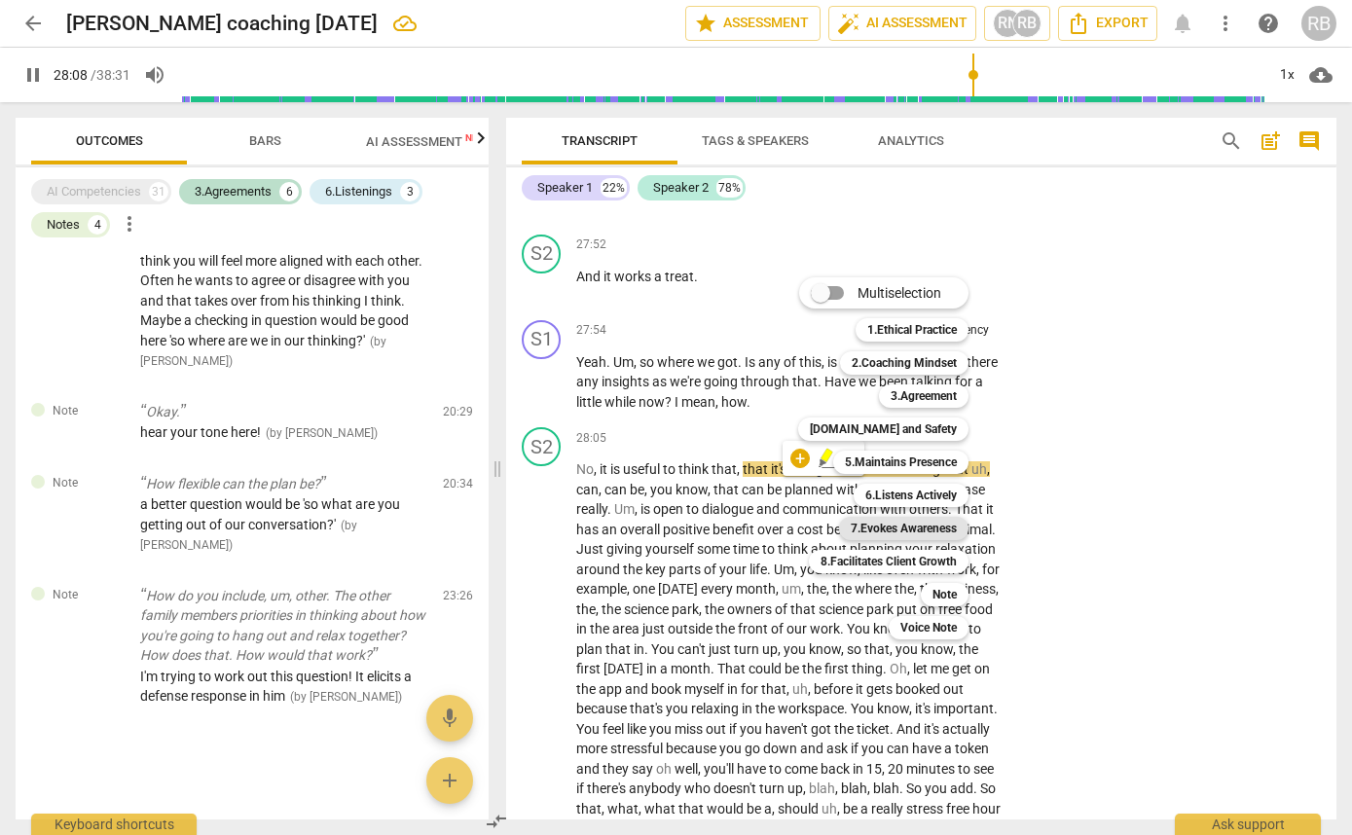
click at [898, 527] on b "7.Evokes Awareness" at bounding box center [904, 528] width 106 height 23
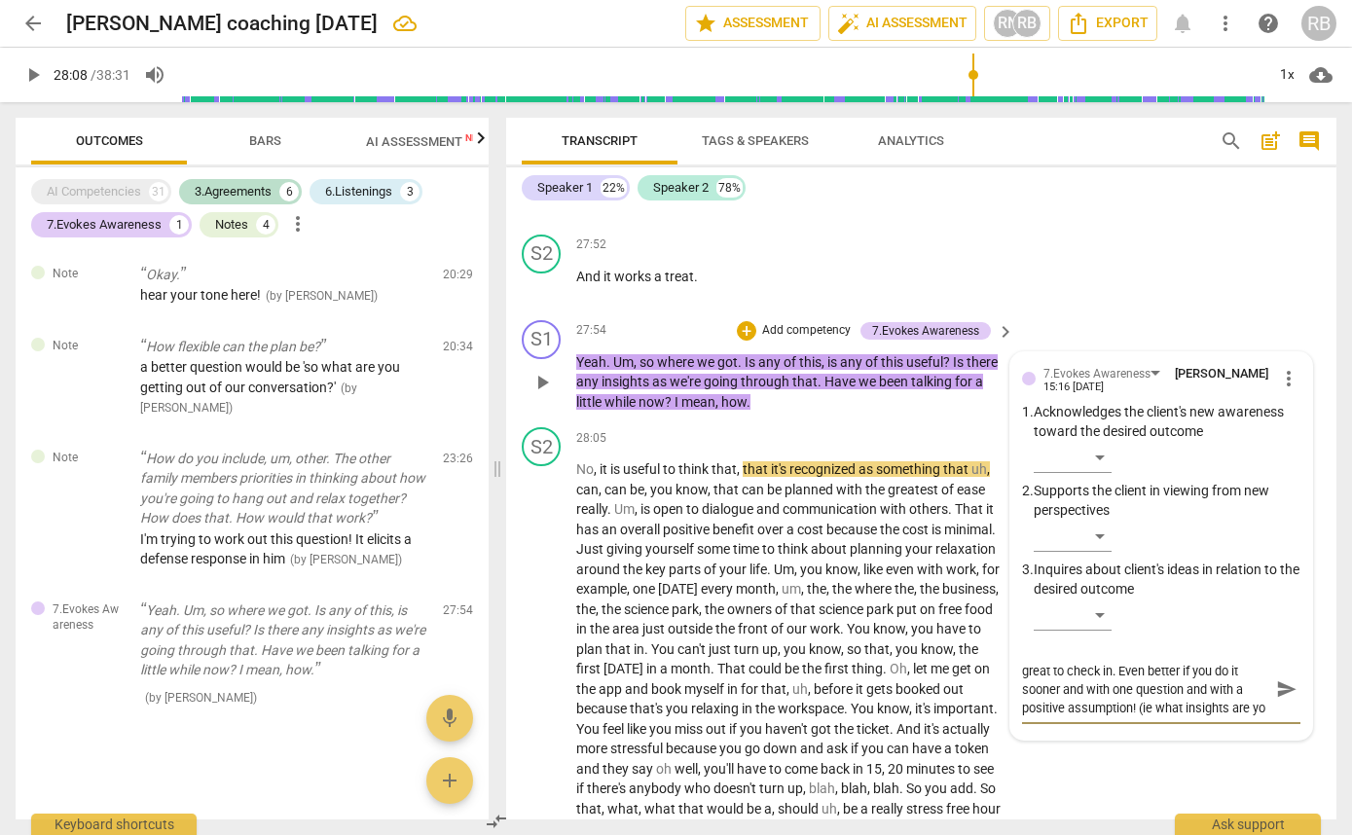
scroll to position [17, 0]
drag, startPoint x: 1155, startPoint y: 774, endPoint x: 1181, endPoint y: 818, distance: 51.1
click at [1155, 717] on textarea "great to check in. Even better if you do it sooner and with one question and wi…" at bounding box center [1145, 689] width 247 height 55
click at [1276, 700] on span "send" at bounding box center [1286, 689] width 21 height 21
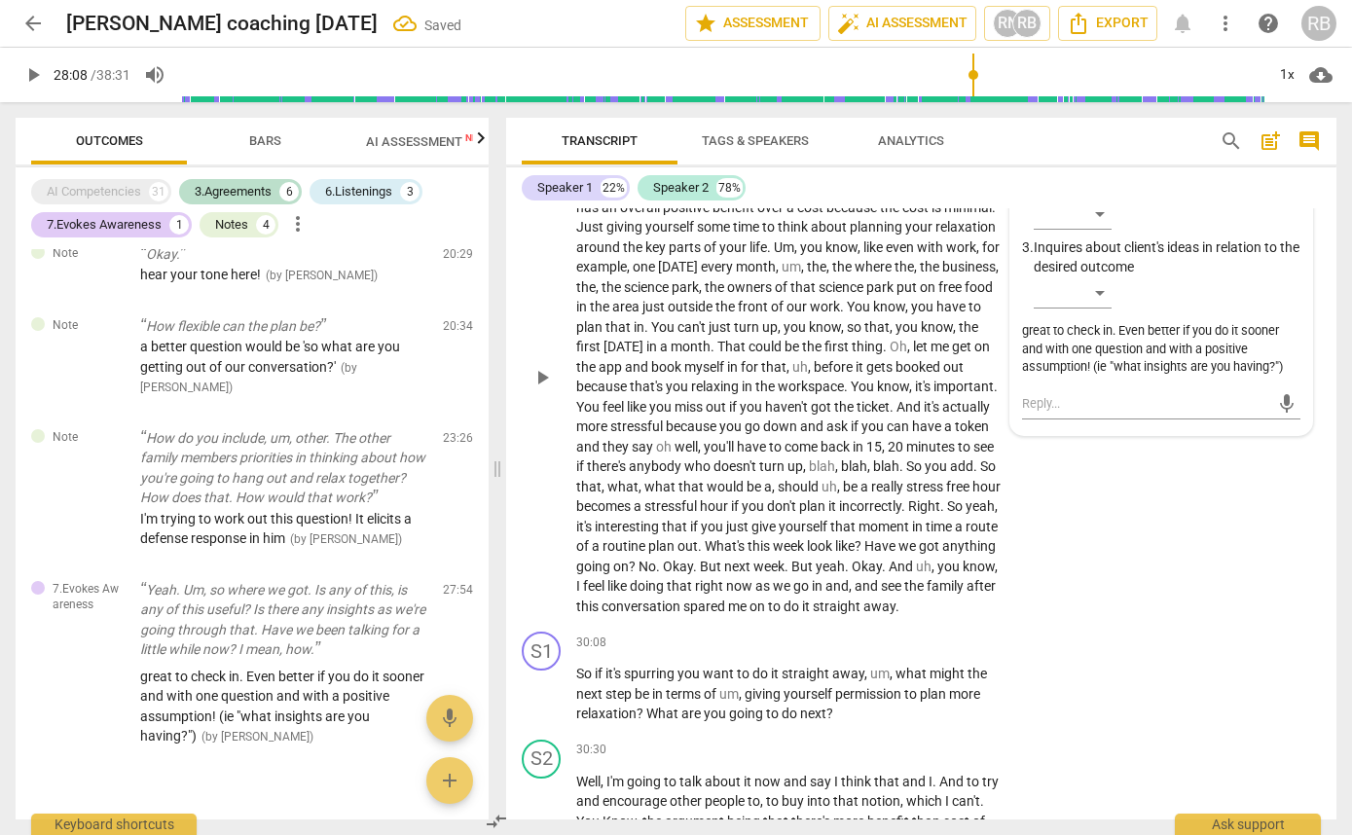
scroll to position [14826, 0]
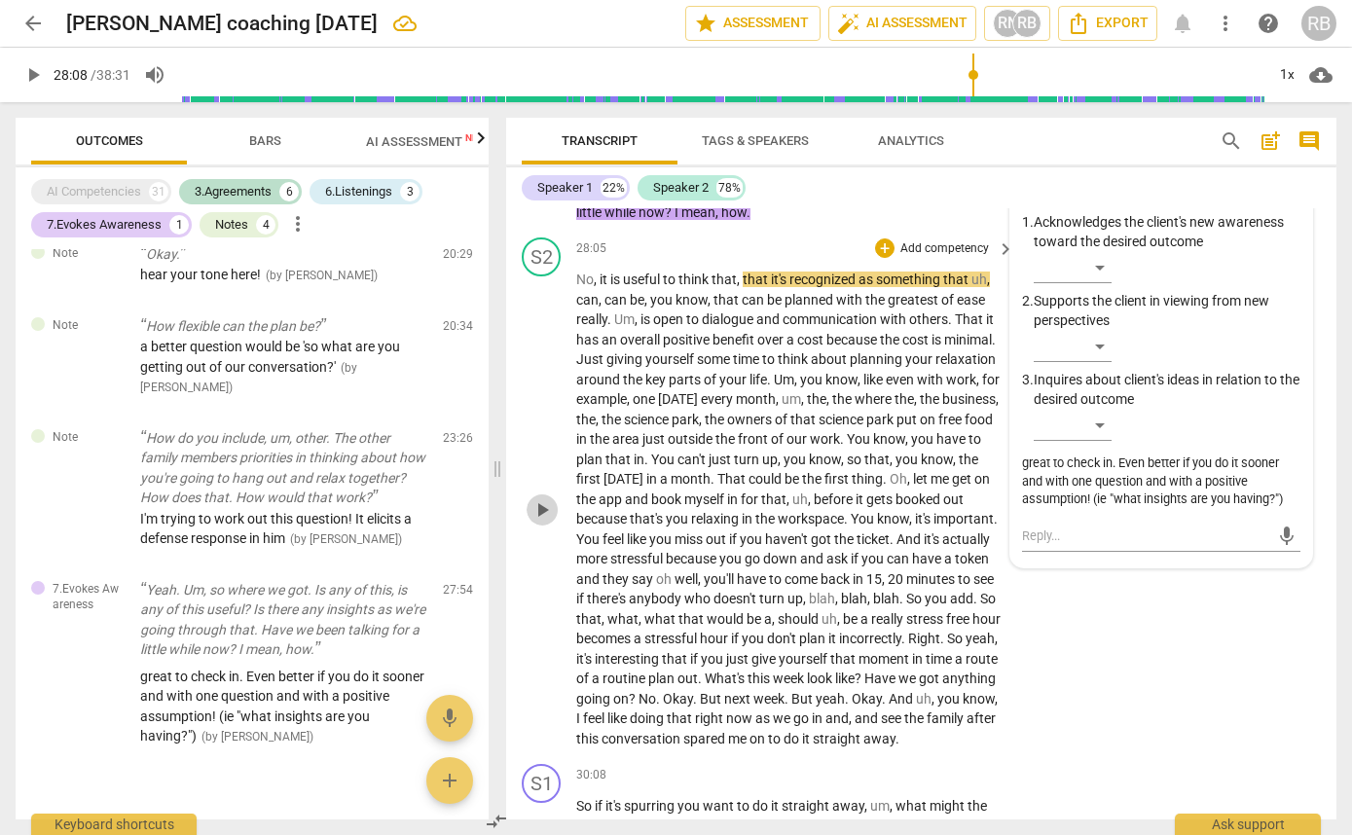
click at [544, 522] on span "play_arrow" at bounding box center [542, 509] width 23 height 23
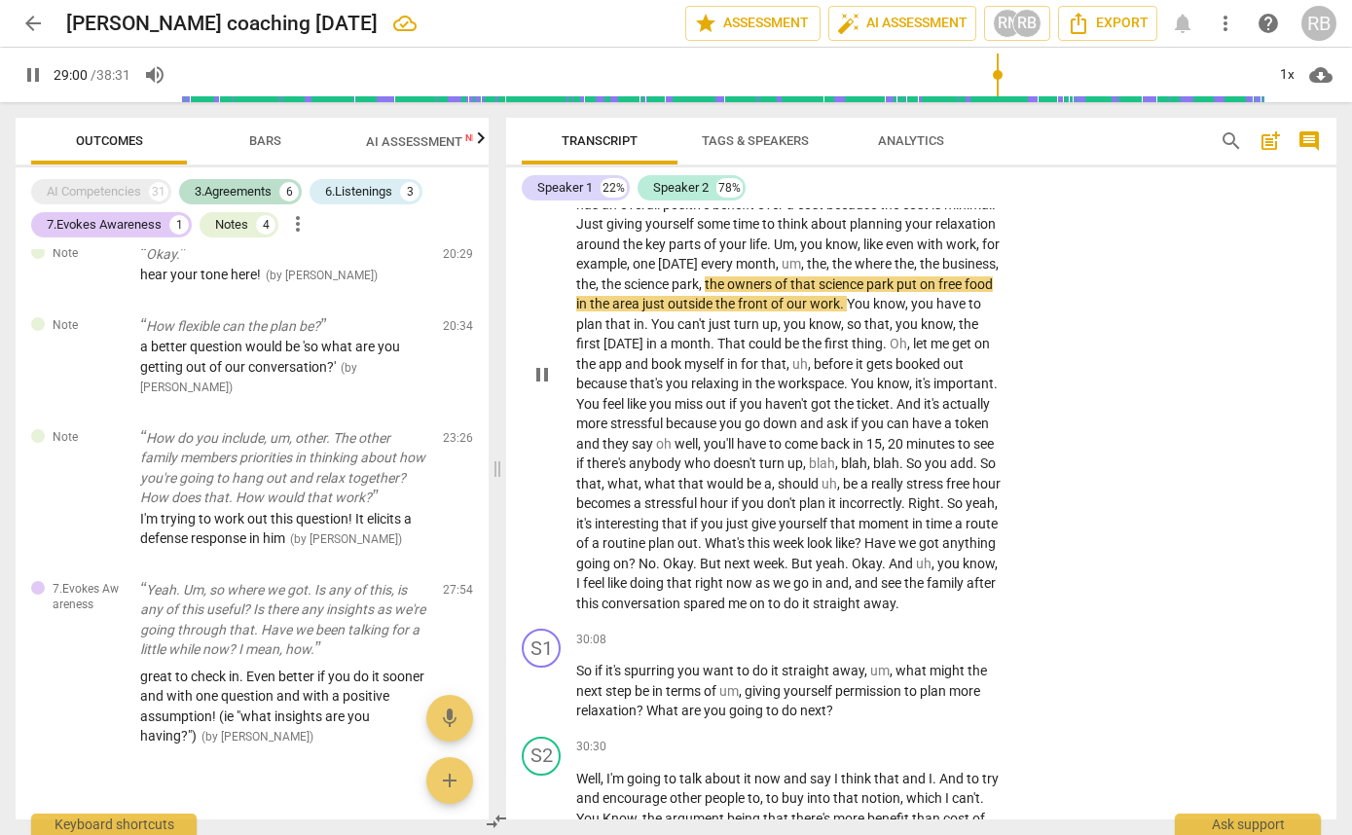
scroll to position [14968, 0]
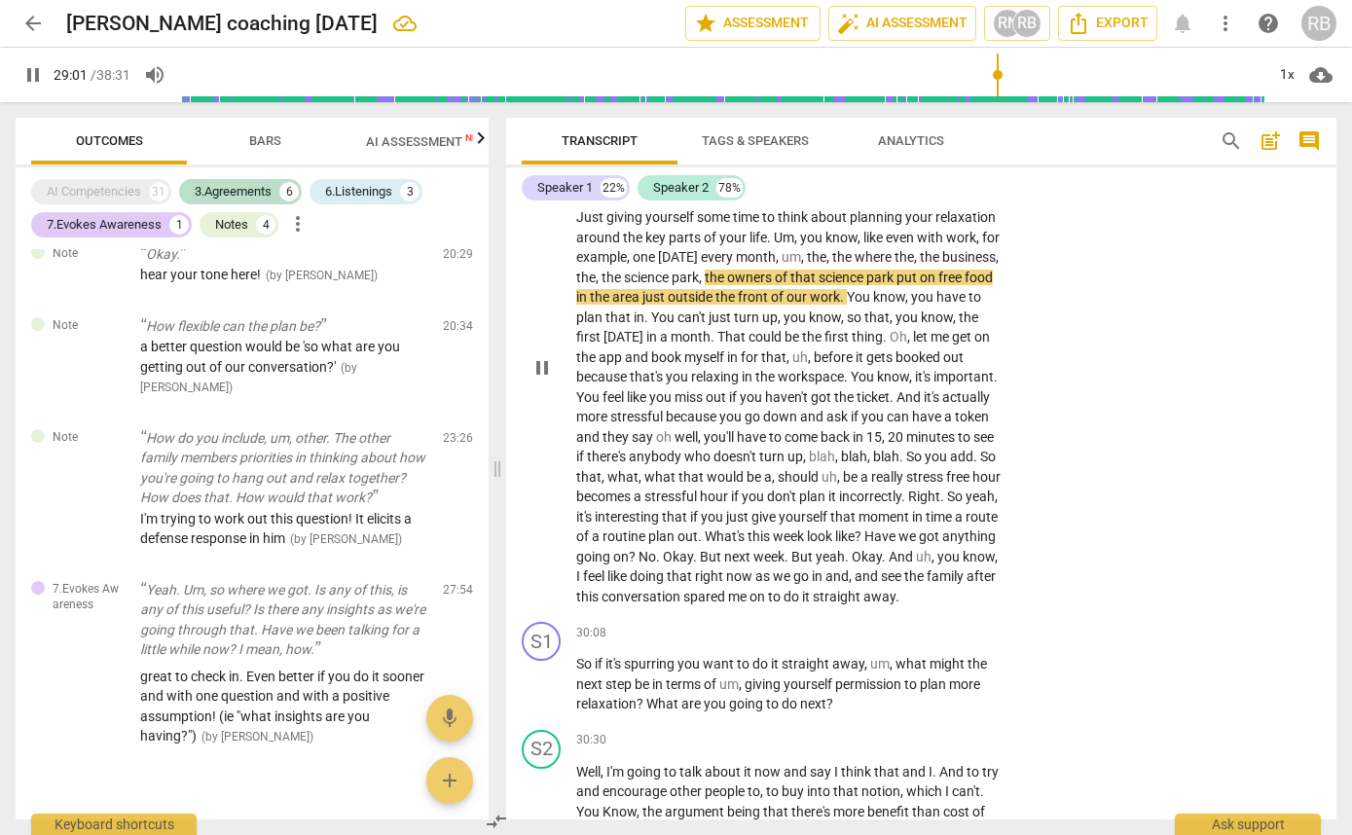
click at [942, 544] on span "anything" at bounding box center [969, 537] width 54 height 16
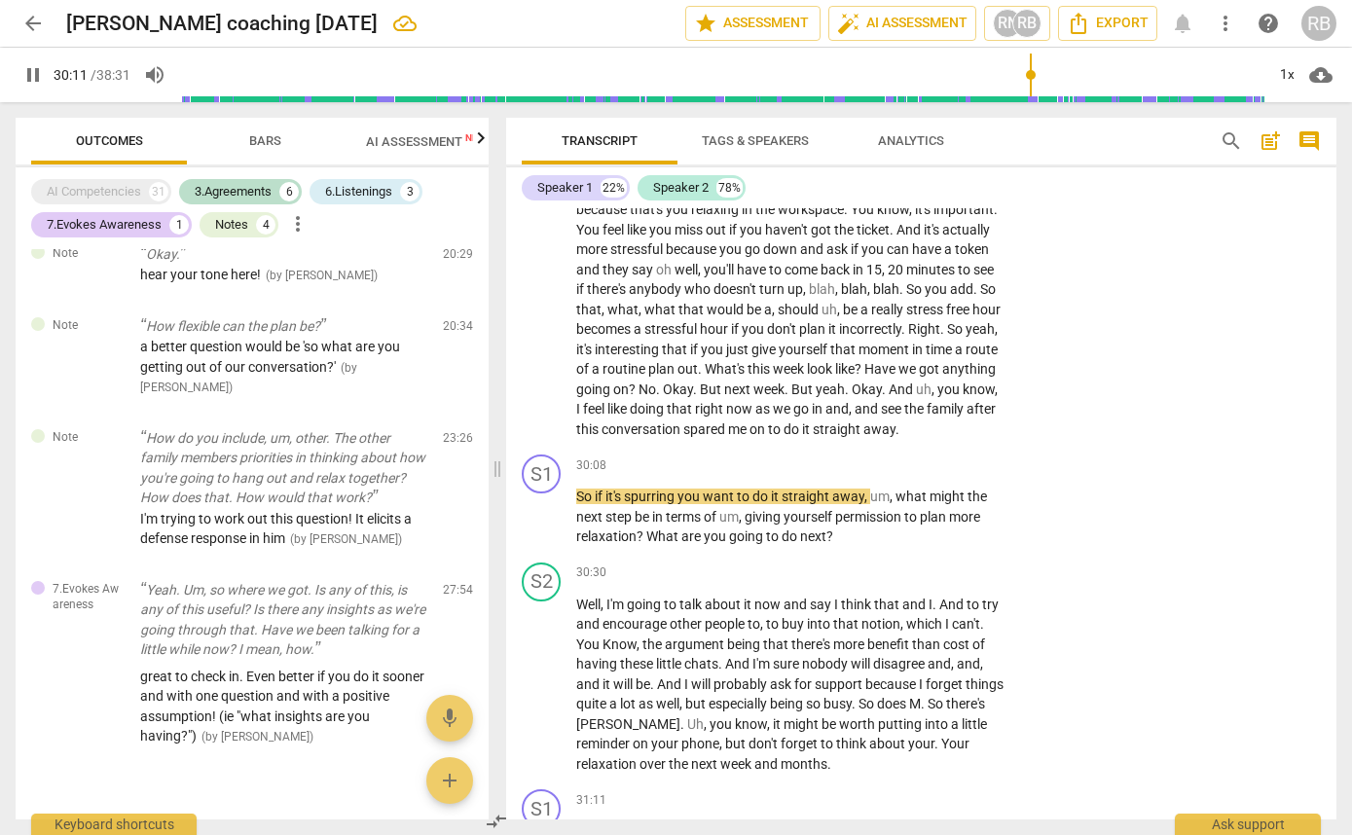
scroll to position [15144, 0]
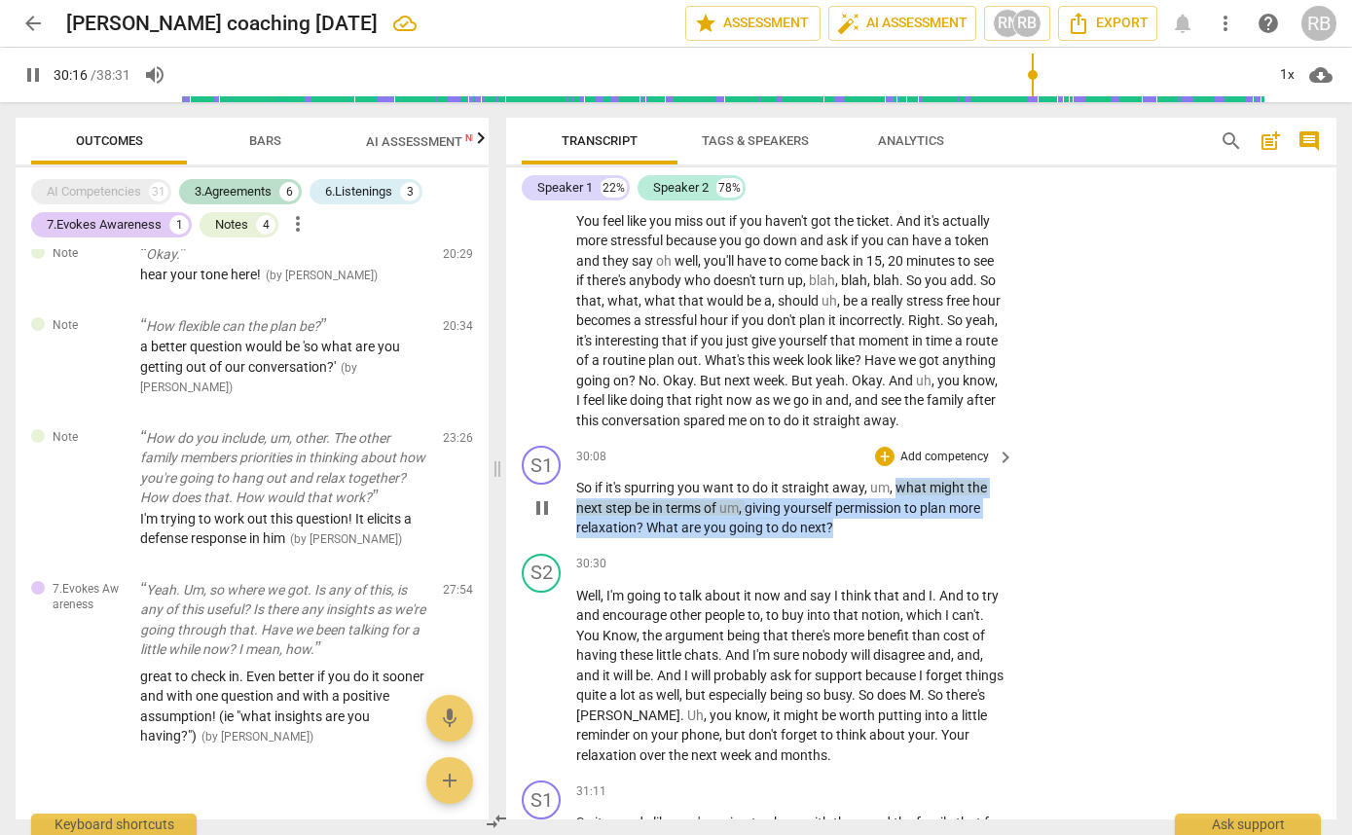
drag, startPoint x: 899, startPoint y: 591, endPoint x: 847, endPoint y: 632, distance: 66.6
click at [847, 538] on p "So if it's spurring you want to do it straight away , um , what might the next …" at bounding box center [790, 508] width 428 height 60
click at [848, 604] on div "+" at bounding box center [849, 604] width 19 height 19
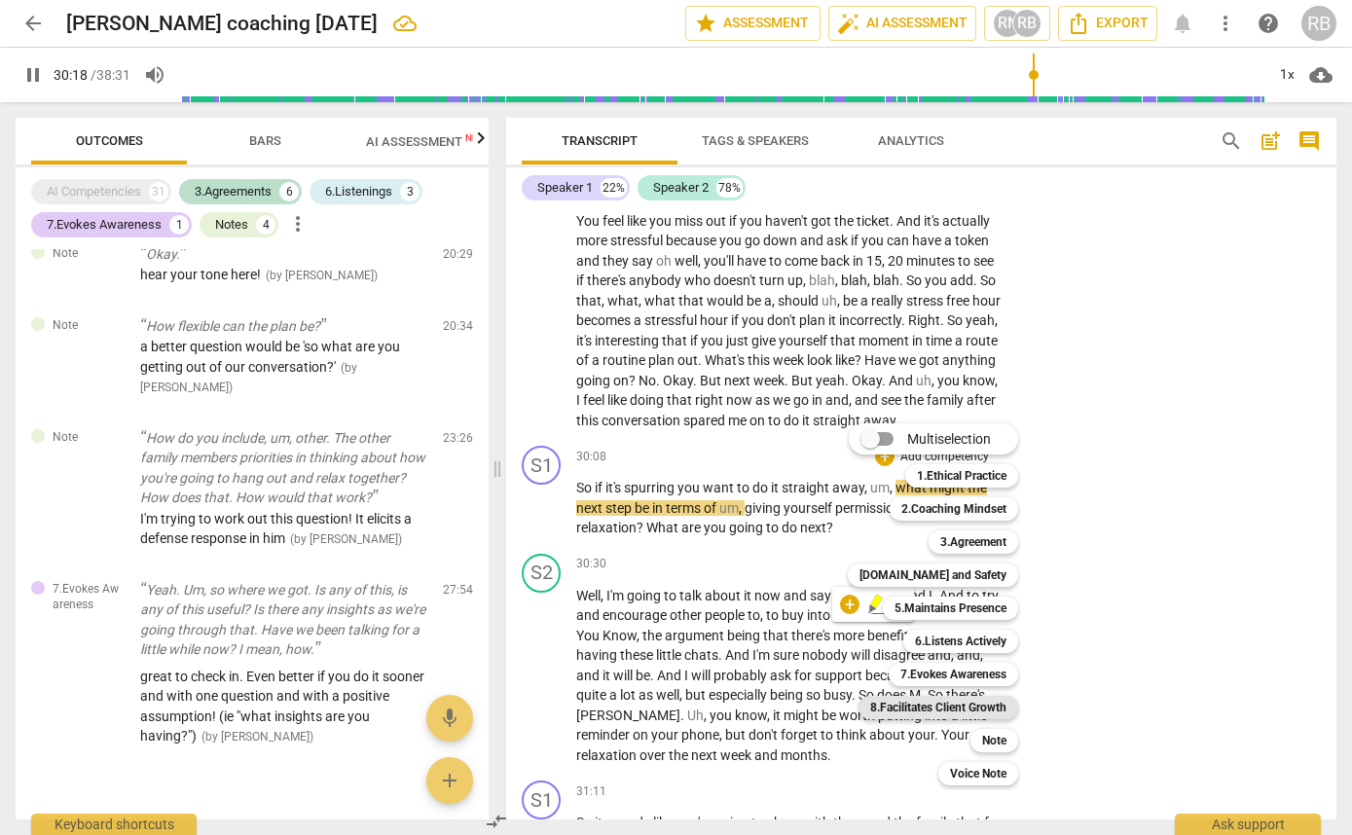
click at [967, 707] on b "8.Facilitates Client Growth" at bounding box center [938, 707] width 136 height 23
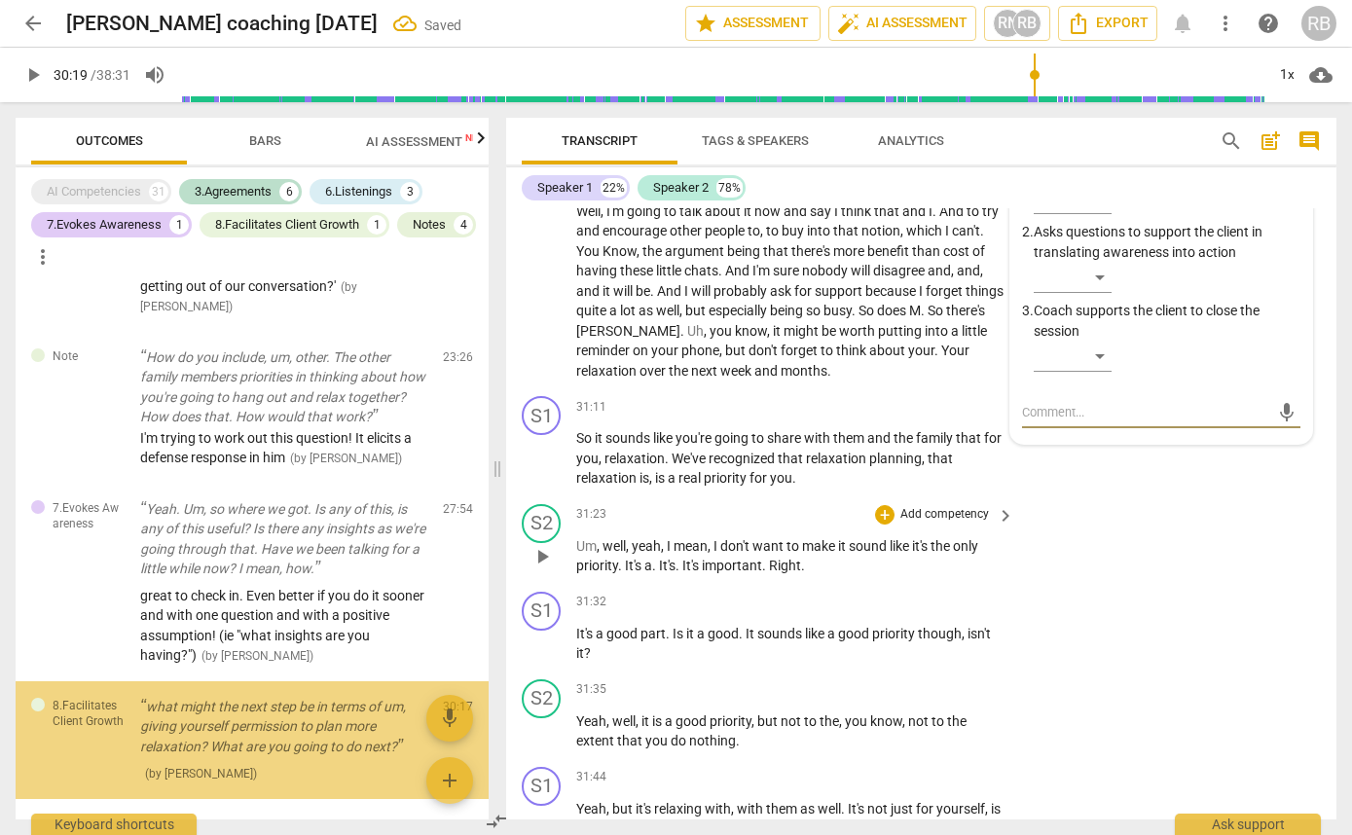
scroll to position [1723, 0]
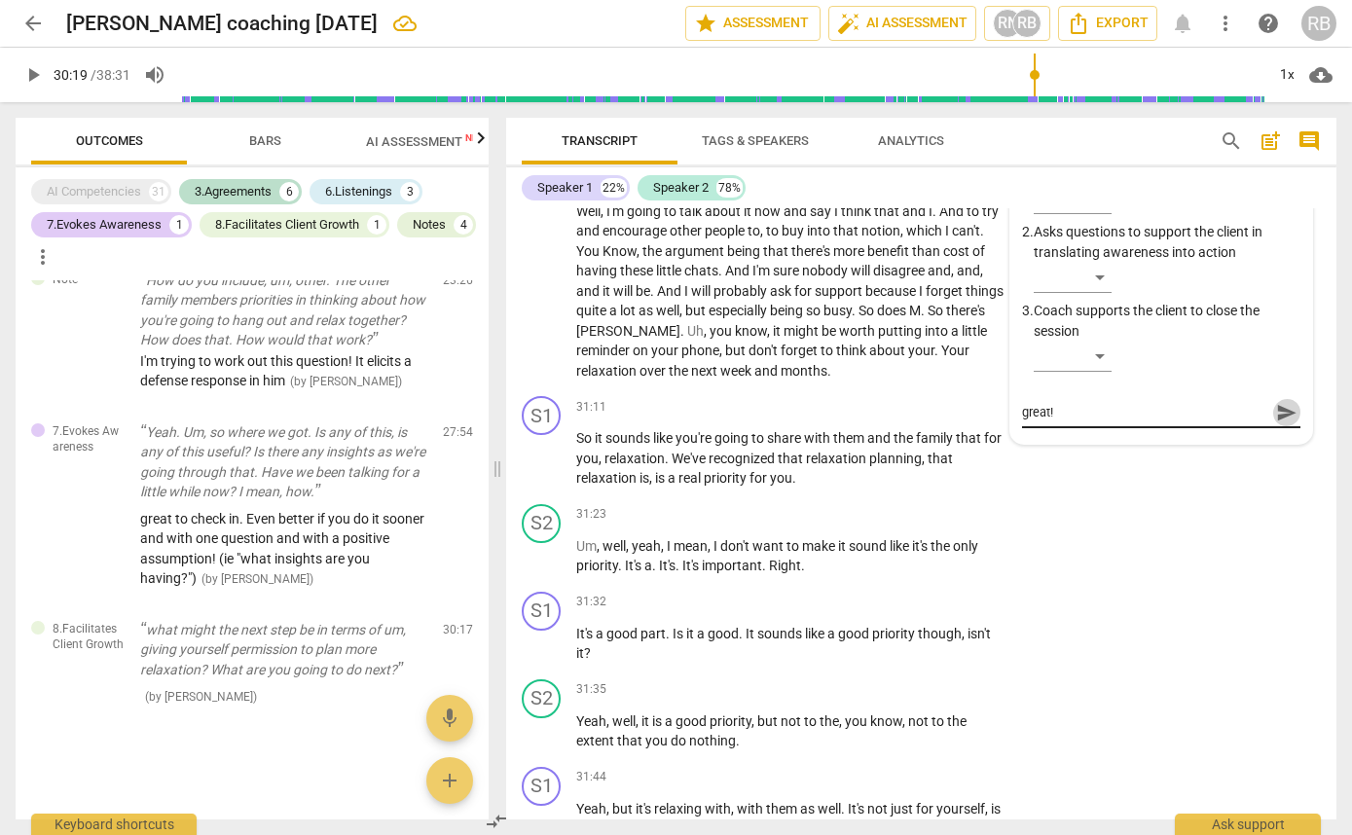
click at [1276, 423] on span "send" at bounding box center [1286, 412] width 21 height 21
click at [541, 135] on span "play_arrow" at bounding box center [542, 123] width 23 height 23
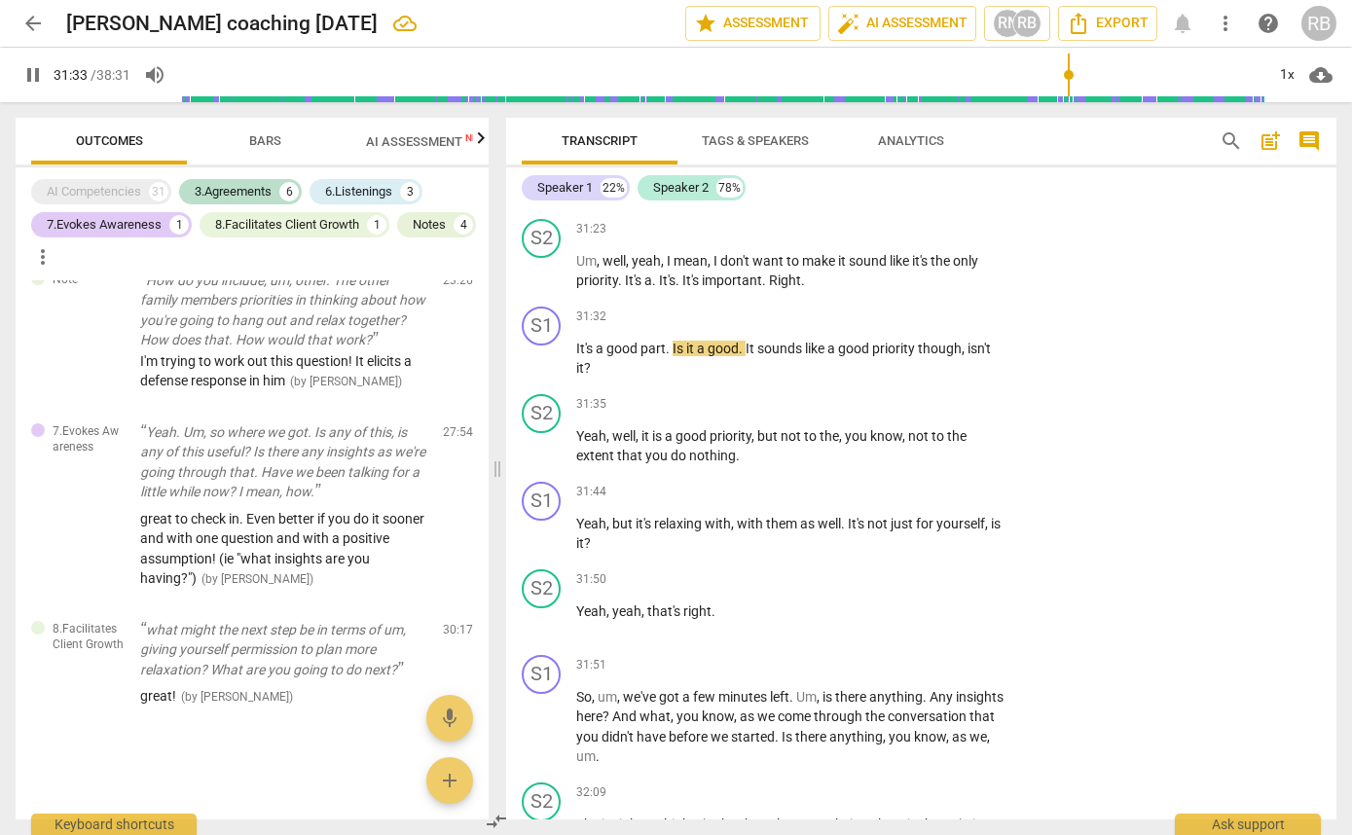
scroll to position [15808, 0]
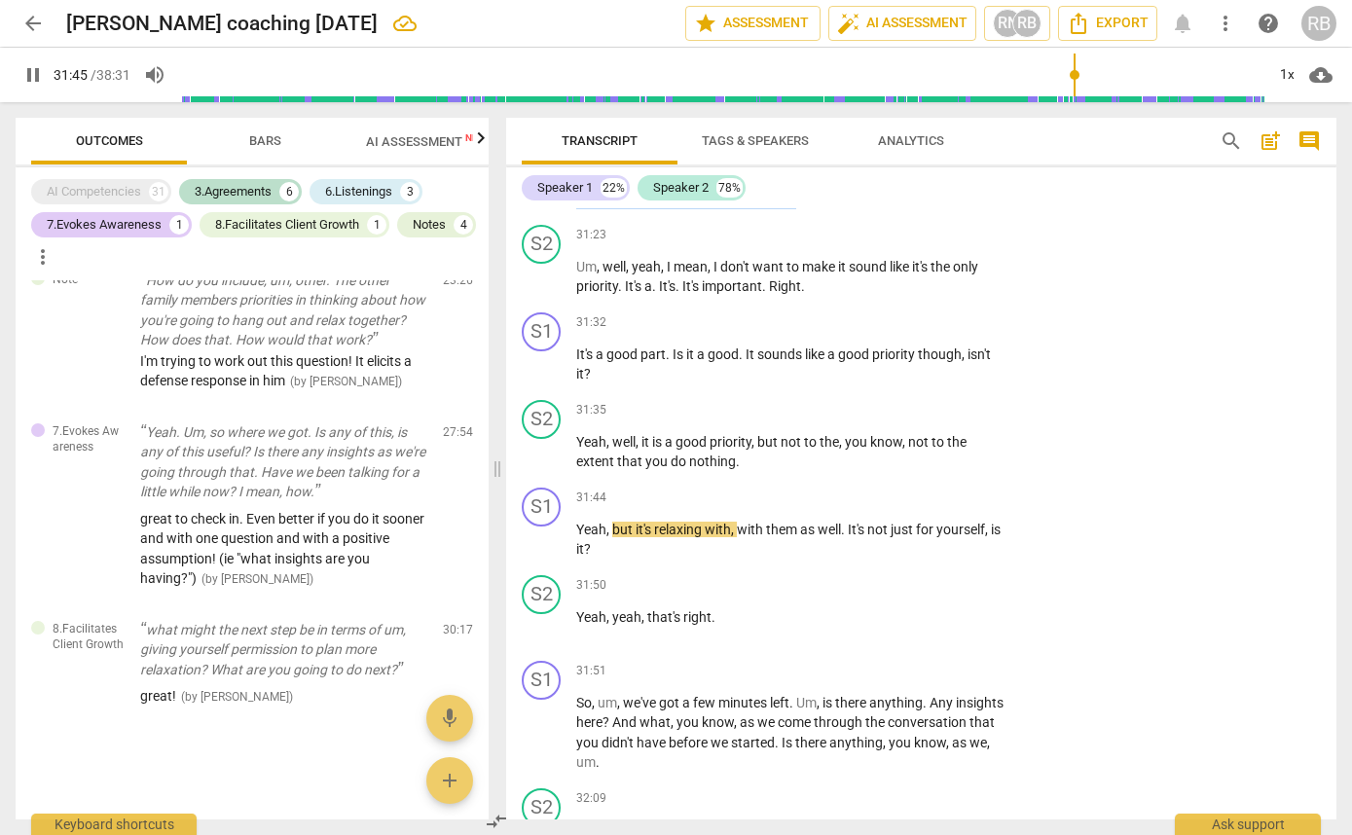
drag, startPoint x: 804, startPoint y: 299, endPoint x: 693, endPoint y: 280, distance: 112.5
click at [693, 209] on p "So it sounds like you're going to share with them and the family that for you ,…" at bounding box center [790, 179] width 428 height 60
click at [812, 276] on div "+" at bounding box center [814, 275] width 19 height 19
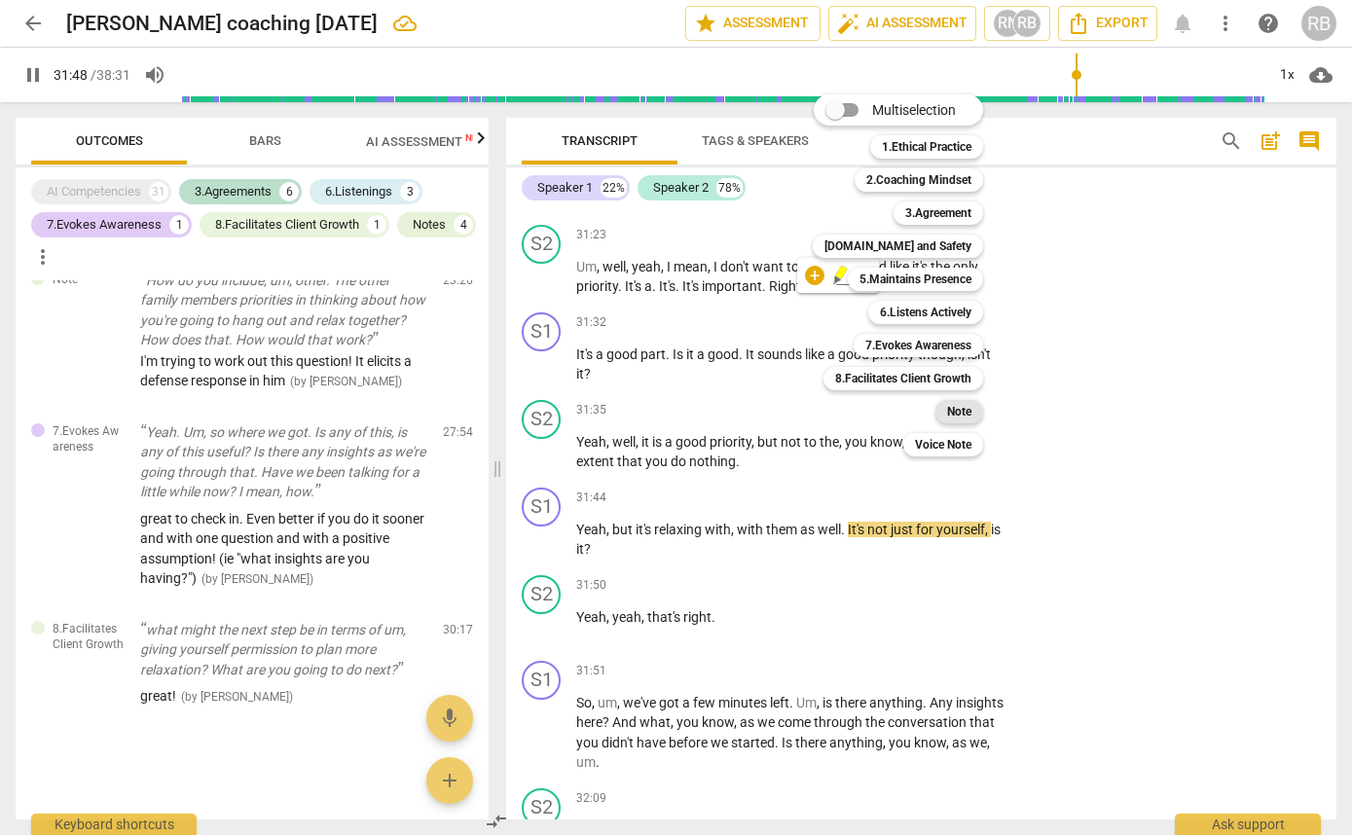
click at [962, 410] on b "Note" at bounding box center [959, 411] width 24 height 23
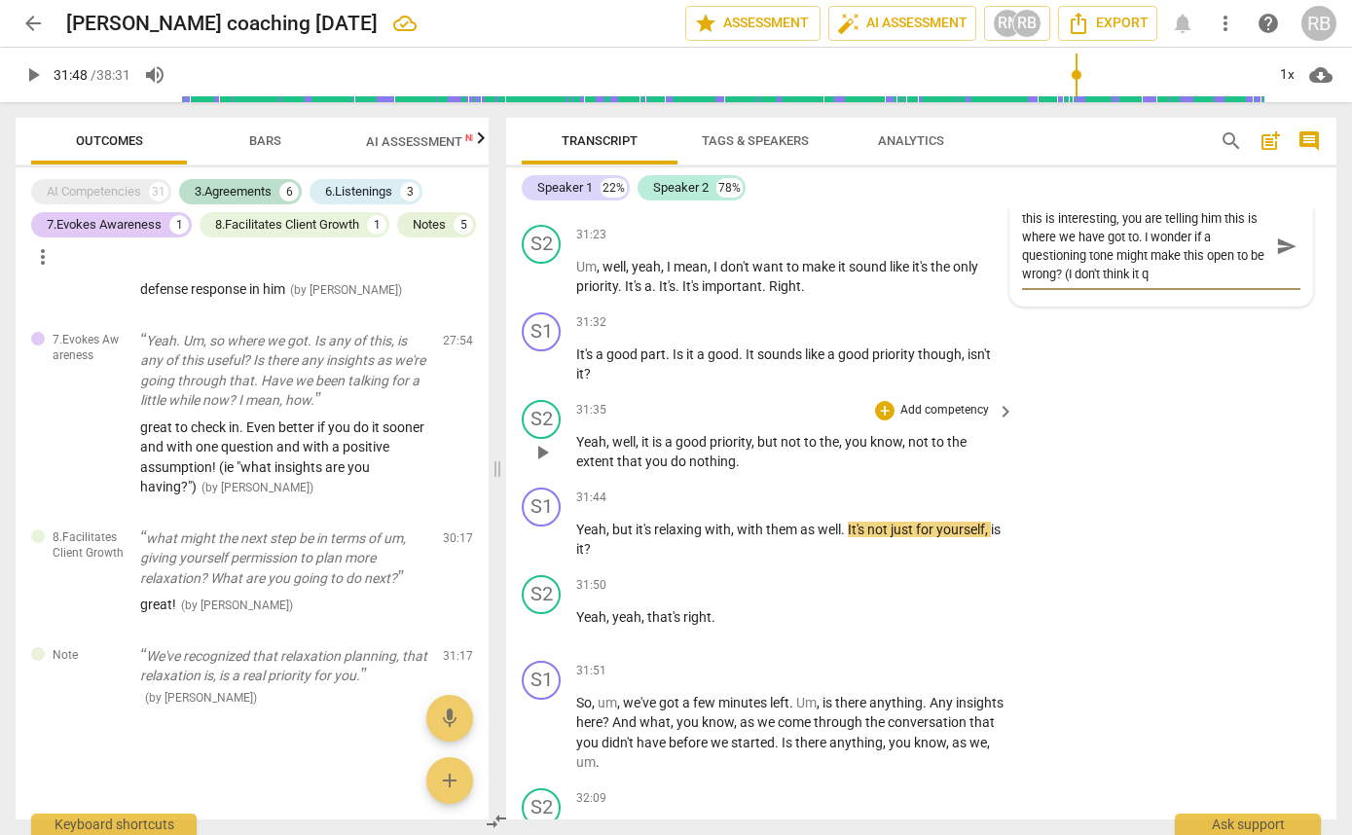
scroll to position [0, 0]
click at [1281, 257] on span "send" at bounding box center [1286, 246] width 21 height 21
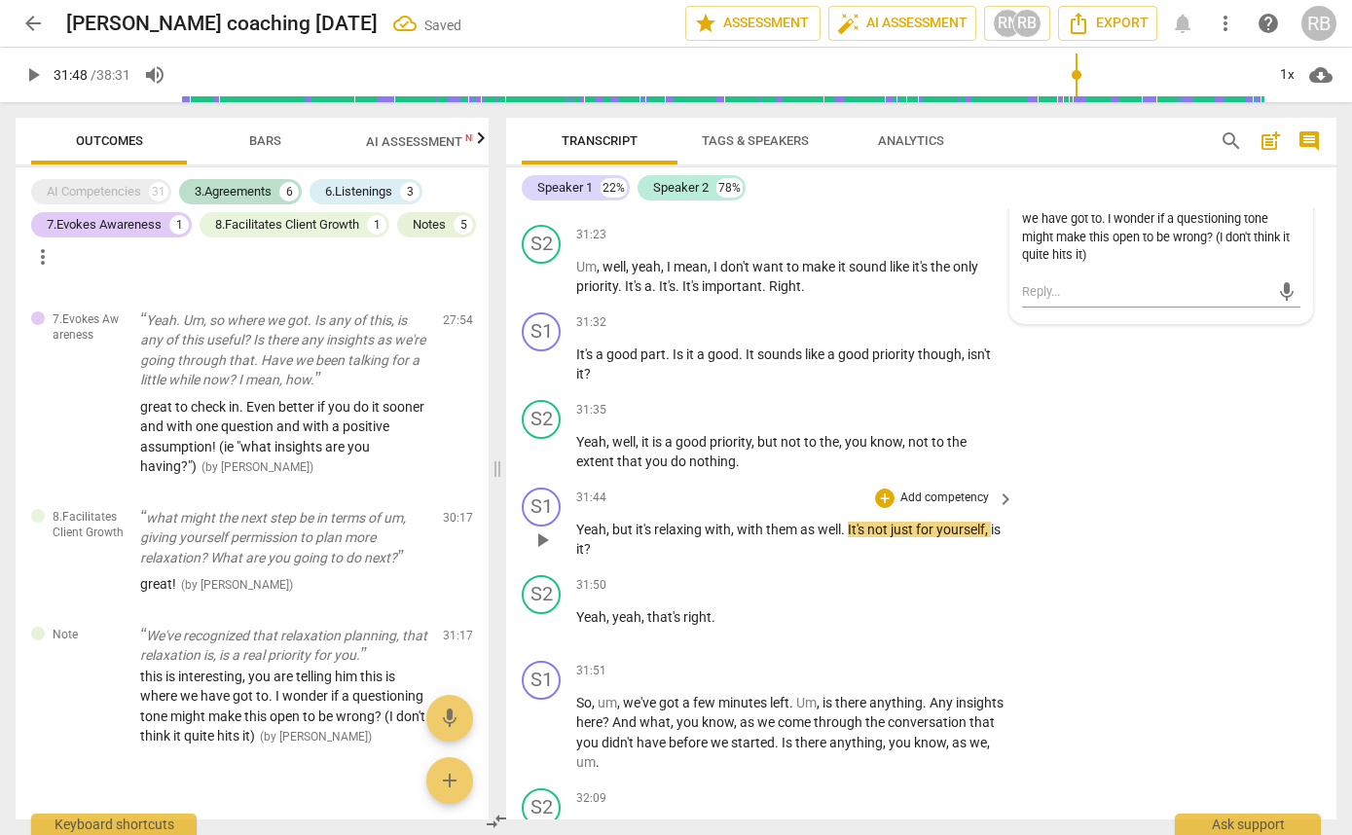
drag, startPoint x: 537, startPoint y: 640, endPoint x: 630, endPoint y: 640, distance: 92.5
click at [537, 552] on span "play_arrow" at bounding box center [542, 540] width 23 height 23
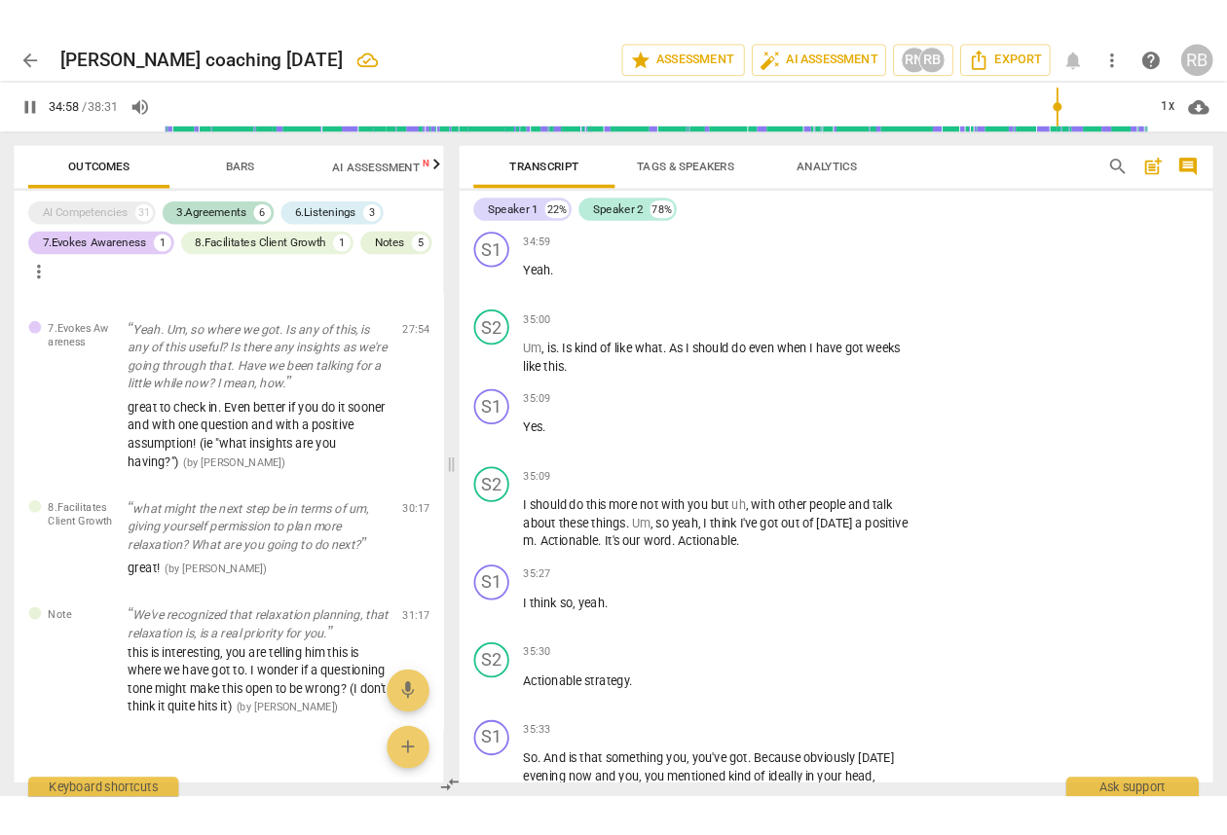
scroll to position [17271, 0]
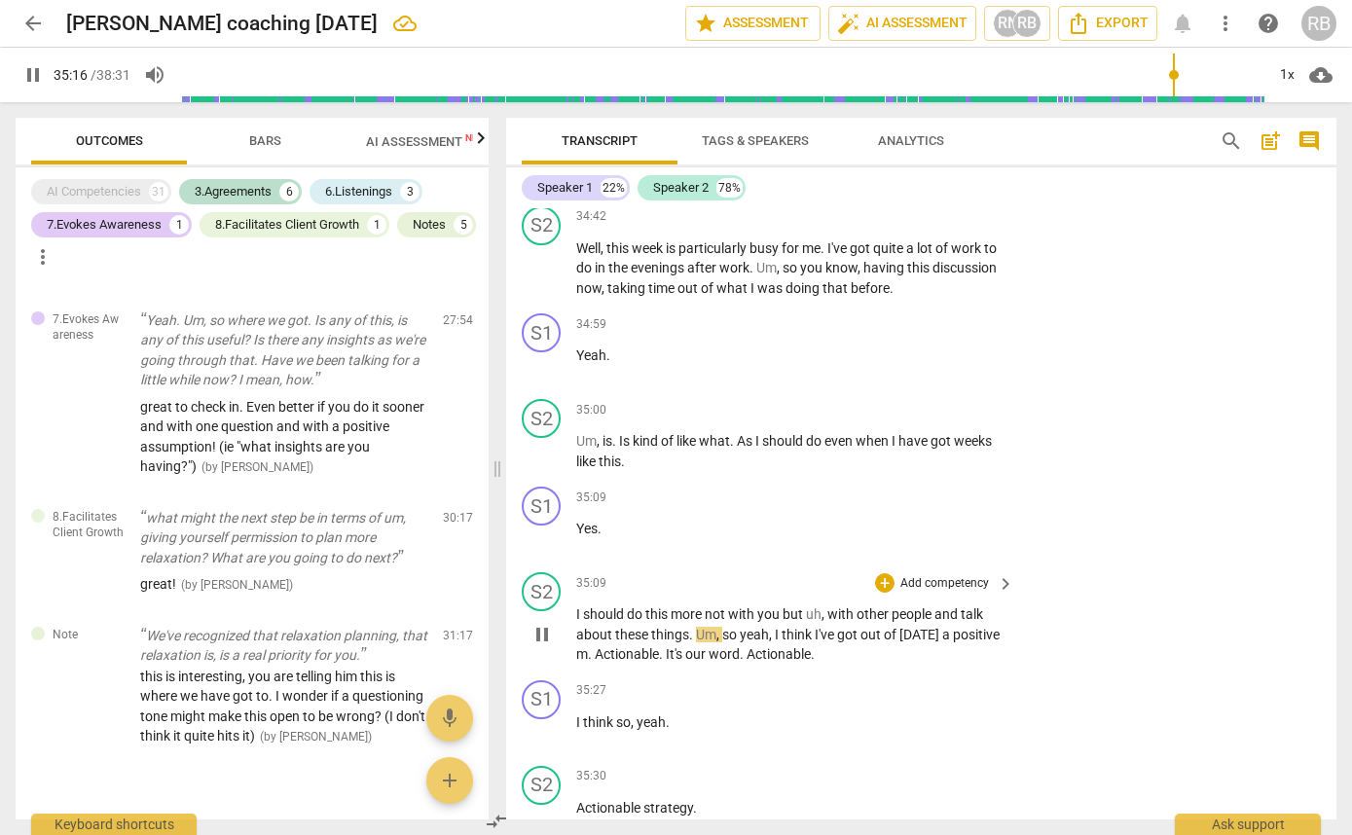
click at [539, 646] on span "pause" at bounding box center [542, 634] width 23 height 23
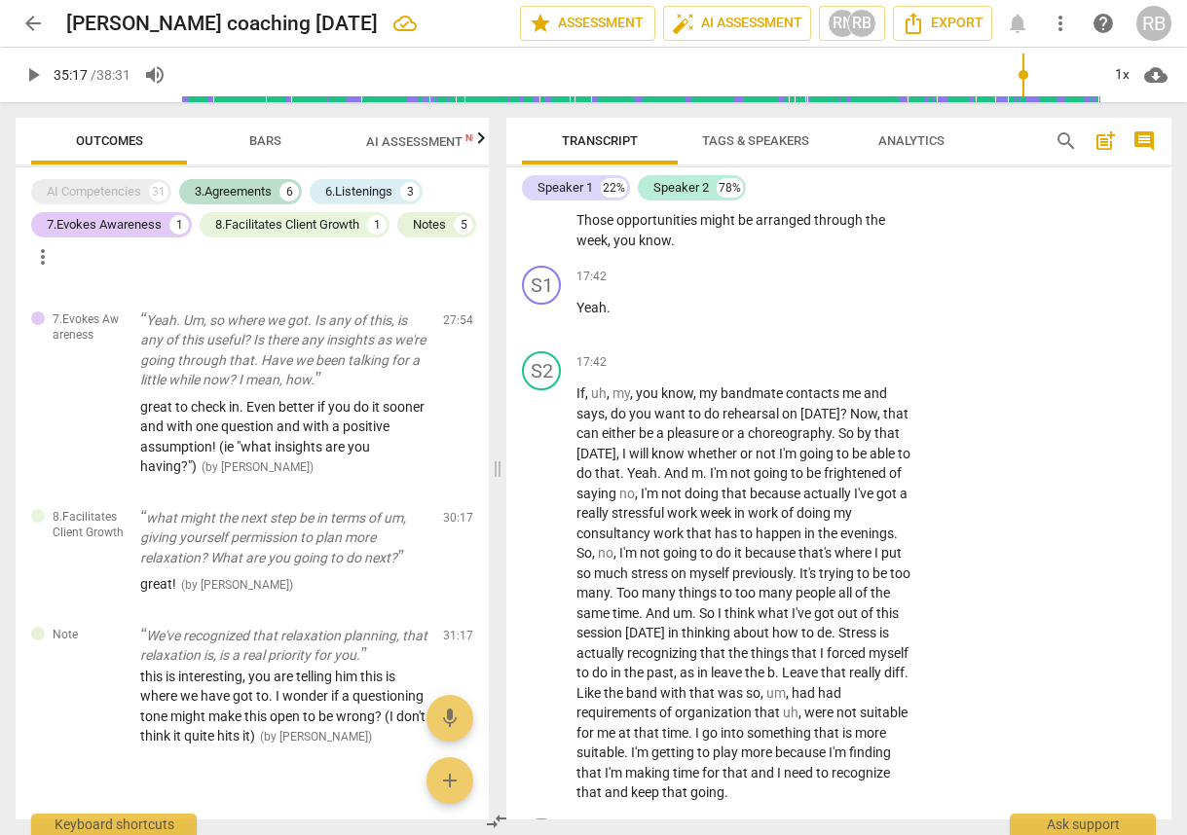
scroll to position [11104, 0]
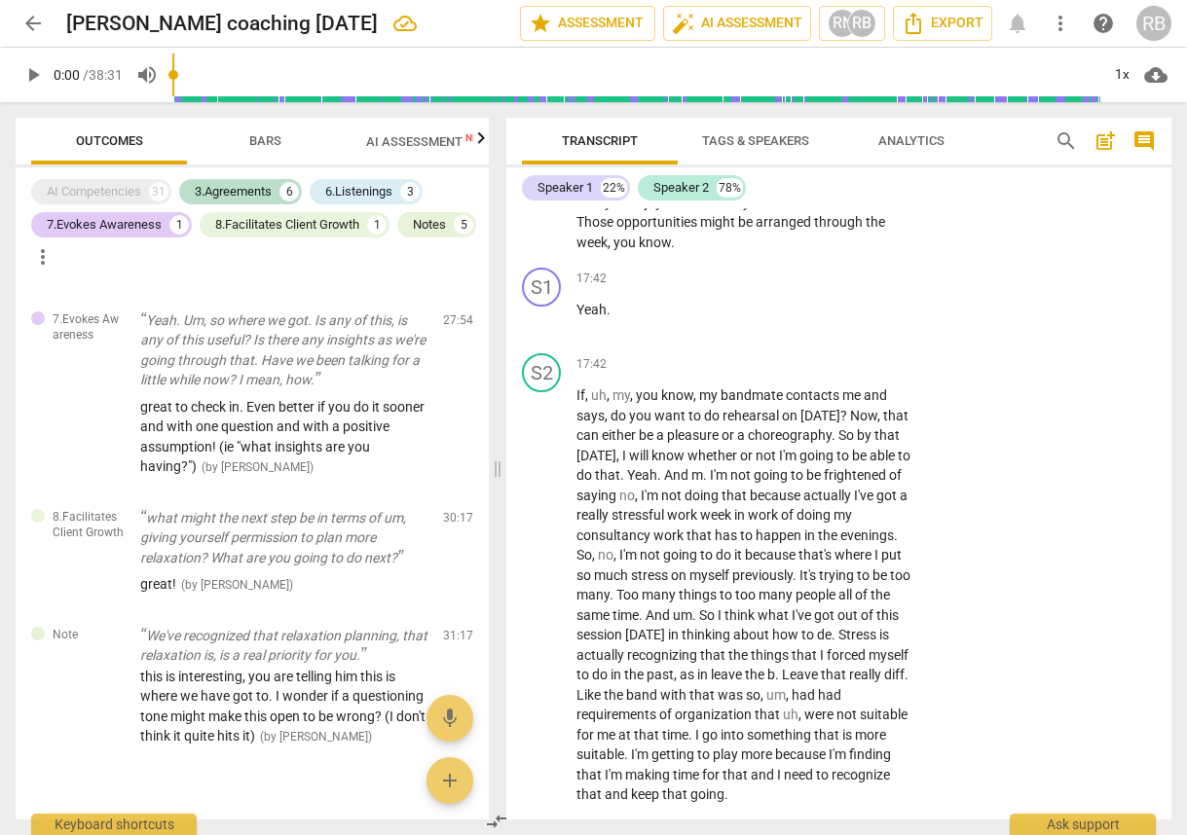
drag, startPoint x: 184, startPoint y: 68, endPoint x: 180, endPoint y: 81, distance: 13.2
click at [183, 69] on input "range" at bounding box center [635, 75] width 927 height 62
drag, startPoint x: 186, startPoint y: 74, endPoint x: 163, endPoint y: 74, distance: 23.4
click at [172, 74] on input "range" at bounding box center [635, 75] width 927 height 62
click at [31, 77] on span "play_arrow" at bounding box center [32, 74] width 23 height 23
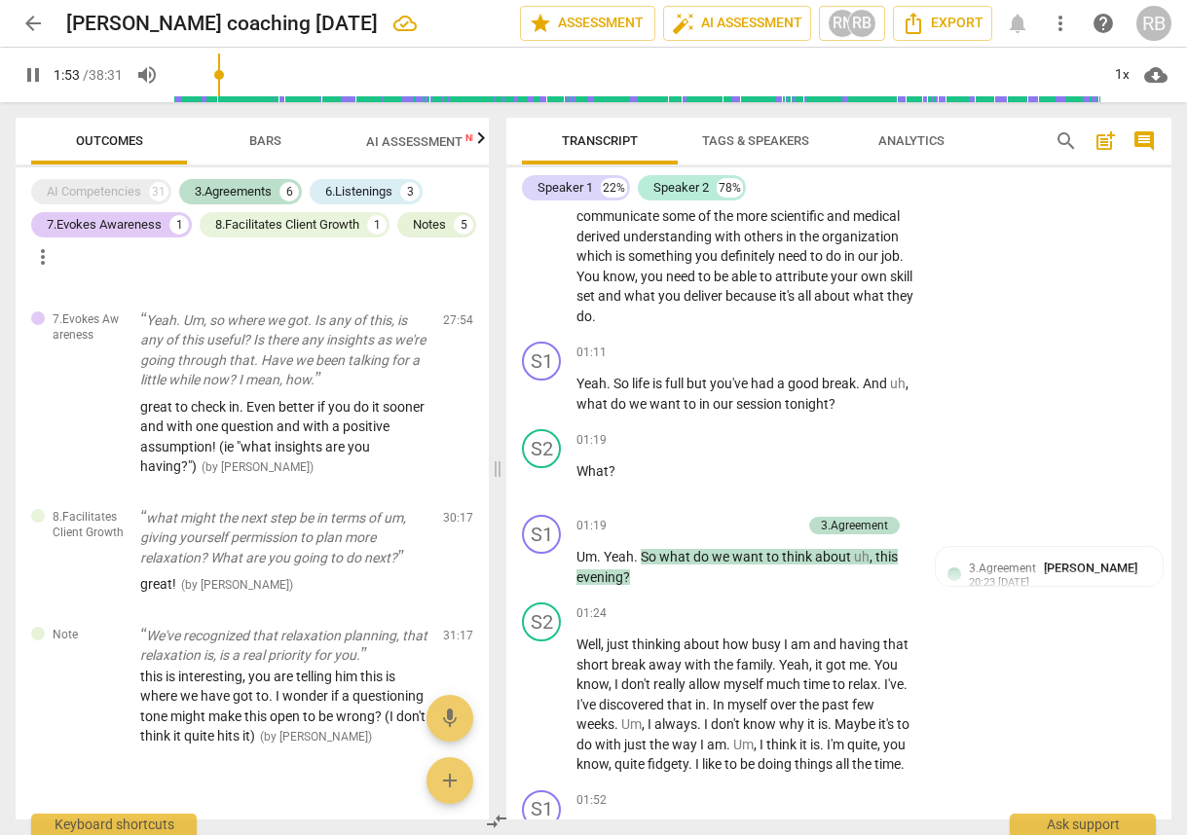
scroll to position [1307, 0]
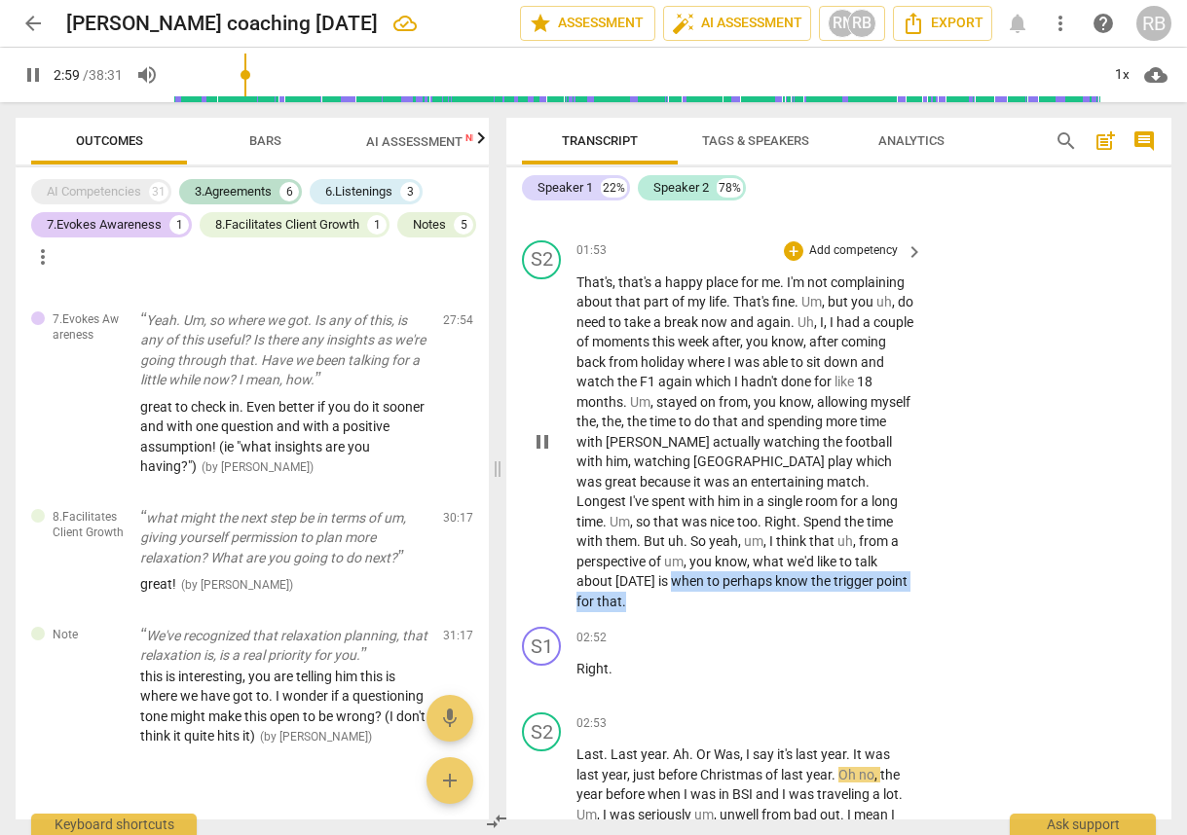
drag, startPoint x: 792, startPoint y: 577, endPoint x: 789, endPoint y: 605, distance: 28.5
click at [789, 605] on p "That's , that's a happy place for me . I'm not complaining about that part of m…" at bounding box center [744, 443] width 337 height 340
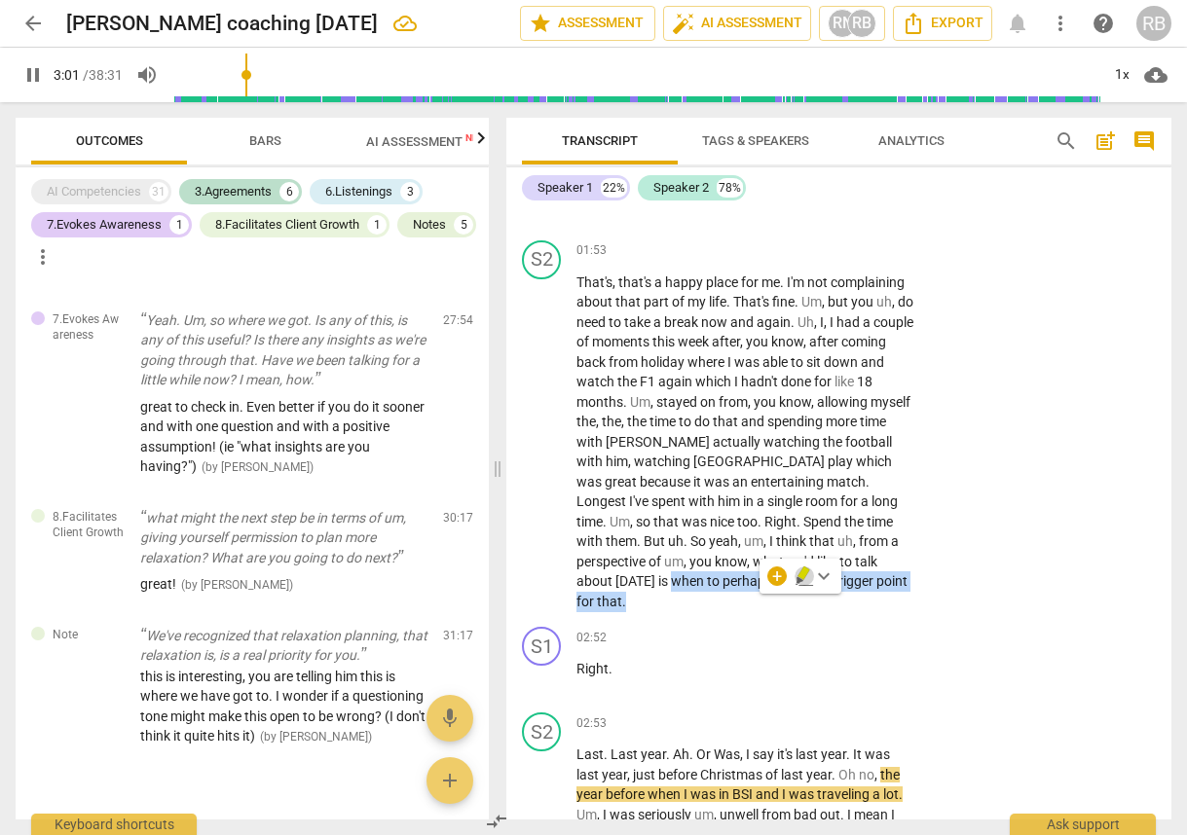
click at [798, 572] on icon "button" at bounding box center [803, 576] width 19 height 23
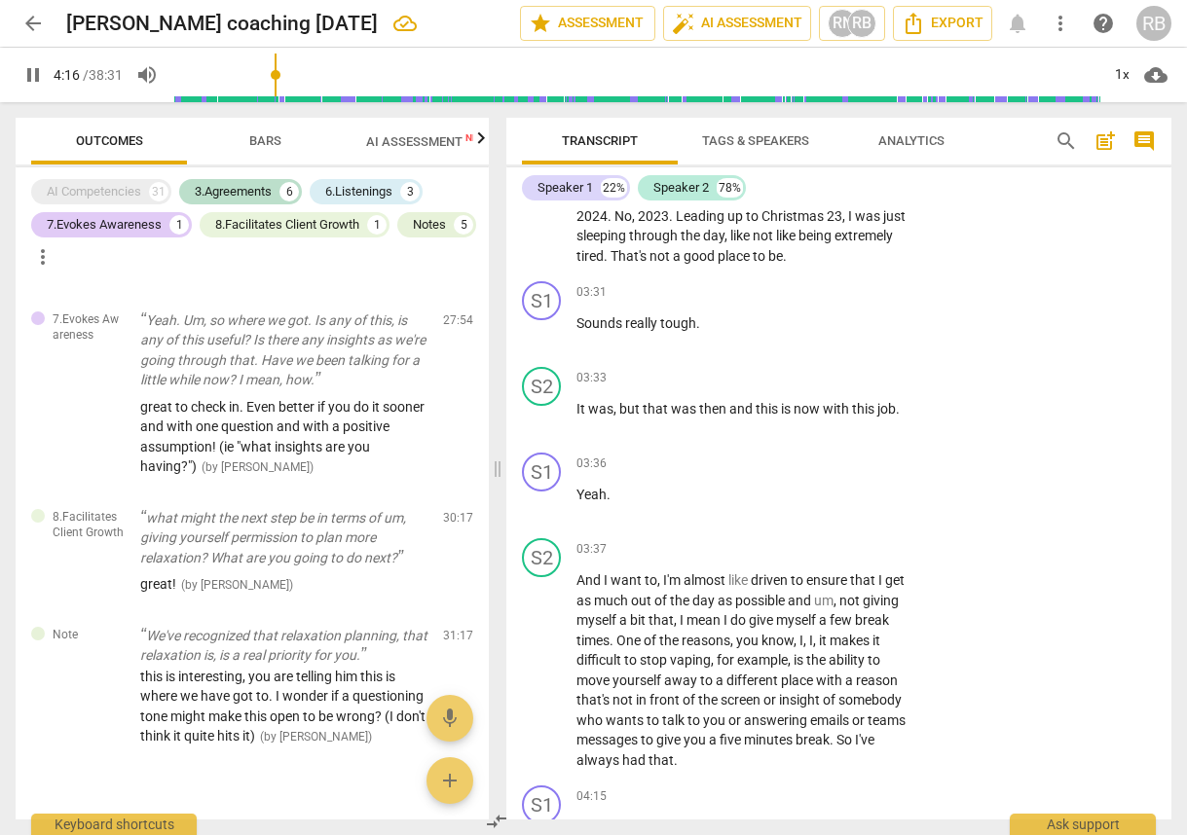
scroll to position [2643, 0]
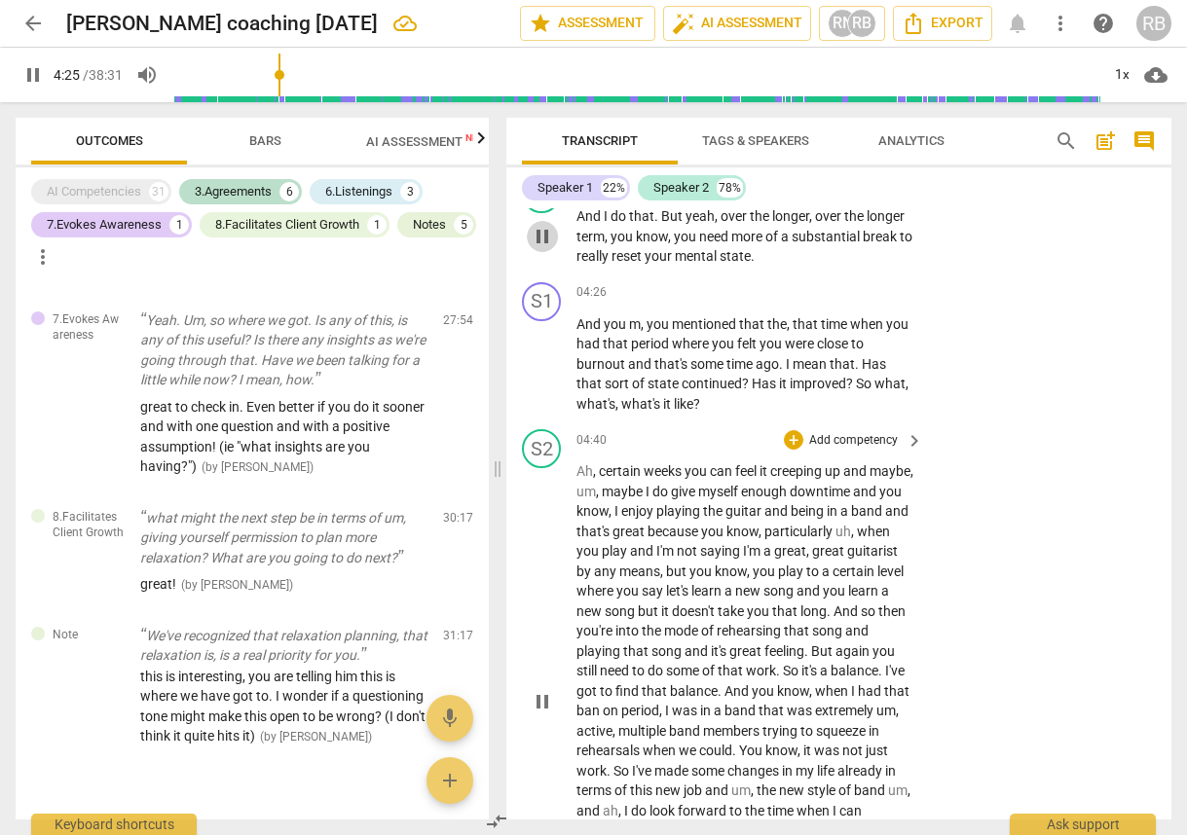
click at [542, 235] on span "pause" at bounding box center [542, 236] width 23 height 23
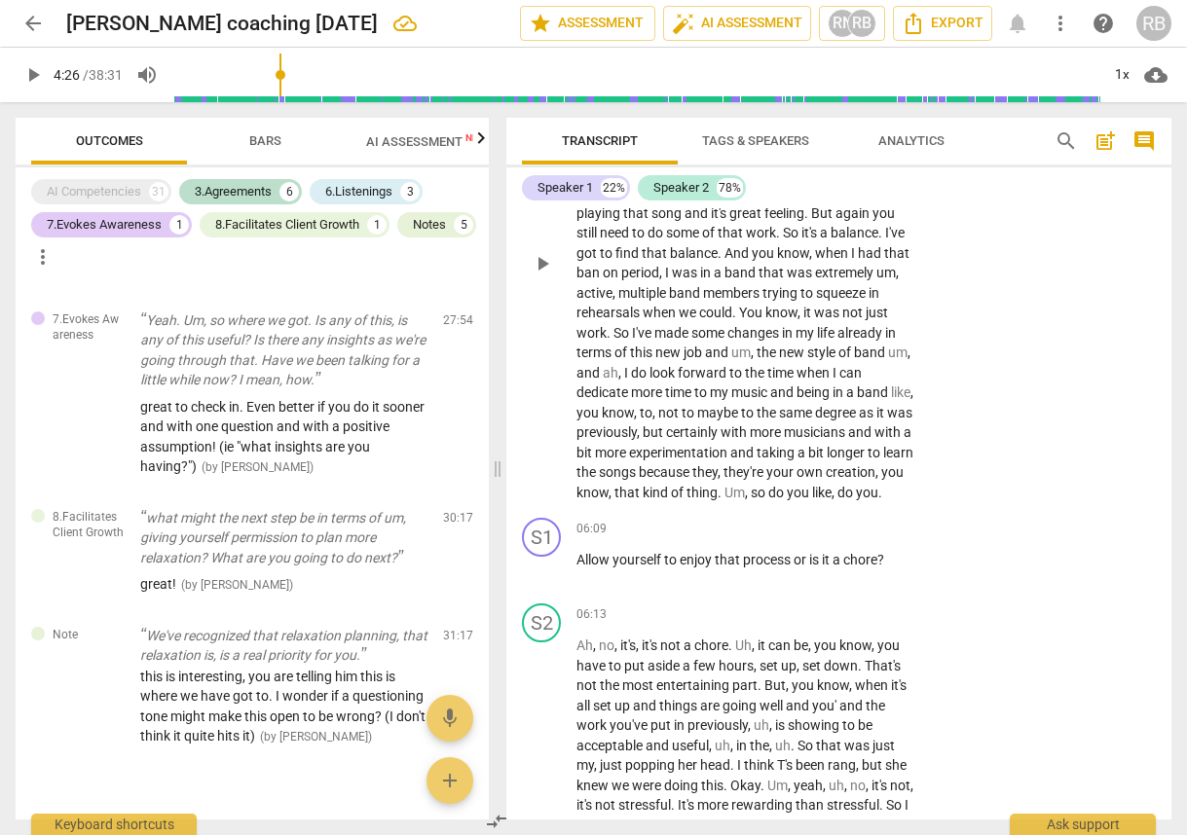
scroll to position [3098, 0]
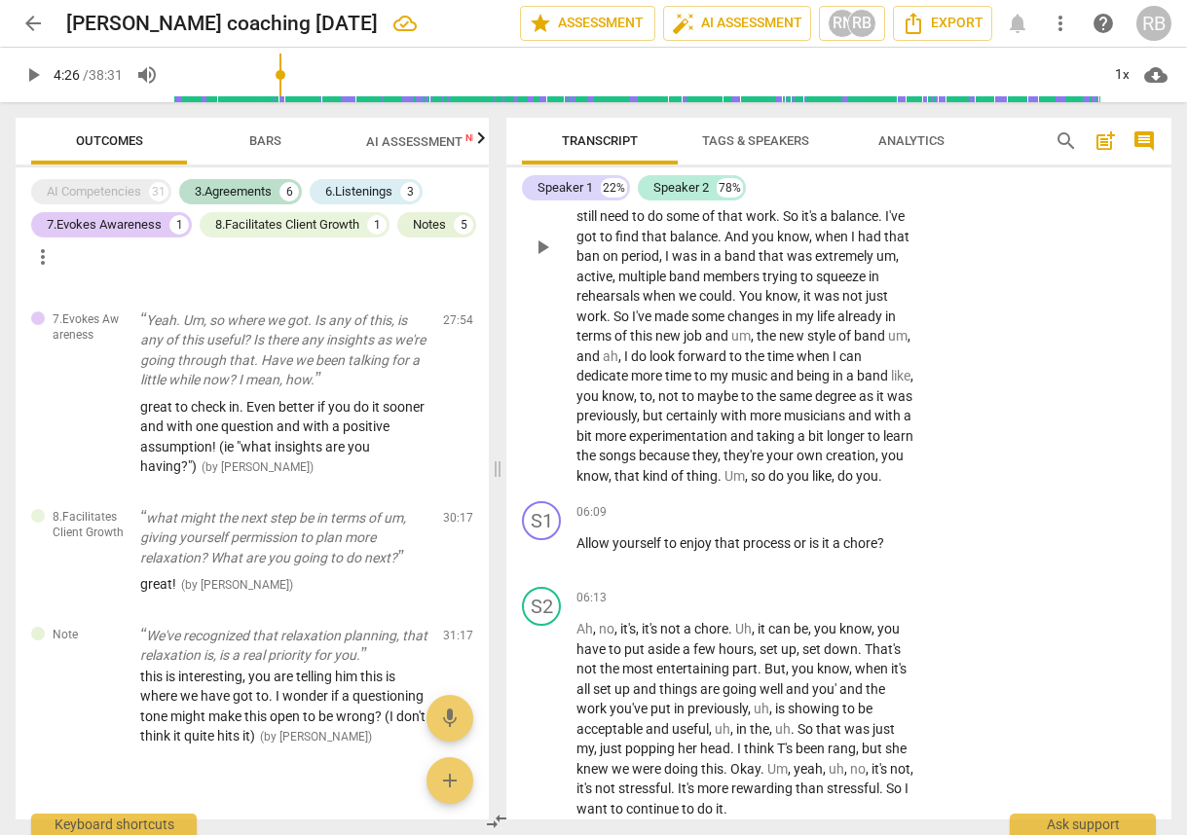
click at [624, 355] on span "," at bounding box center [621, 357] width 6 height 16
click at [538, 565] on span "pause" at bounding box center [542, 552] width 23 height 23
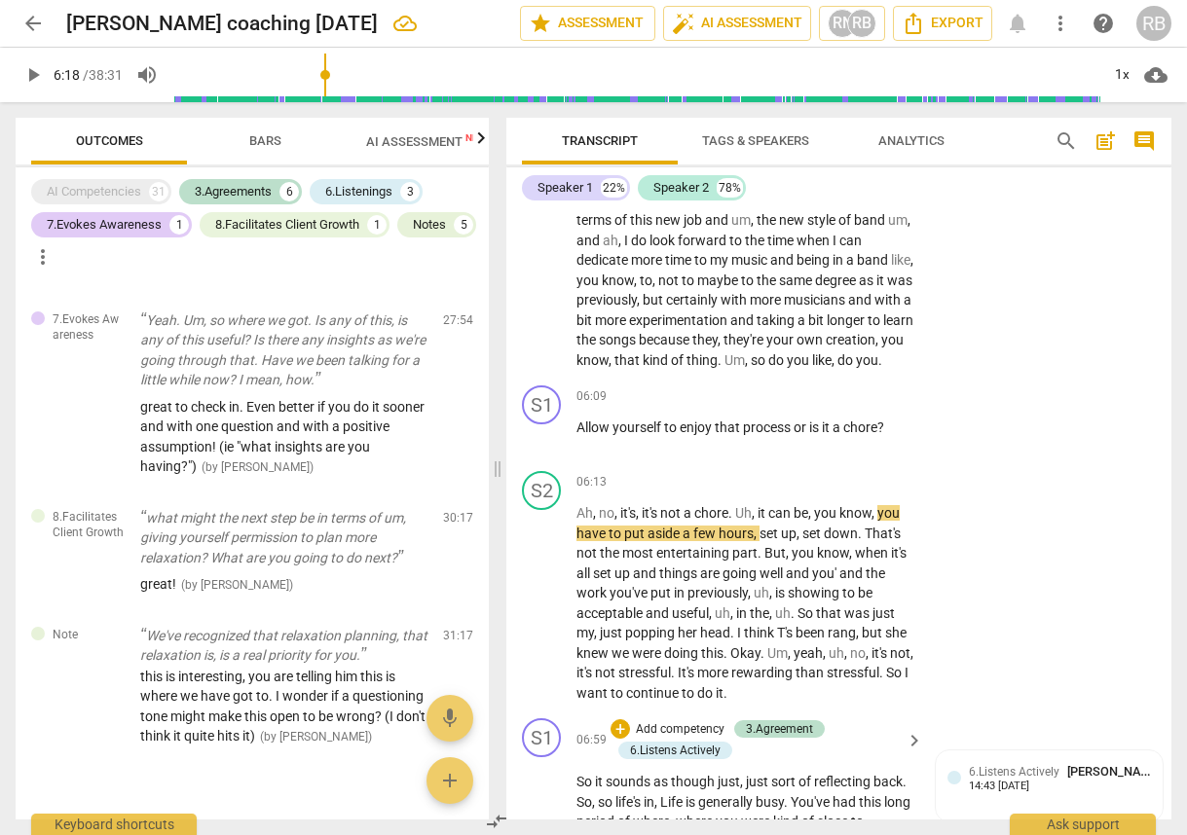
scroll to position [3200, 0]
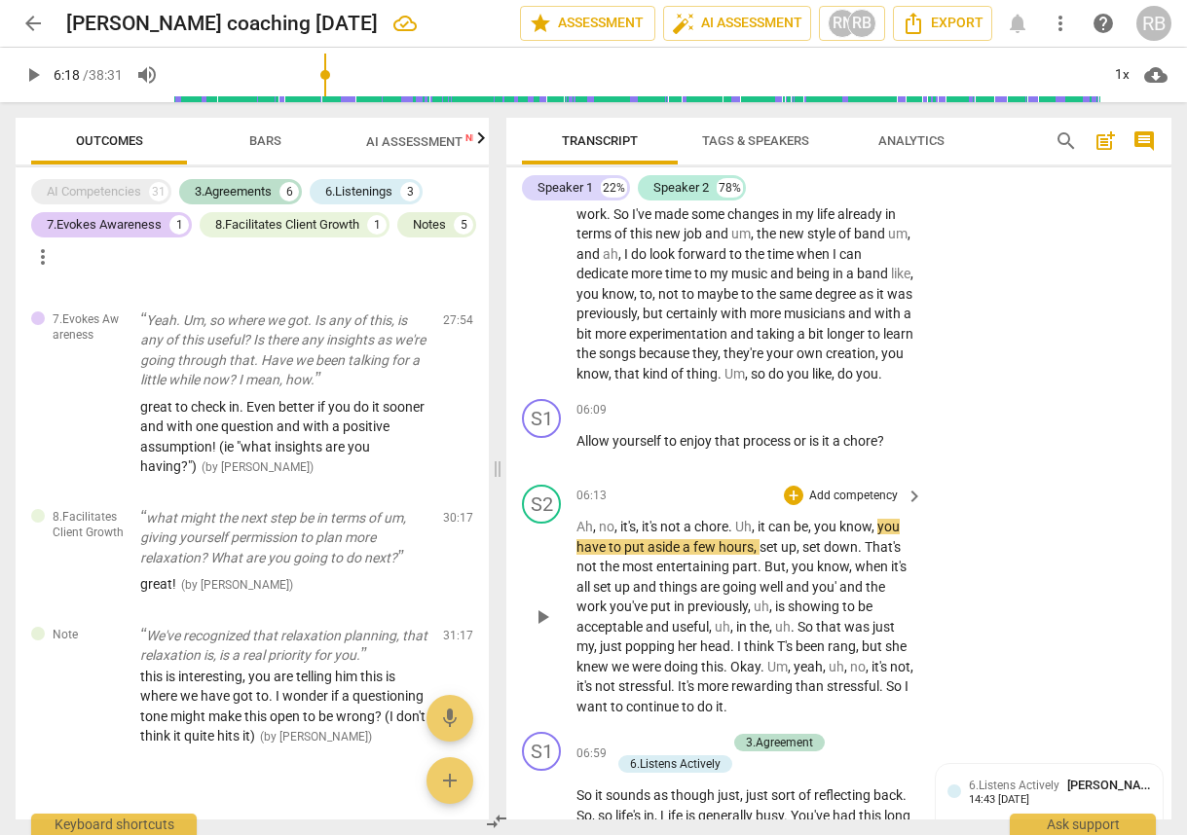
click at [949, 654] on div "S2 play_arrow pause 06:13 + Add competency keyboard_arrow_right Ah , no , it's …" at bounding box center [838, 600] width 665 height 247
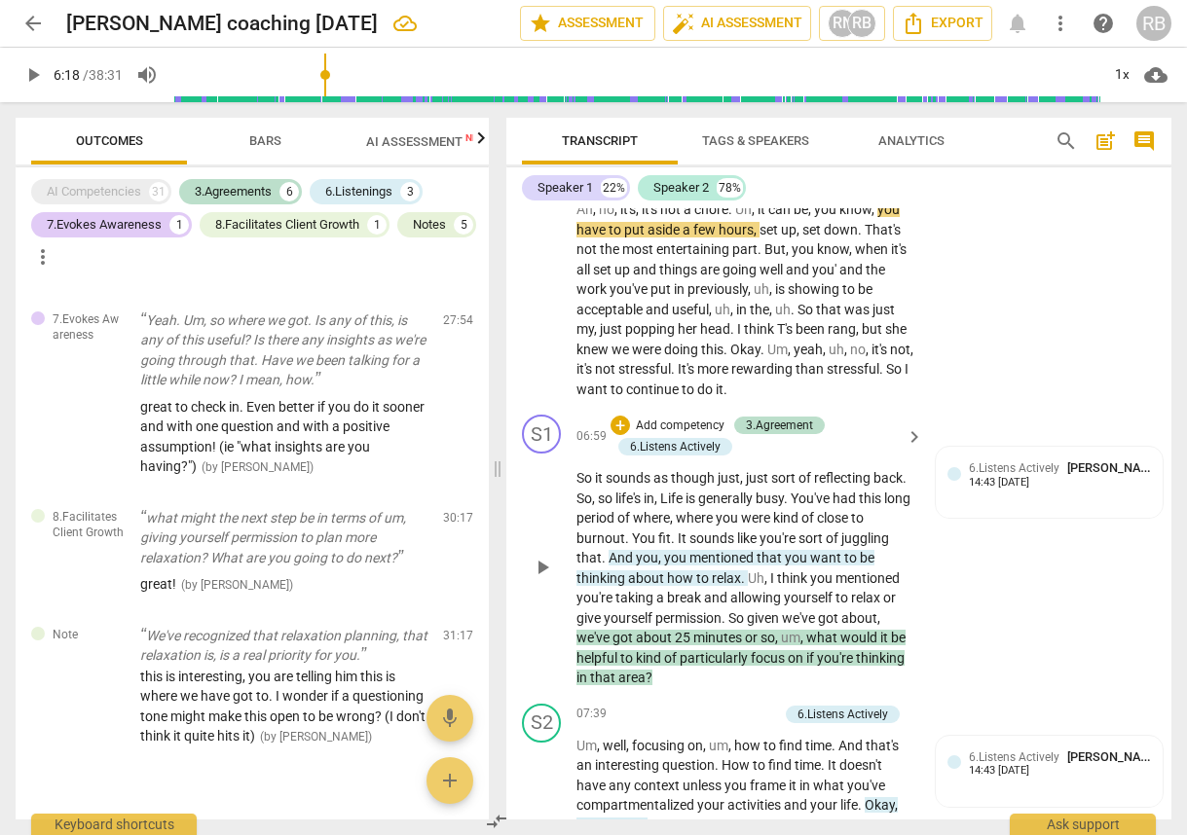
scroll to position [3549, 0]
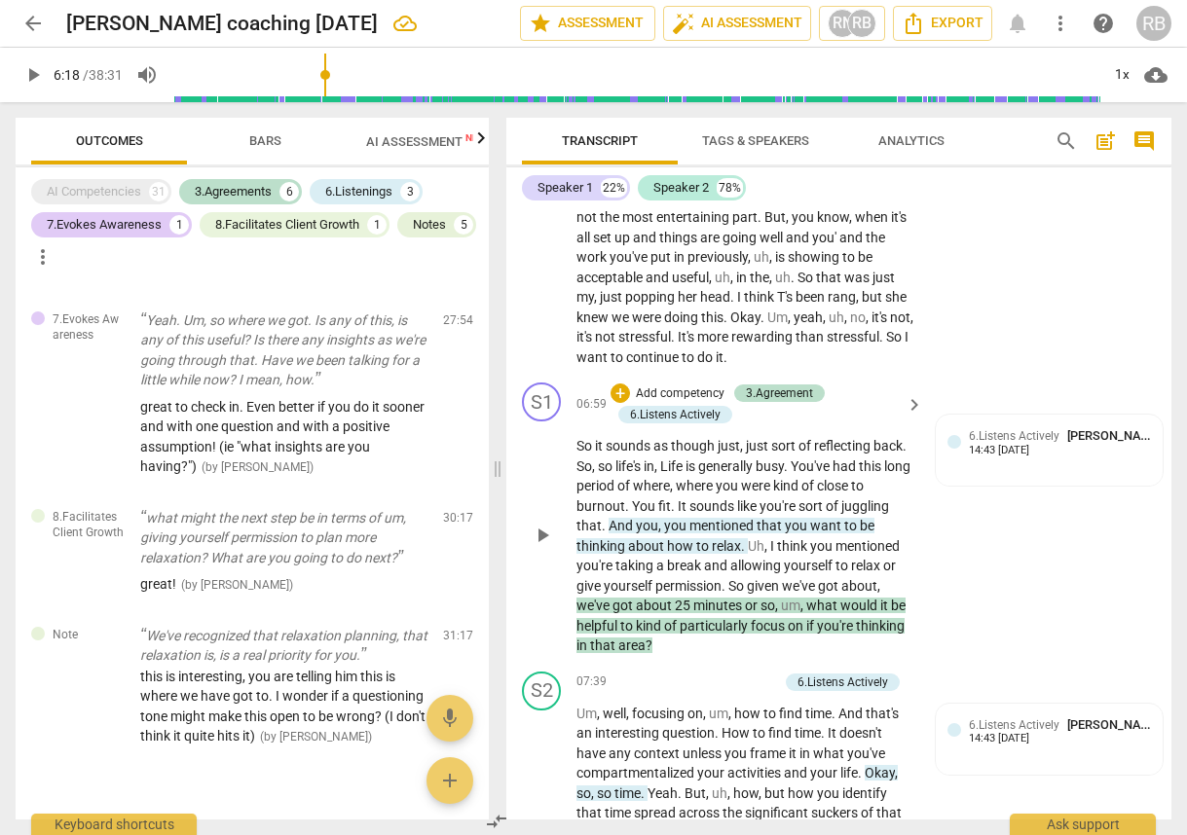
click at [579, 454] on span "So" at bounding box center [585, 446] width 18 height 16
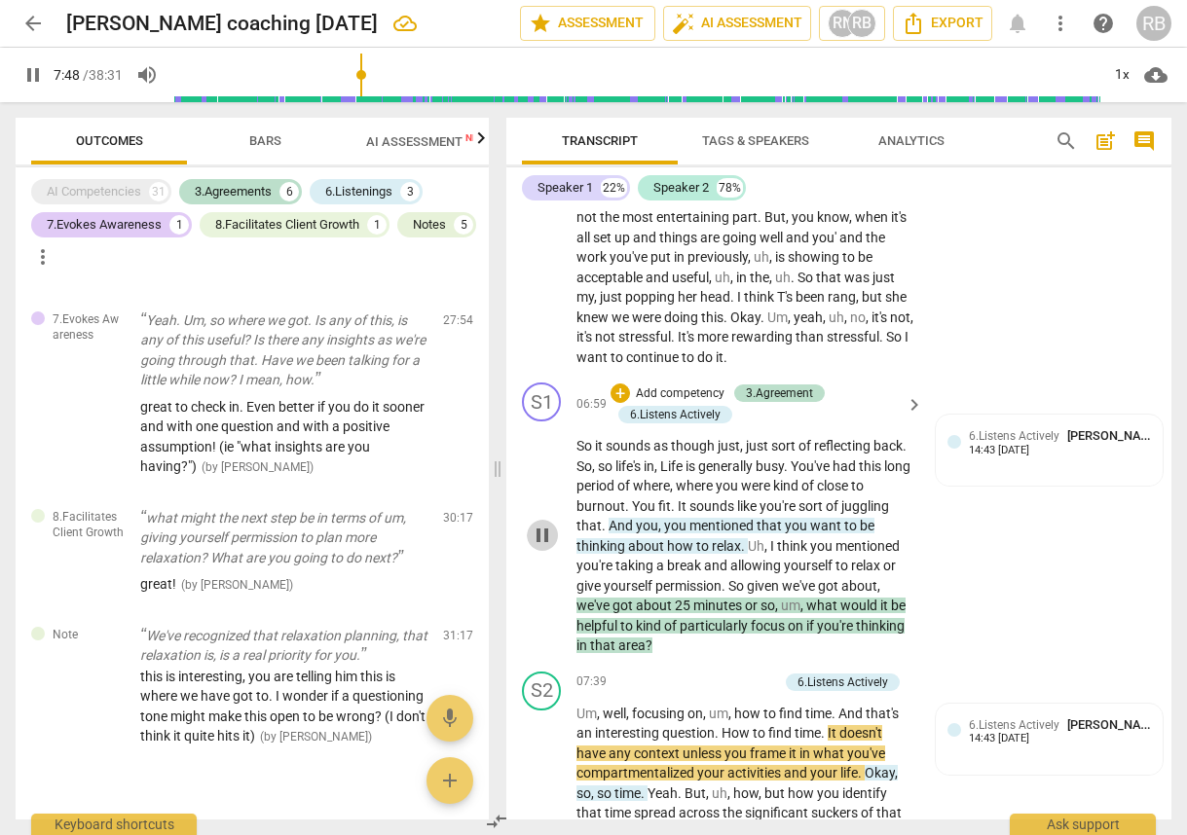
click at [544, 547] on span "pause" at bounding box center [542, 535] width 23 height 23
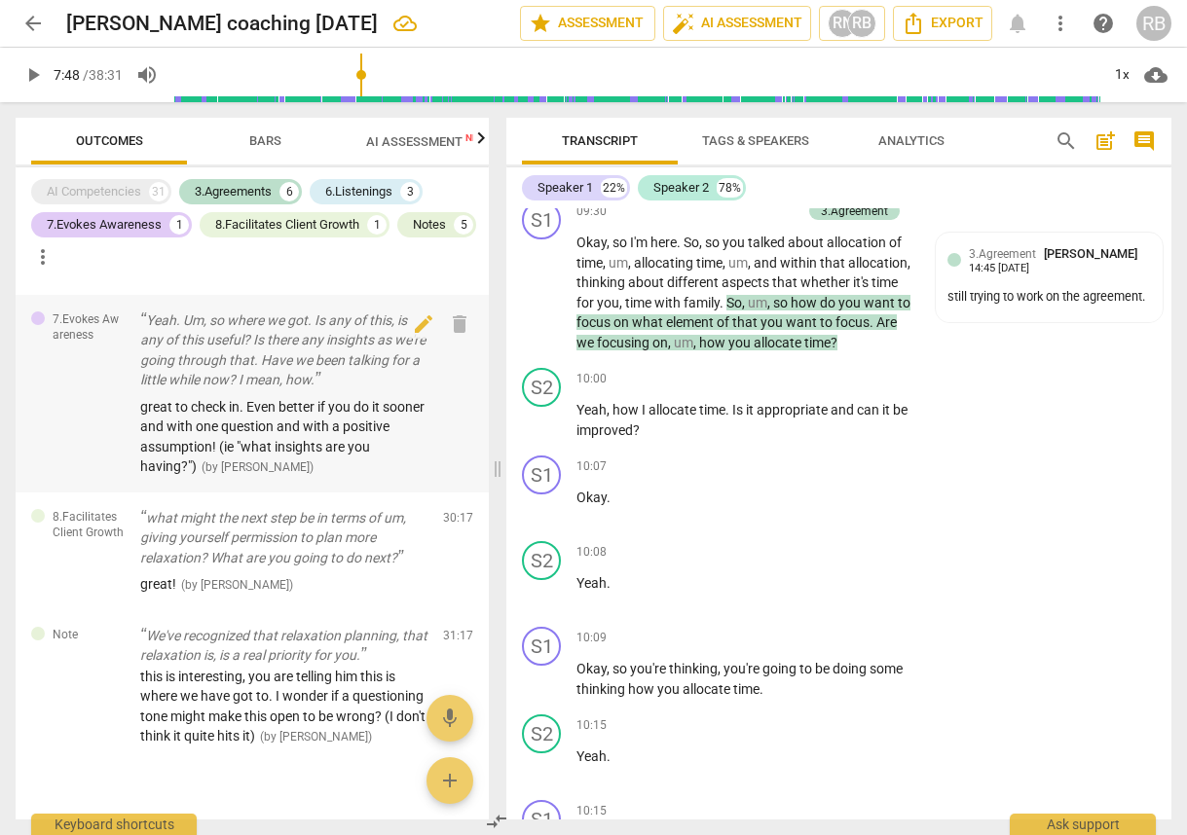
scroll to position [5003, 0]
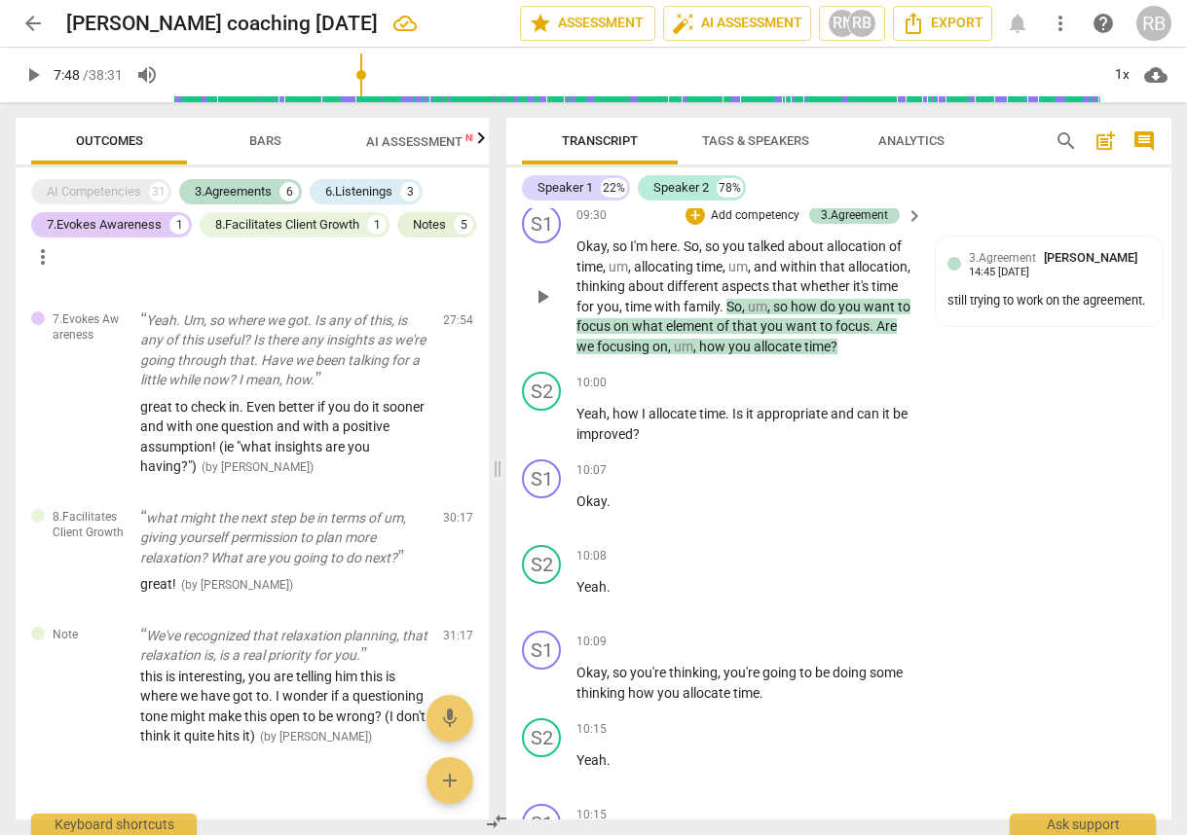
click at [742, 314] on span "So" at bounding box center [734, 307] width 16 height 16
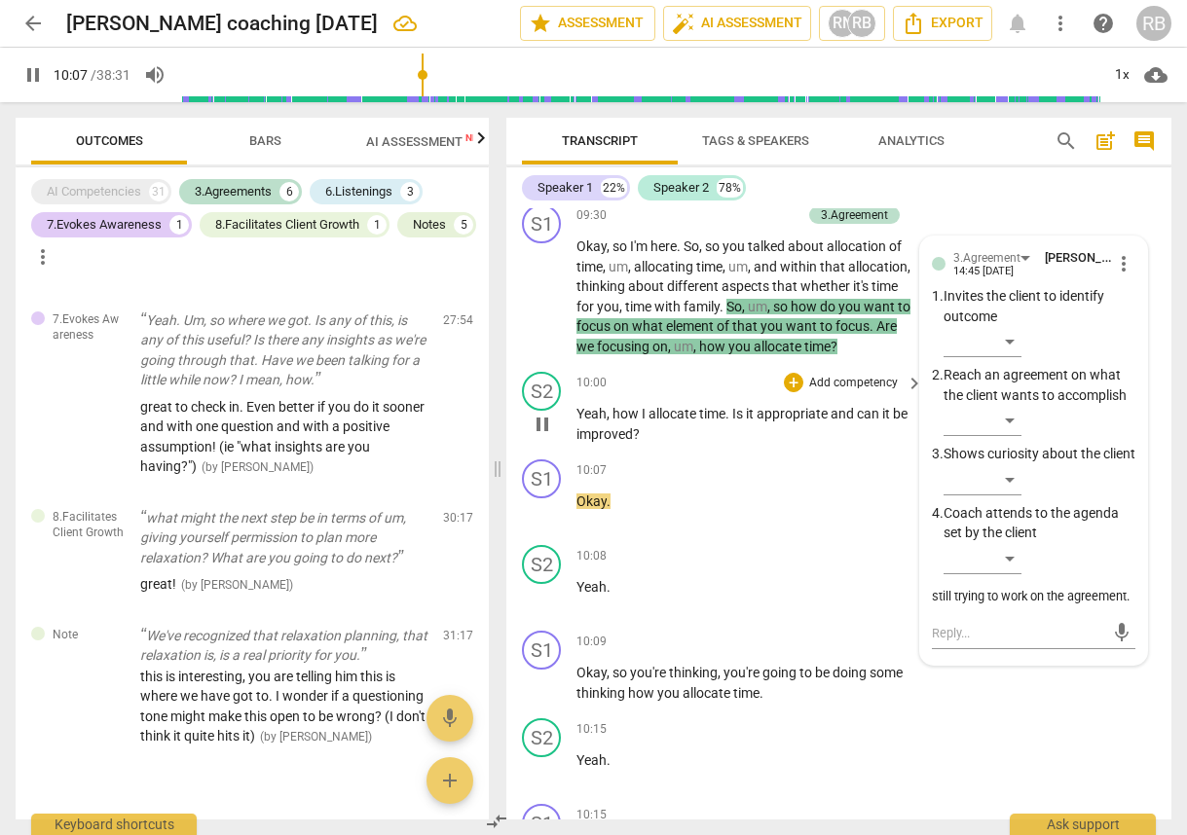
click at [540, 436] on span "pause" at bounding box center [542, 424] width 23 height 23
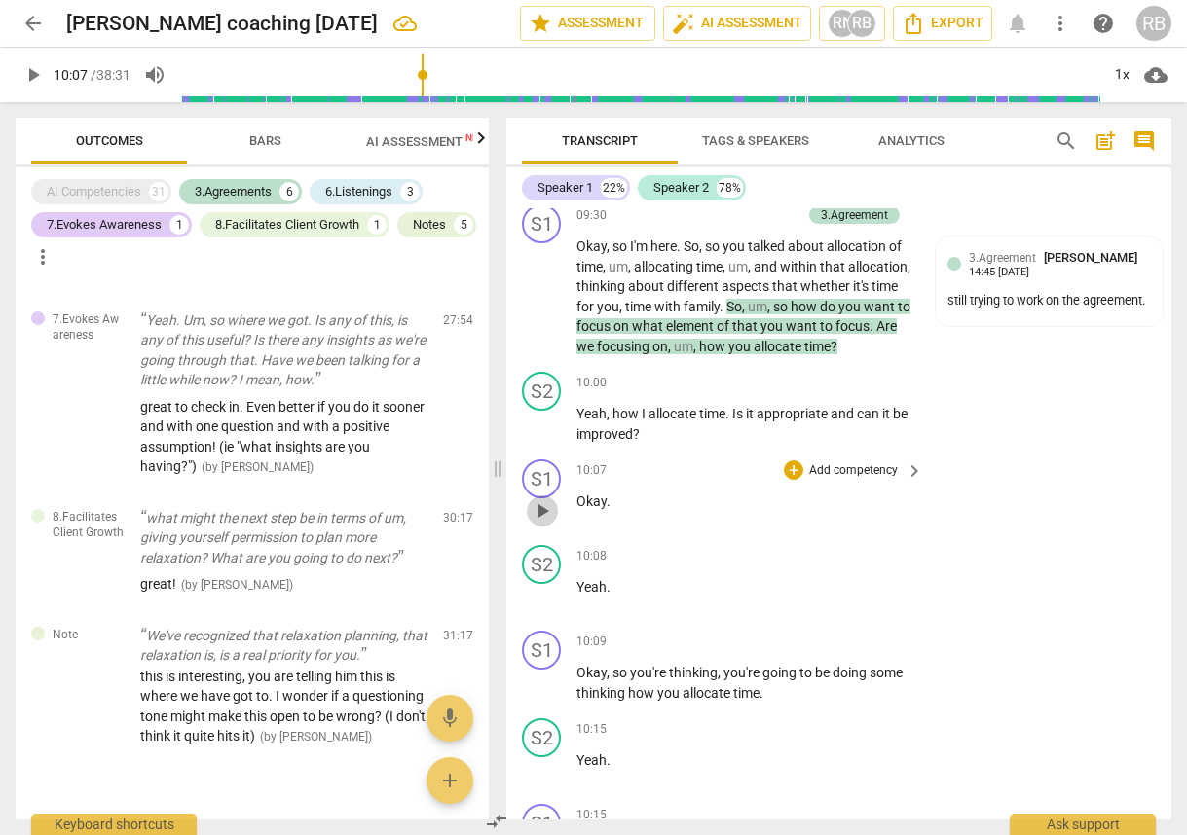
click at [547, 523] on span "play_arrow" at bounding box center [542, 510] width 23 height 23
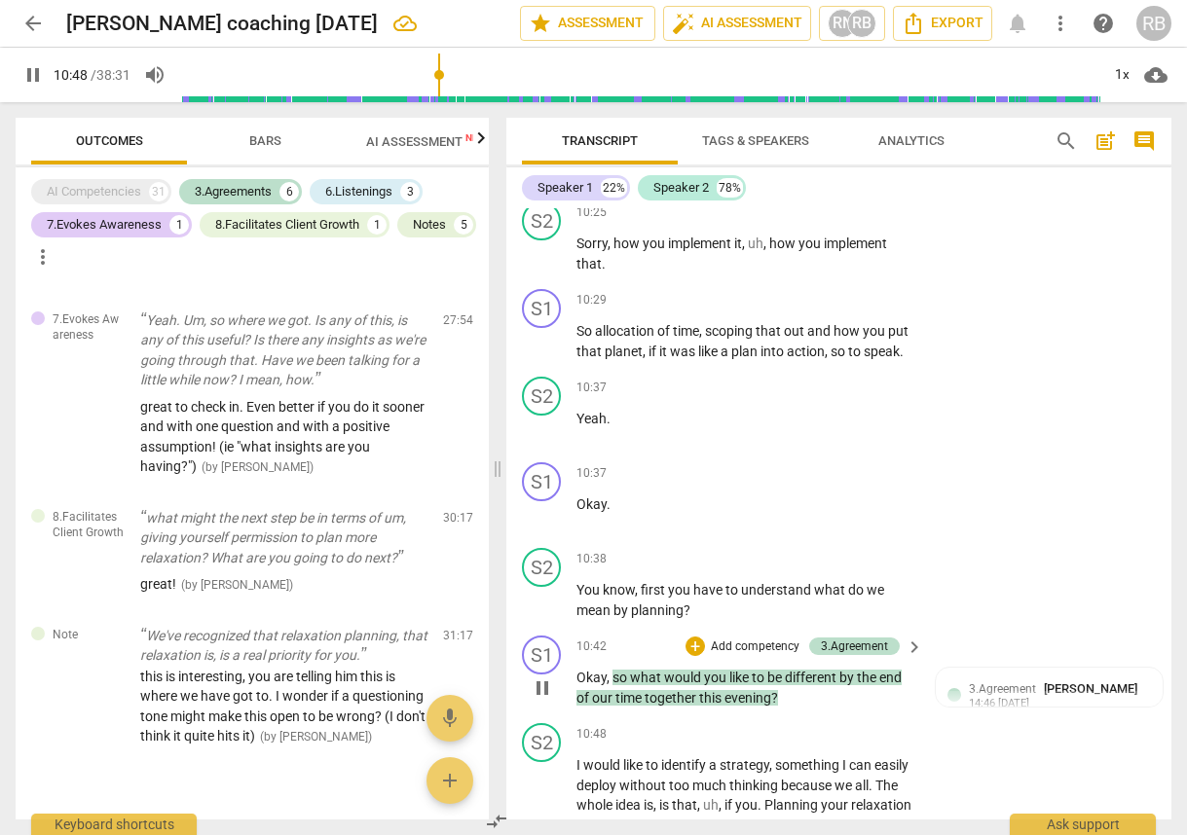
click at [545, 700] on span "pause" at bounding box center [542, 688] width 23 height 23
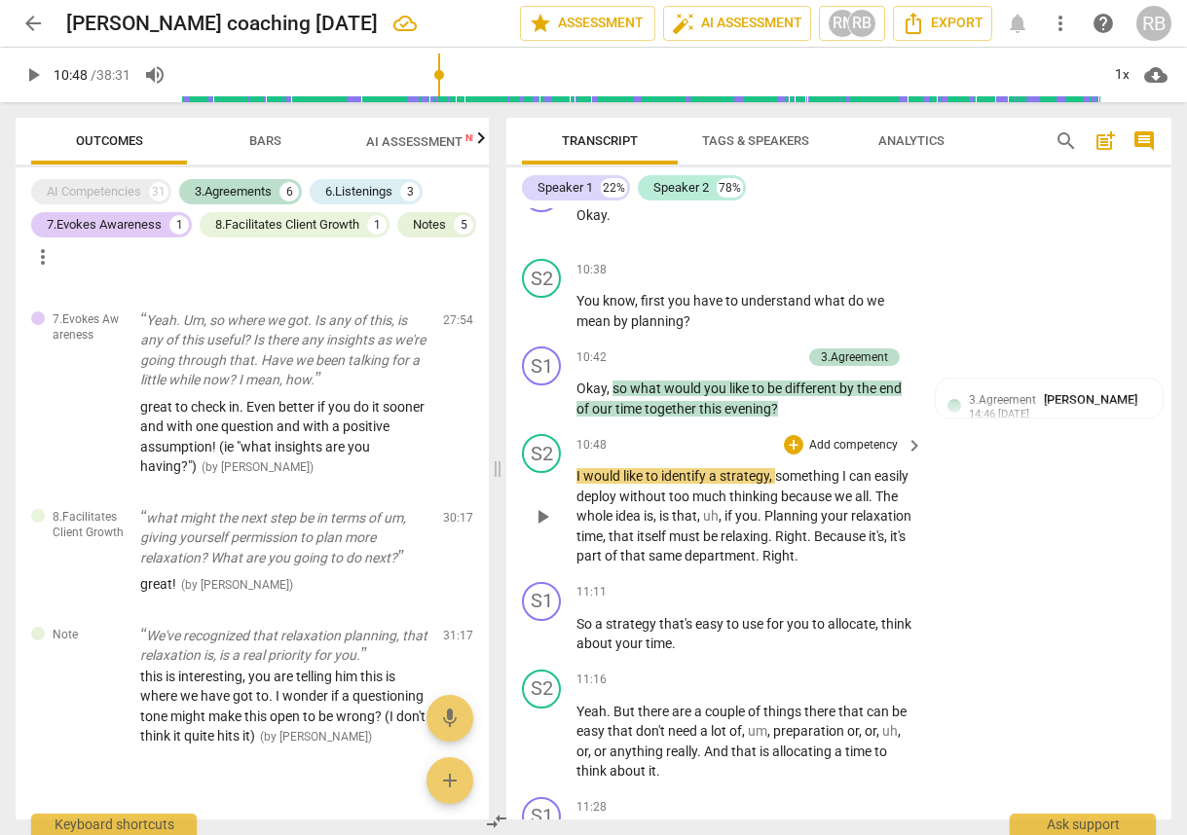
scroll to position [6088, 0]
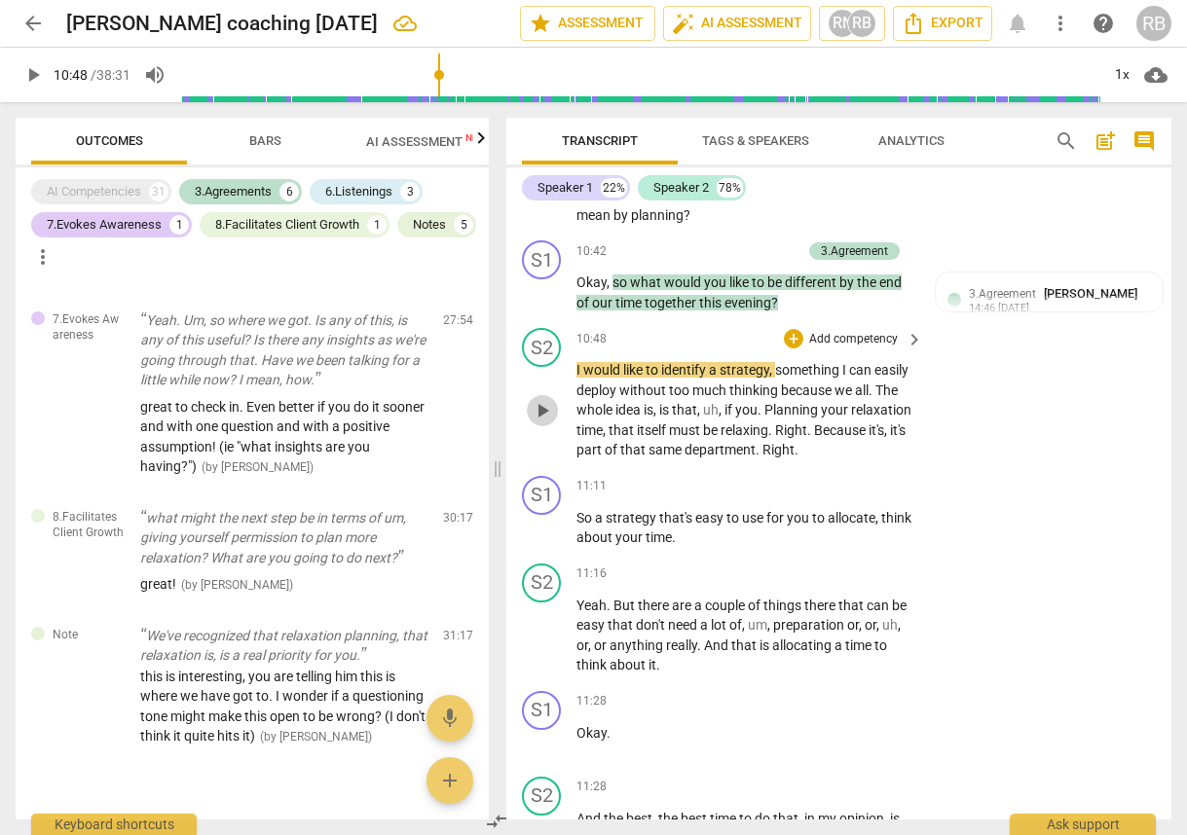
click at [552, 422] on span "play_arrow" at bounding box center [542, 410] width 23 height 23
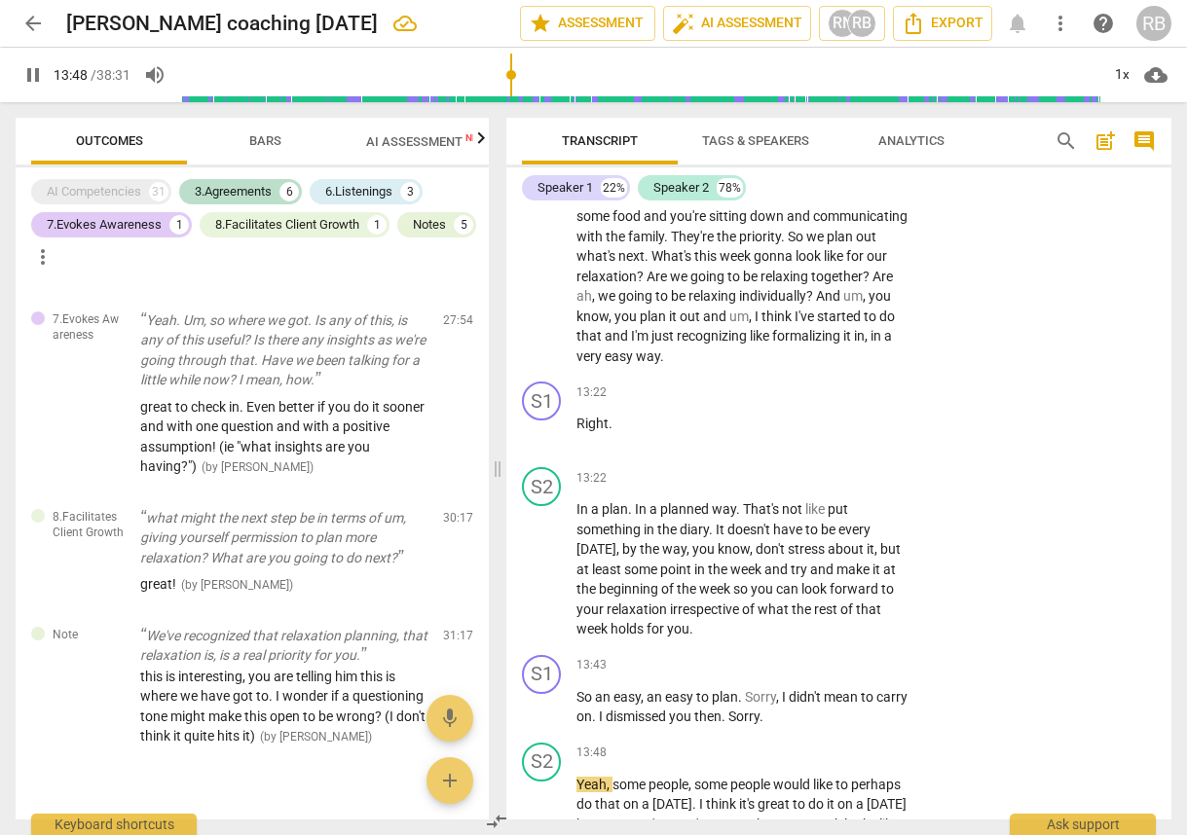
scroll to position [8004, 0]
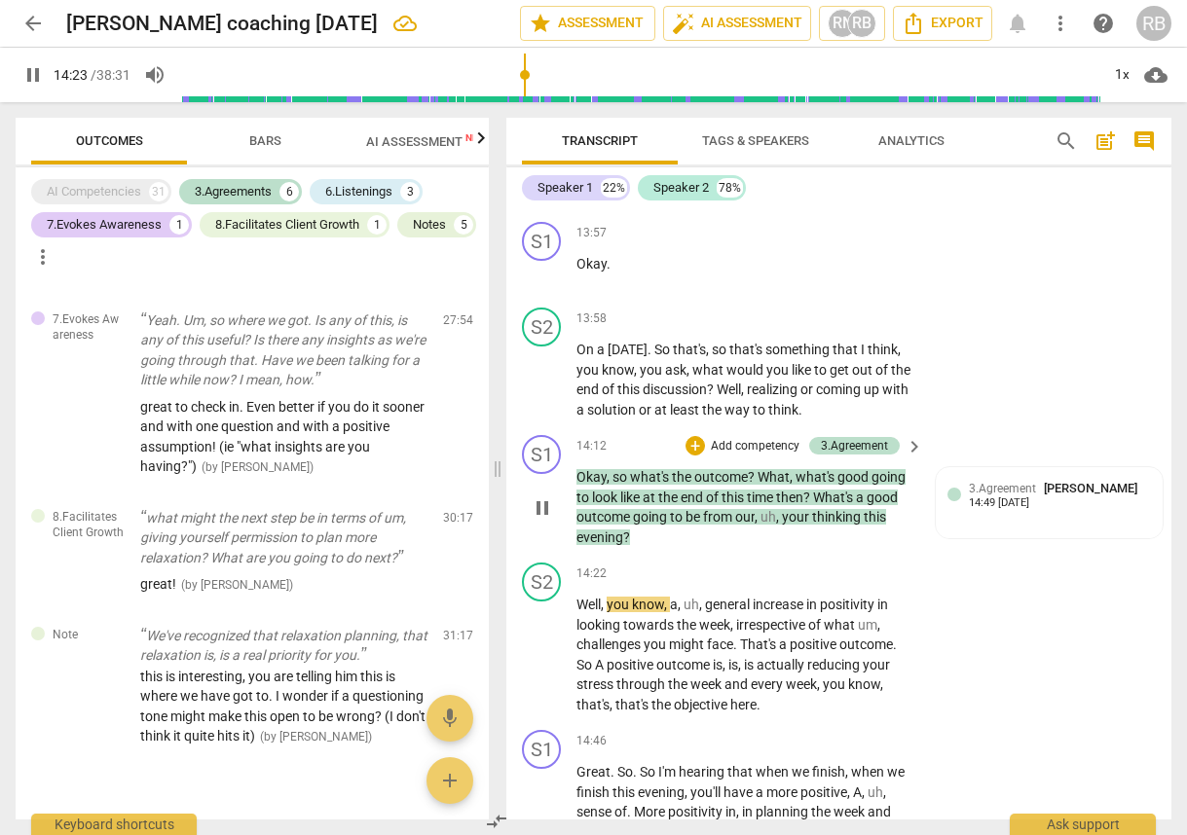
click at [542, 520] on span "pause" at bounding box center [542, 507] width 23 height 23
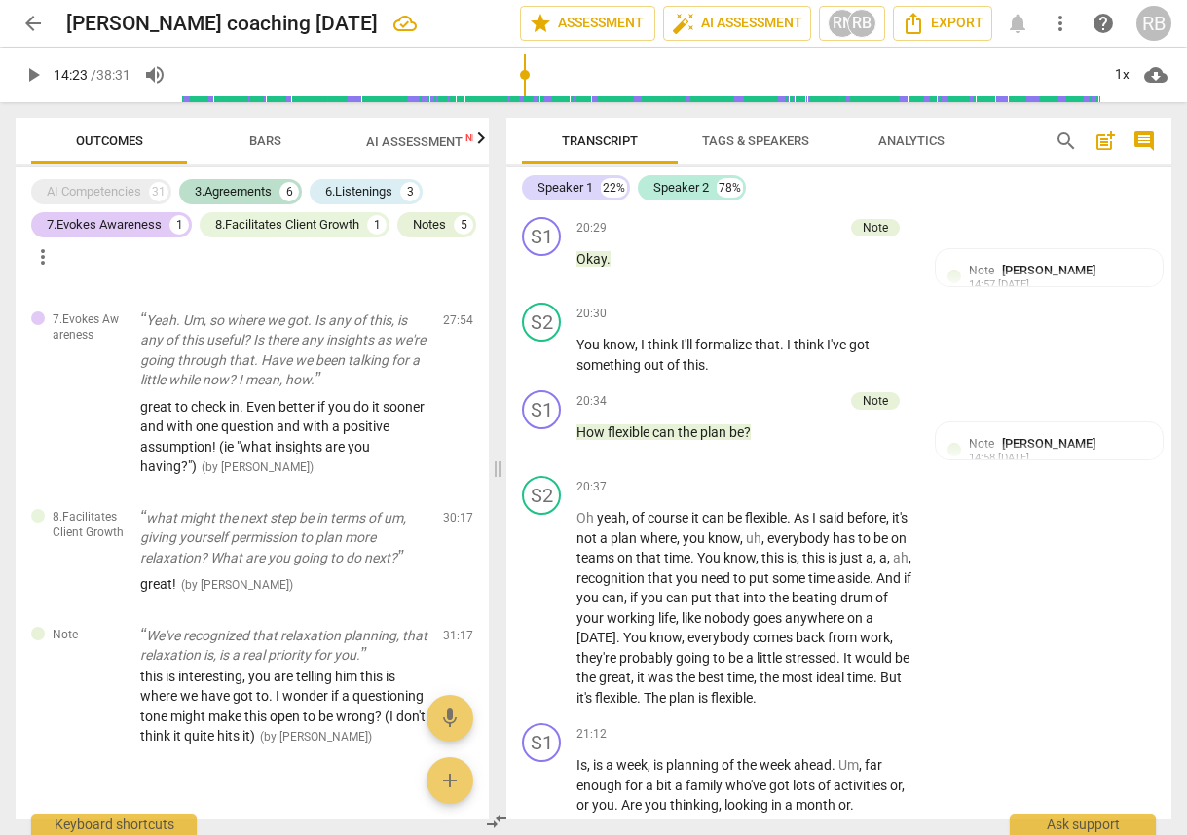
scroll to position [12343, 0]
click at [872, 178] on span "So" at bounding box center [880, 171] width 16 height 16
click at [532, 279] on span "pause" at bounding box center [542, 267] width 23 height 23
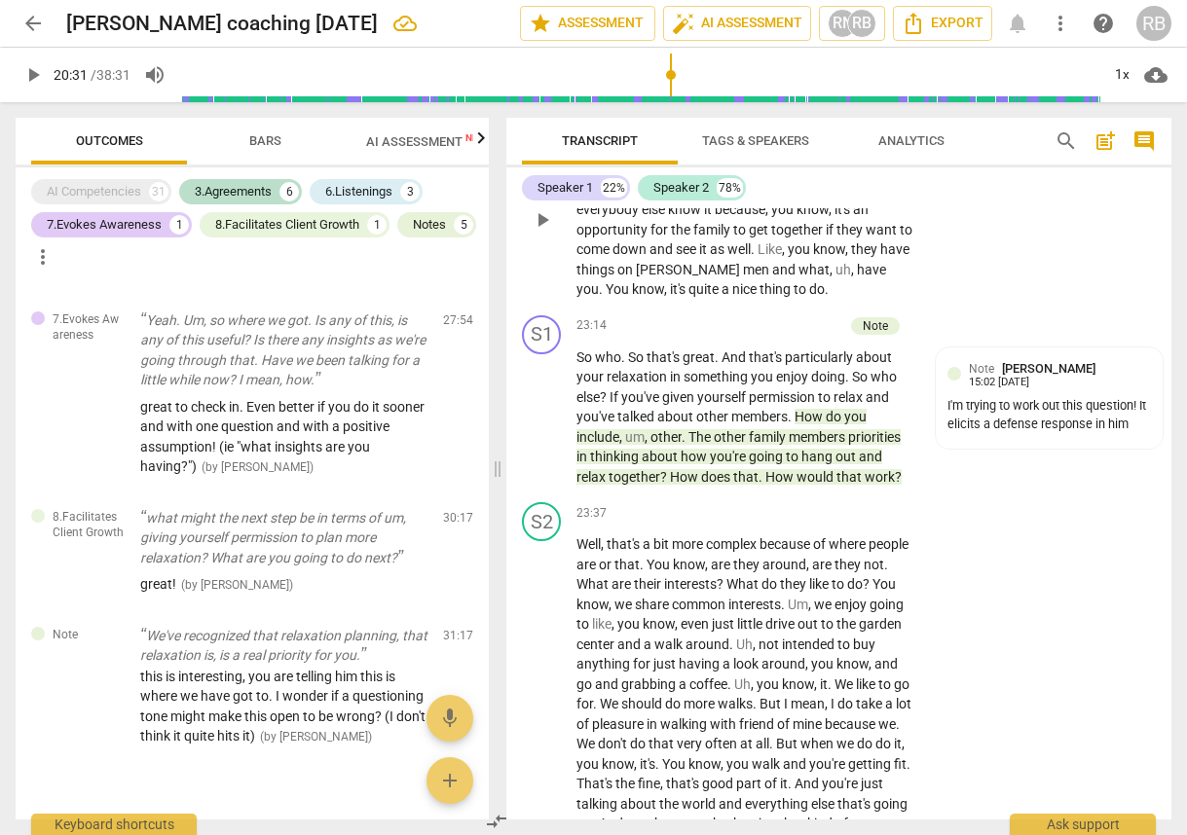
scroll to position [13754, 0]
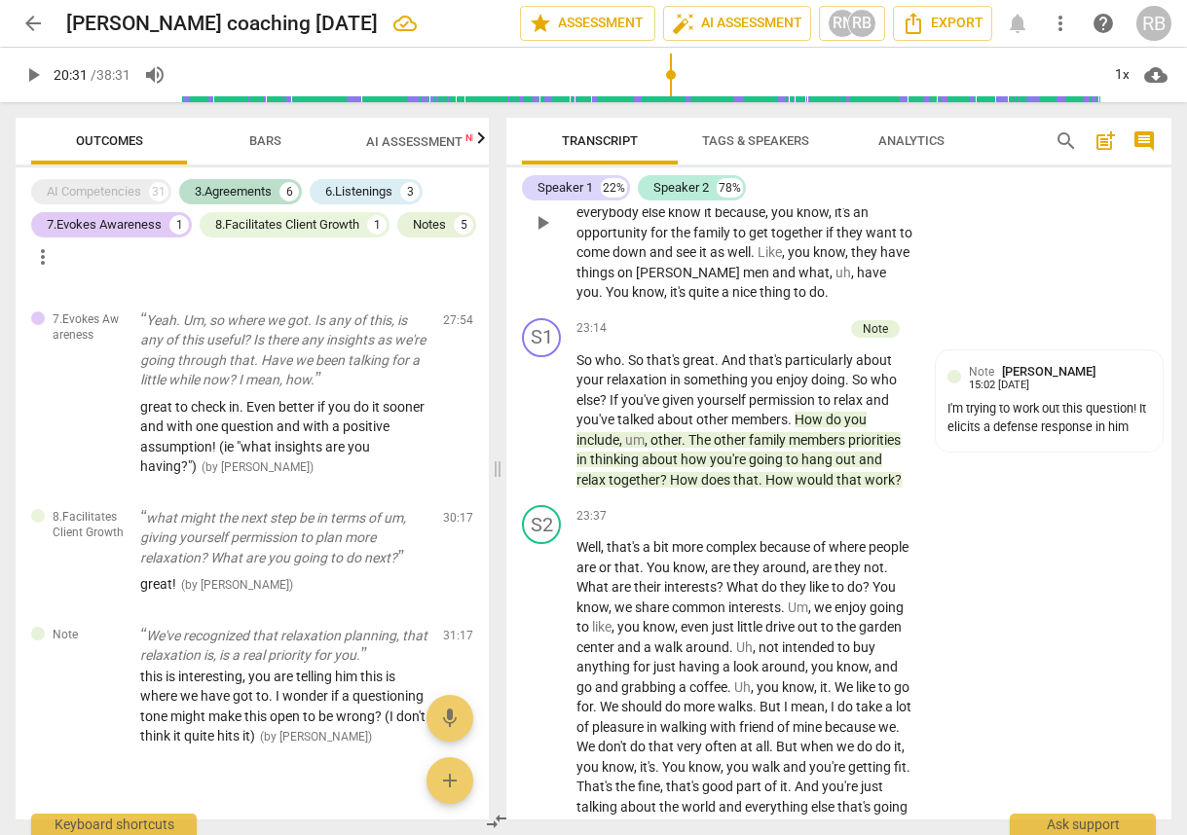
click at [776, 260] on span "Like" at bounding box center [769, 252] width 24 height 16
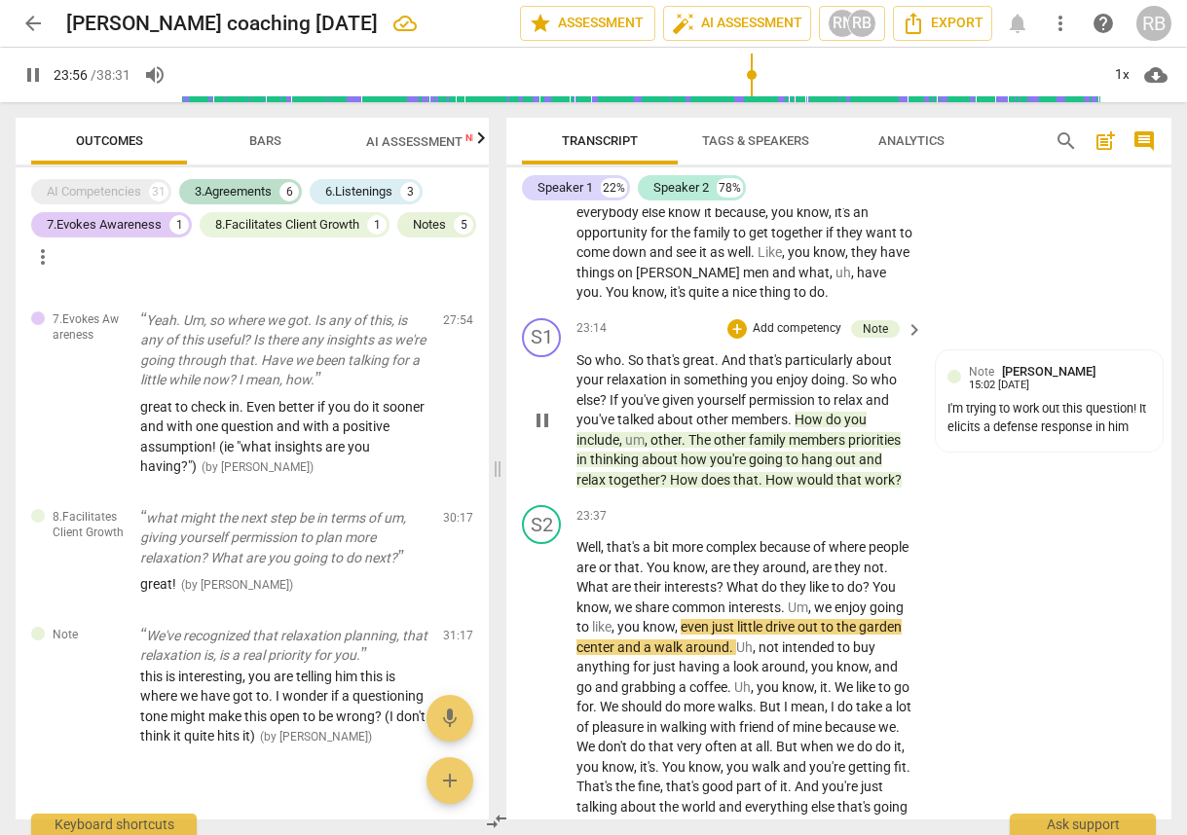
click at [543, 432] on span "pause" at bounding box center [542, 420] width 23 height 23
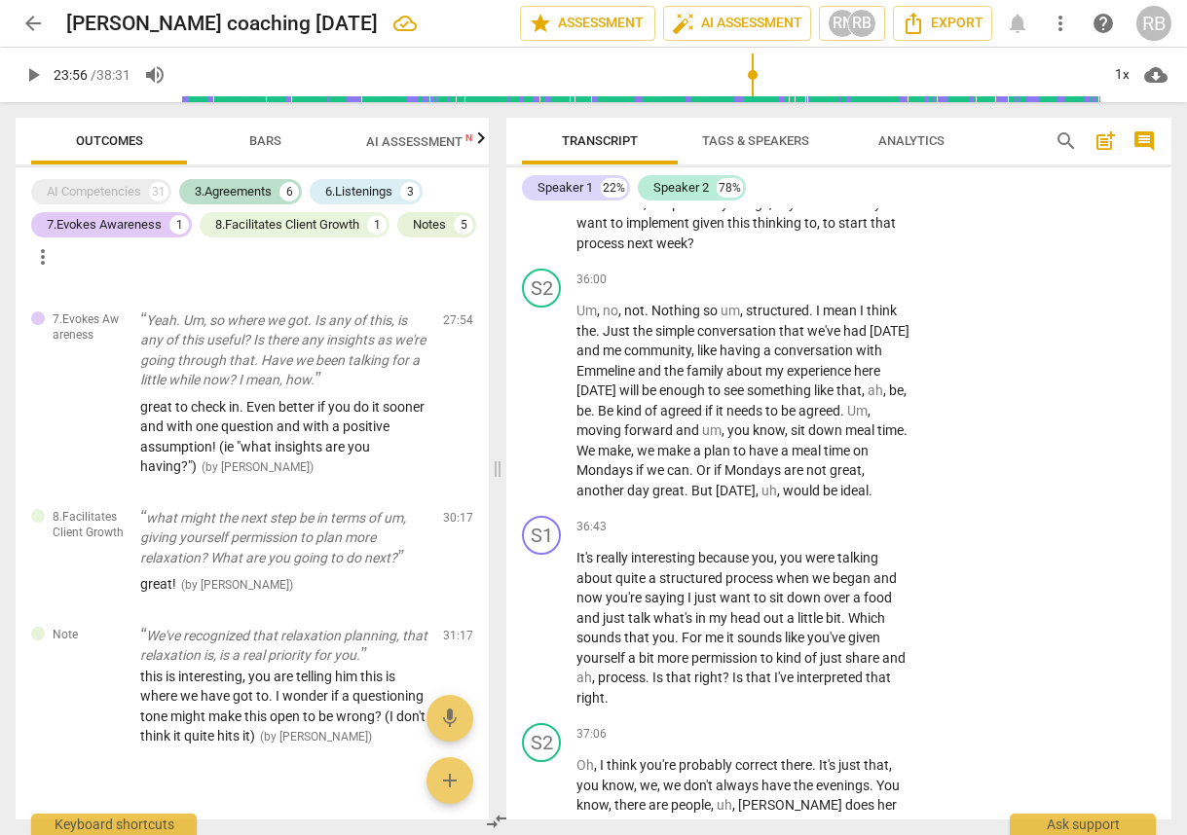
scroll to position [20316, 0]
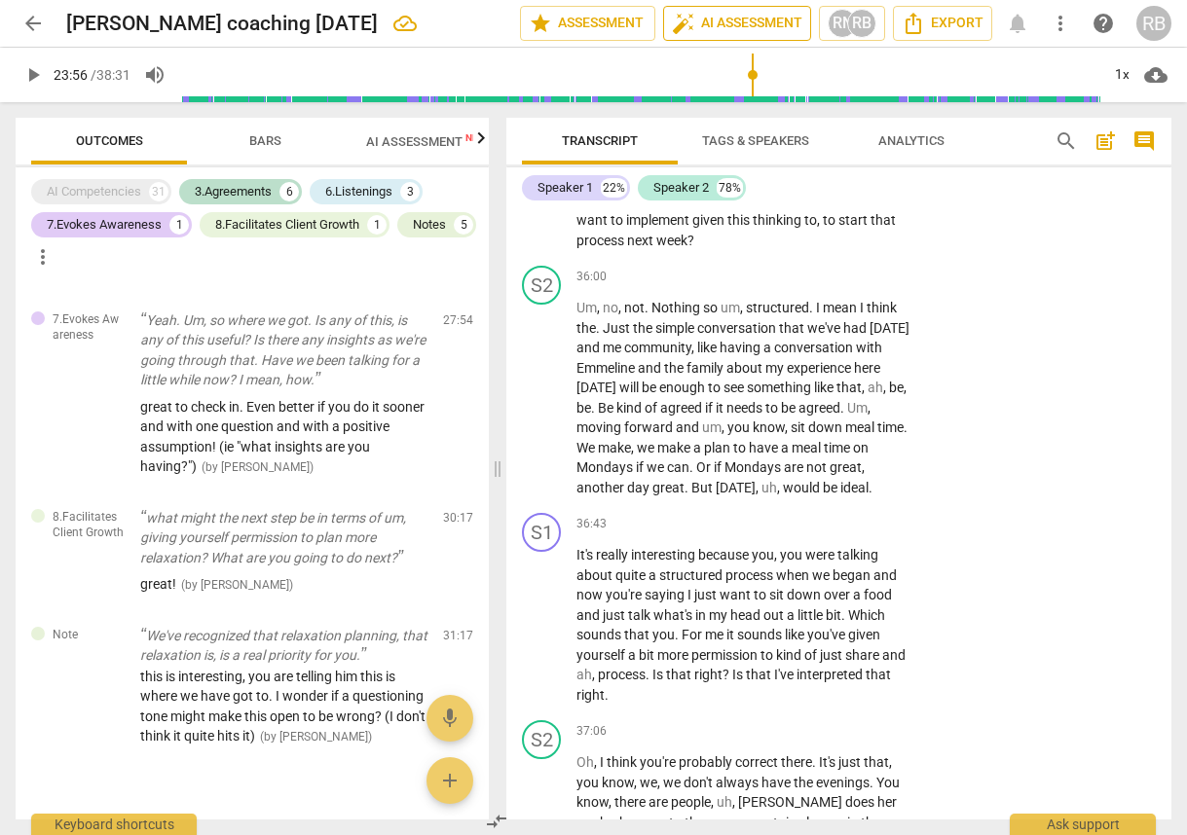
click at [775, 18] on span "auto_fix_high AI Assessment" at bounding box center [737, 23] width 130 height 23
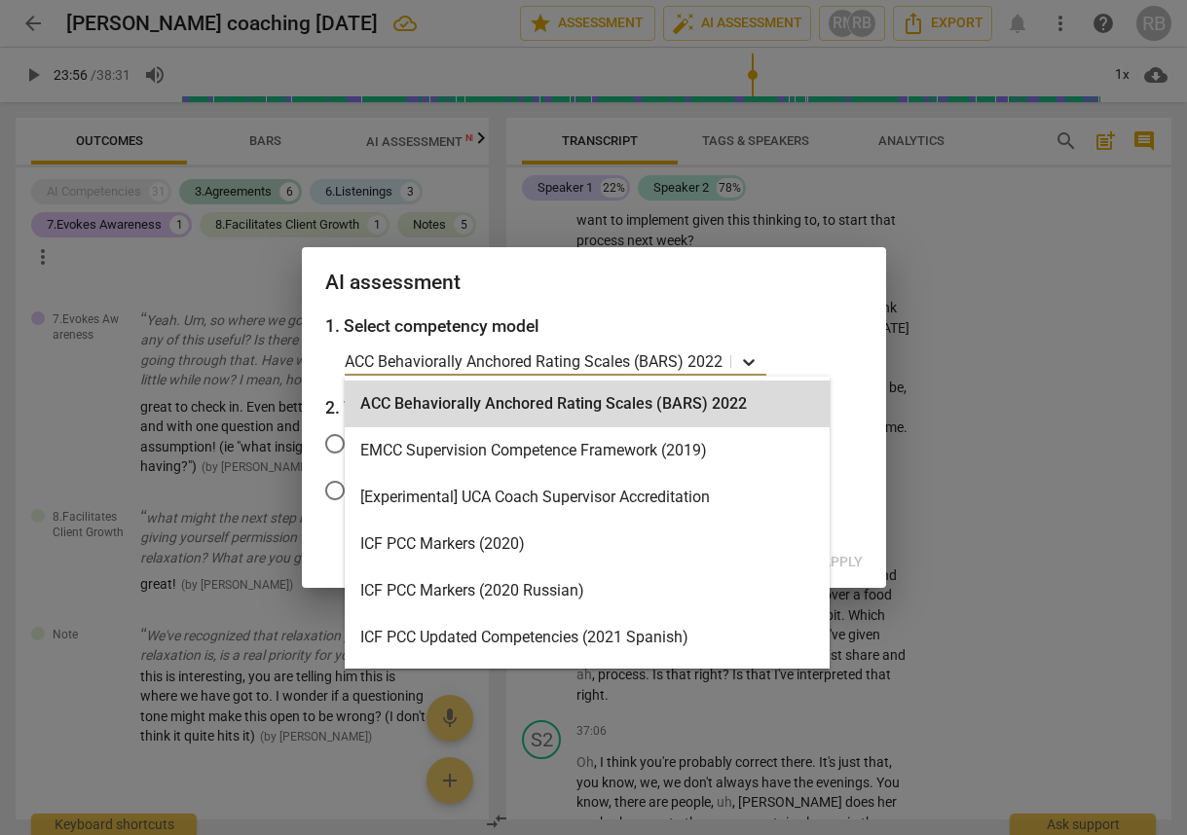
click at [743, 358] on icon at bounding box center [748, 361] width 19 height 19
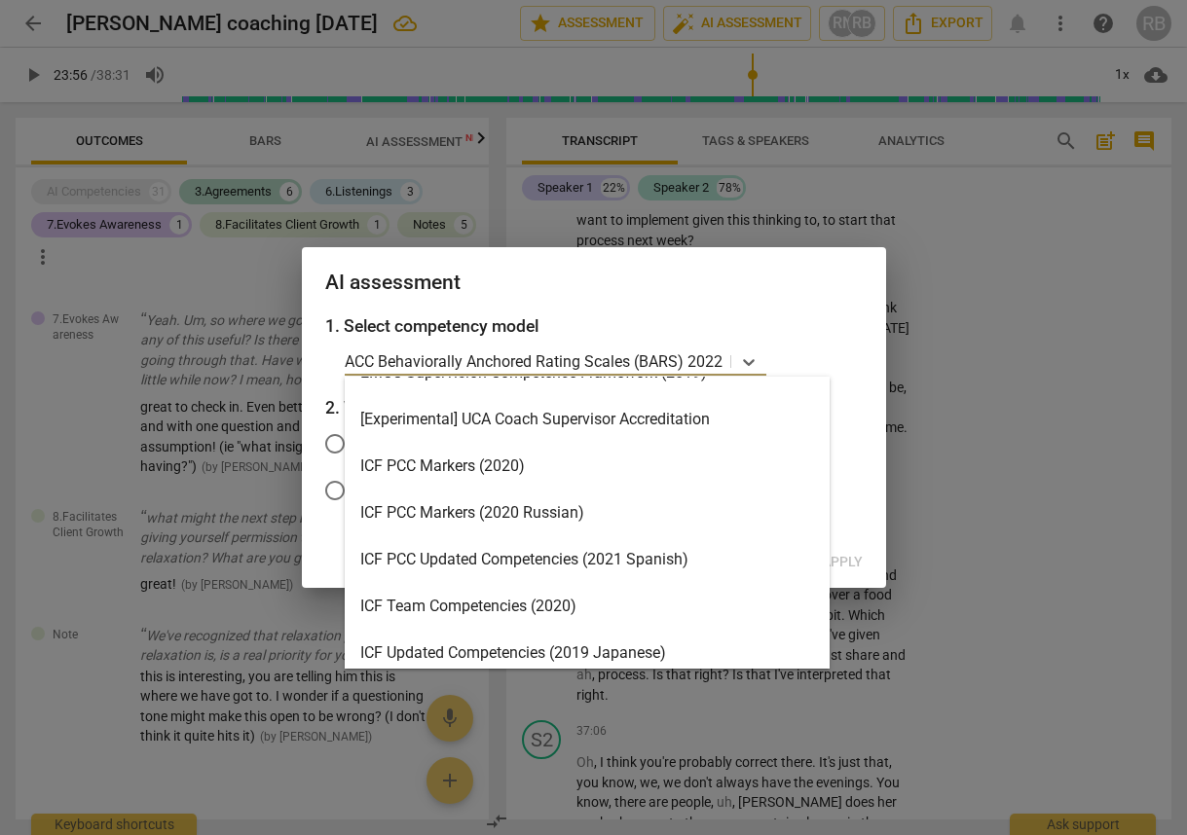
scroll to position [0, 0]
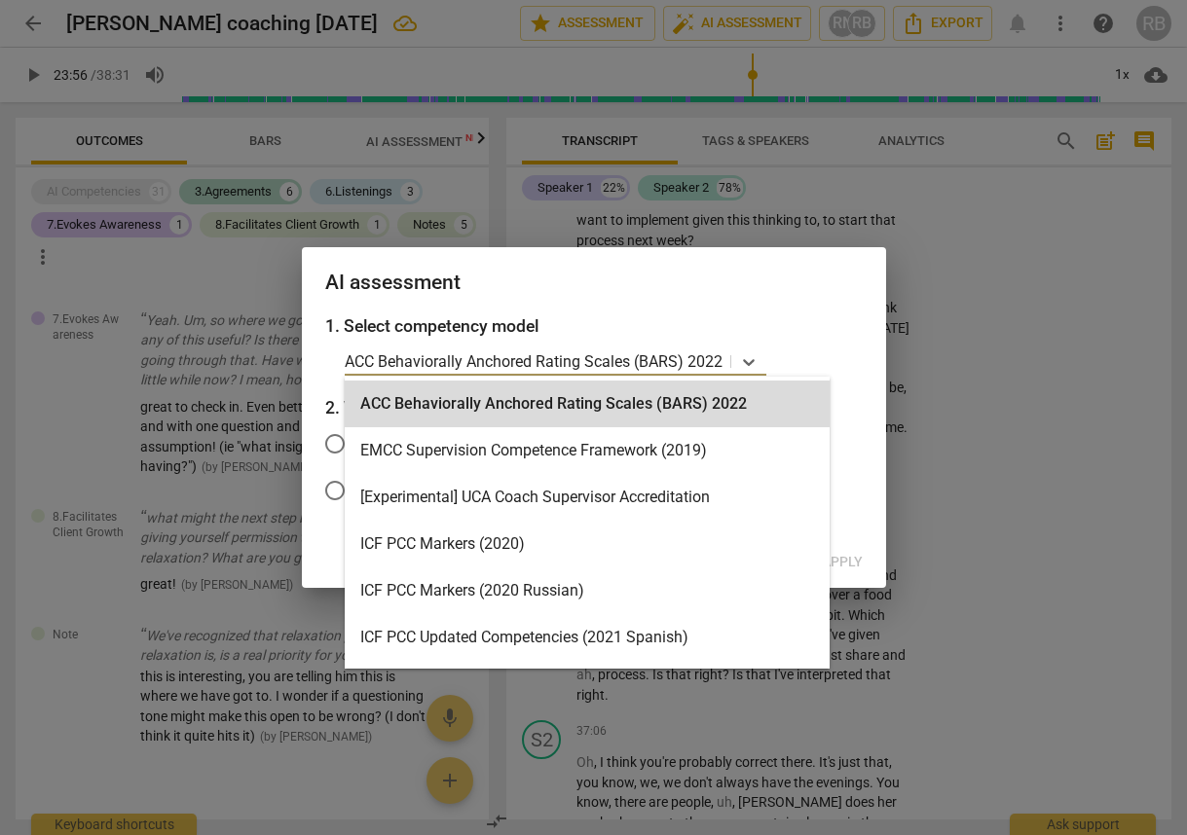
click at [777, 295] on div "AI assessment" at bounding box center [594, 280] width 584 height 67
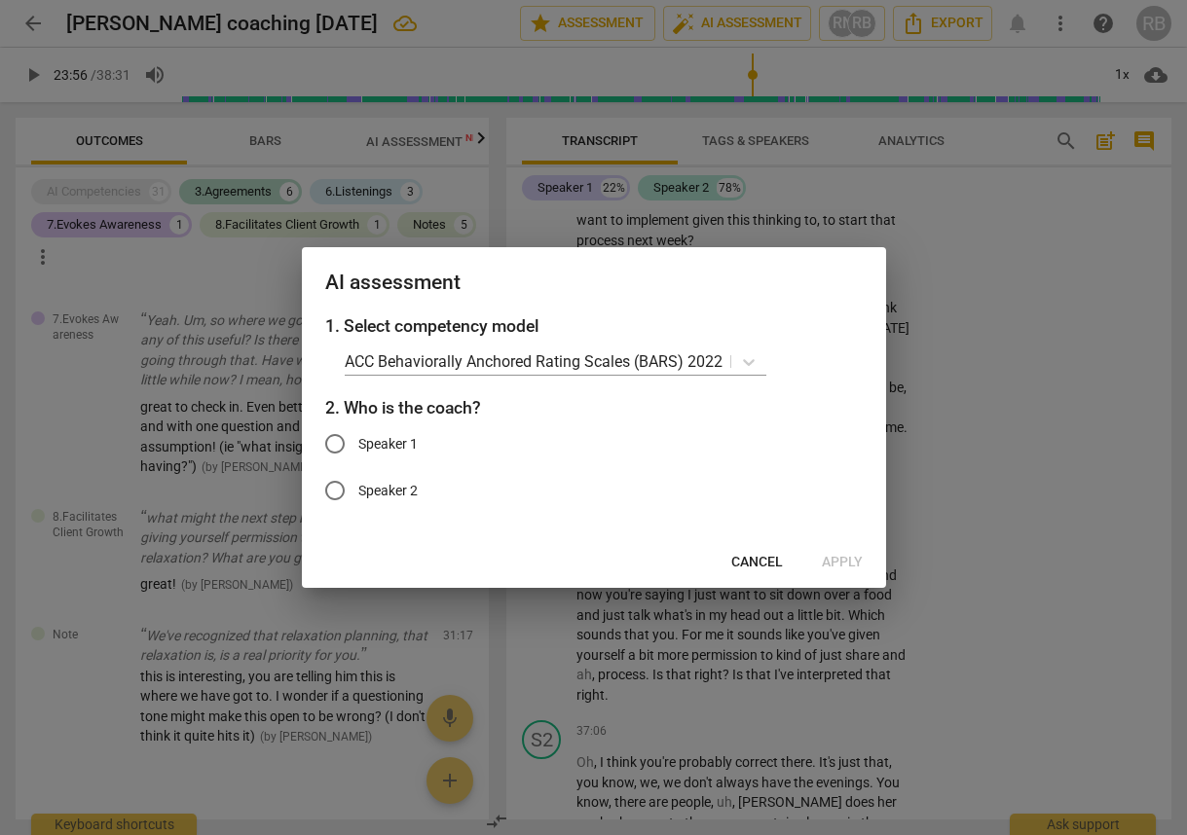
click at [753, 561] on span "Cancel" at bounding box center [757, 562] width 52 height 19
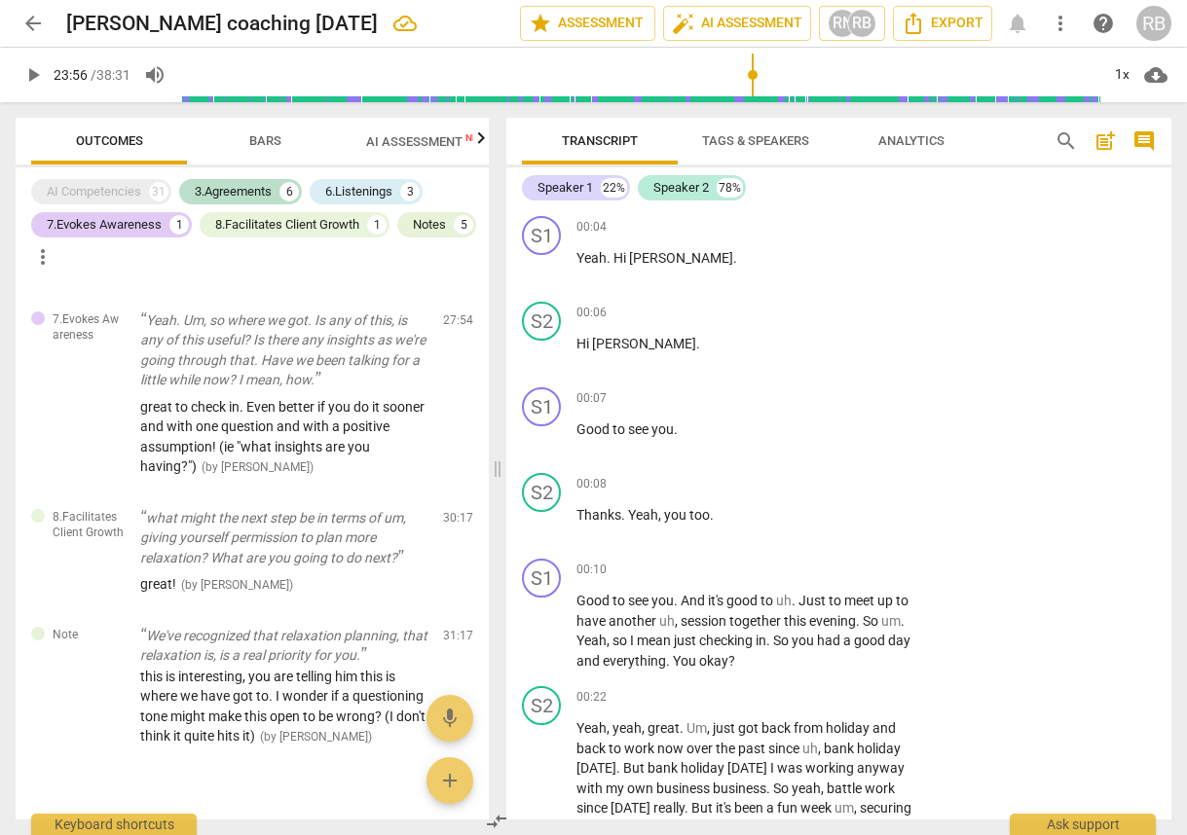
click at [1114, 139] on span "post_add" at bounding box center [1104, 140] width 23 height 23
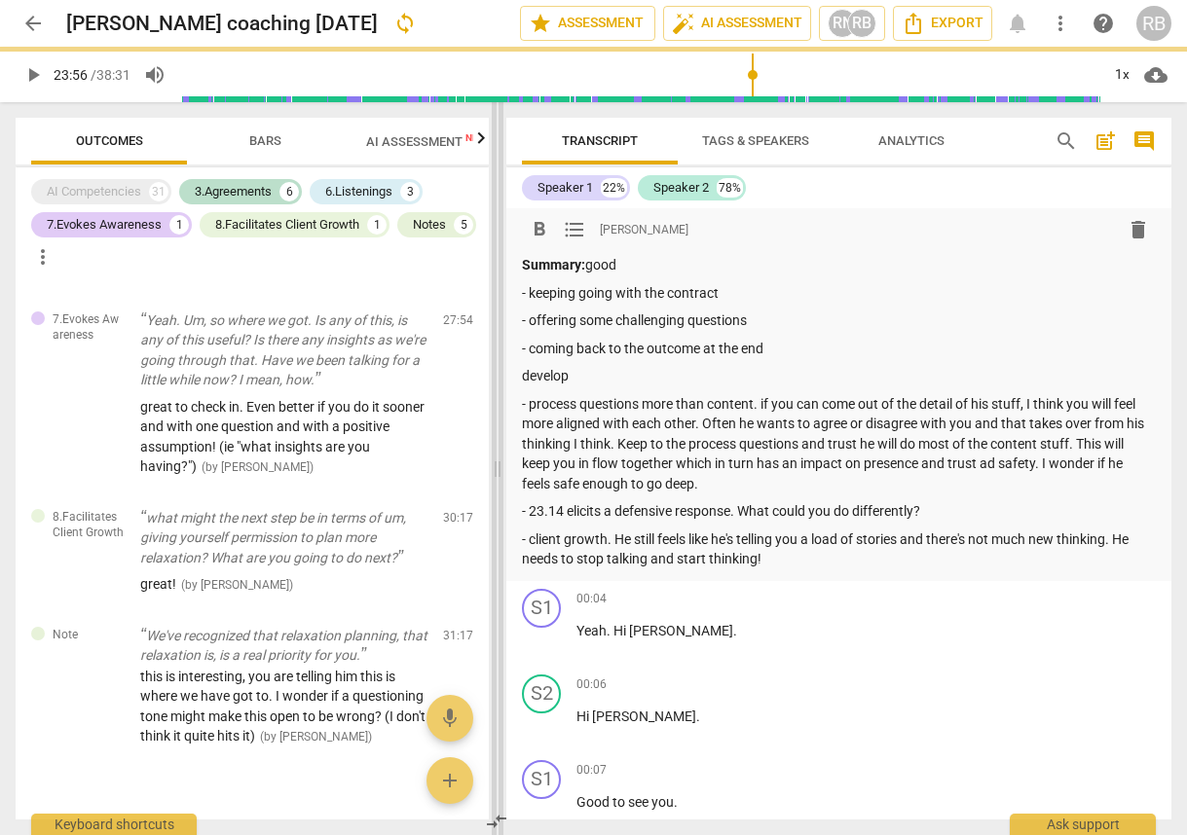
drag, startPoint x: 640, startPoint y: 263, endPoint x: 502, endPoint y: 262, distance: 137.3
click at [502, 262] on div "Outcomes Bars AI Assessment New Scores AI Competencies 31 3.Agreements 6 6.List…" at bounding box center [593, 468] width 1187 height 733
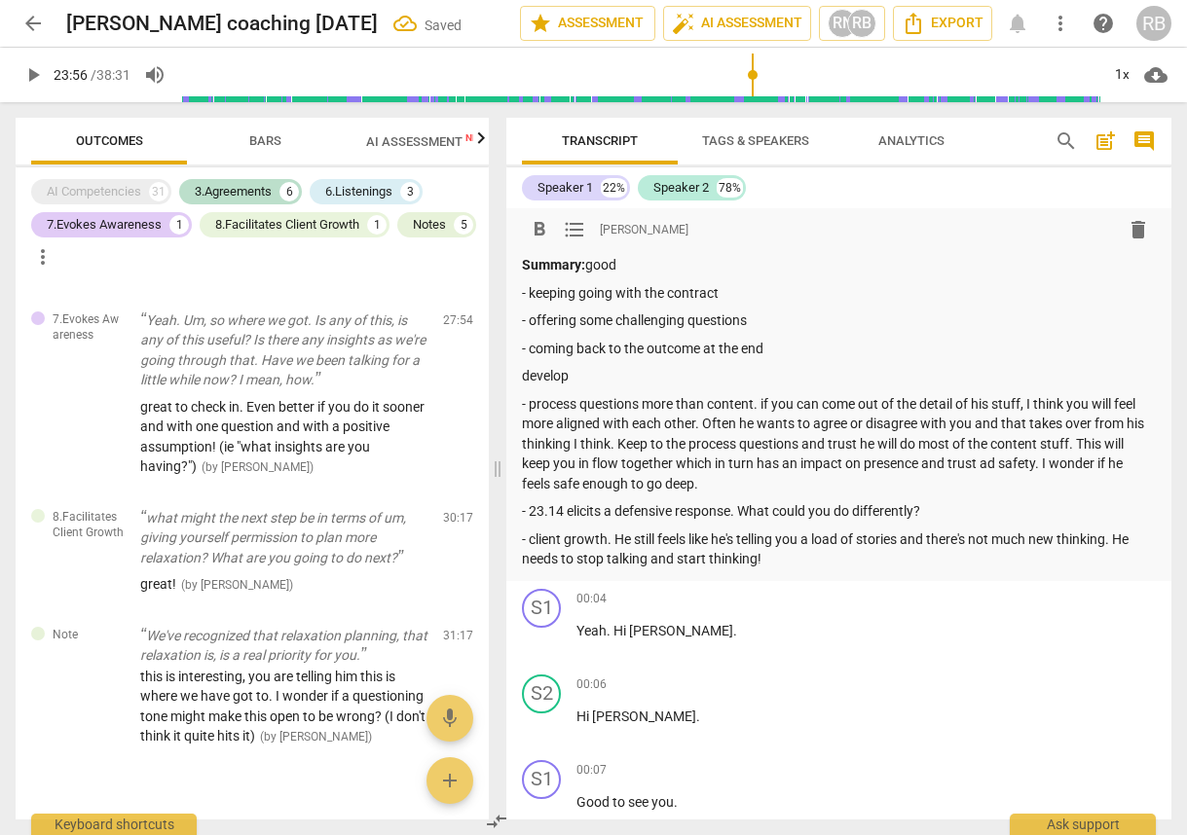
click at [611, 272] on p "Summary: good" at bounding box center [839, 265] width 634 height 20
drag, startPoint x: 594, startPoint y: 265, endPoint x: 460, endPoint y: 271, distance: 133.5
click at [460, 271] on div "Outcomes Bars AI Assessment New Scores AI Competencies 31 3.Agreements 6 6.List…" at bounding box center [593, 468] width 1187 height 733
drag, startPoint x: 563, startPoint y: 265, endPoint x: 497, endPoint y: 268, distance: 65.3
click at [497, 268] on div "Outcomes Bars AI Assessment New Scores AI Competencies 31 3.Agreements 6 6.List…" at bounding box center [593, 468] width 1187 height 733
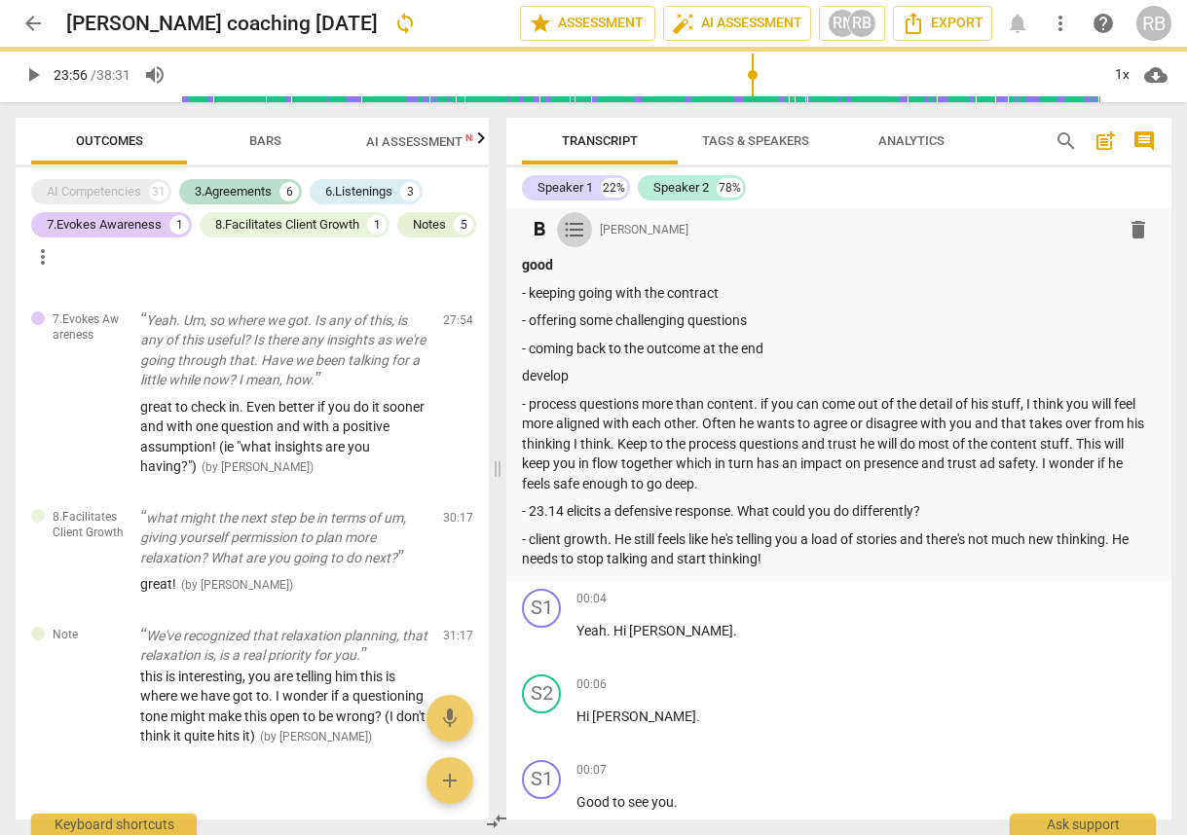
click at [575, 229] on span "format_list_bulleted" at bounding box center [574, 229] width 23 height 23
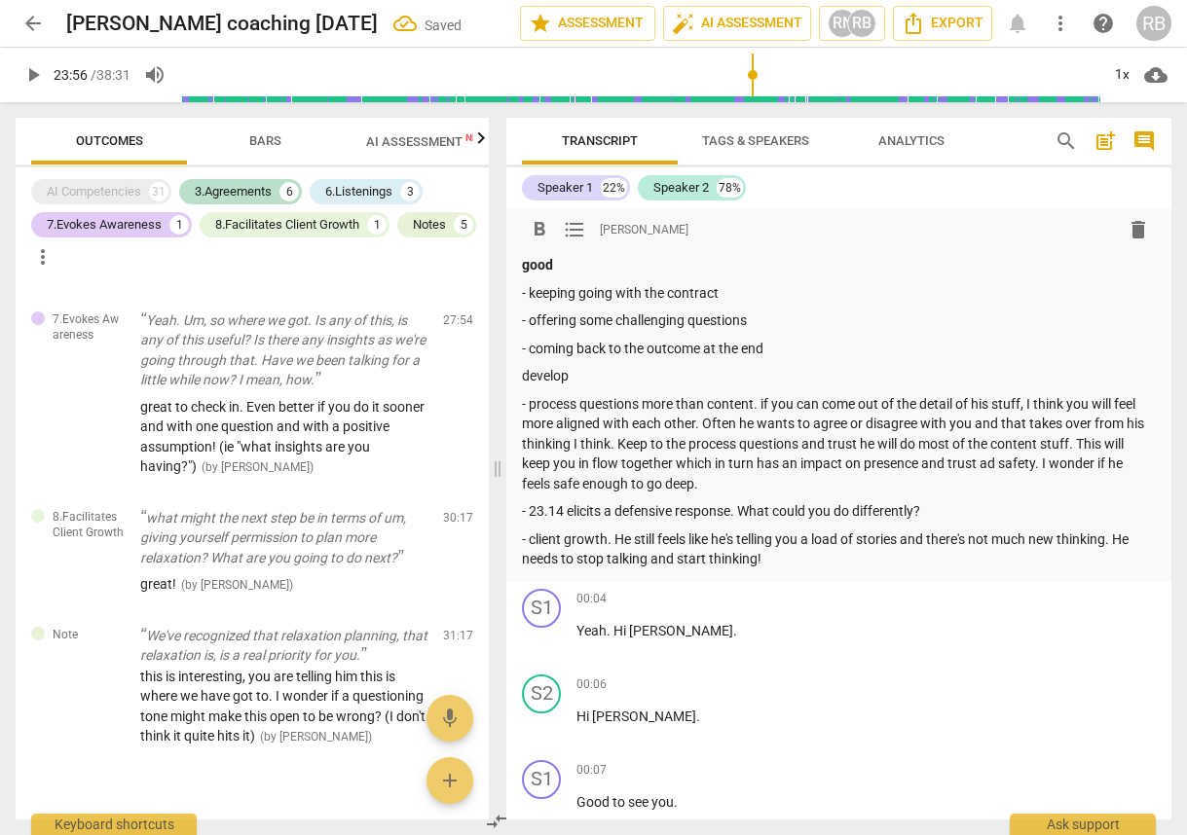
click at [528, 287] on p "- keeping going with the contract" at bounding box center [839, 293] width 634 height 20
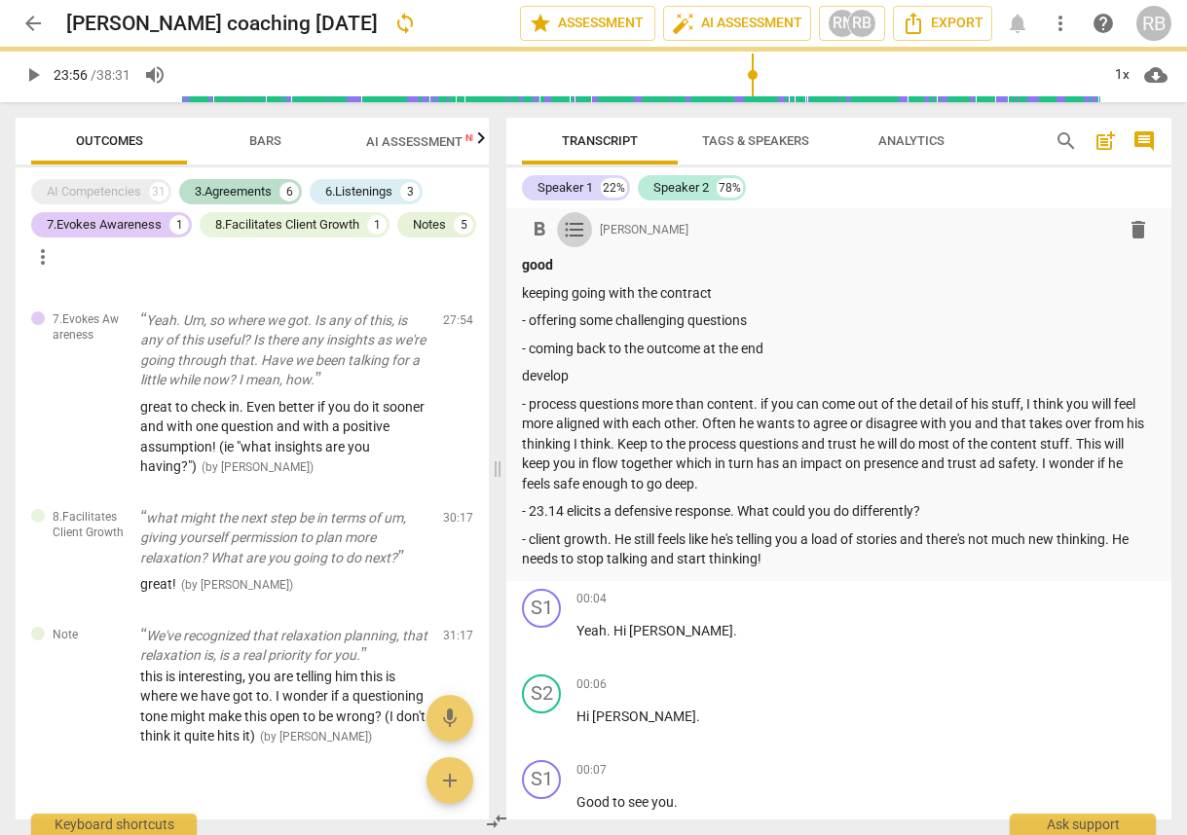
click at [575, 237] on span "format_list_bulleted" at bounding box center [574, 229] width 23 height 23
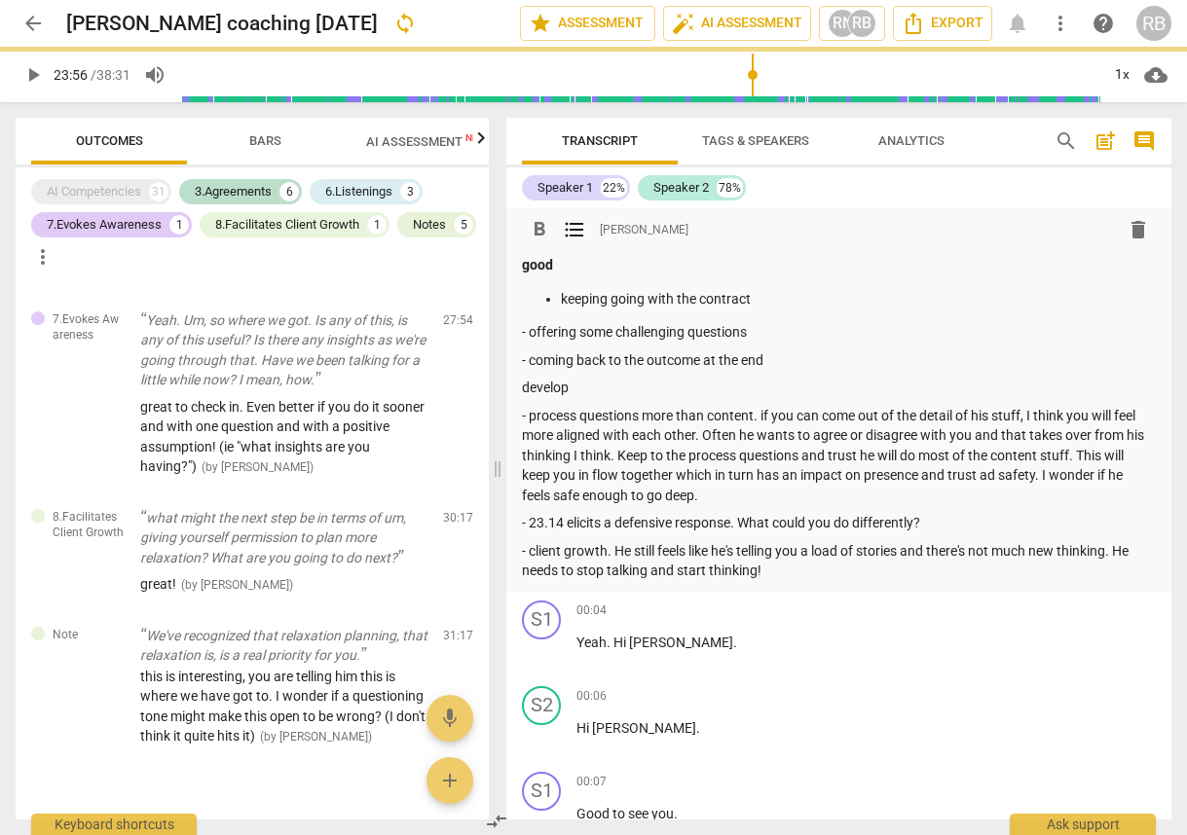
drag, startPoint x: 530, startPoint y: 337, endPoint x: 517, endPoint y: 406, distance: 70.3
click at [530, 343] on div "good keeping going with the contract - offering some challenging questions - co…" at bounding box center [839, 418] width 634 height 326
click at [831, 354] on p "coming back to the outcome at the end" at bounding box center [858, 355] width 595 height 20
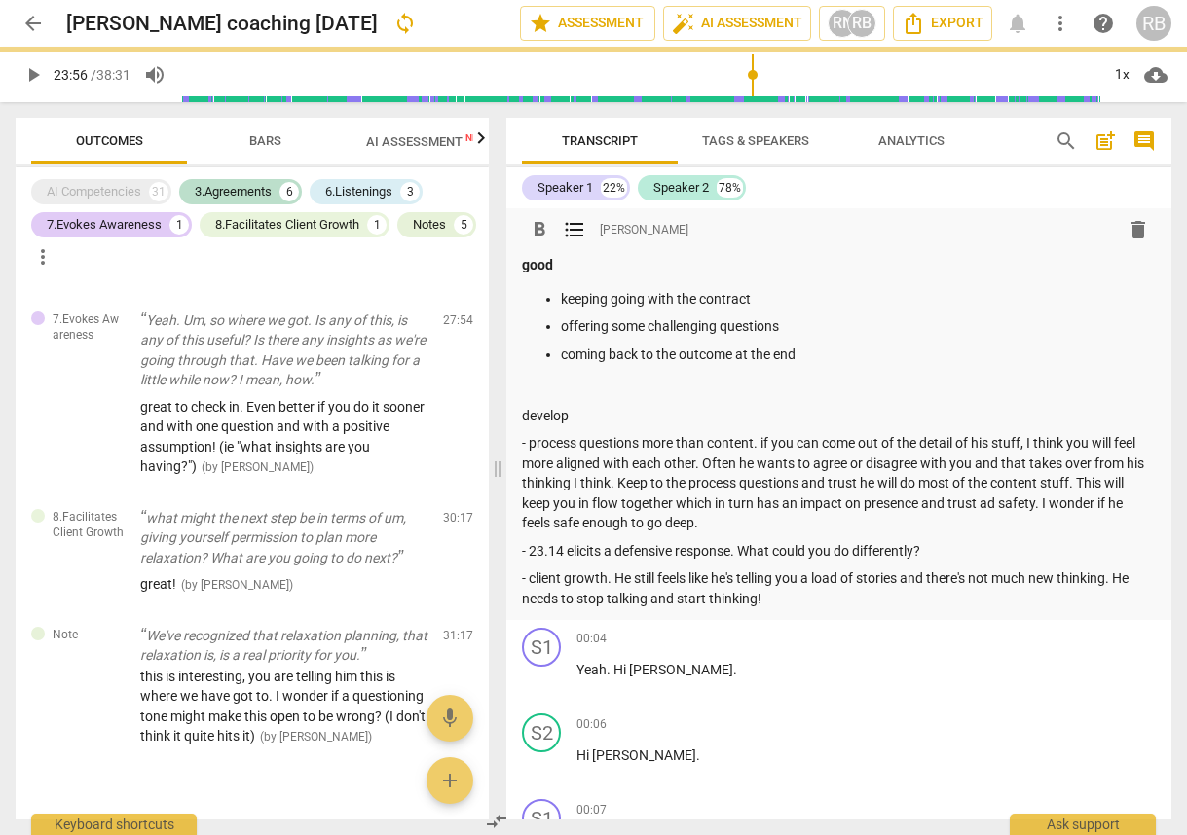
click at [528, 446] on p "- process questions more than content. if you can come out of the detail of his…" at bounding box center [839, 483] width 634 height 100
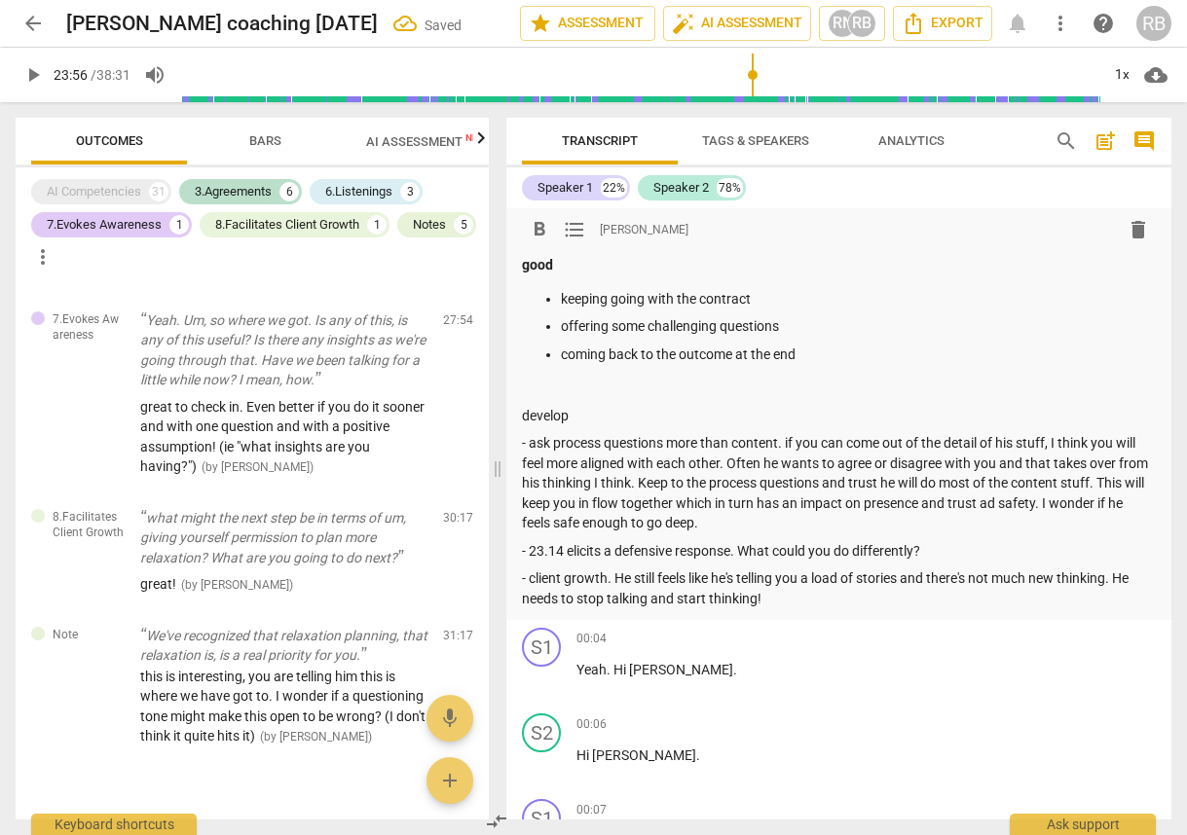
click at [786, 437] on p "- ask process questions more than content. if you can come out of the detail of…" at bounding box center [839, 483] width 634 height 100
click at [1043, 504] on p "- ask process questions more than content. (if you can come out of the detail o…" at bounding box center [839, 483] width 634 height 100
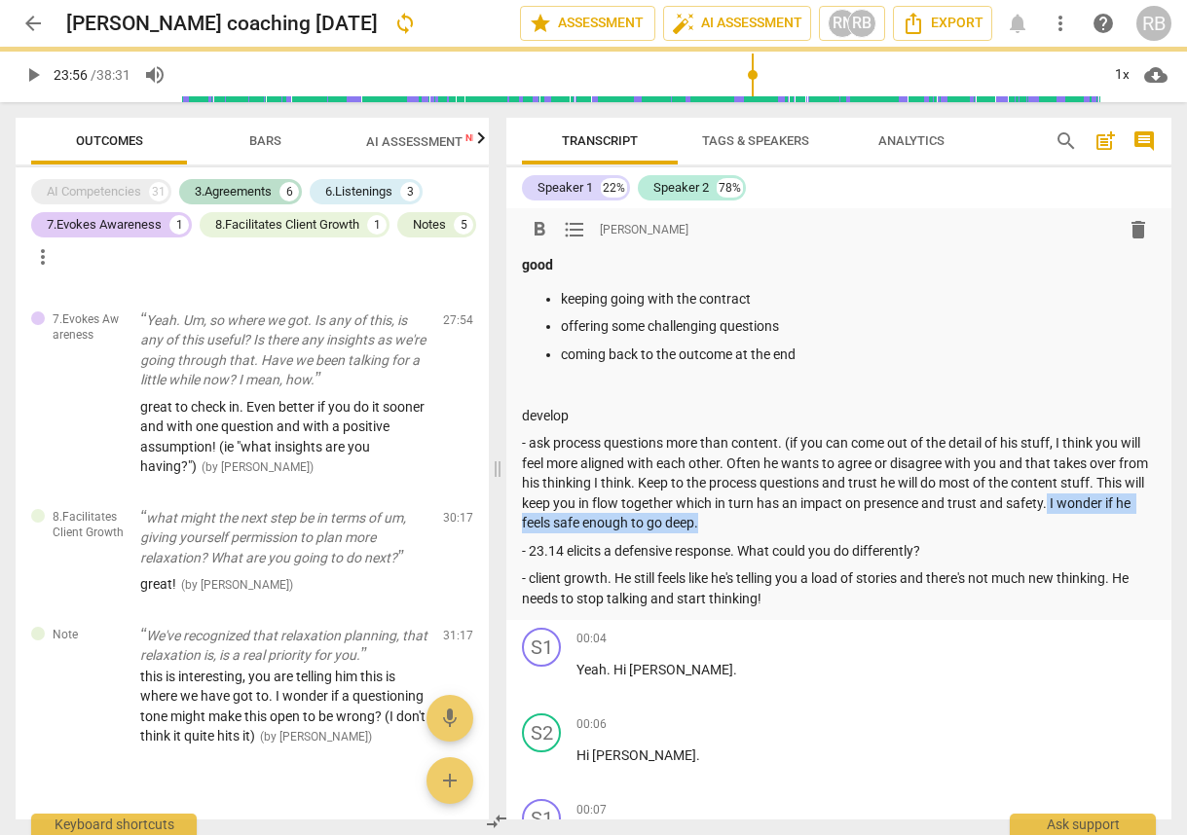
drag, startPoint x: 1102, startPoint y: 499, endPoint x: 1103, endPoint y: 518, distance: 18.5
click at [1103, 518] on p "- ask process questions more than content. (if you can come out of the detail o…" at bounding box center [839, 483] width 634 height 100
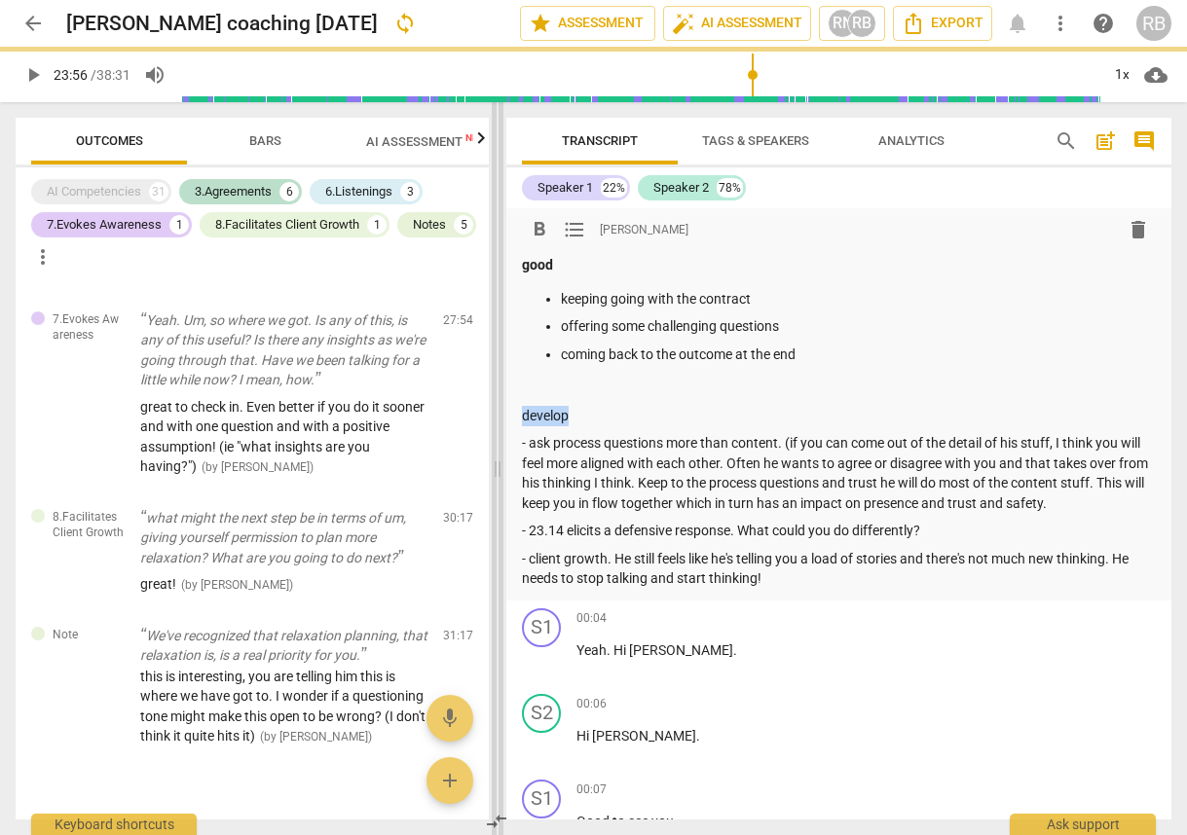
drag, startPoint x: 584, startPoint y: 417, endPoint x: 497, endPoint y: 422, distance: 86.8
click at [497, 422] on div "Outcomes Bars AI Assessment New Scores AI Competencies 31 3.Agreements 6 6.List…" at bounding box center [593, 468] width 1187 height 733
click at [525, 444] on p "- ask process questions more than content. (if you can come out of the detail o…" at bounding box center [839, 473] width 634 height 80
click at [571, 225] on span "format_list_bulleted" at bounding box center [574, 229] width 23 height 23
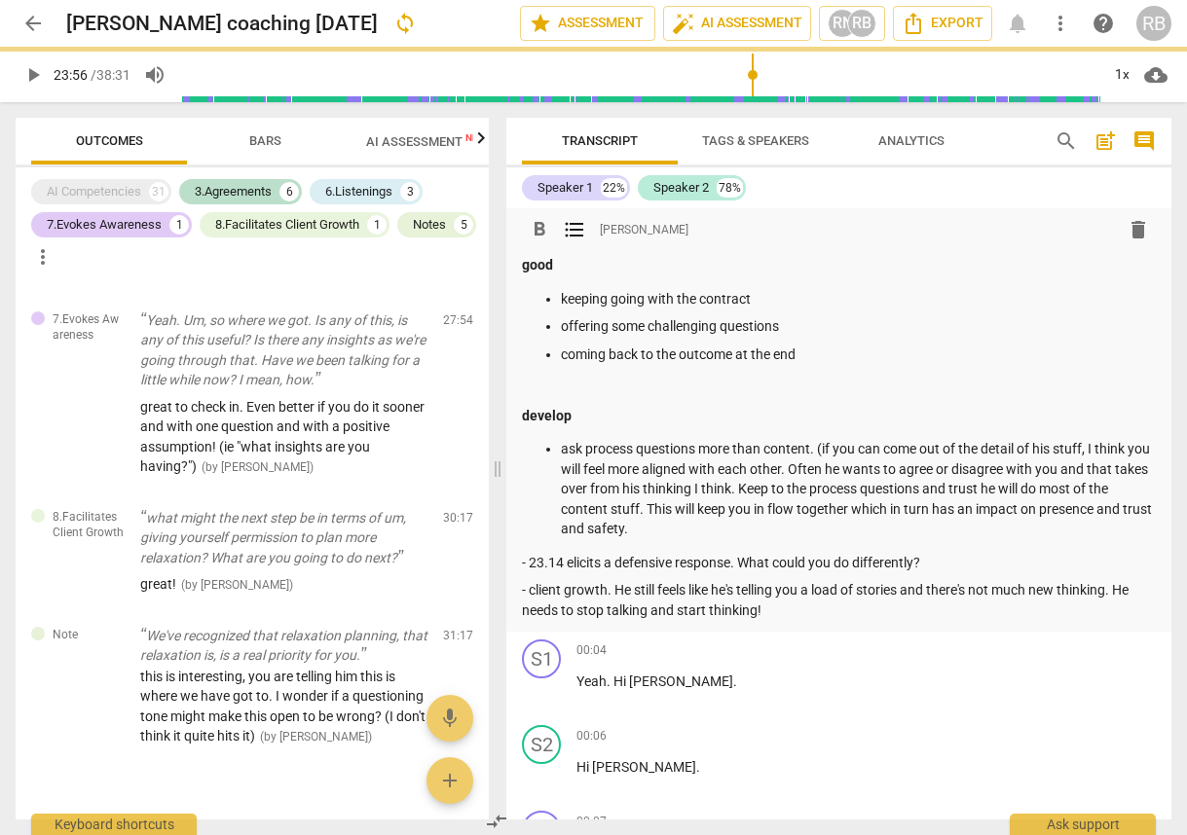
click at [535, 573] on div "good keeping going with the contract offering some challenging questions coming…" at bounding box center [839, 437] width 634 height 365
click at [529, 565] on p "- 23.14 elicits a defensive response. What could you do differently?" at bounding box center [839, 563] width 634 height 20
click at [528, 595] on p "- client growth. He still feels like he's telling you a load of stories and the…" at bounding box center [839, 600] width 634 height 40
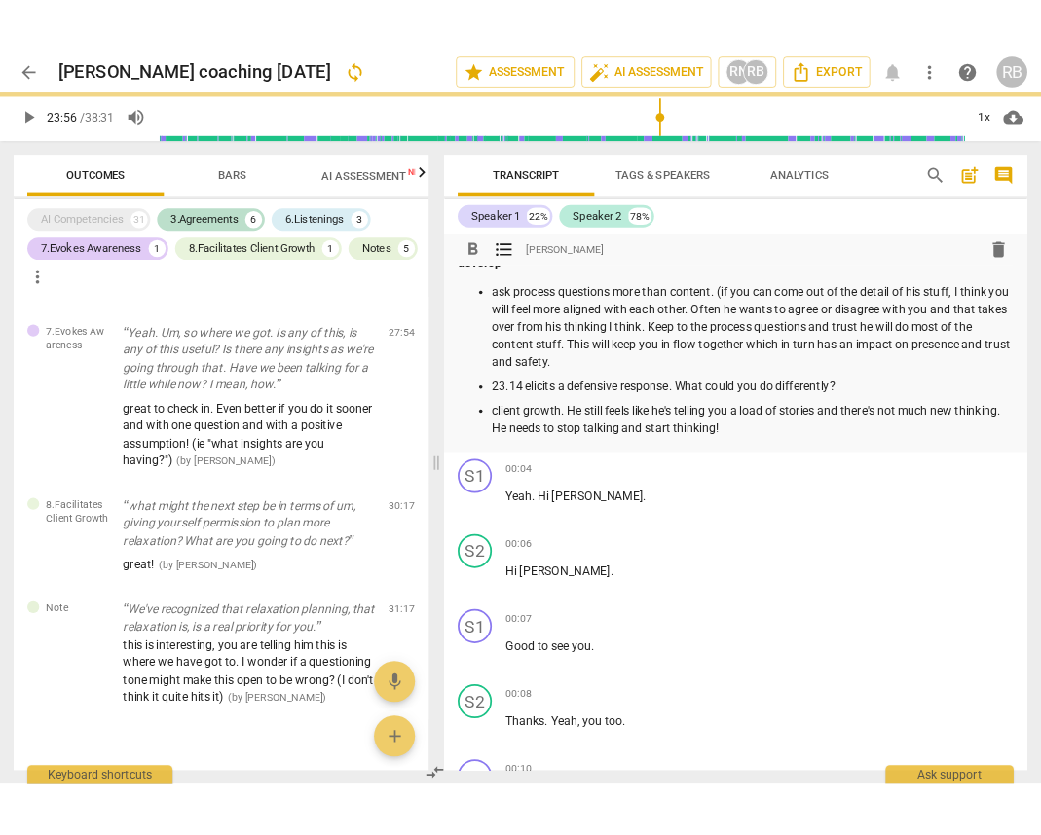
scroll to position [176, 0]
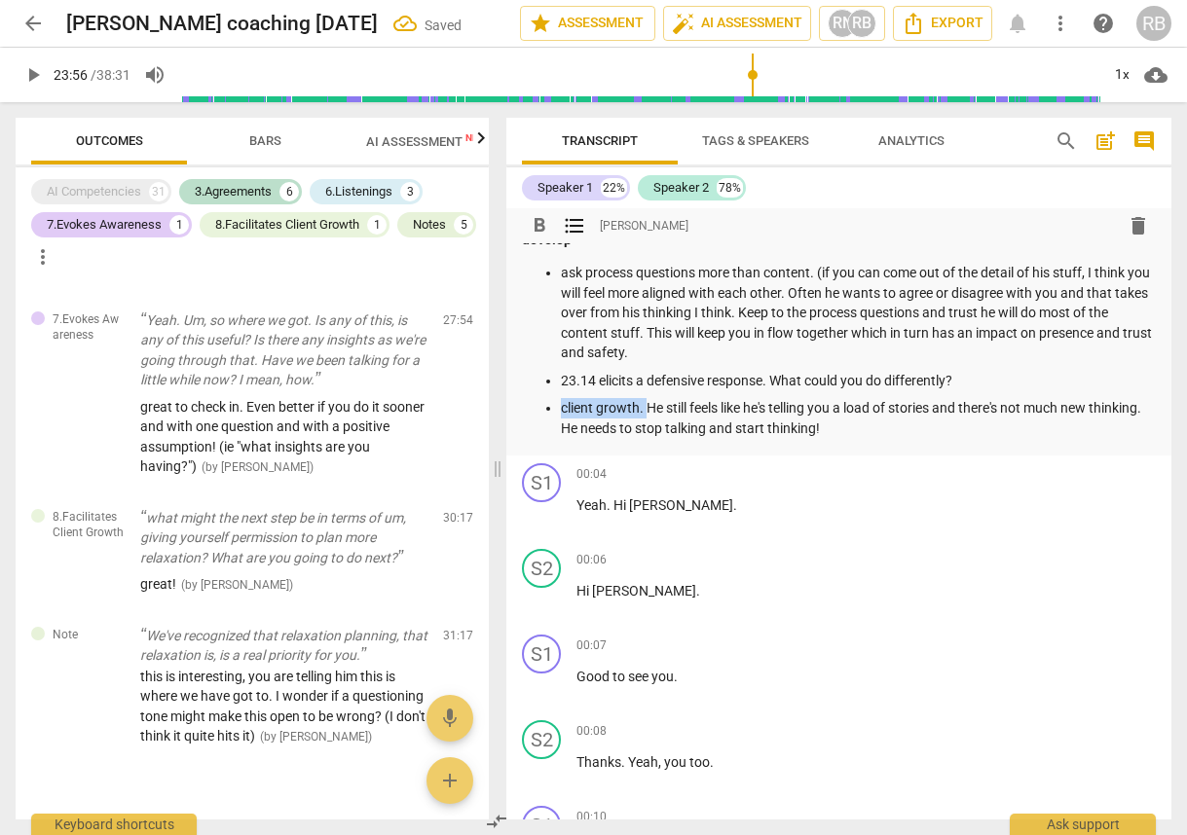
drag, startPoint x: 646, startPoint y: 410, endPoint x: 563, endPoint y: 411, distance: 83.7
click at [563, 411] on p "client growth. He still feels like he's telling you a load of stories and there…" at bounding box center [858, 418] width 595 height 40
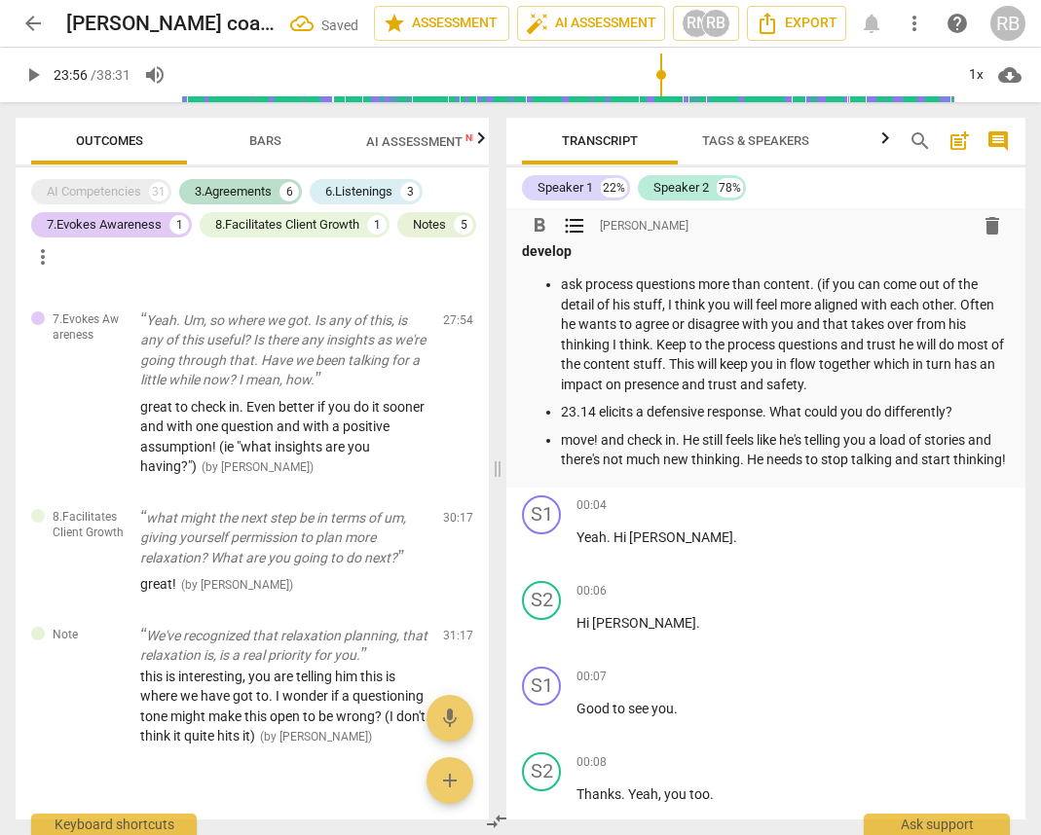
scroll to position [170, 0]
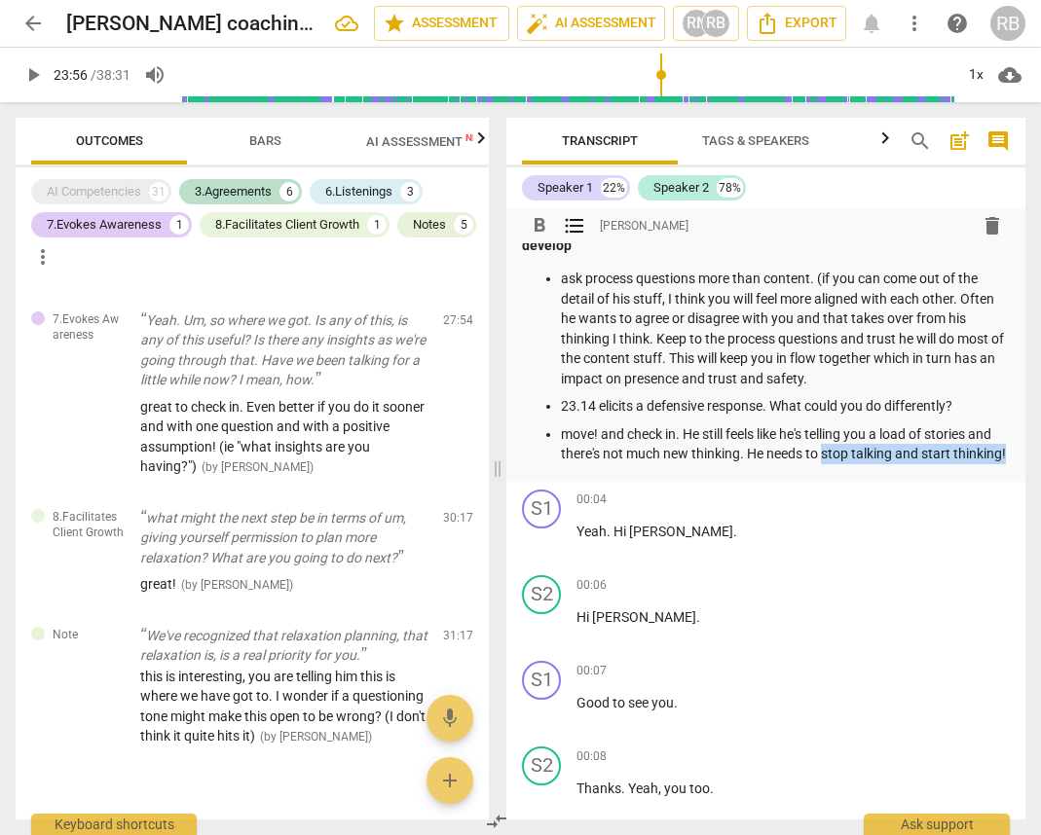
drag, startPoint x: 851, startPoint y: 456, endPoint x: 822, endPoint y: 495, distance: 49.5
click at [822, 495] on div "format_bold format_list_bulleted [PERSON_NAME] delete good keeping going with t…" at bounding box center [765, 513] width 519 height 611
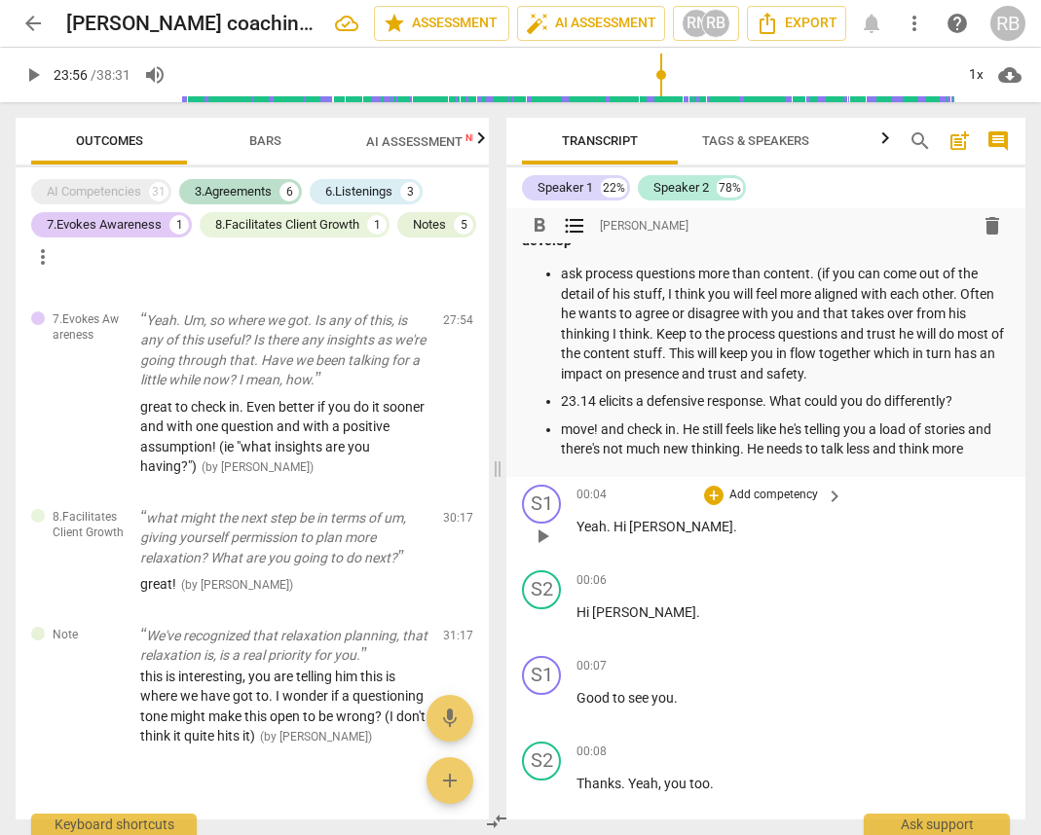
click at [715, 517] on p "Yeah . Hi [PERSON_NAME] ." at bounding box center [704, 527] width 257 height 20
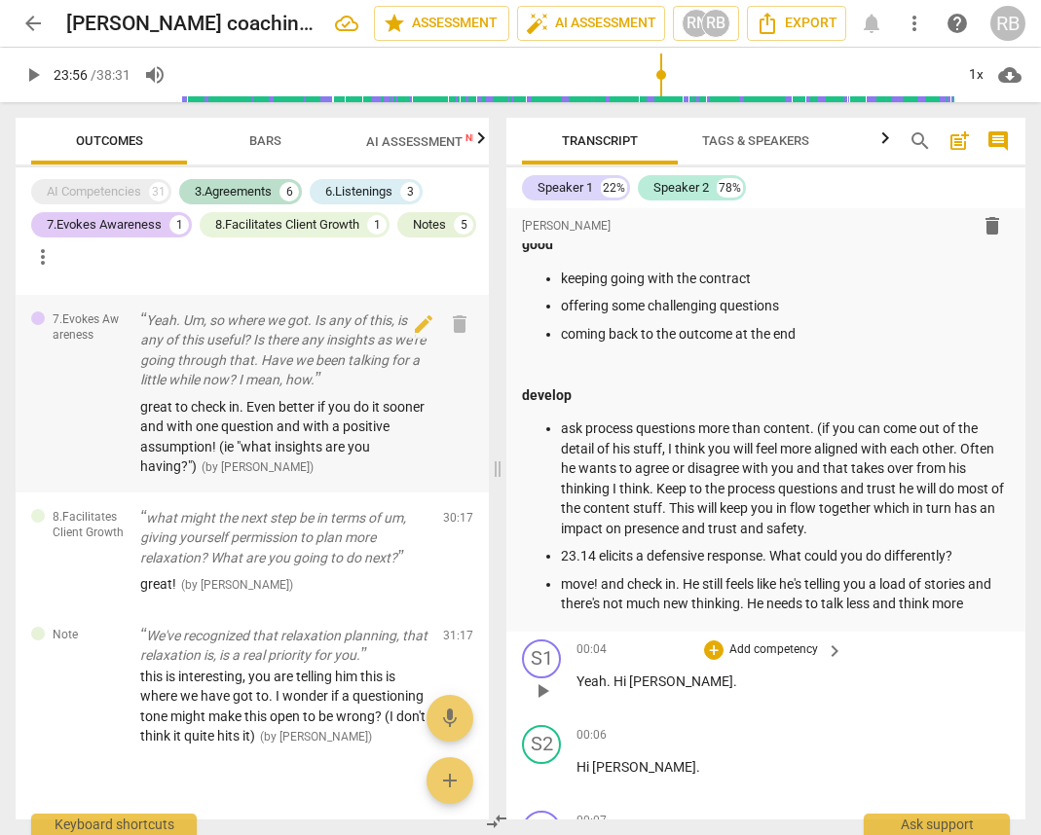
scroll to position [21, 0]
click at [828, 527] on p "ask process questions more than content. (if you can come out of the detail of …" at bounding box center [785, 478] width 449 height 120
click at [1004, 605] on div "format_bold format_list_bulleted [PERSON_NAME] delete good keeping going with t…" at bounding box center [765, 409] width 519 height 444
click at [998, 600] on p "move! and check in. He still feels like he's telling you a load of stories and …" at bounding box center [785, 593] width 449 height 40
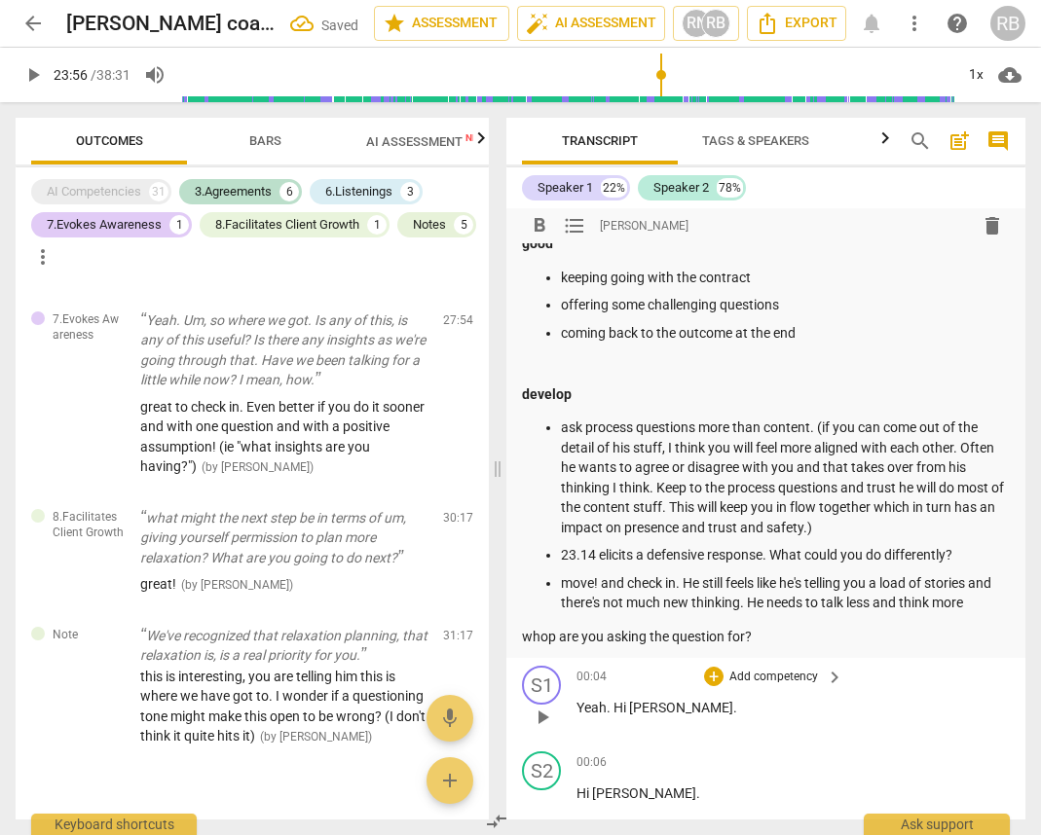
click at [549, 640] on p "whop are you asking the question for?" at bounding box center [766, 637] width 488 height 20
click at [554, 638] on p "whop are you asking the question for?" at bounding box center [766, 637] width 488 height 20
drag, startPoint x: 544, startPoint y: 638, endPoint x: 515, endPoint y: 640, distance: 29.3
click at [515, 640] on div "format_bold format_list_bulleted [PERSON_NAME] delete good keeping going with t…" at bounding box center [765, 422] width 519 height 471
drag, startPoint x: 822, startPoint y: 631, endPoint x: 836, endPoint y: 752, distance: 122.6
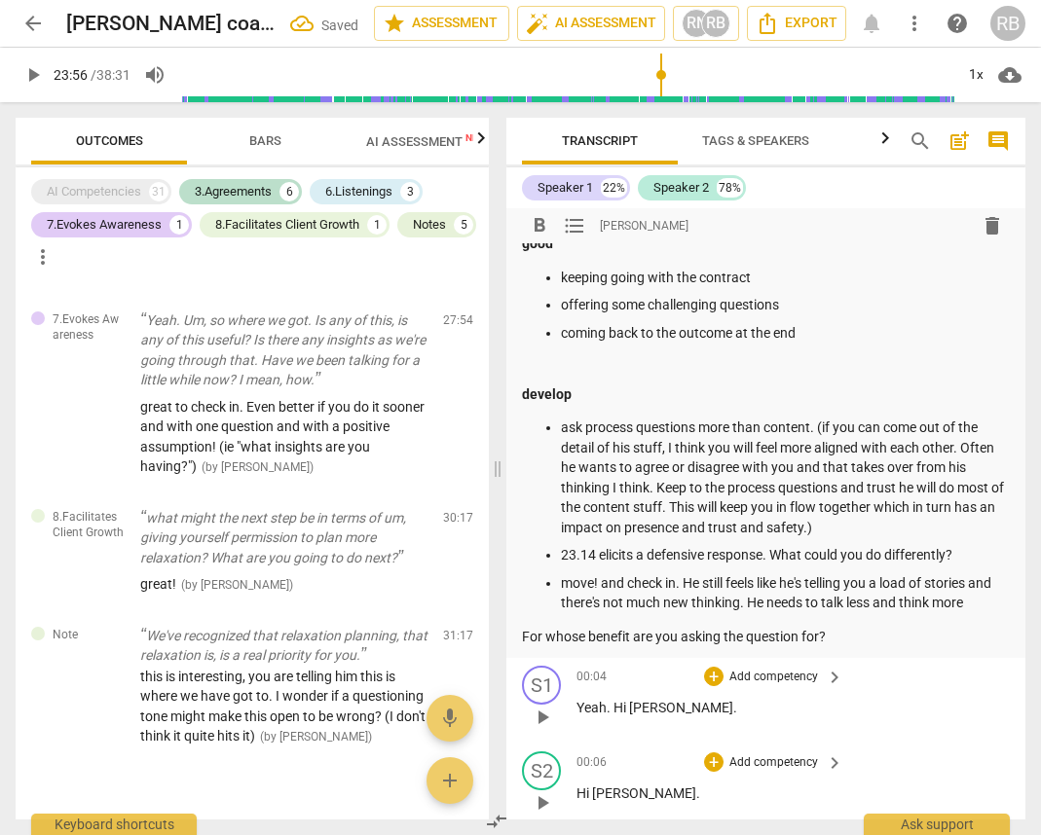
click at [823, 632] on p "For whose benefit are you asking the question for?" at bounding box center [766, 637] width 488 height 20
drag, startPoint x: 524, startPoint y: 642, endPoint x: 596, endPoint y: 702, distance: 94.0
click at [524, 642] on p "For whose benefit are you asking the question?" at bounding box center [766, 637] width 488 height 20
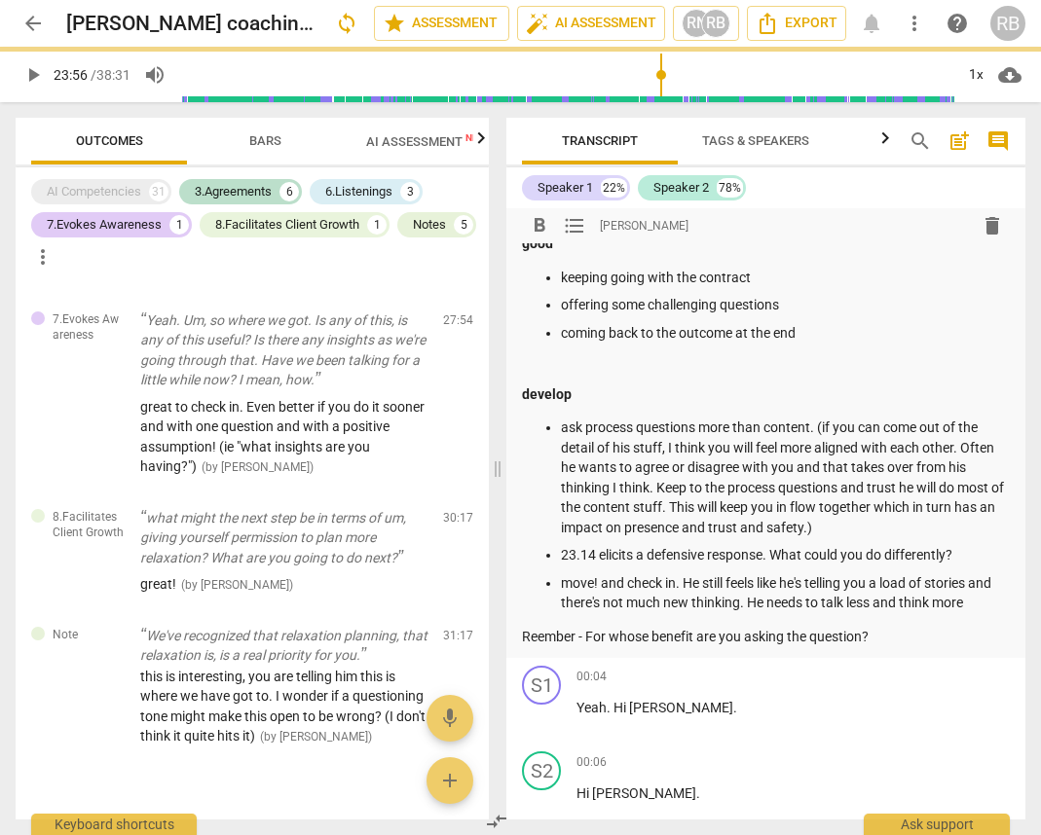
click at [539, 637] on p "Reember - For whose benefit are you asking the question?" at bounding box center [766, 637] width 488 height 20
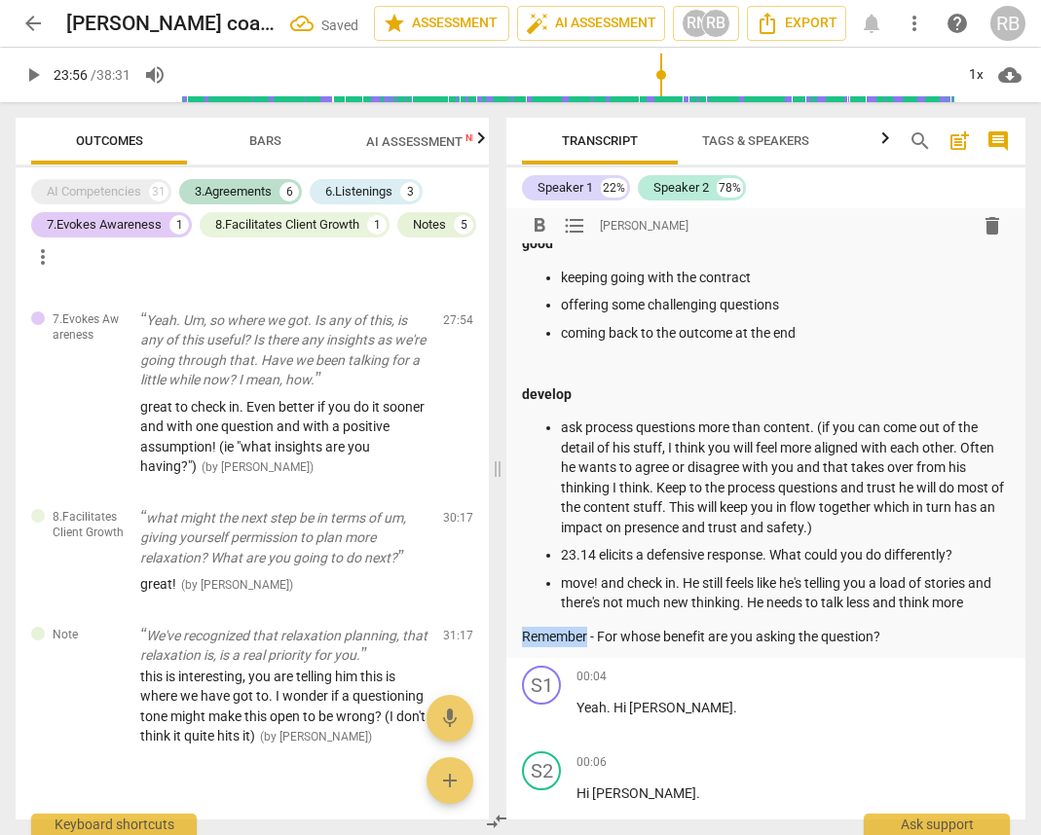
drag, startPoint x: 589, startPoint y: 637, endPoint x: 510, endPoint y: 635, distance: 78.9
click at [510, 635] on div "format_bold format_list_bulleted [PERSON_NAME] delete good keeping going with t…" at bounding box center [765, 422] width 519 height 471
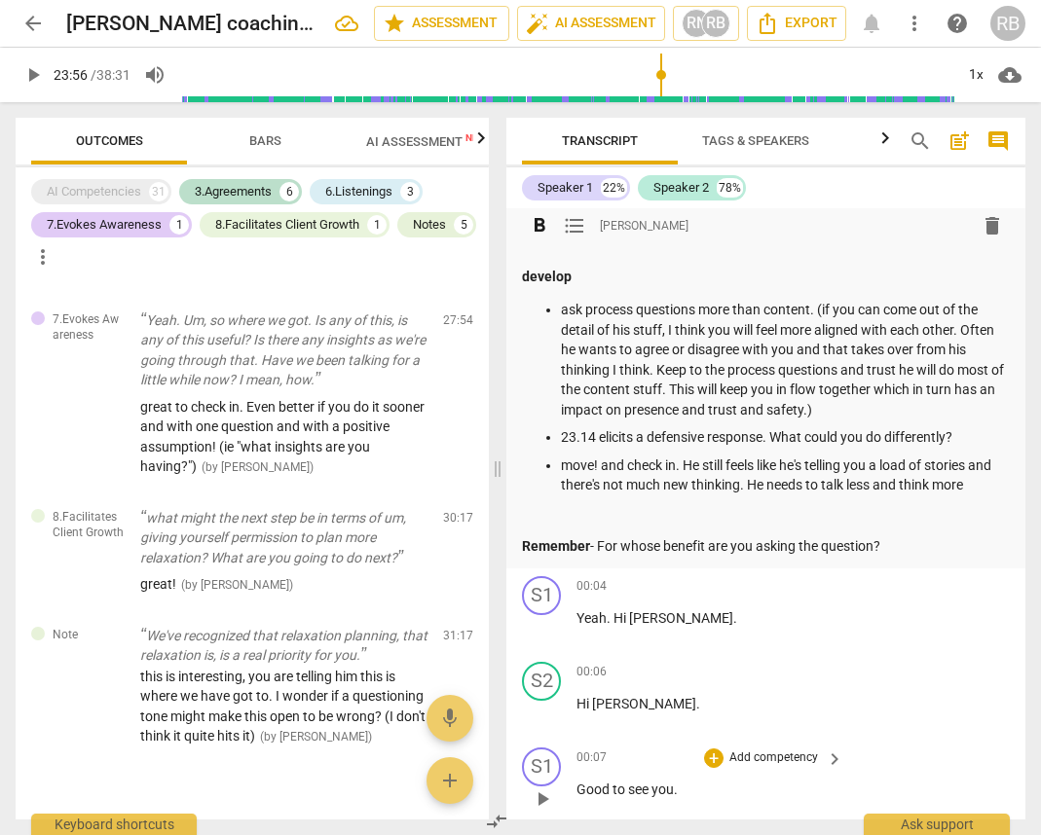
scroll to position [0, 0]
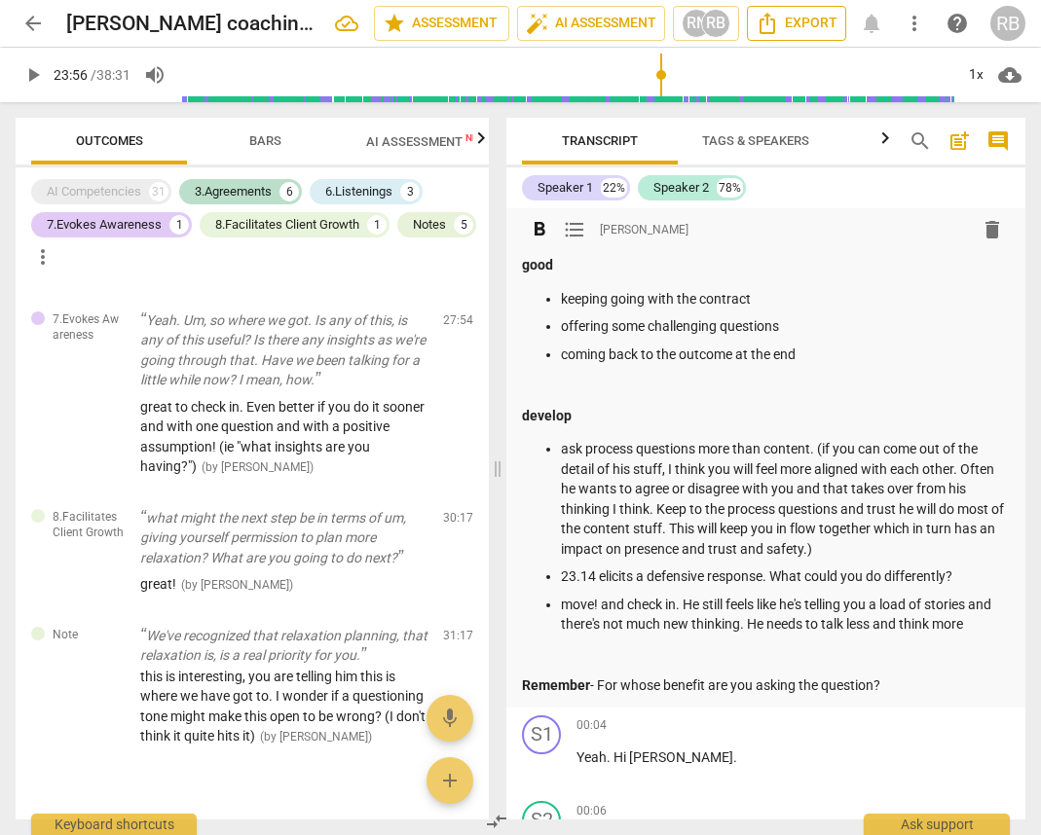
click at [802, 16] on span "Export" at bounding box center [796, 23] width 82 height 23
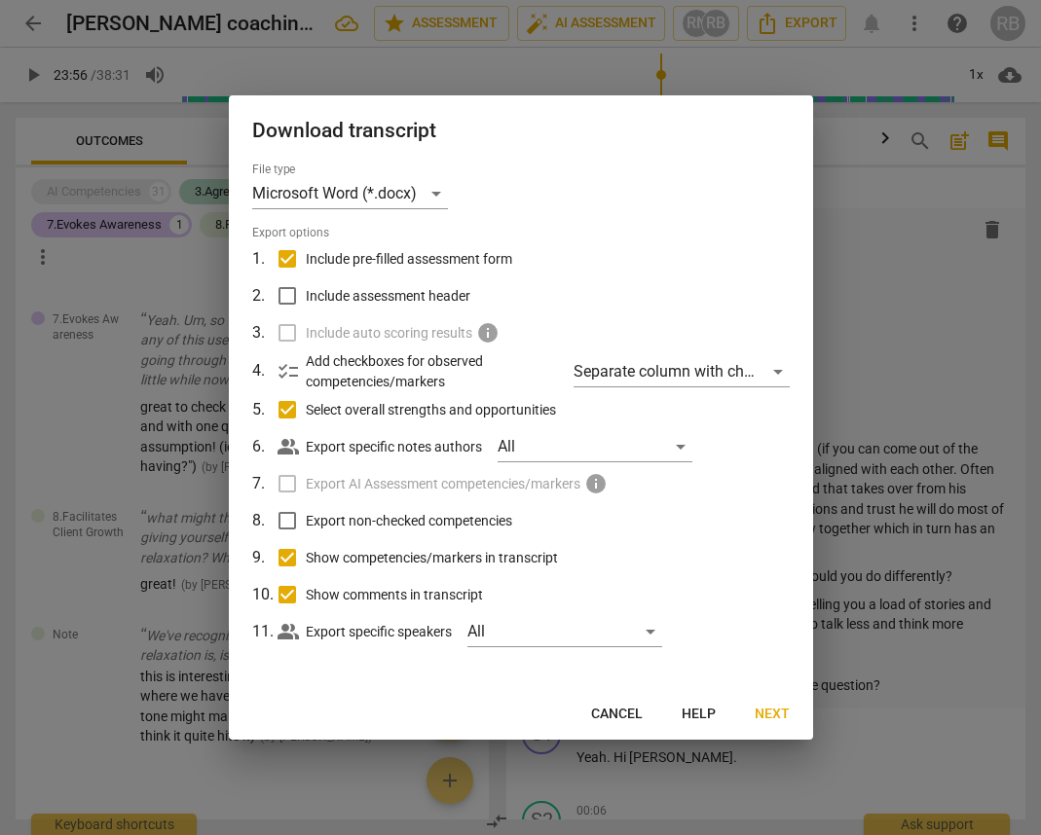
click at [770, 716] on span "Next" at bounding box center [771, 714] width 35 height 19
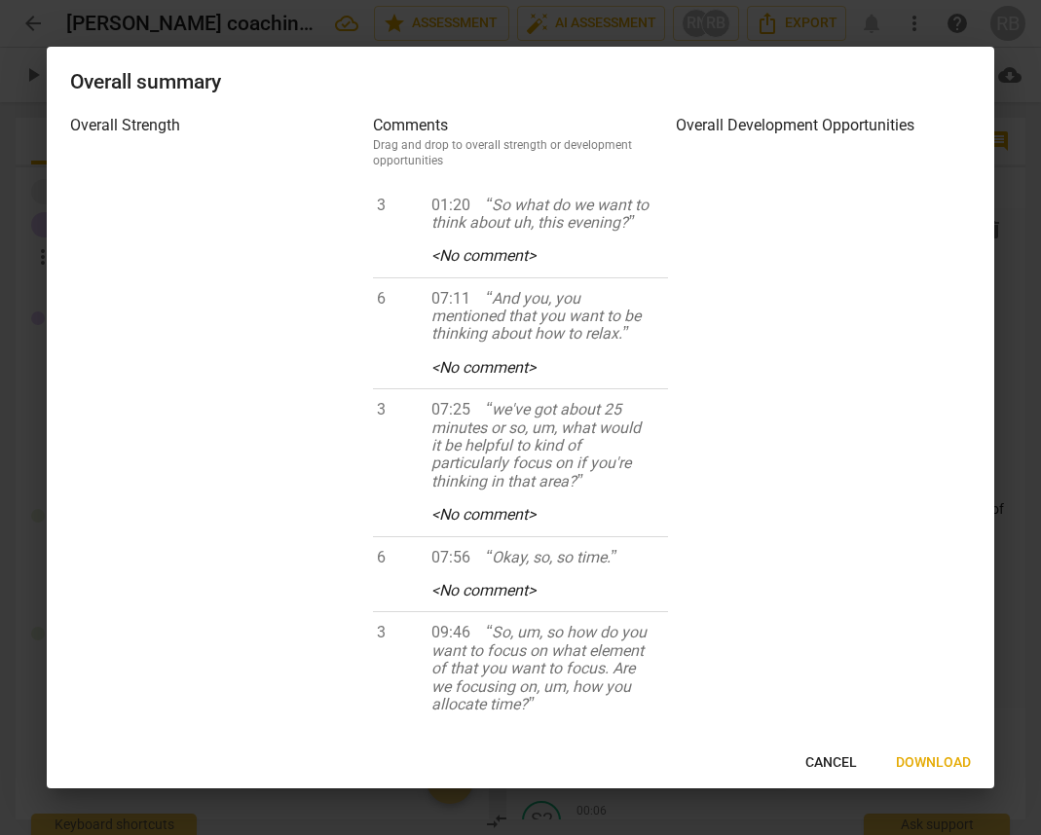
click at [914, 757] on span "Download" at bounding box center [933, 762] width 75 height 19
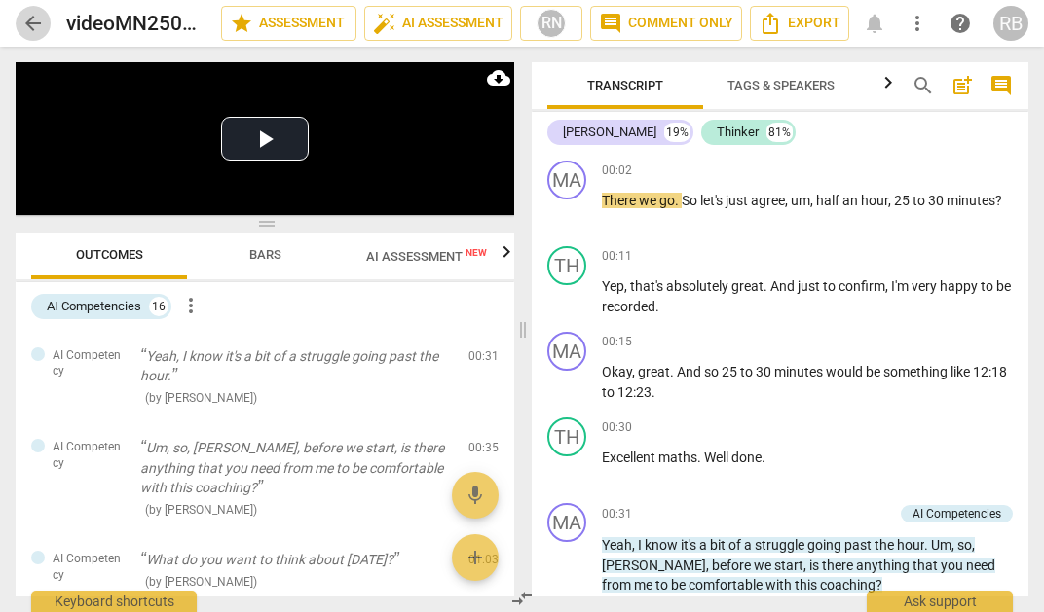
click at [26, 23] on span "arrow_back" at bounding box center [32, 23] width 23 height 23
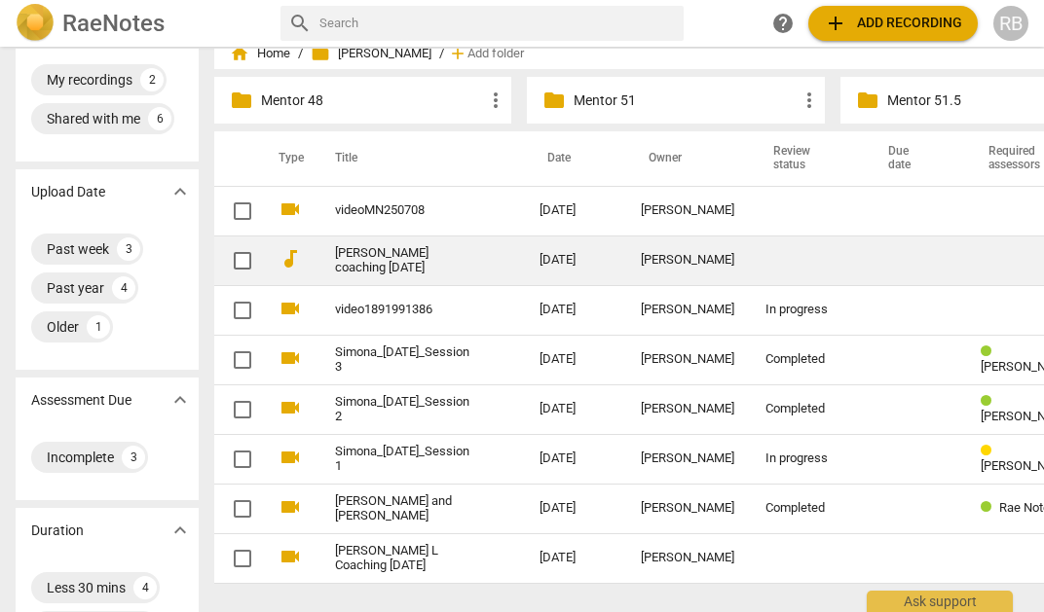
scroll to position [59, 0]
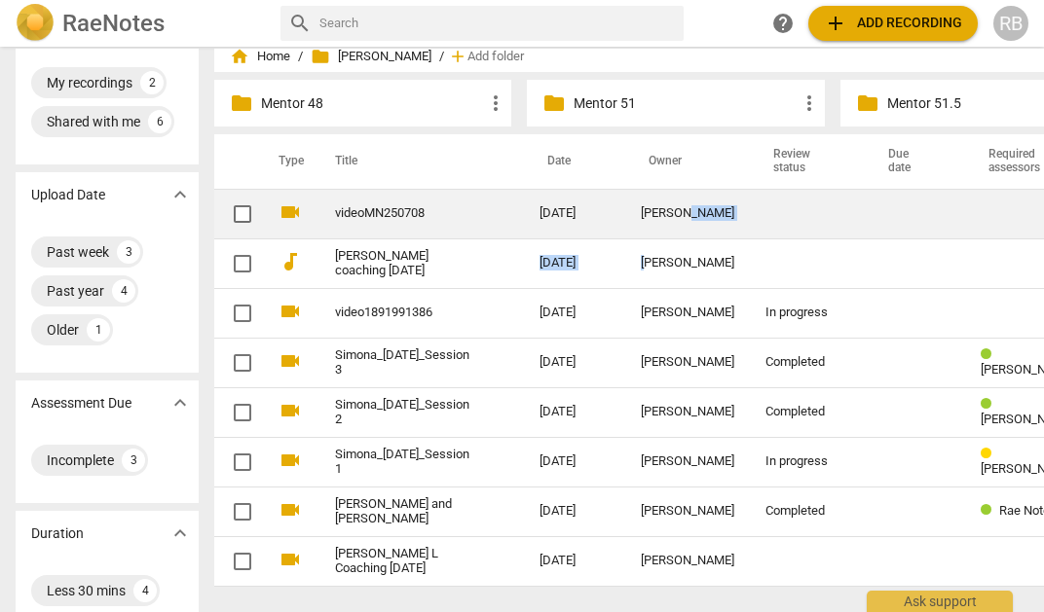
drag, startPoint x: 591, startPoint y: 261, endPoint x: 582, endPoint y: 225, distance: 37.1
click at [582, 225] on tbody "videocam videoMN250708 2025-09-01 Marcus Norton more_vert audiotrack Carlos coa…" at bounding box center [675, 387] width 923 height 397
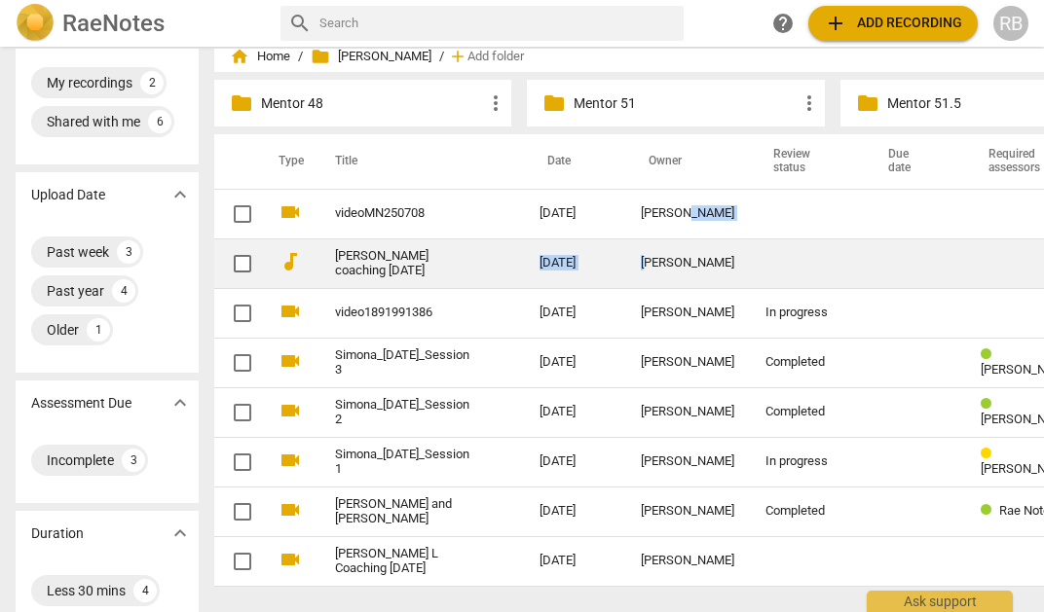
click at [339, 259] on link "[PERSON_NAME] coaching [DATE]" at bounding box center [402, 263] width 134 height 29
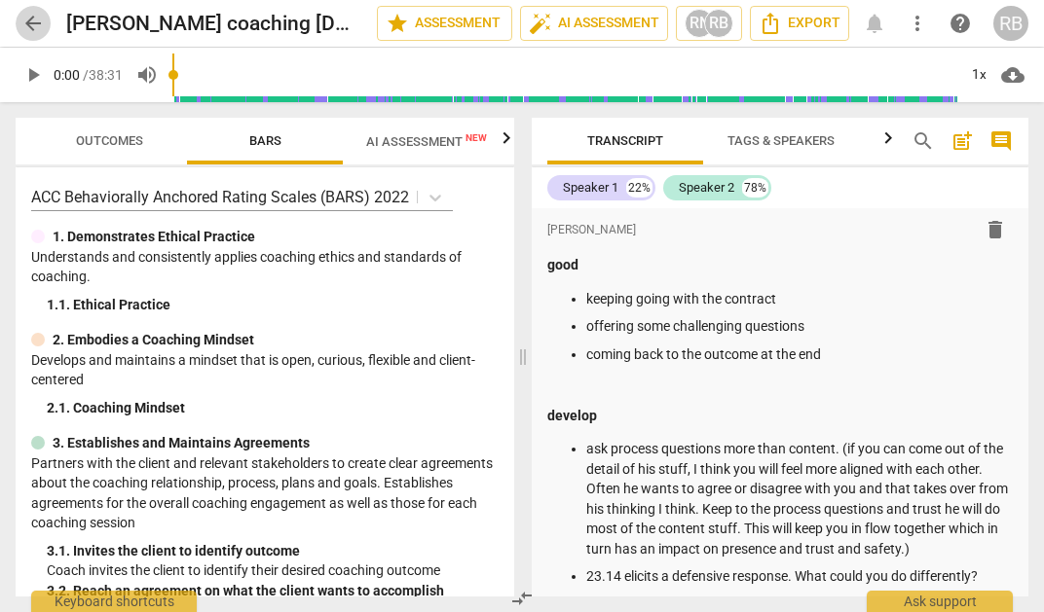
click at [27, 19] on span "arrow_back" at bounding box center [32, 23] width 23 height 23
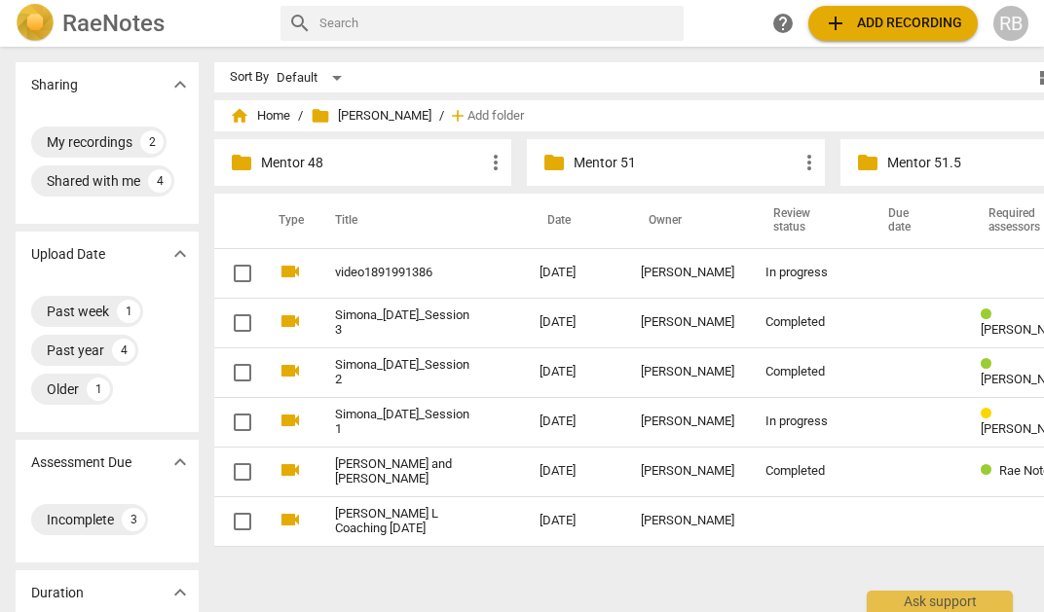
drag, startPoint x: 376, startPoint y: 264, endPoint x: 543, endPoint y: 155, distance: 199.8
click at [543, 155] on div "home Home / folder Mentor Ruth / add Add folder folder Mentor 48 more_vert fold…" at bounding box center [683, 335] width 938 height 455
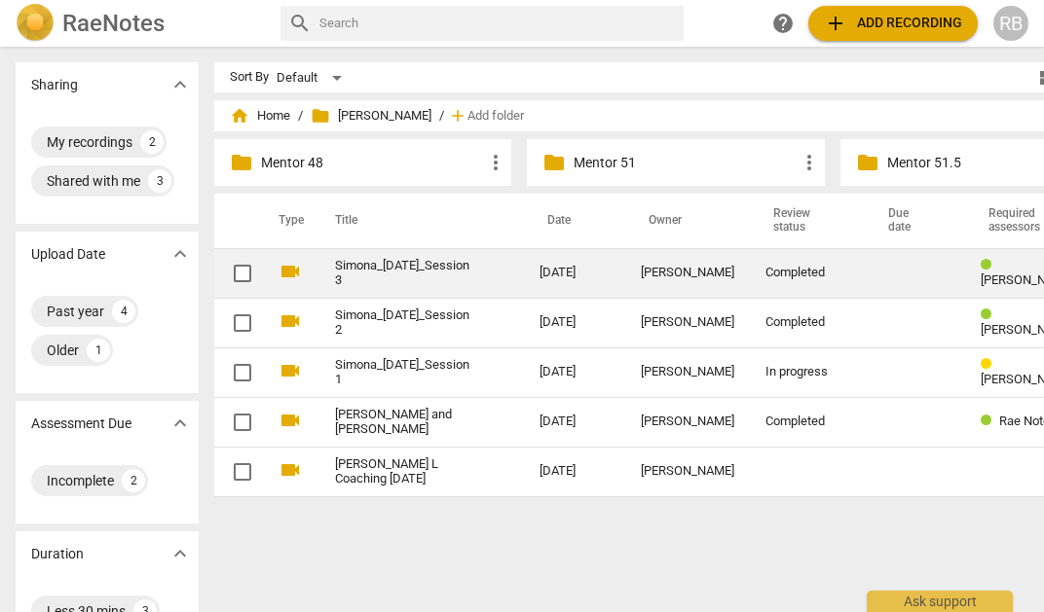
click at [577, 159] on p "Mentor 51" at bounding box center [684, 163] width 223 height 20
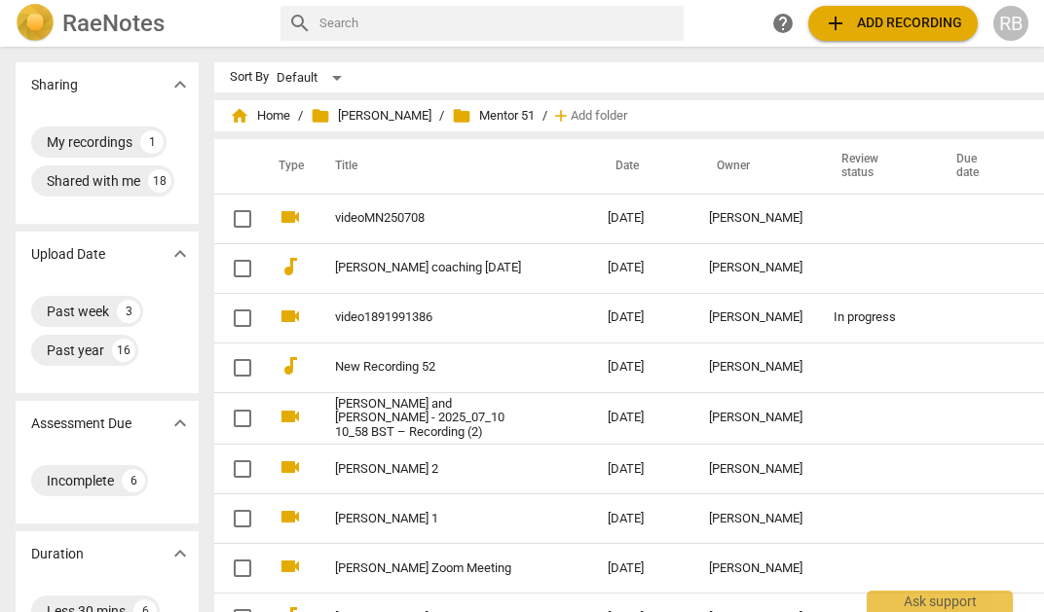
scroll to position [0, 1]
